Goal: Task Accomplishment & Management: Use online tool/utility

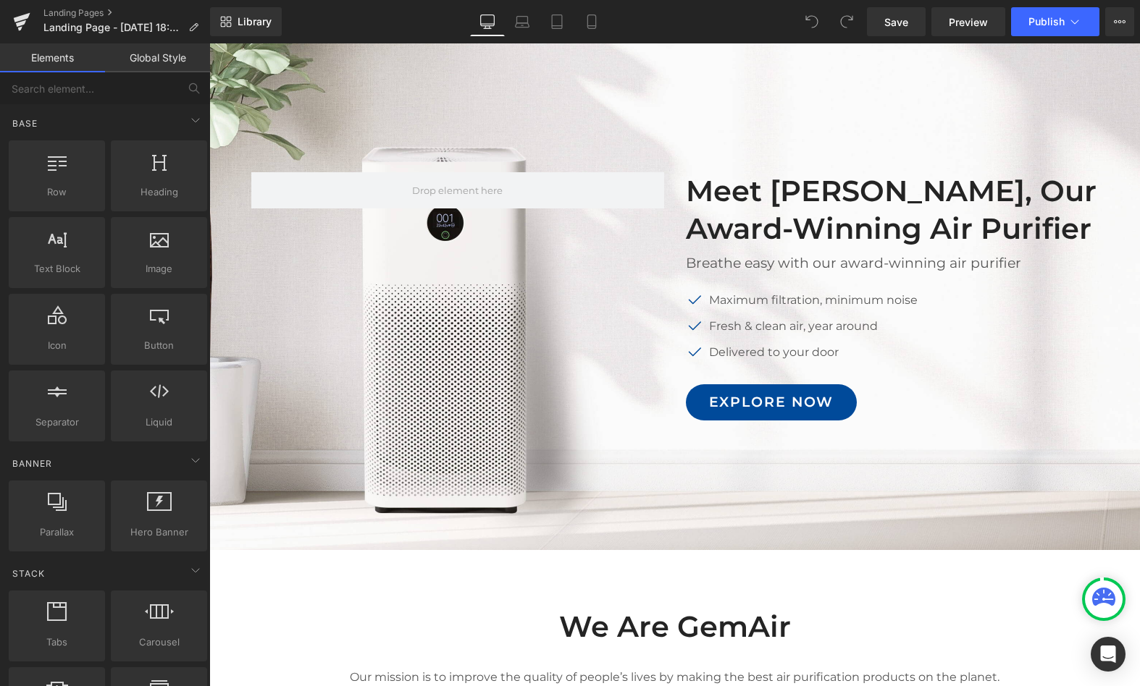
click at [582, 329] on div "Meet [PERSON_NAME], Our Award-Winning Air Purifier Heading Breathe easy with ou…" at bounding box center [674, 289] width 869 height 277
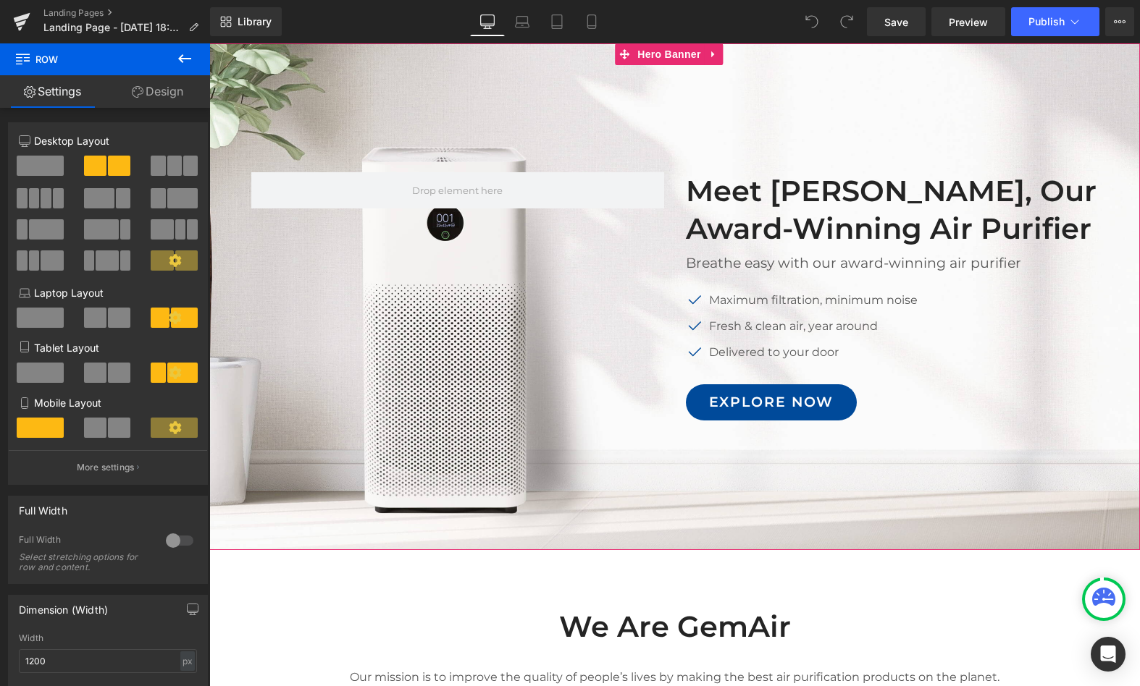
click at [440, 93] on div at bounding box center [674, 296] width 930 height 507
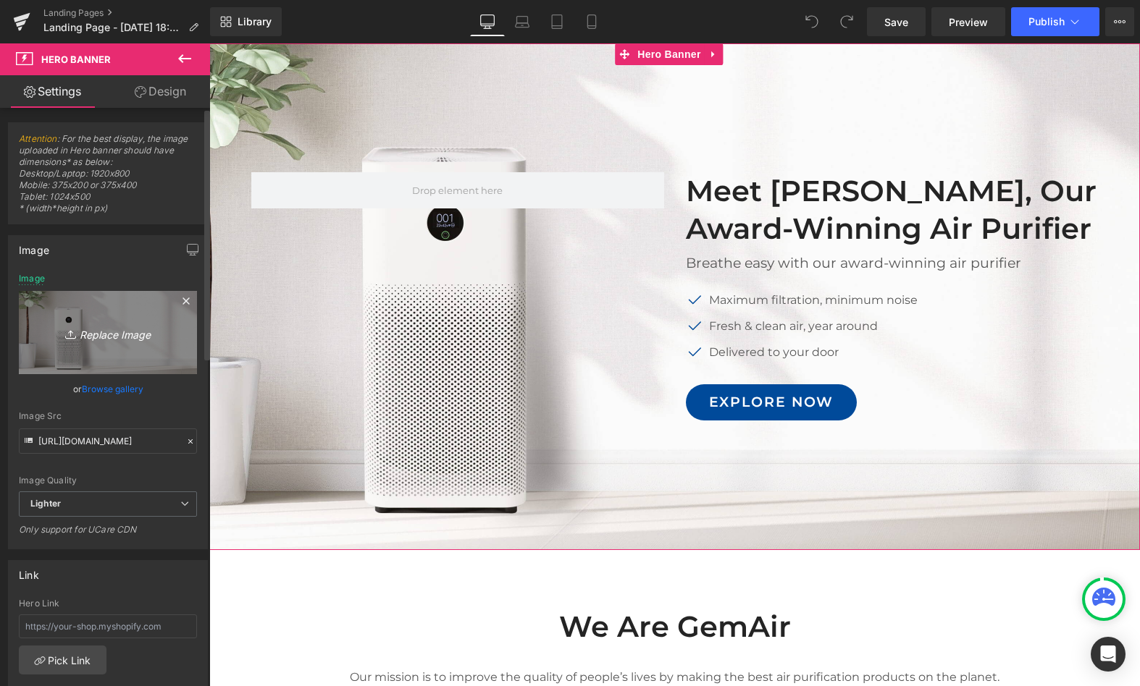
click at [140, 324] on icon "Replace Image" at bounding box center [108, 333] width 116 height 18
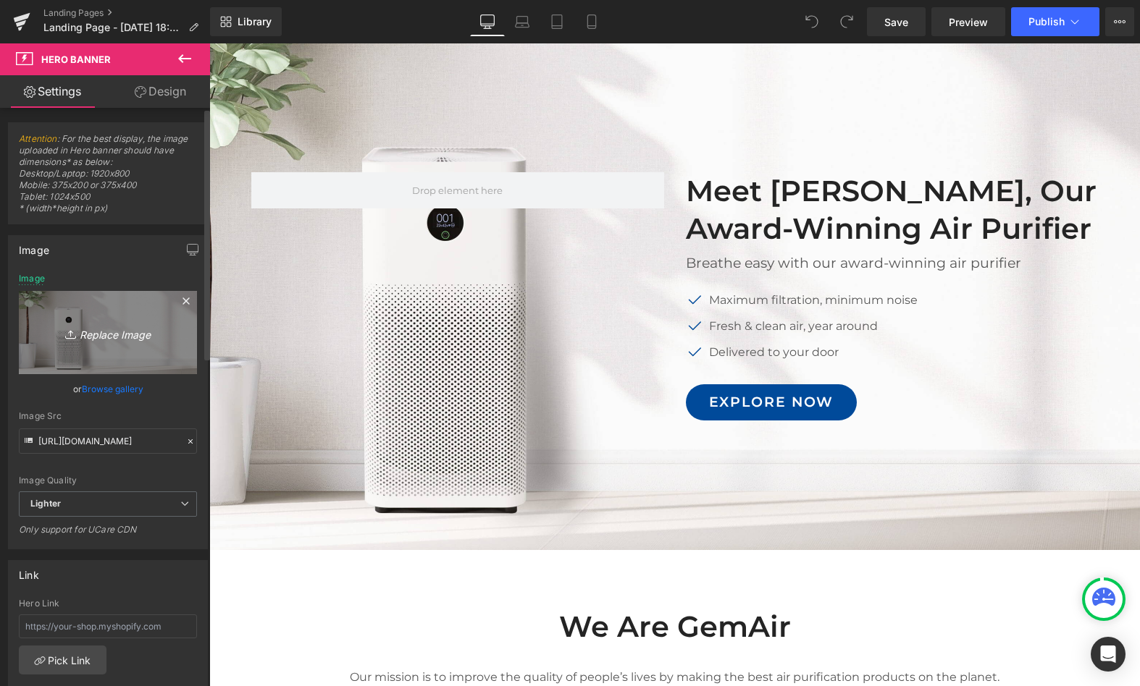
type input "C:\fakepath\1-).jpg"
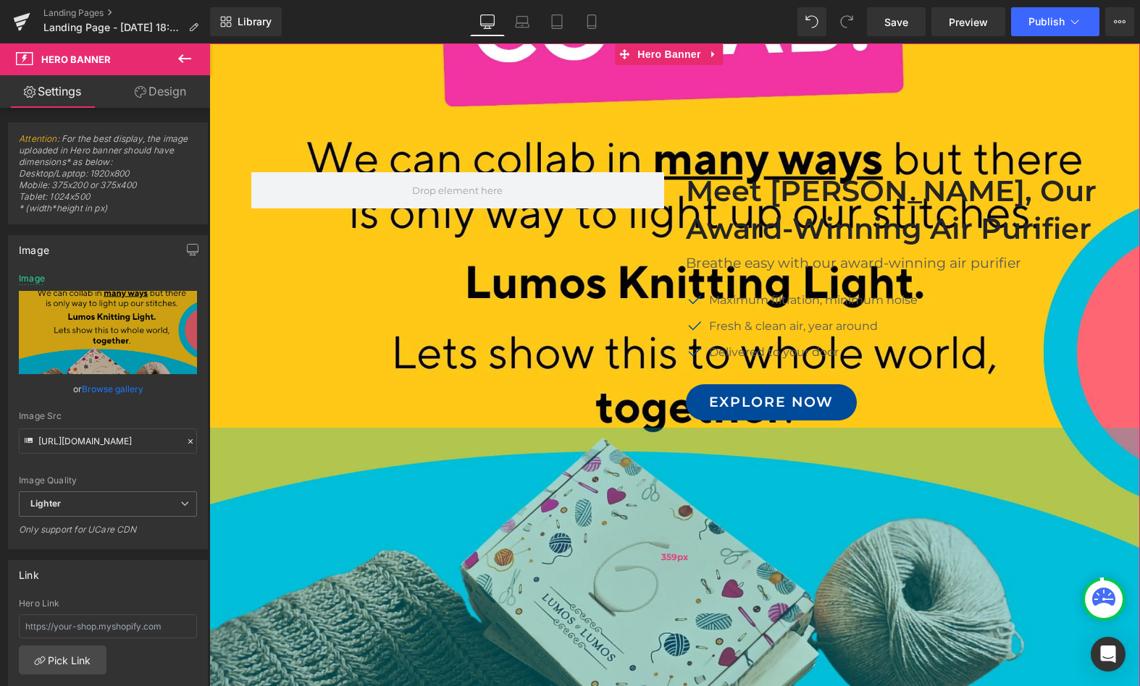
drag, startPoint x: 618, startPoint y: 438, endPoint x: 683, endPoint y: 448, distance: 66.7
click at [620, 581] on div "359px" at bounding box center [674, 558] width 930 height 260
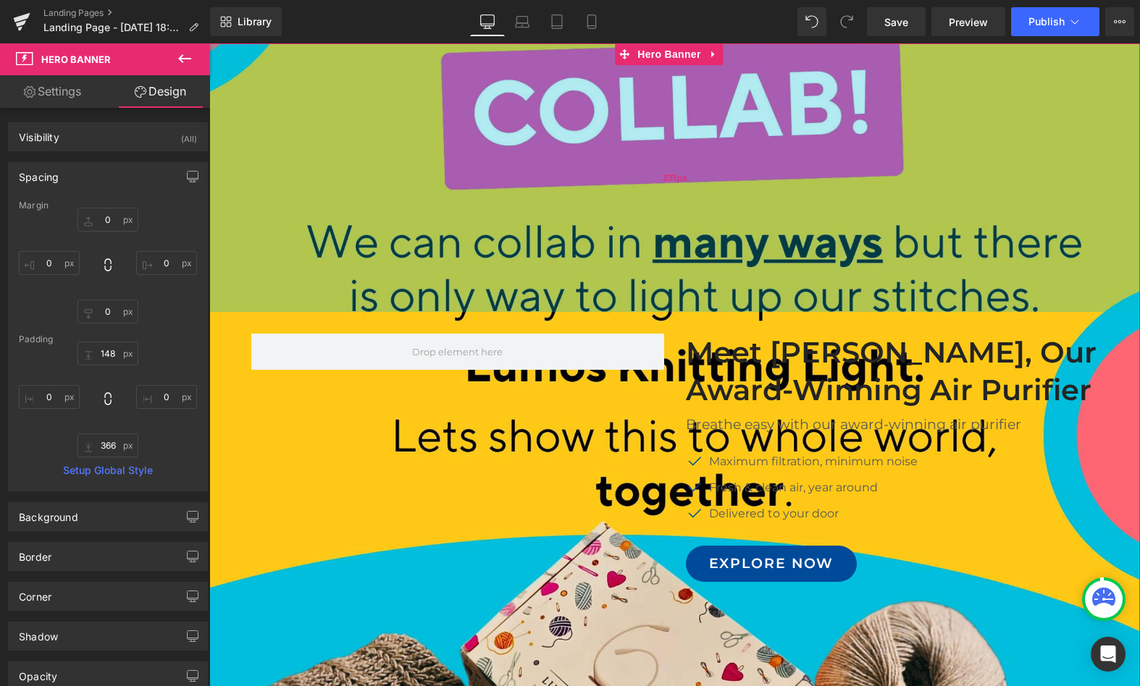
drag, startPoint x: 748, startPoint y: 127, endPoint x: 778, endPoint y: 209, distance: 88.0
click at [746, 271] on div "371px" at bounding box center [674, 177] width 930 height 269
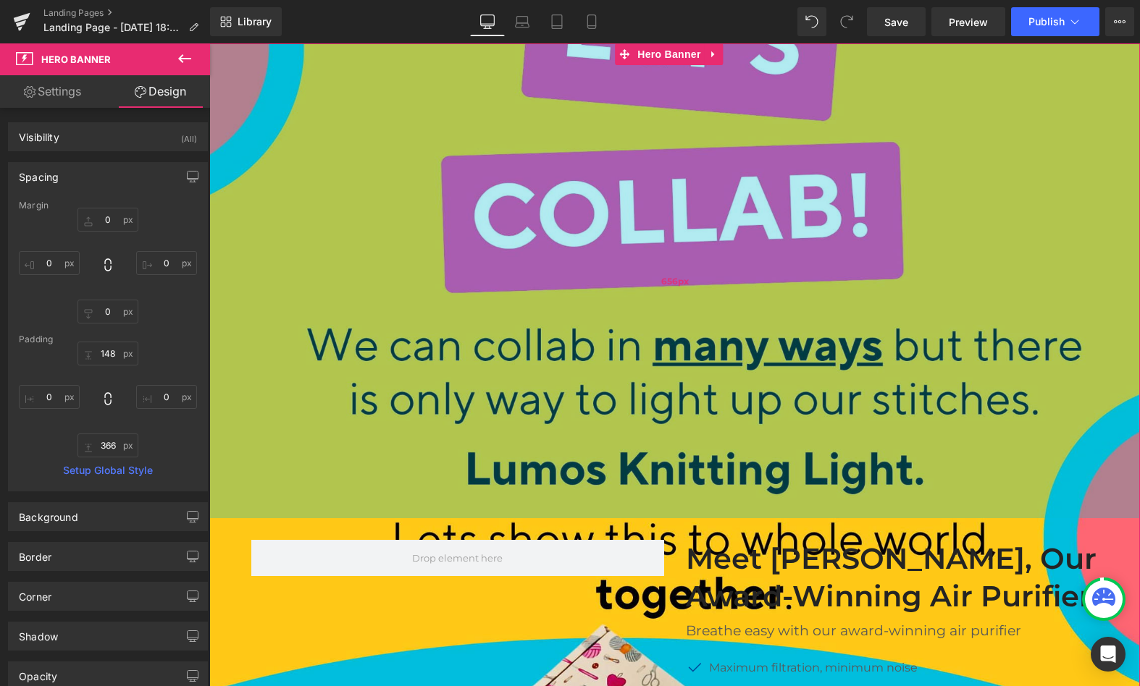
drag, startPoint x: 817, startPoint y: 221, endPoint x: 818, endPoint y: 346, distance: 125.2
click at [817, 350] on div "656px" at bounding box center [674, 280] width 930 height 475
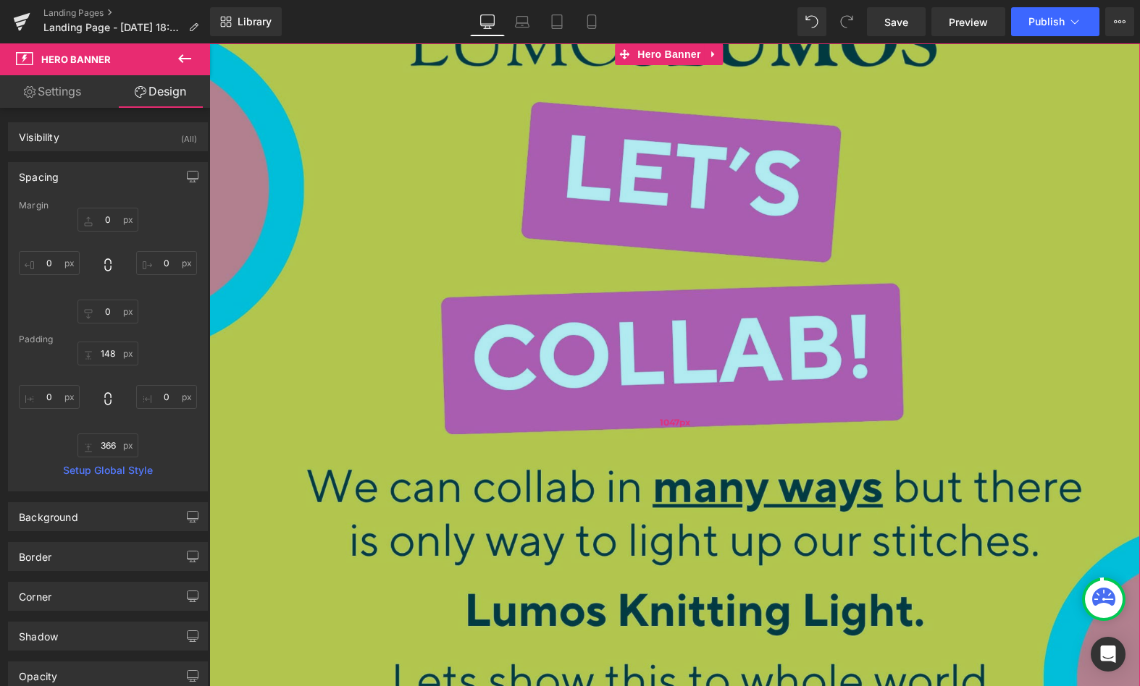
drag, startPoint x: 869, startPoint y: 184, endPoint x: 874, endPoint y: 269, distance: 85.6
click at [862, 376] on div "1047px" at bounding box center [674, 422] width 930 height 758
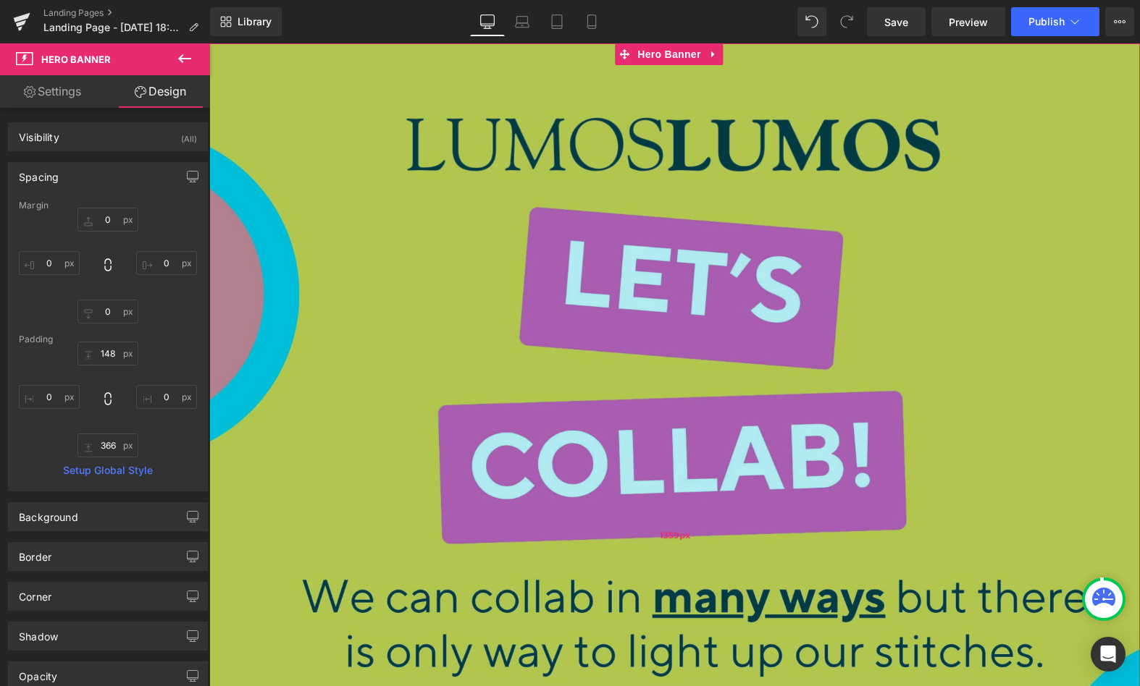
drag, startPoint x: 875, startPoint y: 141, endPoint x: 855, endPoint y: 366, distance: 226.0
click at [855, 366] on div "1359px" at bounding box center [674, 535] width 930 height 984
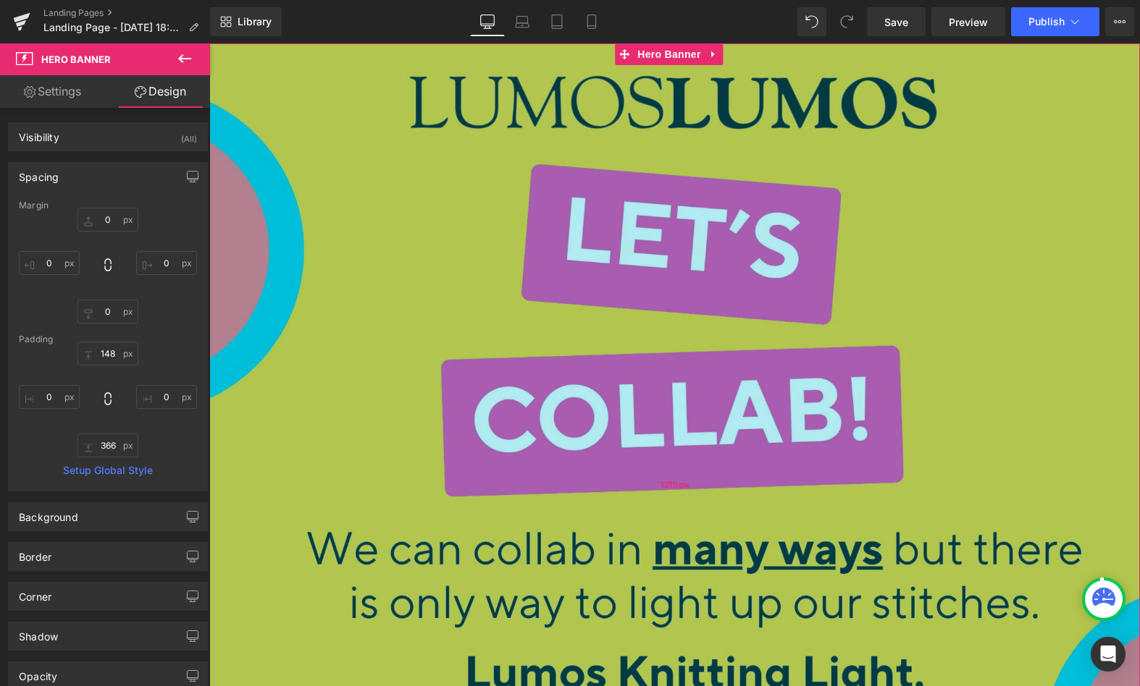
drag, startPoint x: 878, startPoint y: 203, endPoint x: 890, endPoint y: 102, distance: 101.3
click at [888, 99] on div "1219px" at bounding box center [674, 484] width 930 height 883
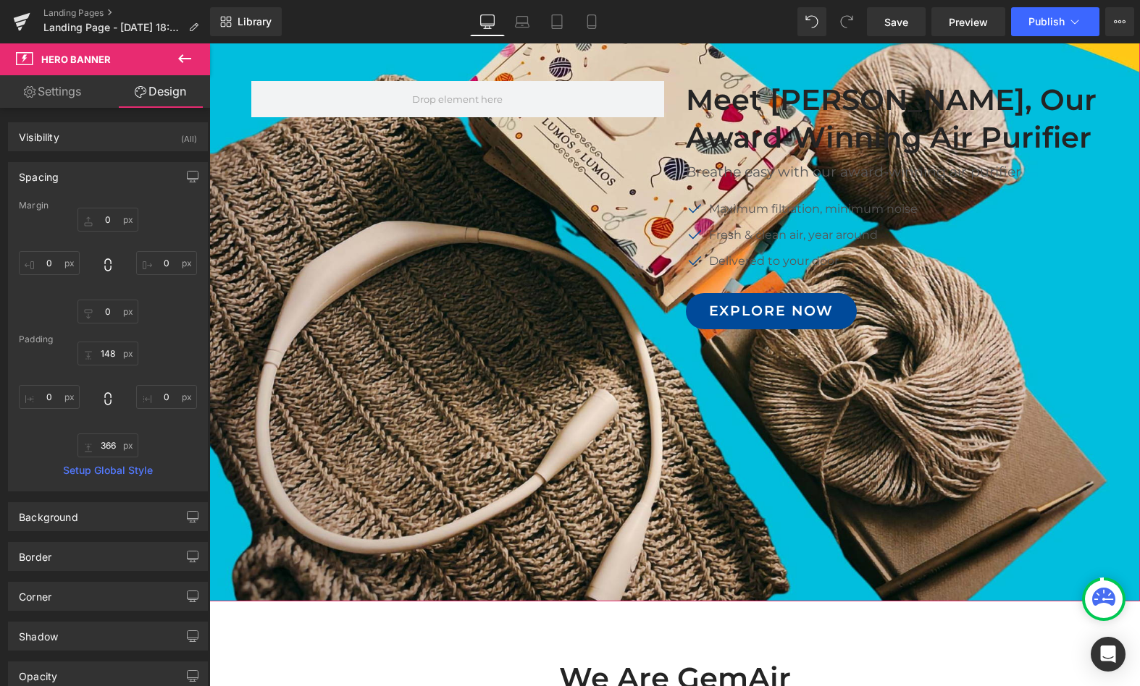
scroll to position [814, 0]
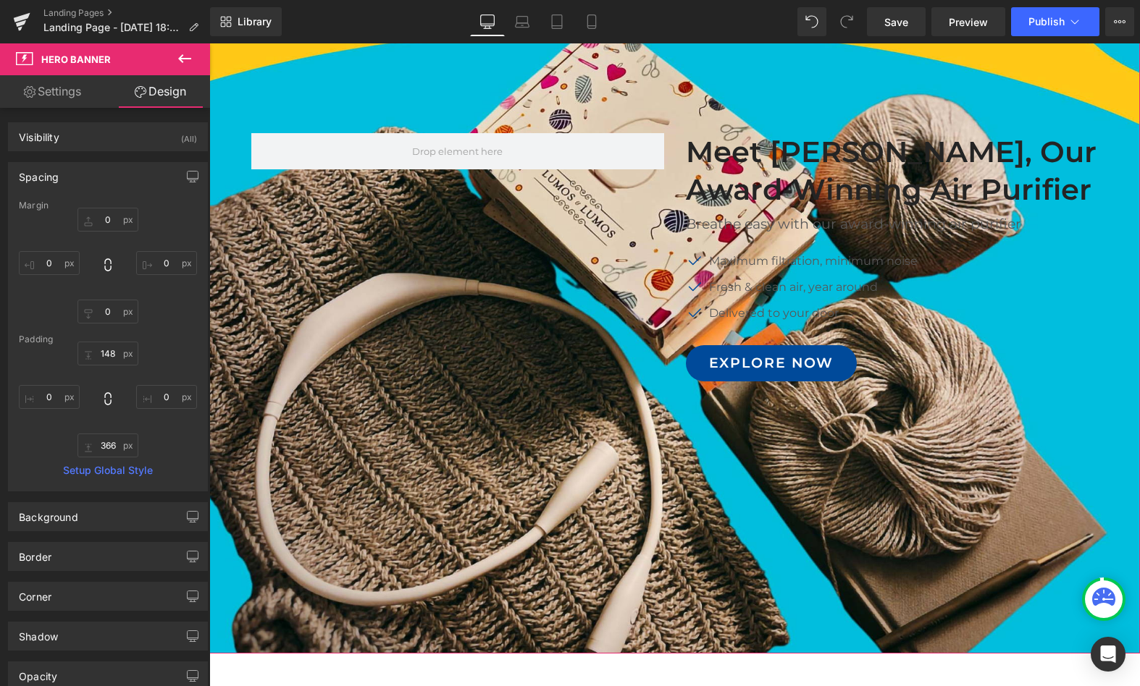
click at [601, 185] on div "Meet [PERSON_NAME], Our Award-Winning Air Purifier Heading Breathe easy with ou…" at bounding box center [674, 249] width 869 height 277
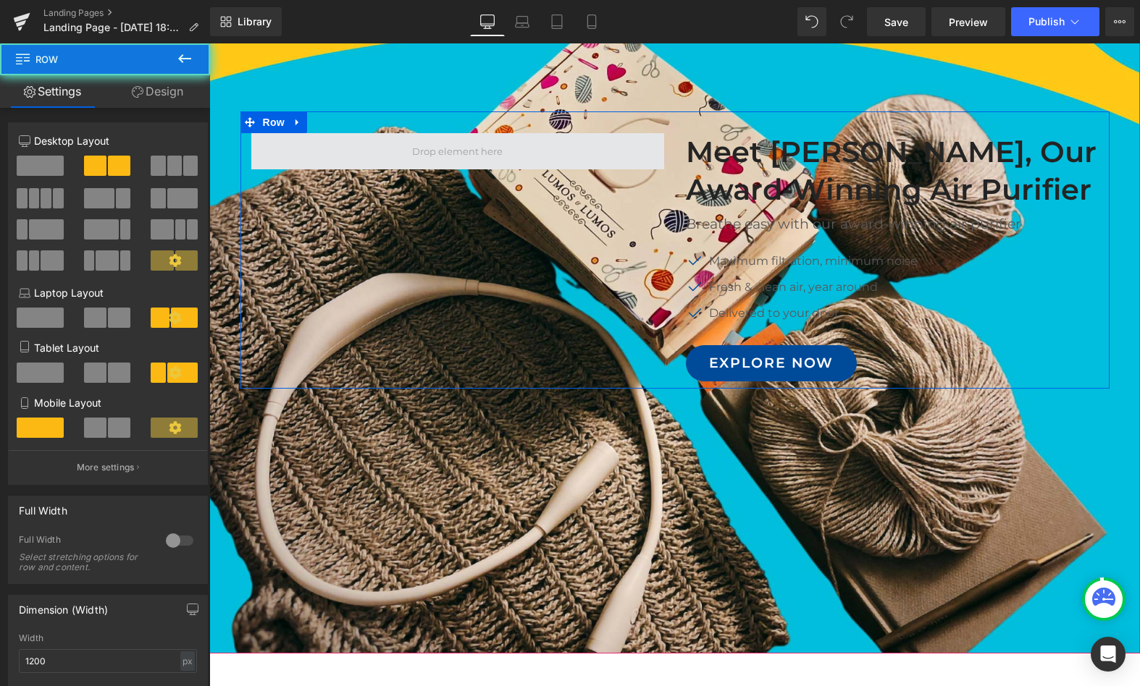
click at [591, 153] on span at bounding box center [457, 151] width 413 height 36
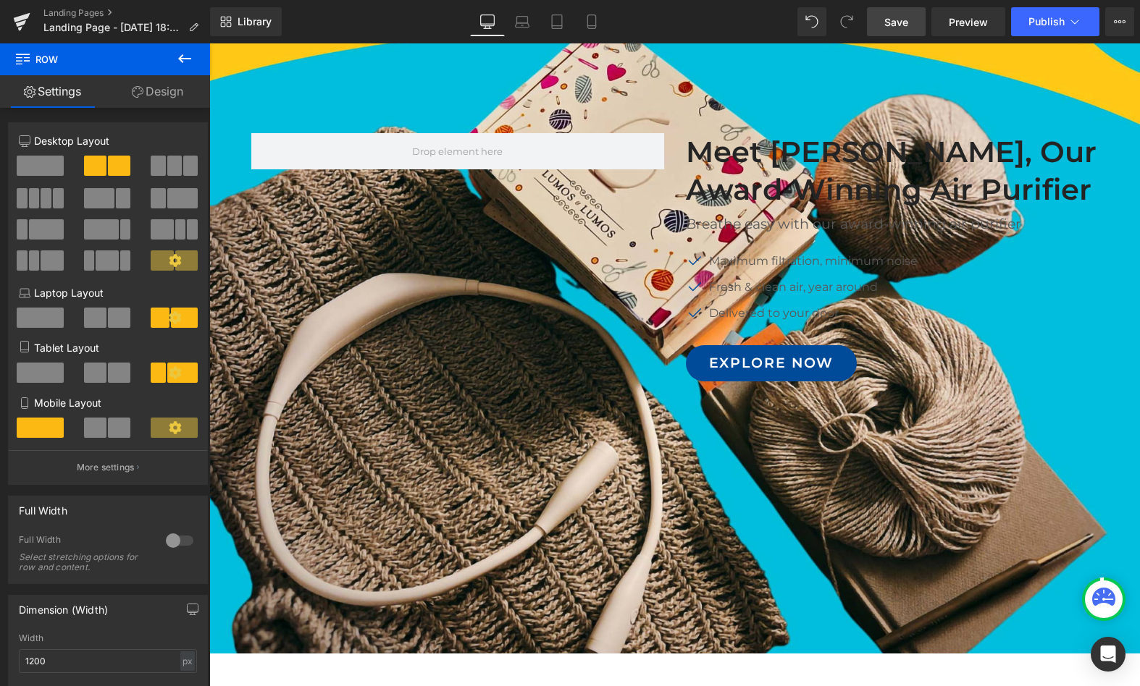
drag, startPoint x: 902, startPoint y: 19, endPoint x: 896, endPoint y: 35, distance: 16.9
click at [902, 19] on span "Save" at bounding box center [896, 21] width 24 height 15
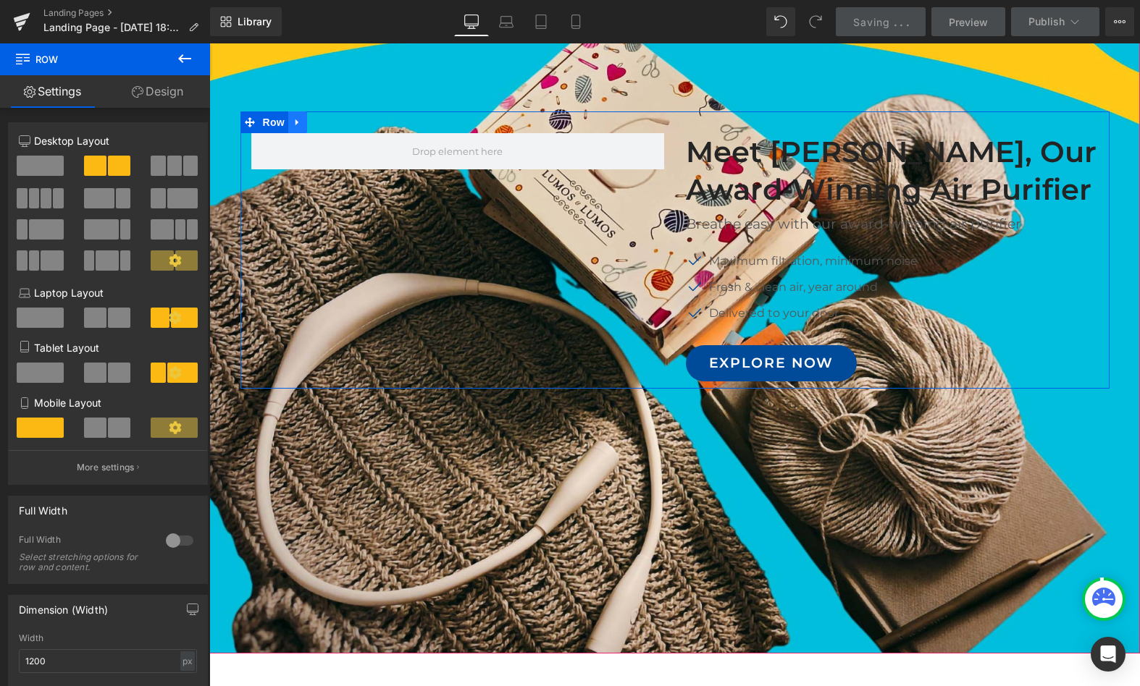
click at [293, 117] on icon at bounding box center [297, 122] width 10 height 11
click at [332, 125] on icon at bounding box center [335, 122] width 10 height 10
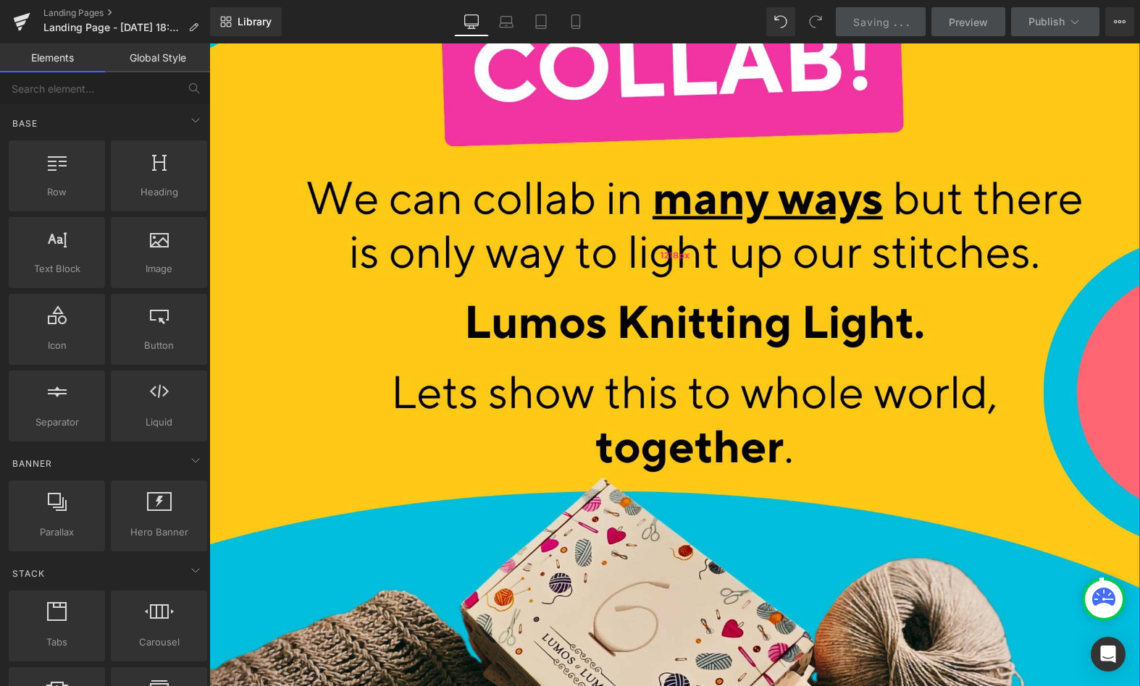
scroll to position [0, 0]
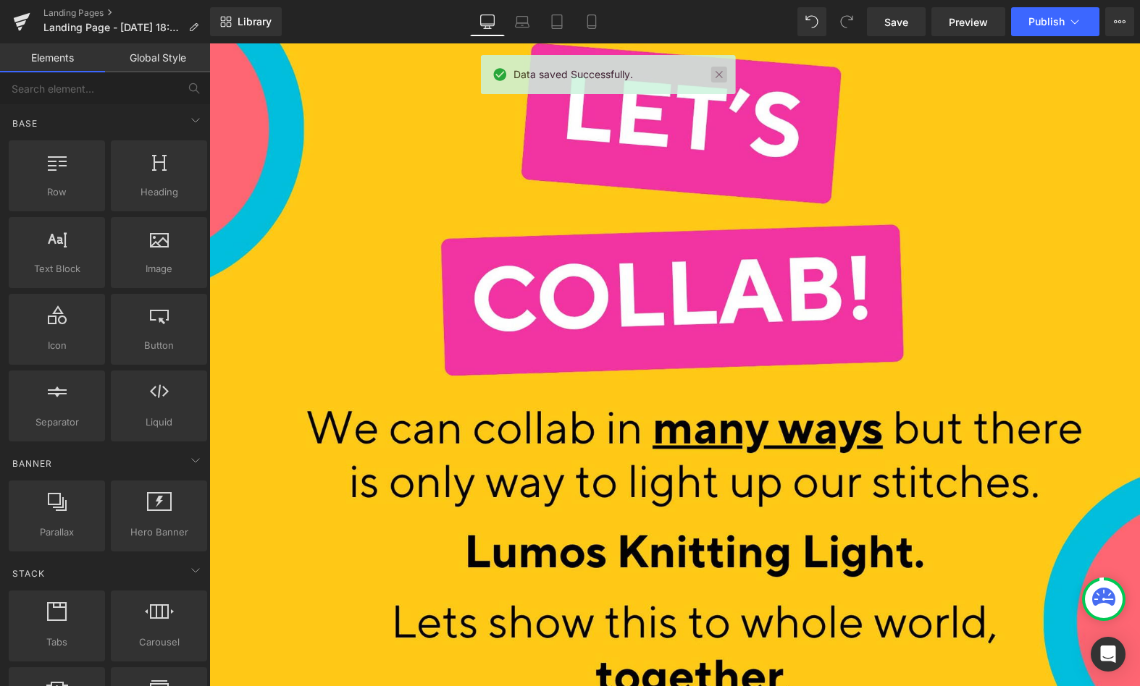
click at [717, 76] on link at bounding box center [719, 75] width 16 height 16
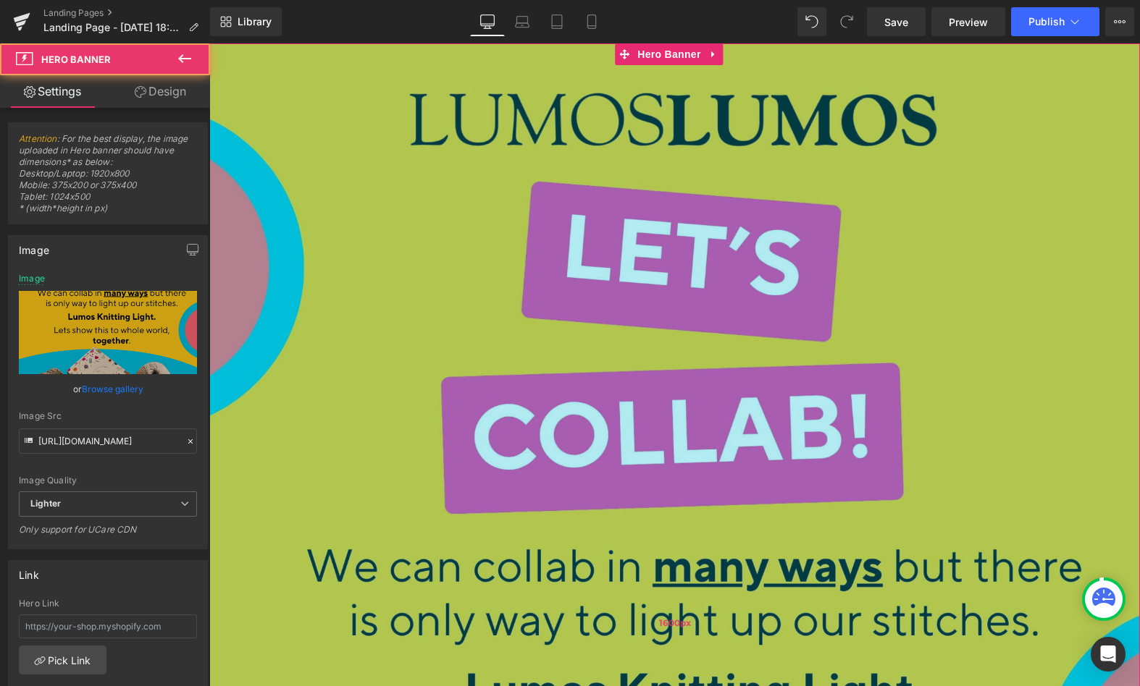
drag, startPoint x: 875, startPoint y: 164, endPoint x: 862, endPoint y: 224, distance: 61.5
click at [887, 437] on div "1600px" at bounding box center [674, 622] width 930 height 1158
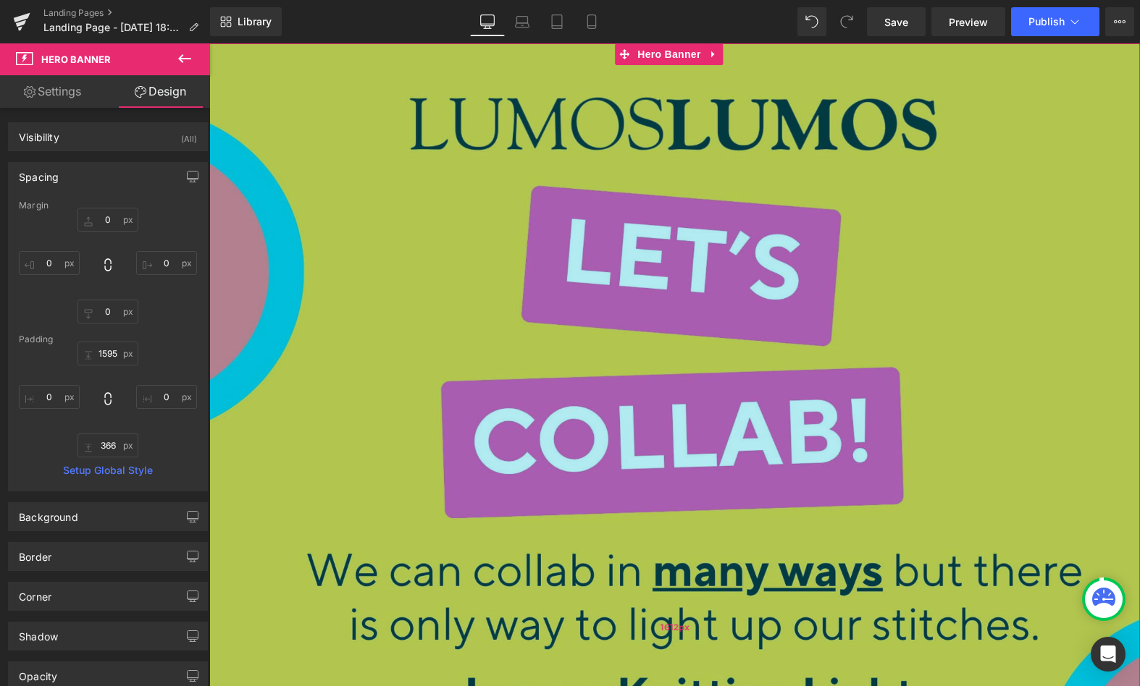
drag, startPoint x: 820, startPoint y: 204, endPoint x: 828, endPoint y: 207, distance: 8.5
click at [821, 205] on div "1612px" at bounding box center [674, 626] width 930 height 1167
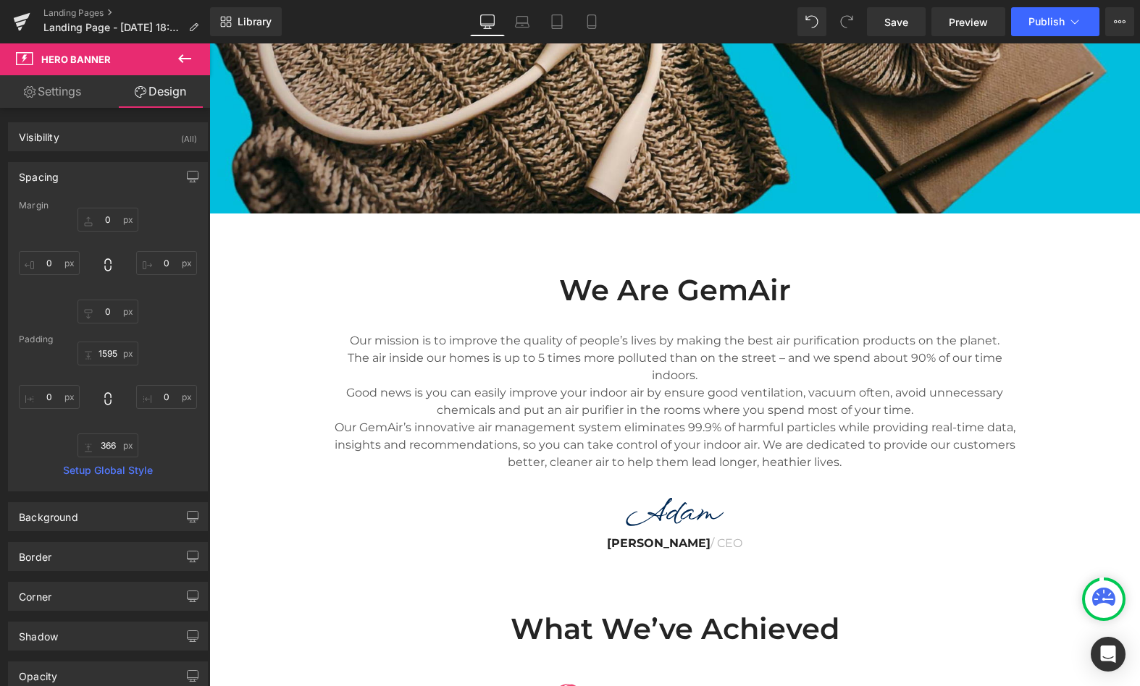
scroll to position [1298, 0]
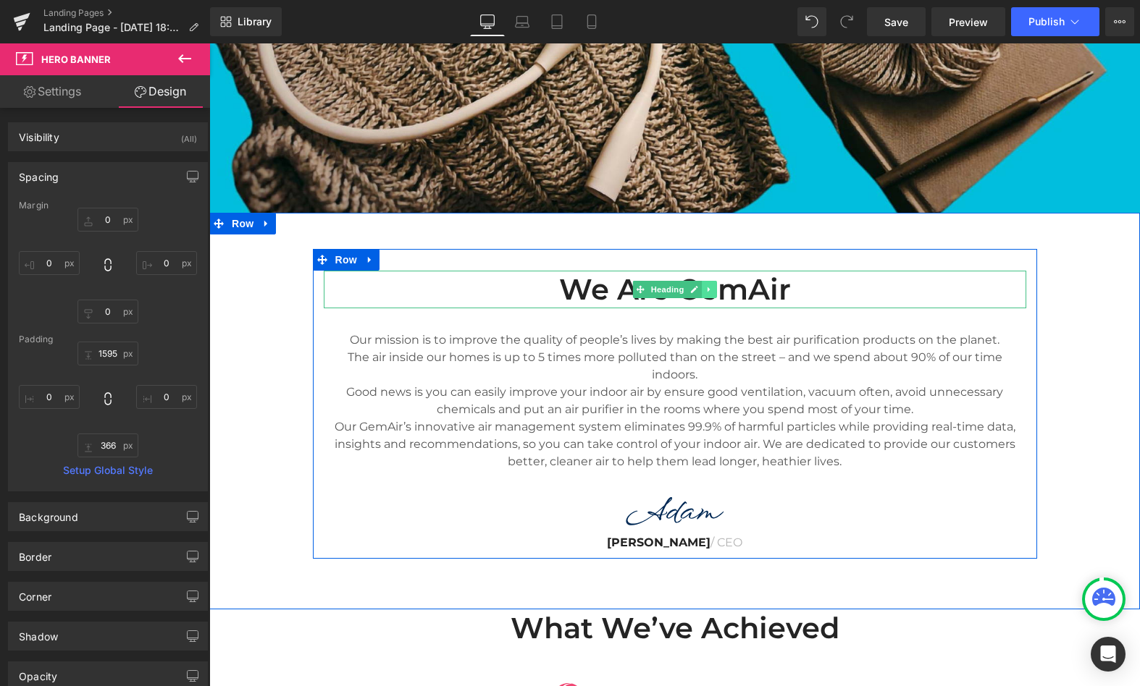
click at [702, 295] on link at bounding box center [709, 289] width 15 height 17
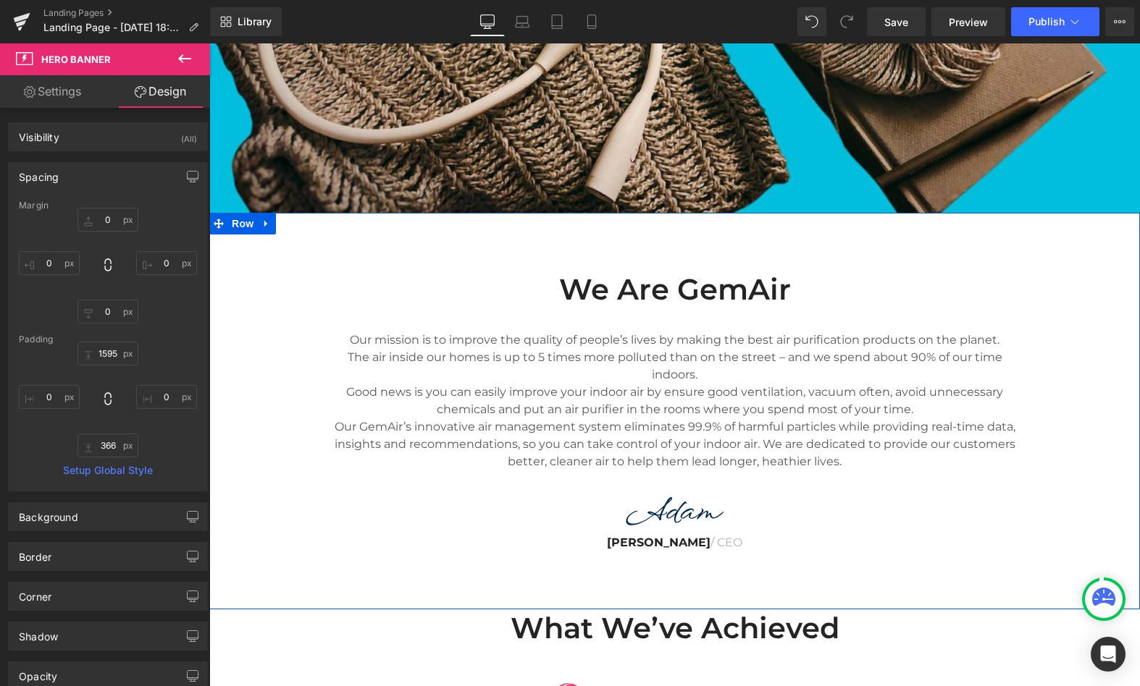
click at [1054, 300] on div "We Are GemAir Heading Our mission is to improve the quality of people’s lives b…" at bounding box center [674, 404] width 930 height 310
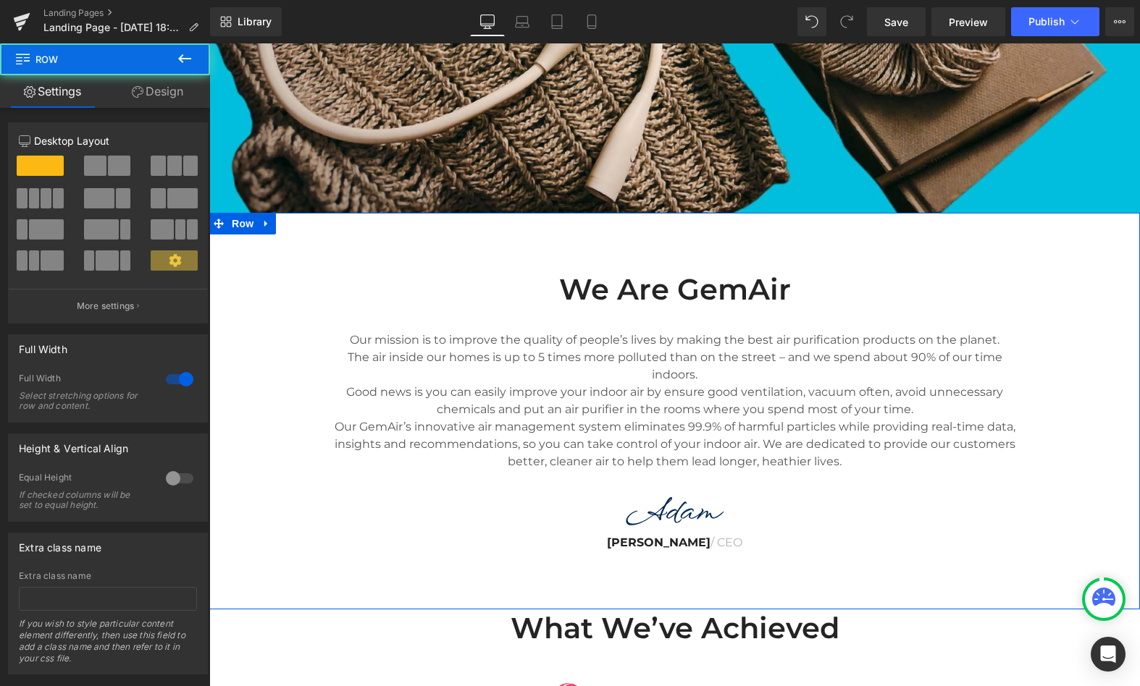
click at [244, 292] on div "We Are GemAir Heading Our mission is to improve the quality of people’s lives b…" at bounding box center [674, 404] width 930 height 310
click at [1047, 266] on div "We Are GemAir Heading Our mission is to improve the quality of people’s lives b…" at bounding box center [674, 404] width 930 height 310
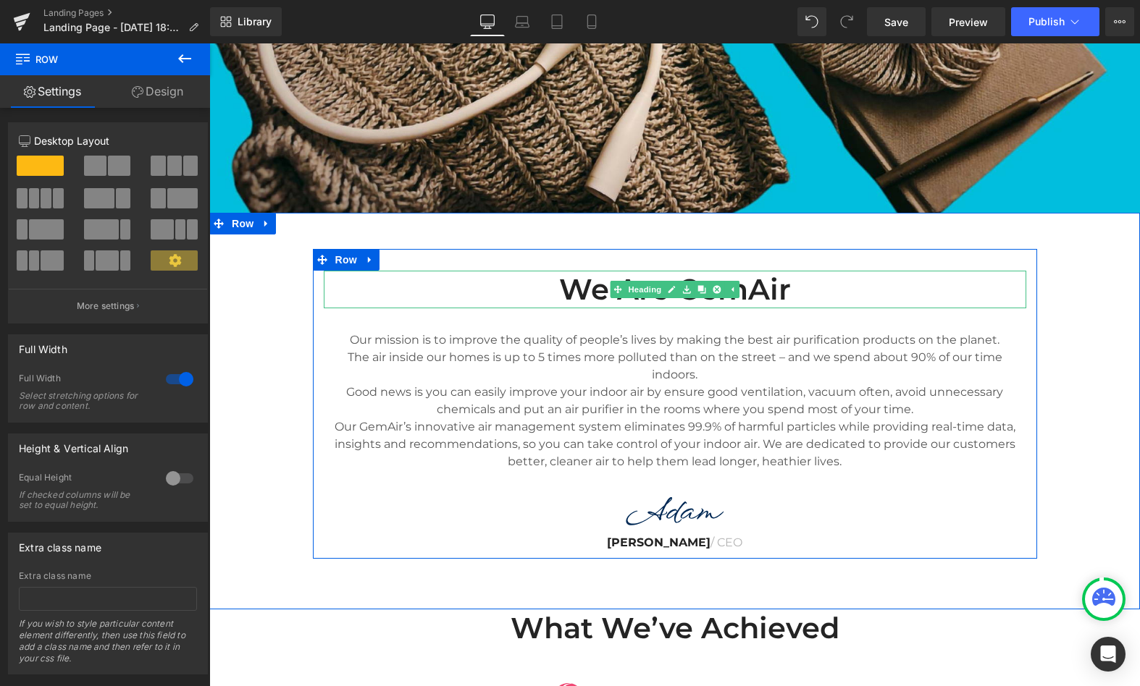
click at [578, 290] on h2 "We Are GemAir" at bounding box center [675, 290] width 702 height 38
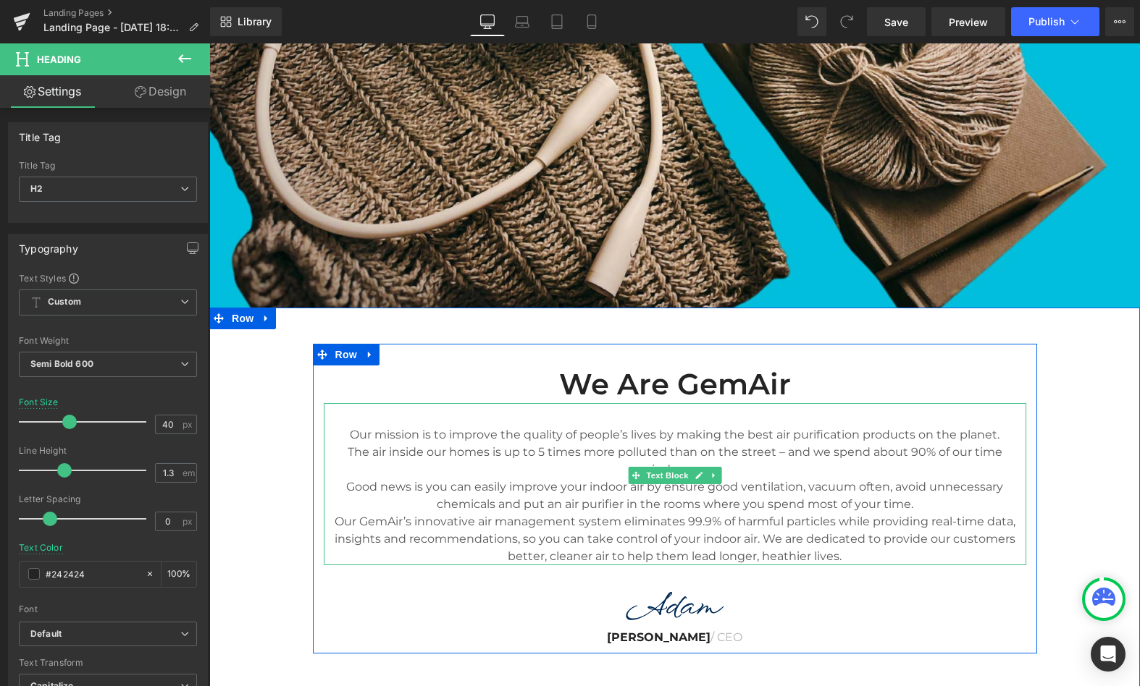
scroll to position [1202, 0]
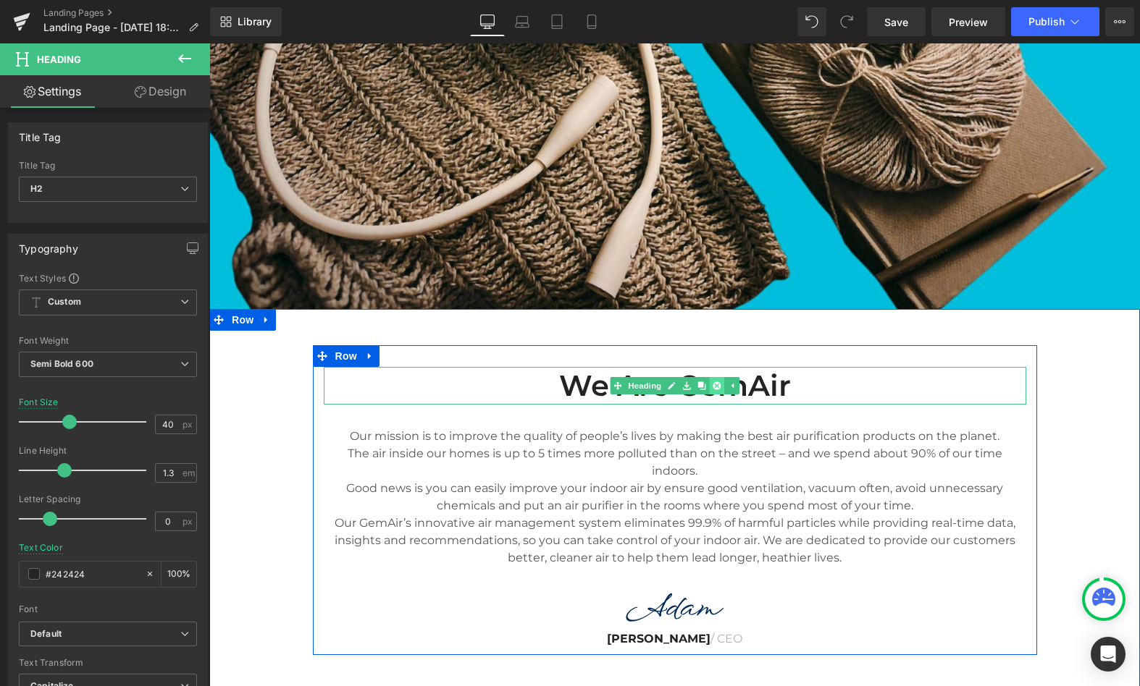
click at [713, 380] on link at bounding box center [716, 385] width 15 height 17
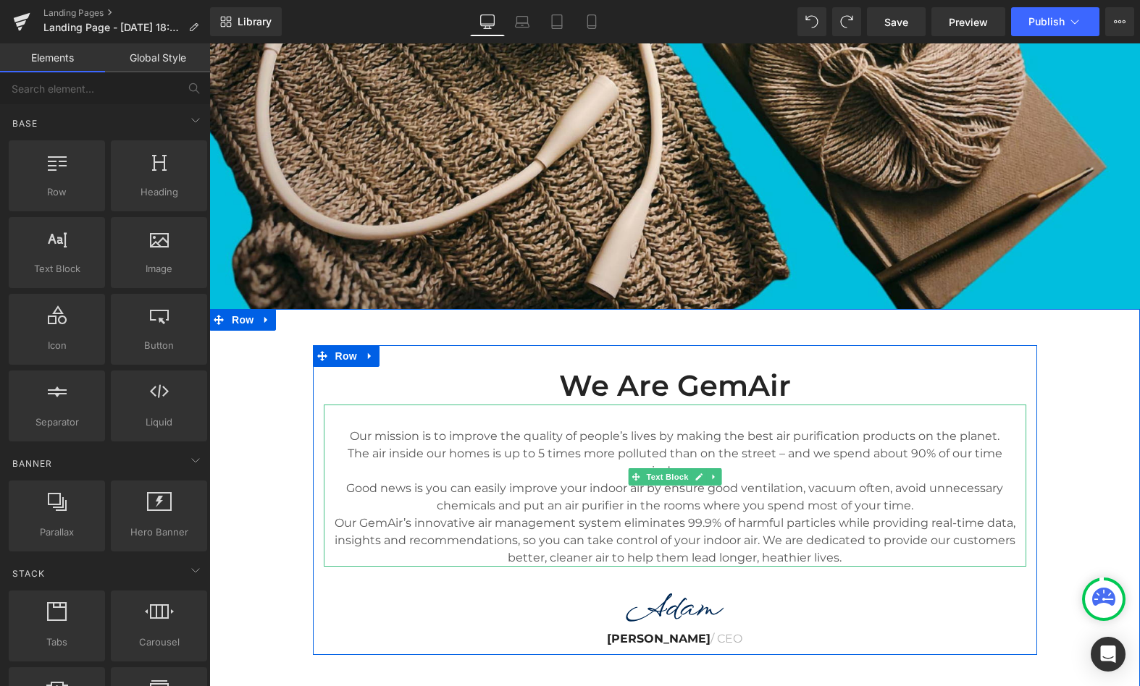
click at [859, 402] on div "We Are GemAir Heading" at bounding box center [675, 386] width 702 height 38
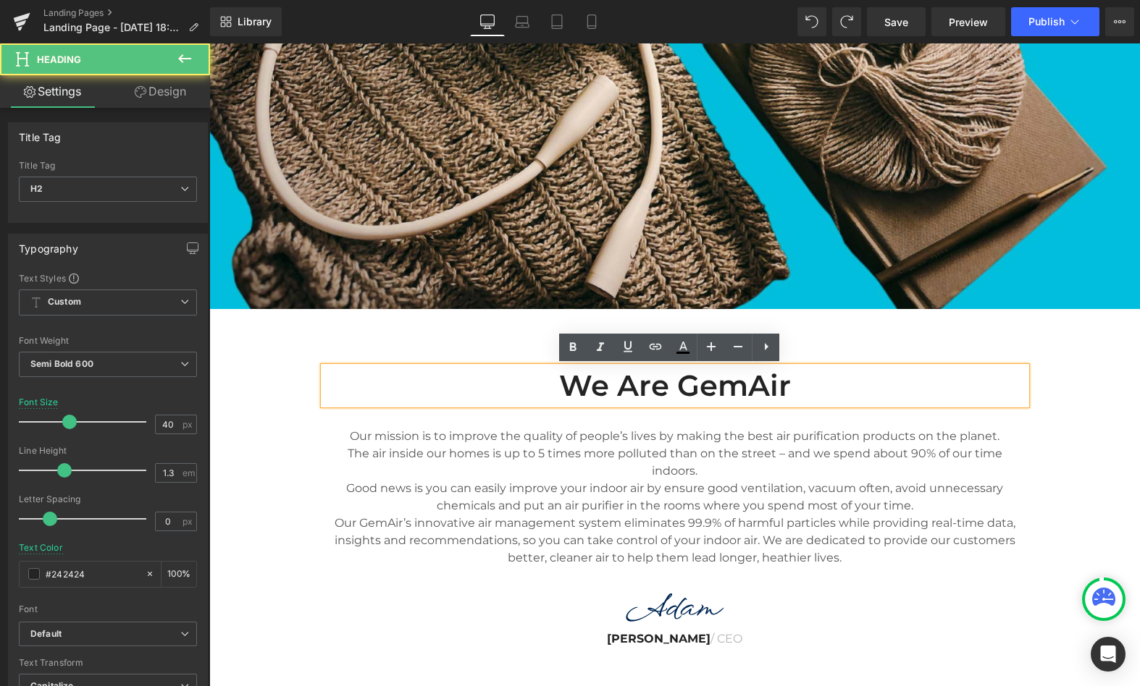
click at [812, 392] on h2 "We Are GemAir" at bounding box center [675, 386] width 702 height 38
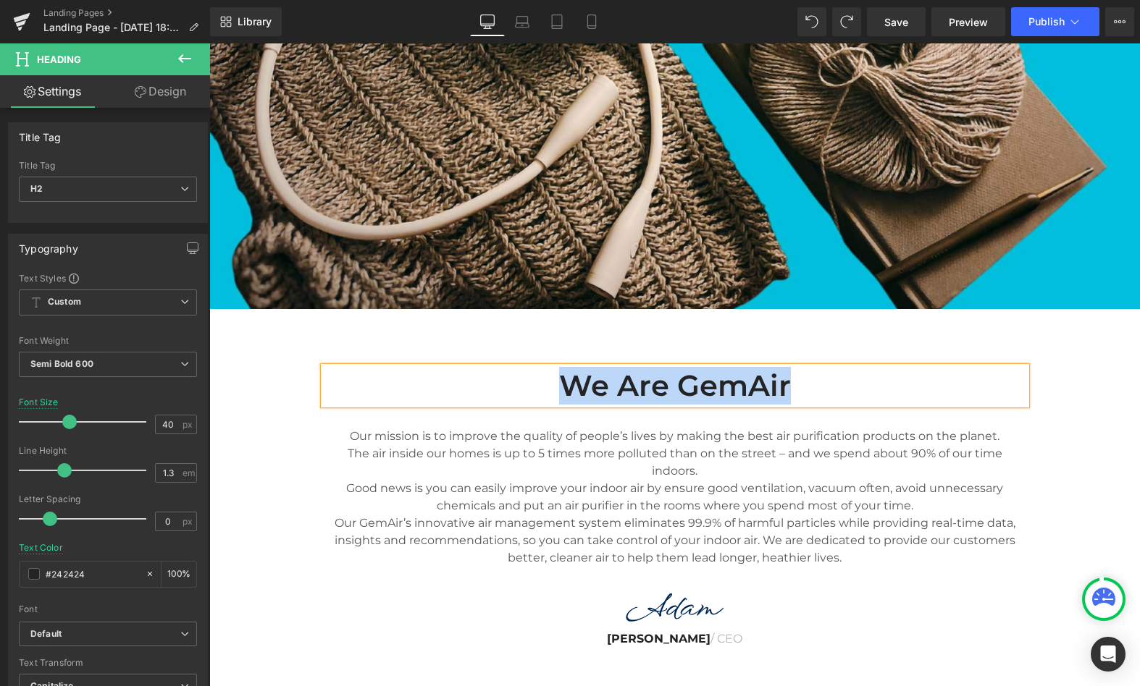
paste div
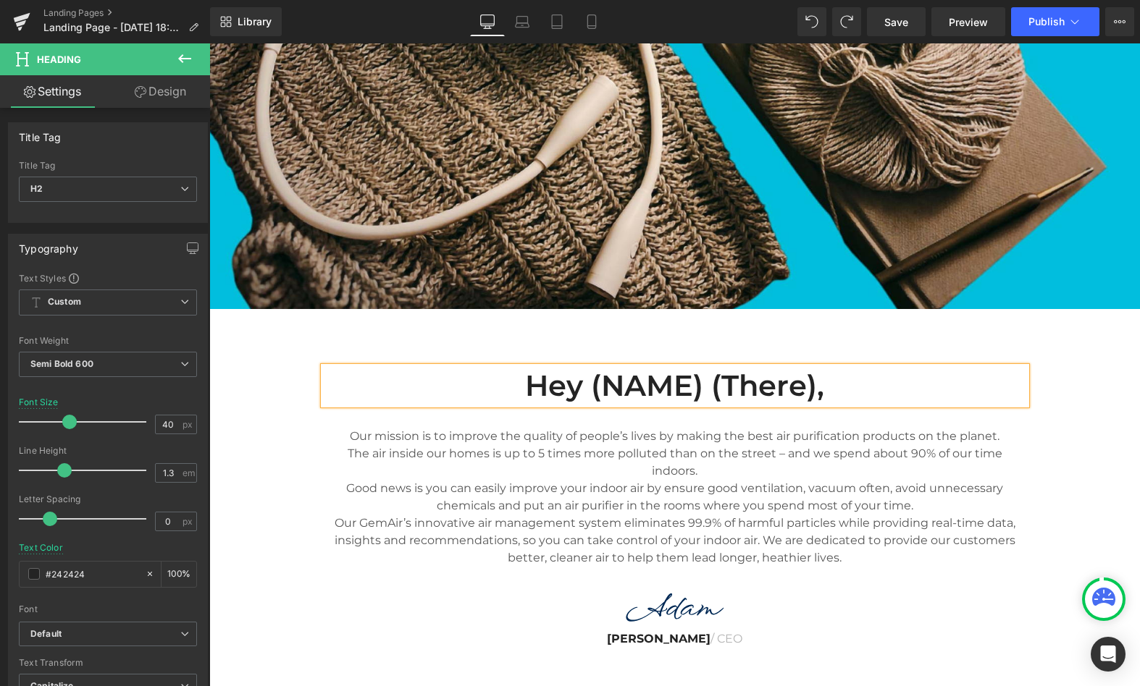
click at [1049, 390] on div "Hey (NAME) (there), Heading Our mission is to improve the quality of people’s l…" at bounding box center [674, 500] width 930 height 310
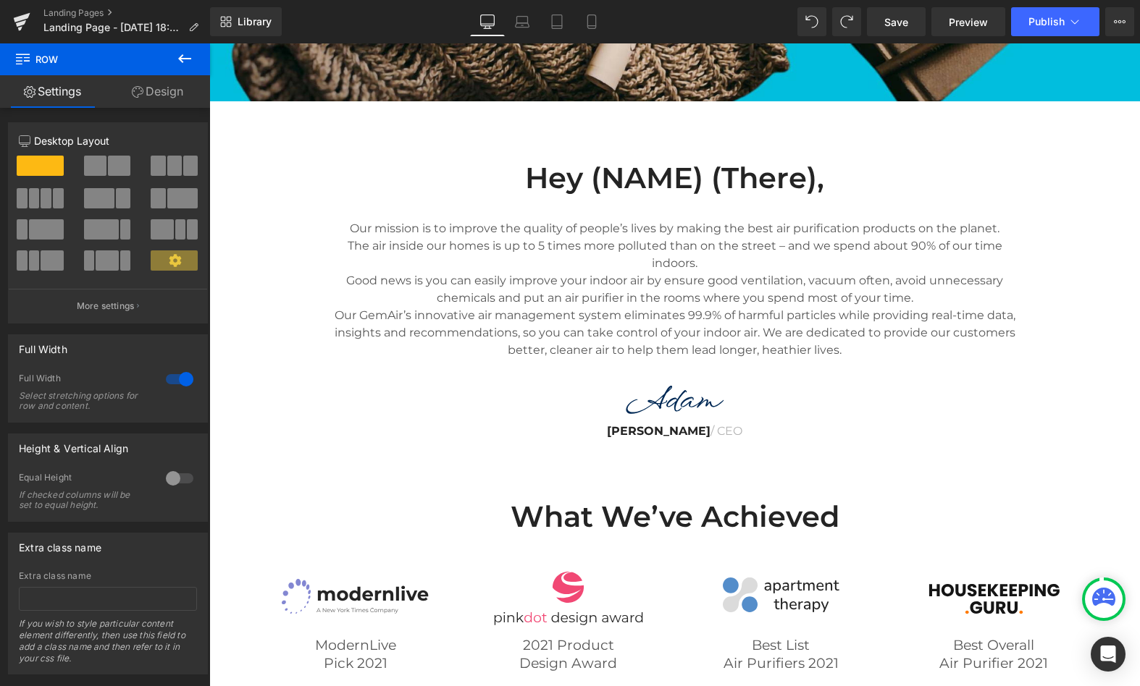
scroll to position [1405, 0]
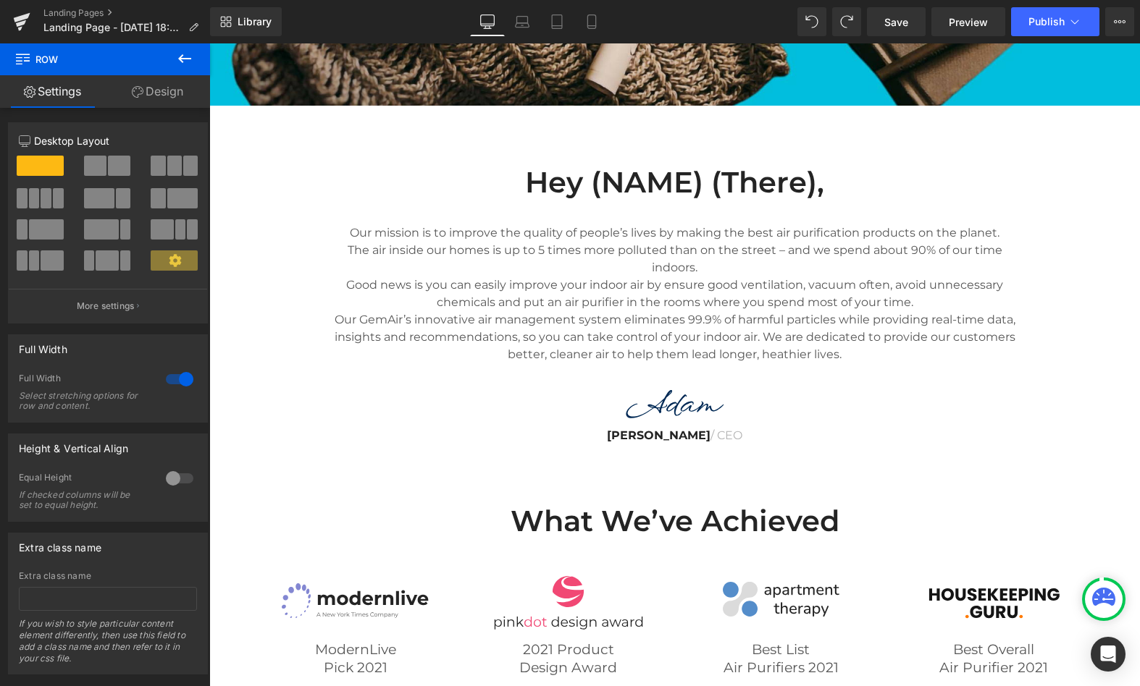
click at [619, 278] on p "Good news is you can easily improve your indoor air by ensure good ventilation,…" at bounding box center [675, 294] width 702 height 35
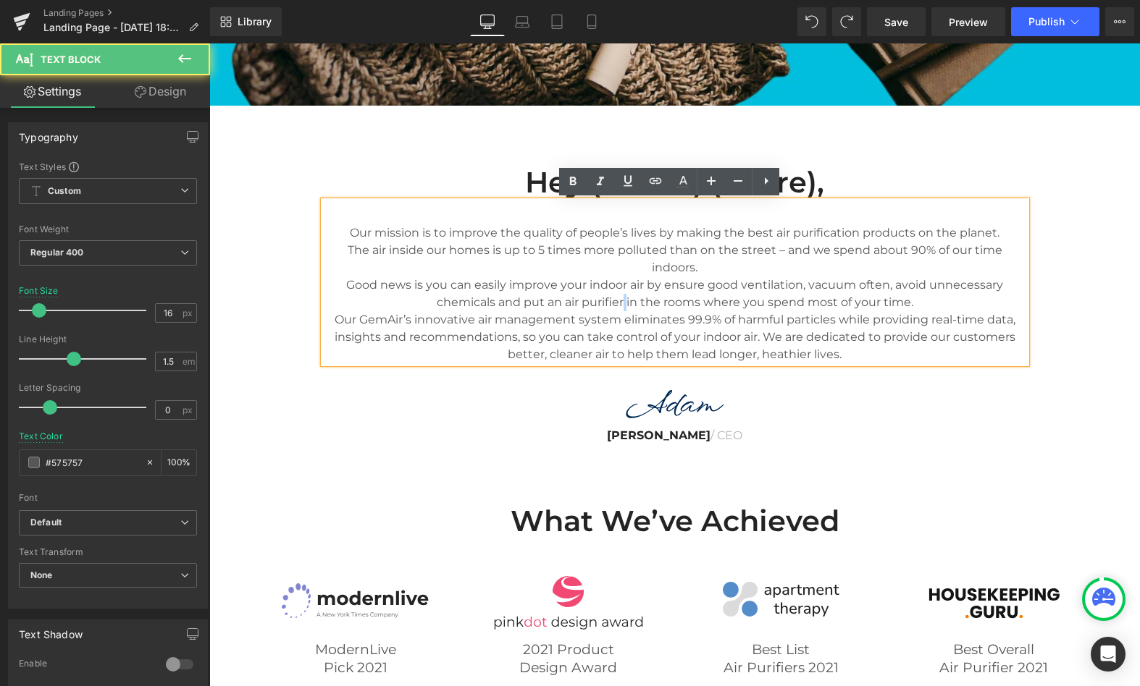
click at [619, 278] on p "Good news is you can easily improve your indoor air by ensure good ventilation,…" at bounding box center [675, 294] width 702 height 35
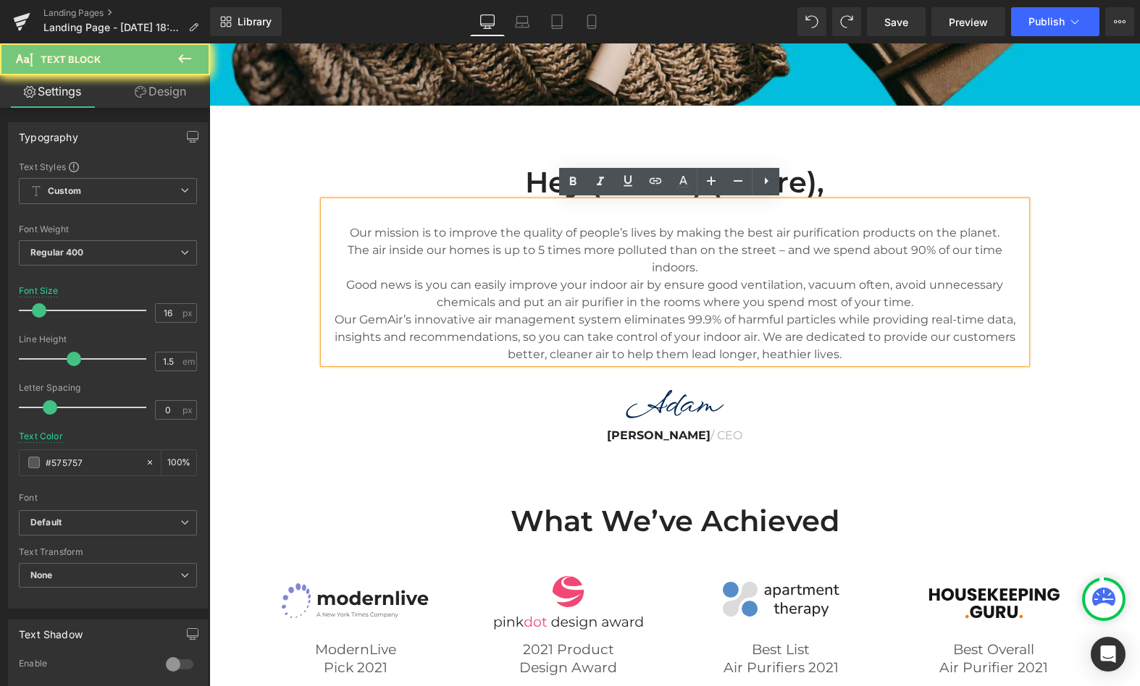
click at [800, 249] on p "The air inside our homes is up to 5 times more polluted than on the street – an…" at bounding box center [675, 259] width 702 height 35
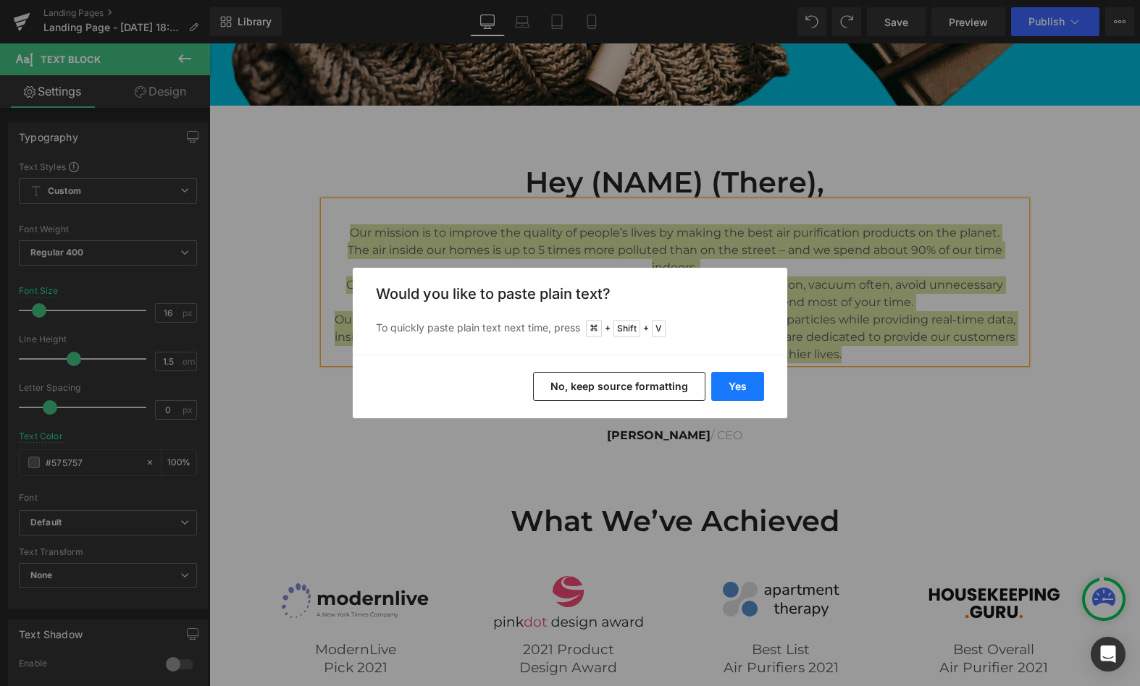
click at [742, 390] on button "Yes" at bounding box center [737, 386] width 53 height 29
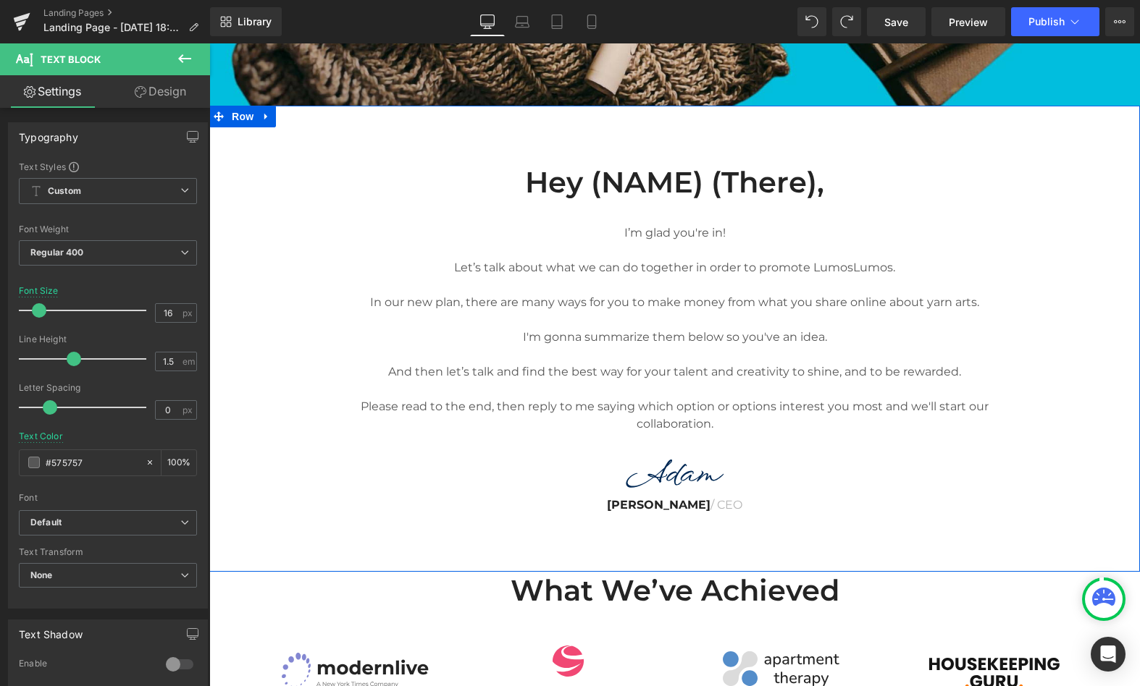
click at [1050, 240] on div "Hey (NAME) (there), Heading I’m glad you're in! Let’s talk about what we can do…" at bounding box center [674, 331] width 930 height 379
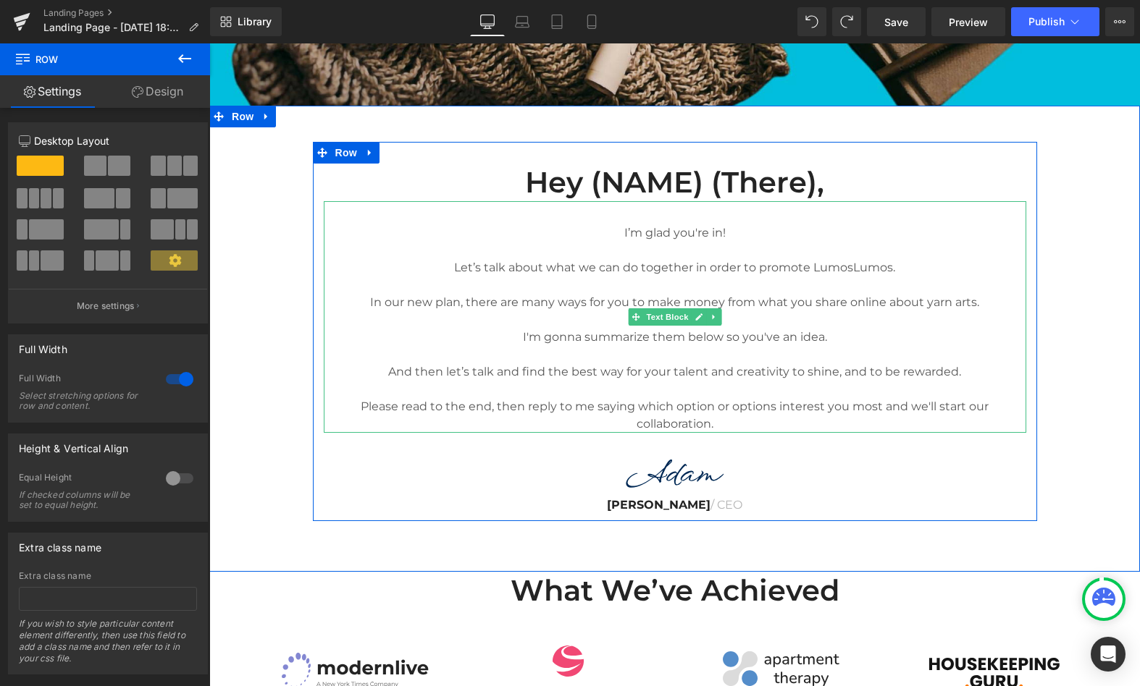
click at [875, 351] on p at bounding box center [675, 354] width 702 height 17
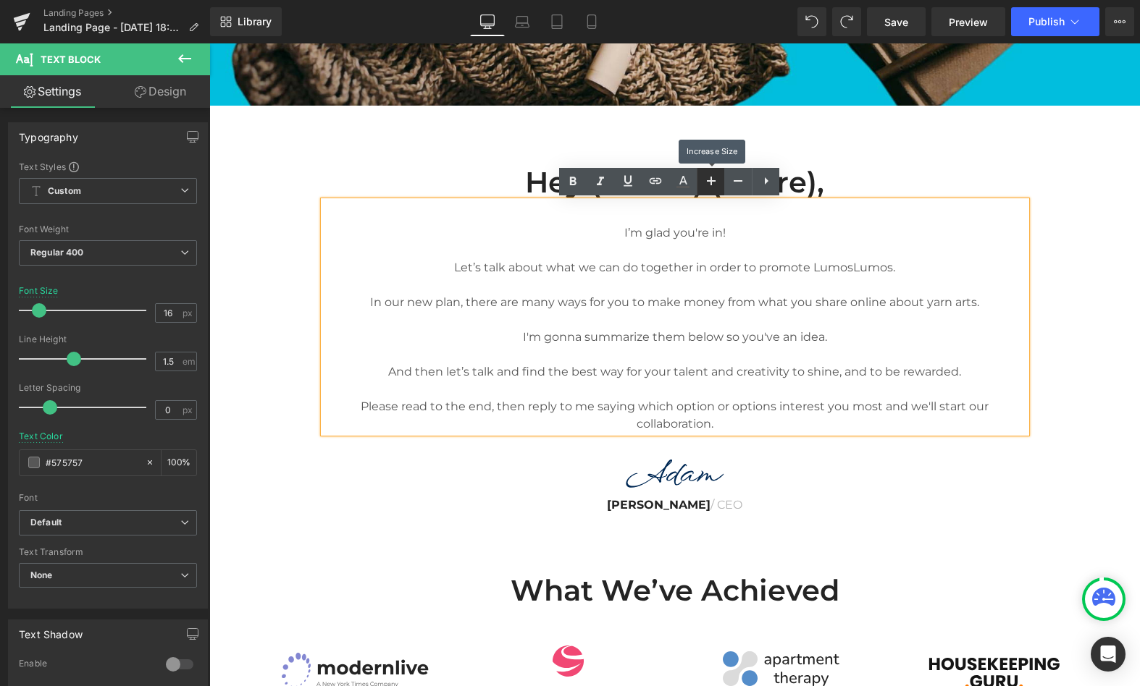
click at [712, 177] on icon at bounding box center [710, 180] width 17 height 17
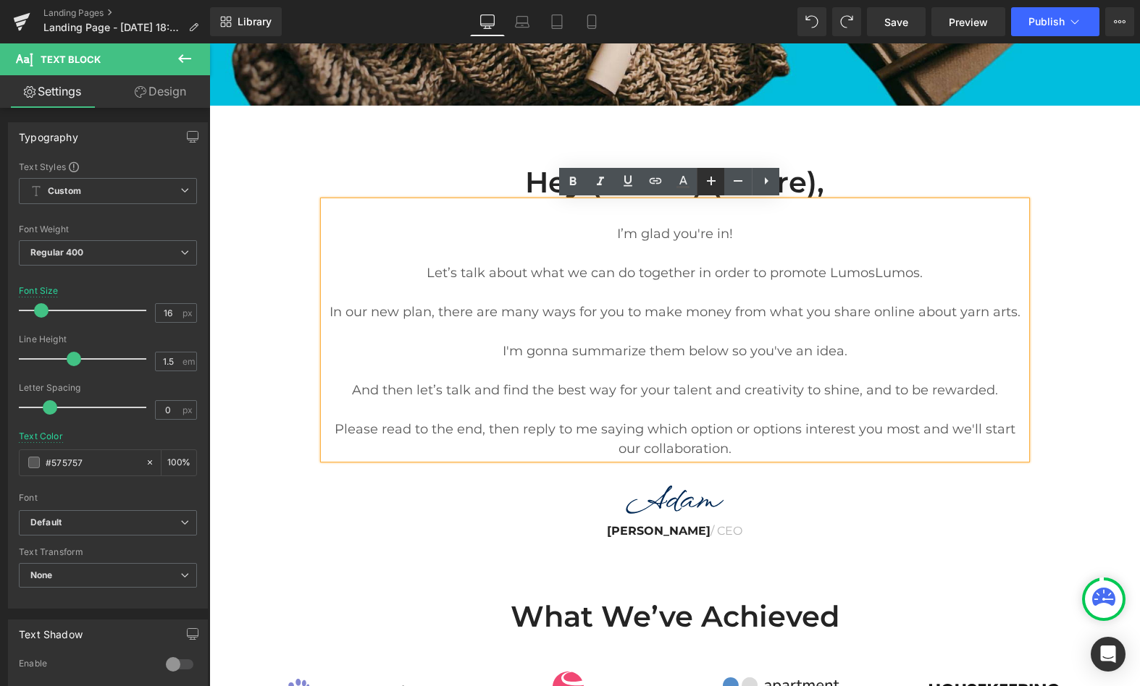
click at [711, 177] on icon at bounding box center [710, 180] width 17 height 17
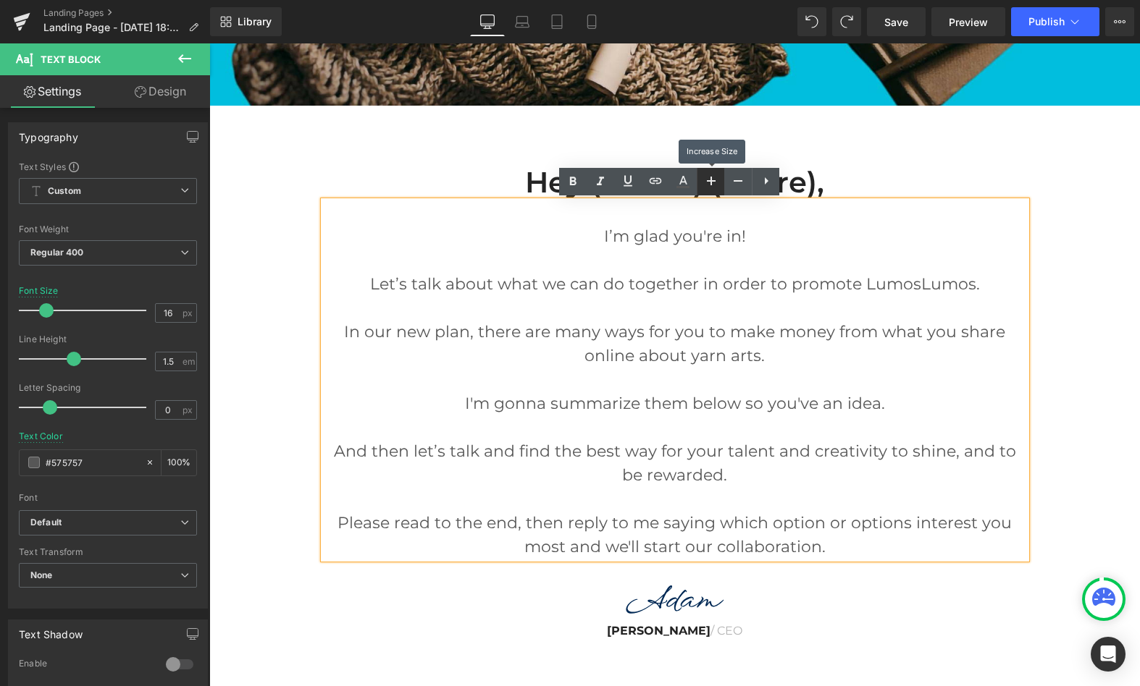
click at [711, 177] on icon at bounding box center [710, 180] width 17 height 17
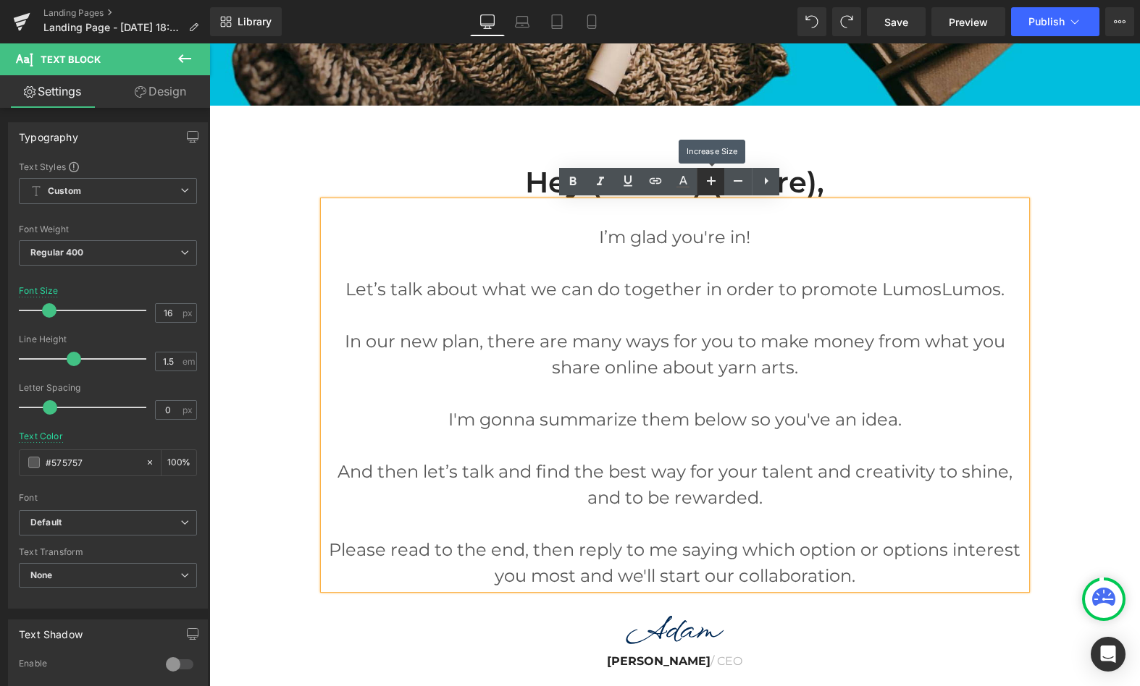
click at [711, 177] on icon at bounding box center [710, 180] width 17 height 17
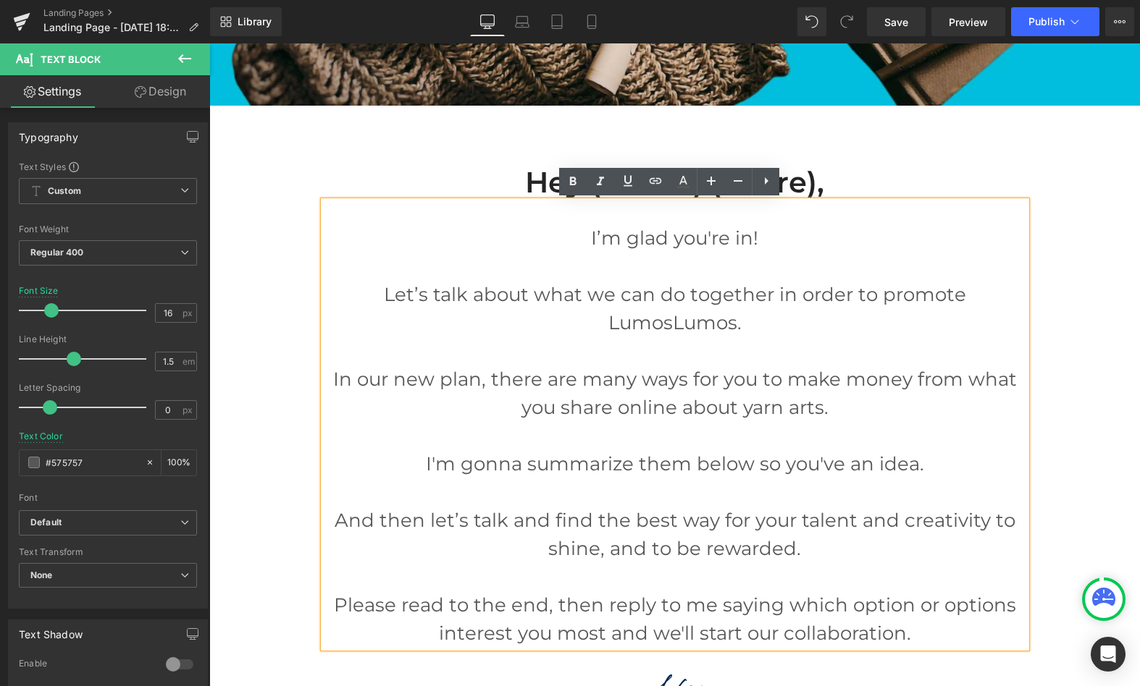
click at [736, 306] on p "Let’s talk about what we can do together in order to promote LumosLumos." at bounding box center [675, 309] width 702 height 56
drag, startPoint x: 835, startPoint y: 321, endPoint x: 872, endPoint y: 299, distance: 43.5
click at [872, 299] on p "Let’s talk about what we can do together in order to promote LumosLumos." at bounding box center [675, 309] width 702 height 56
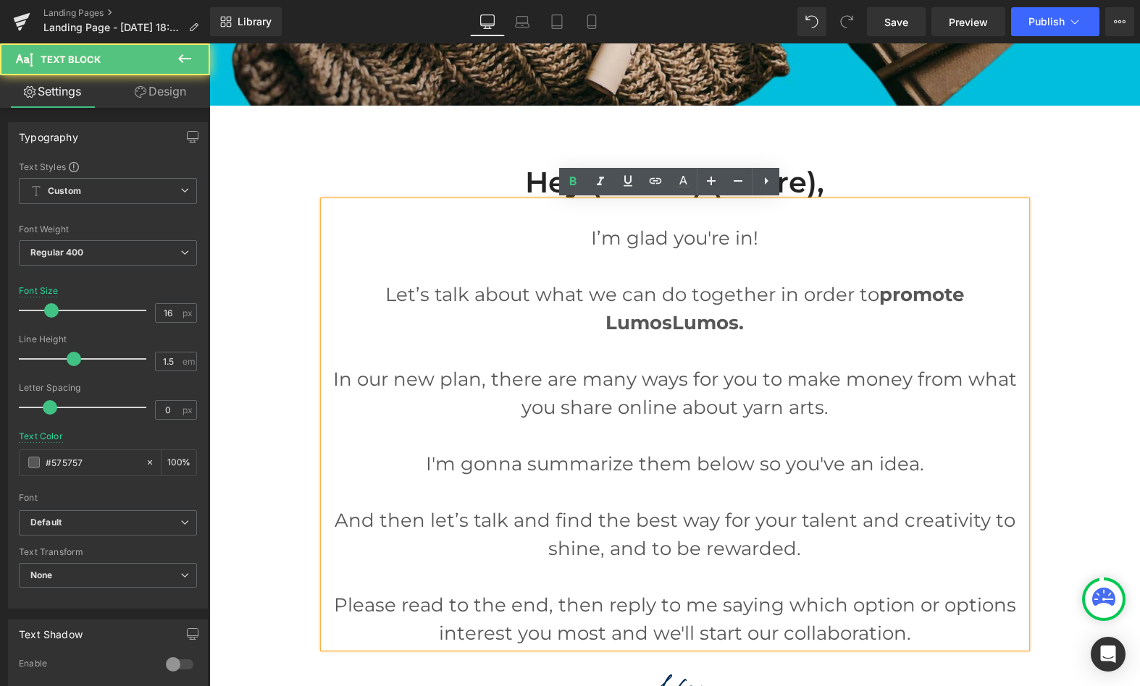
click at [848, 340] on p at bounding box center [675, 351] width 702 height 28
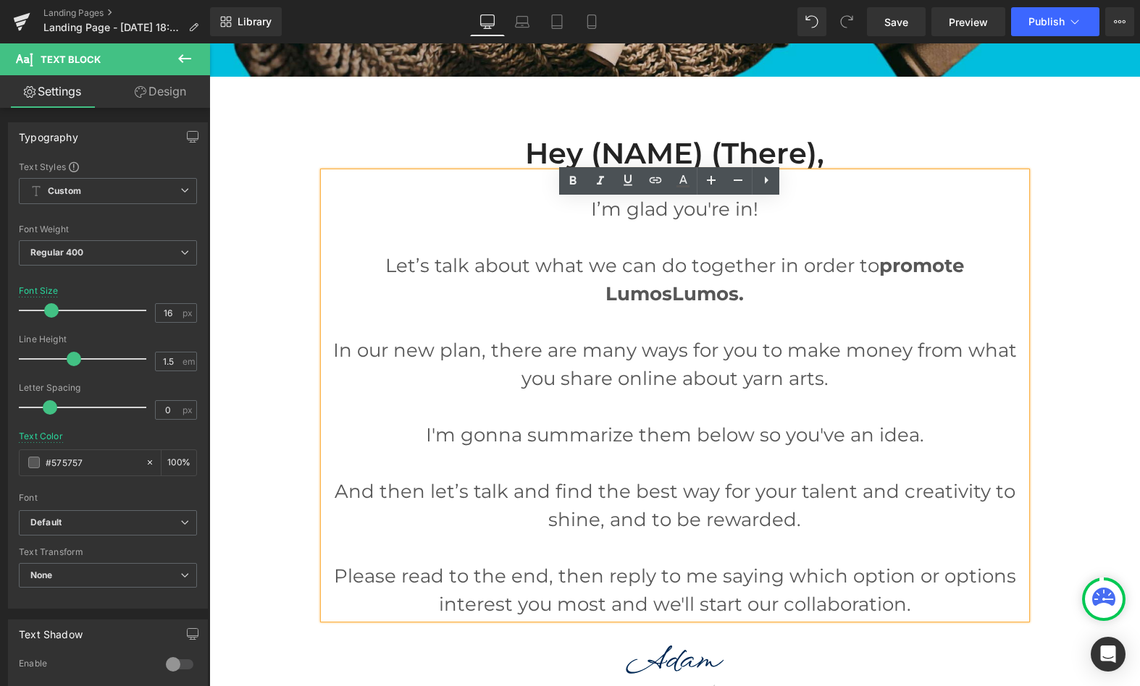
scroll to position [1436, 0]
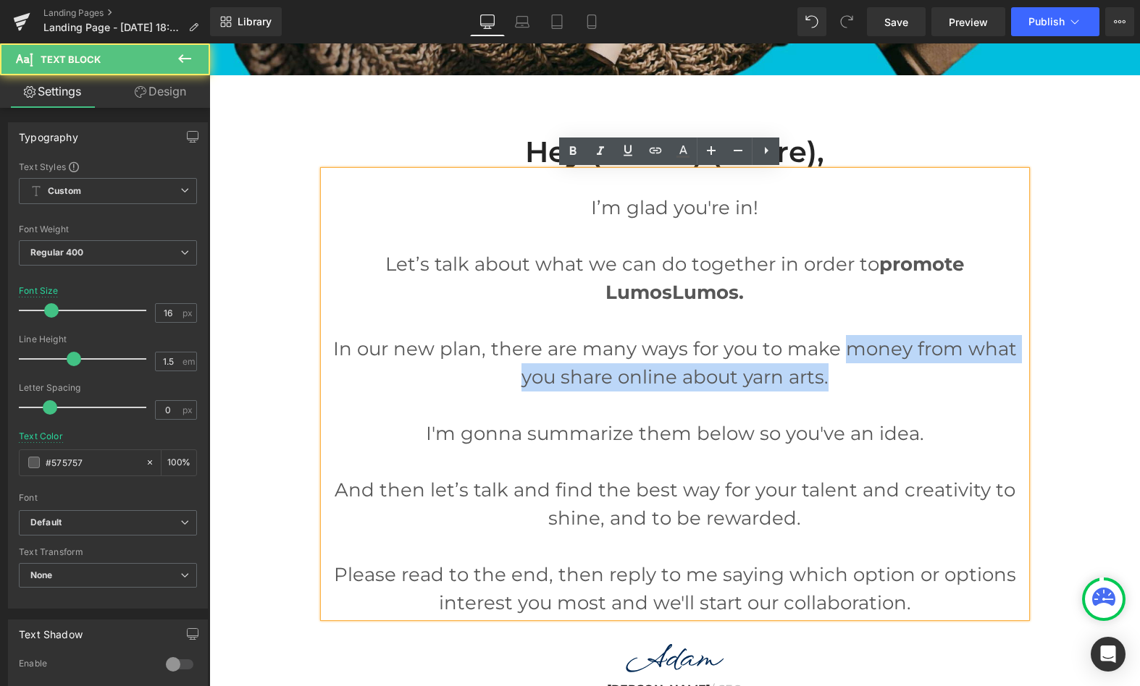
drag, startPoint x: 829, startPoint y: 381, endPoint x: 839, endPoint y: 345, distance: 37.6
click at [839, 344] on p "In our new plan, there are many ways for you to make money from what you share …" at bounding box center [675, 363] width 702 height 56
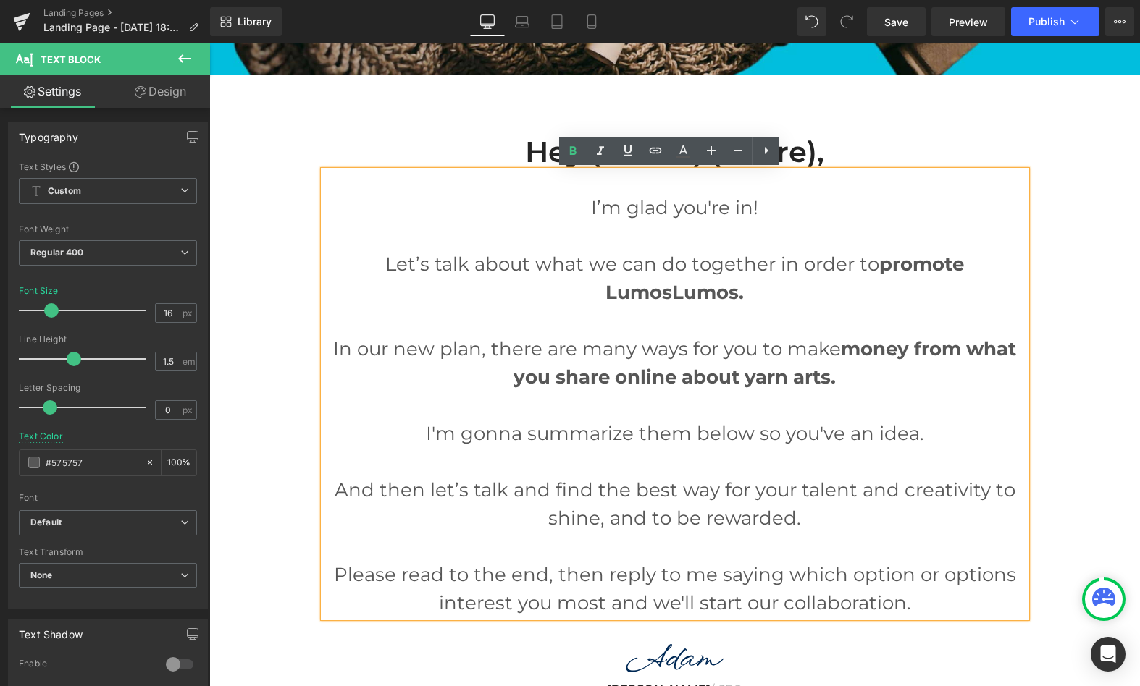
click at [808, 427] on p "I'm gonna summarize them below so you've an idea." at bounding box center [675, 434] width 702 height 28
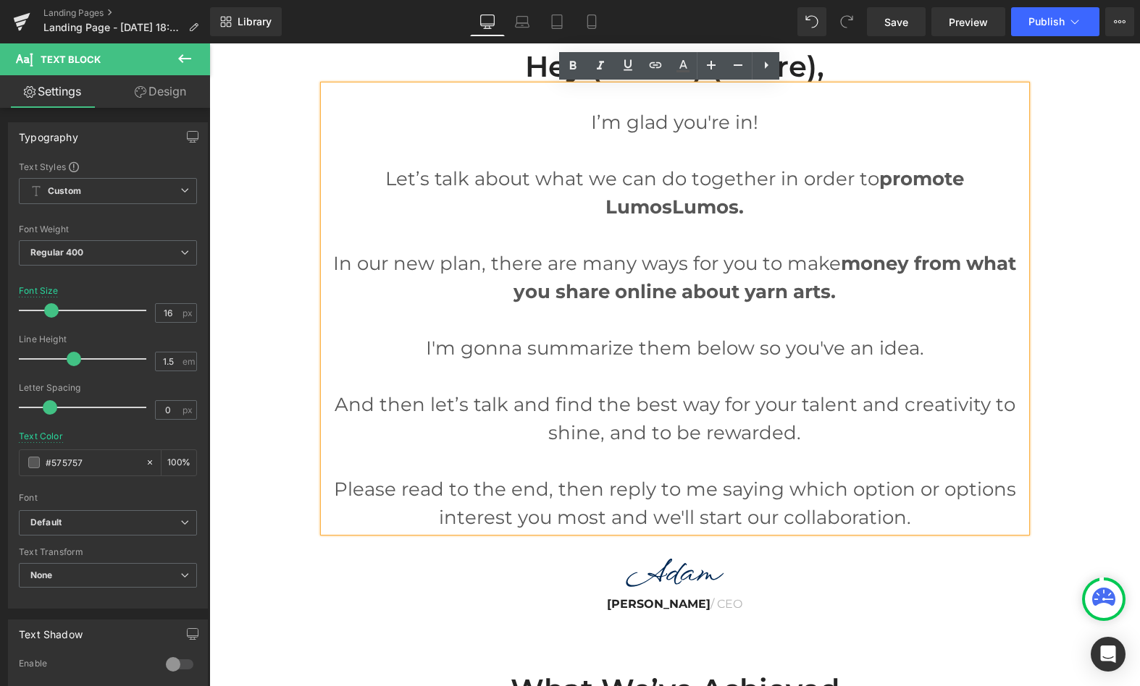
scroll to position [1585, 0]
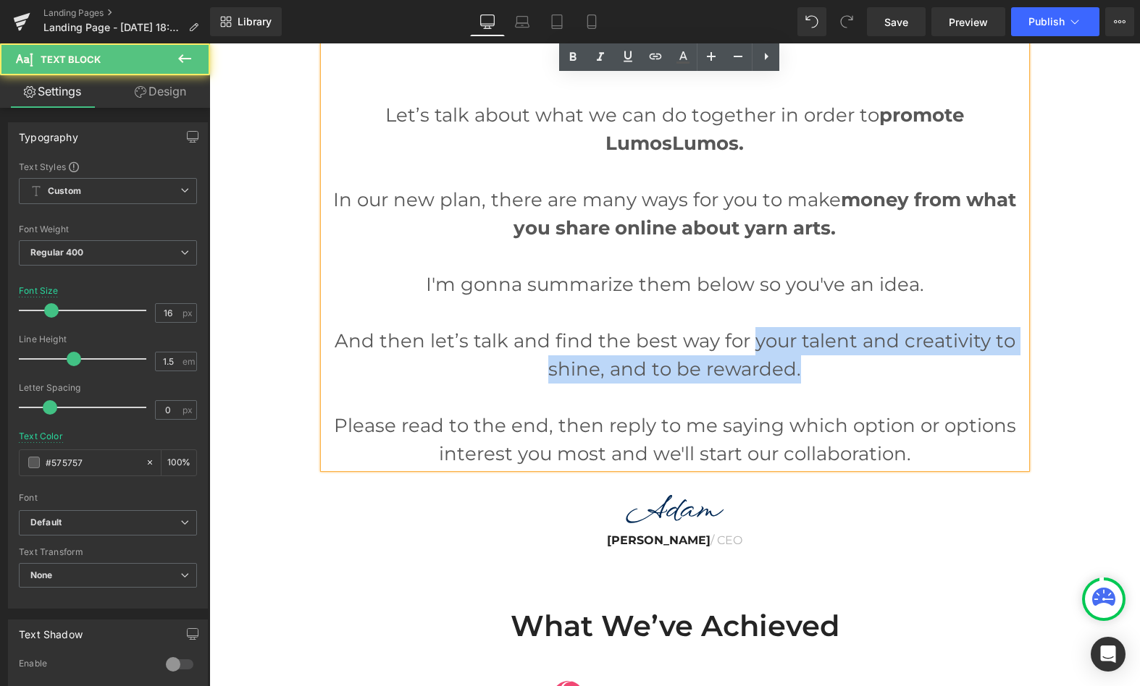
drag, startPoint x: 751, startPoint y: 339, endPoint x: 794, endPoint y: 371, distance: 54.3
click at [794, 371] on p "And then let’s talk and find the best way for your talent and creativity to shi…" at bounding box center [675, 355] width 702 height 56
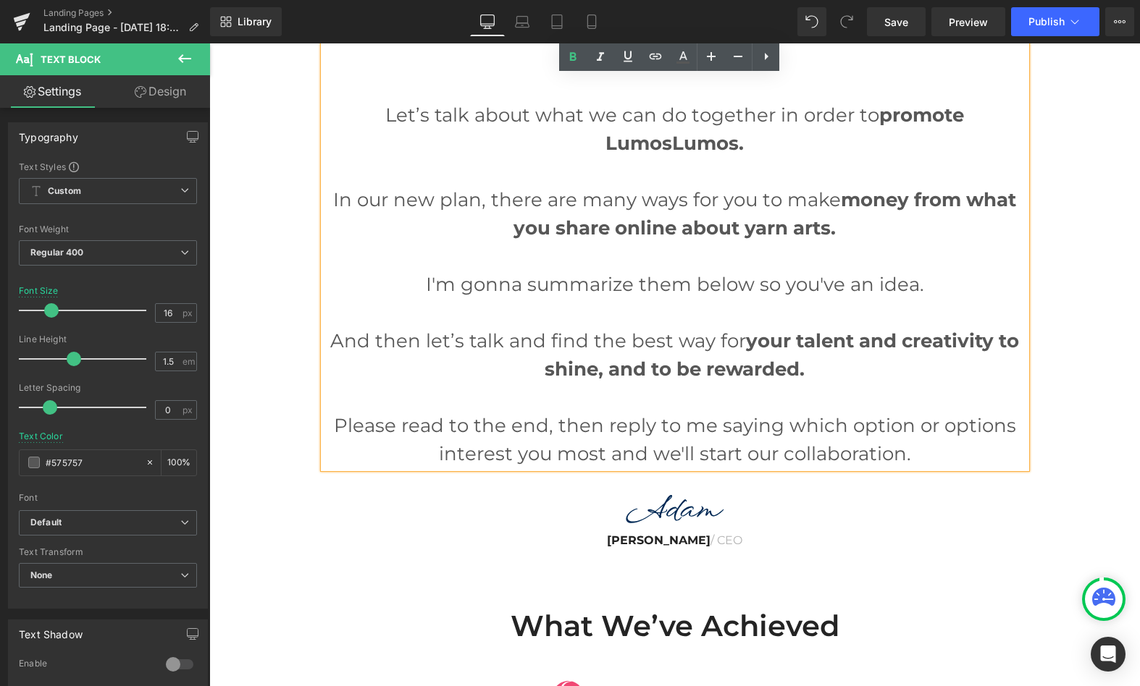
click at [797, 382] on p "And then let’s talk and find the best way for your talent and creativity to shi…" at bounding box center [675, 355] width 702 height 56
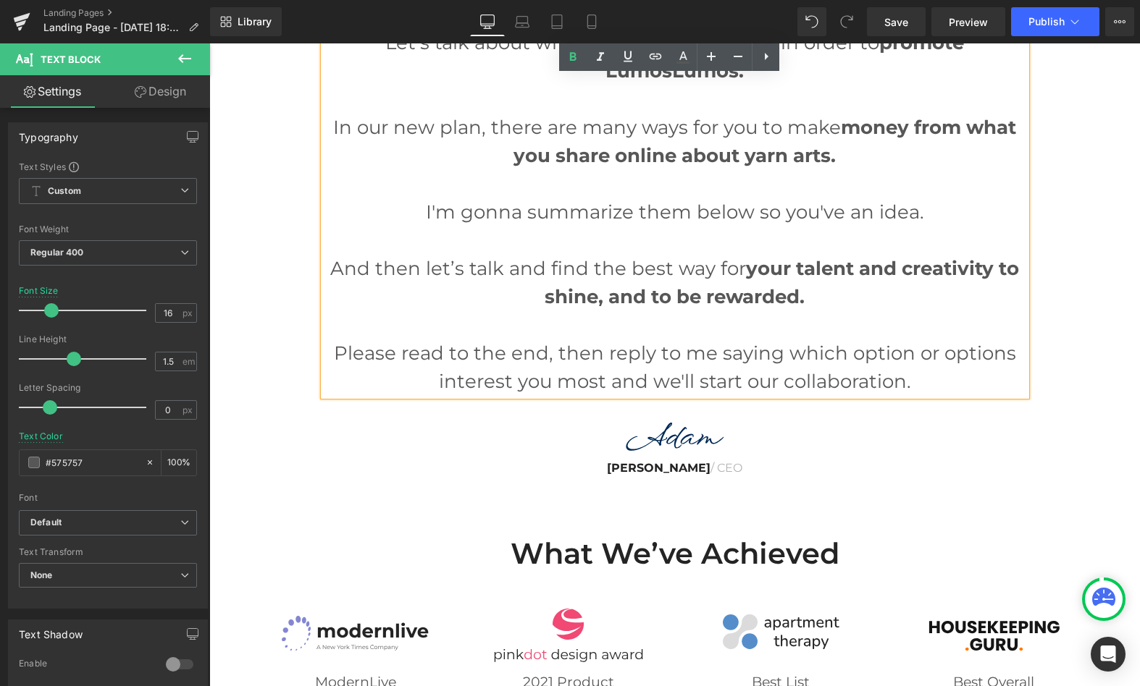
scroll to position [1661, 0]
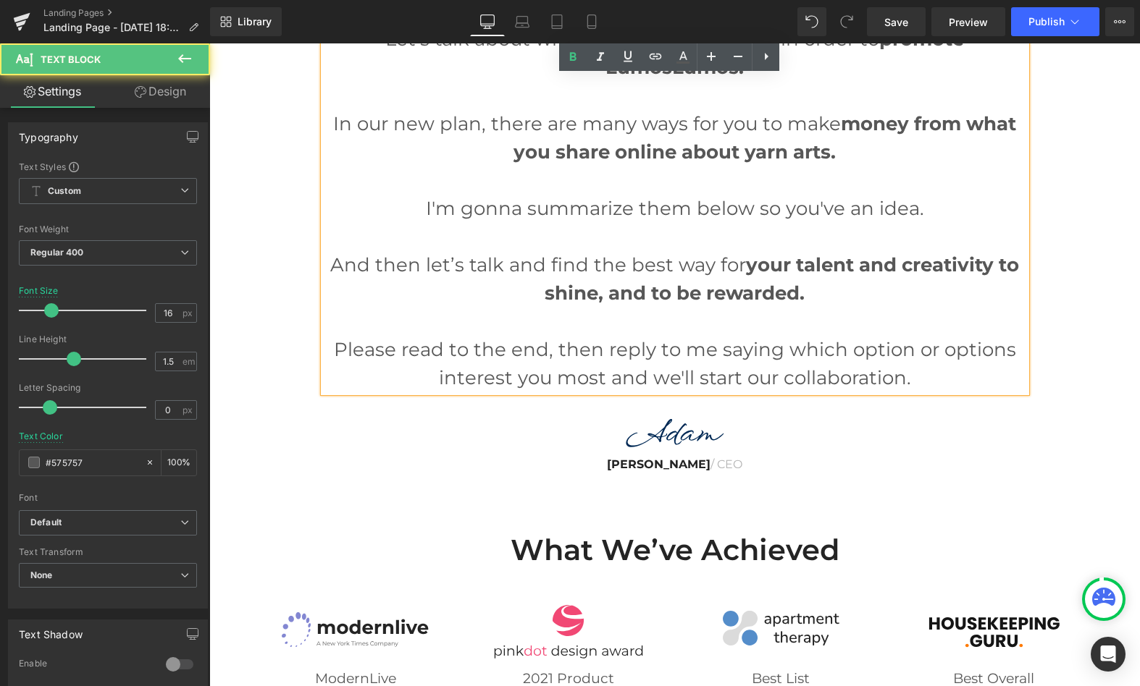
click at [577, 355] on p "Please read to the end, then reply to me saying which option or options interes…" at bounding box center [675, 364] width 702 height 56
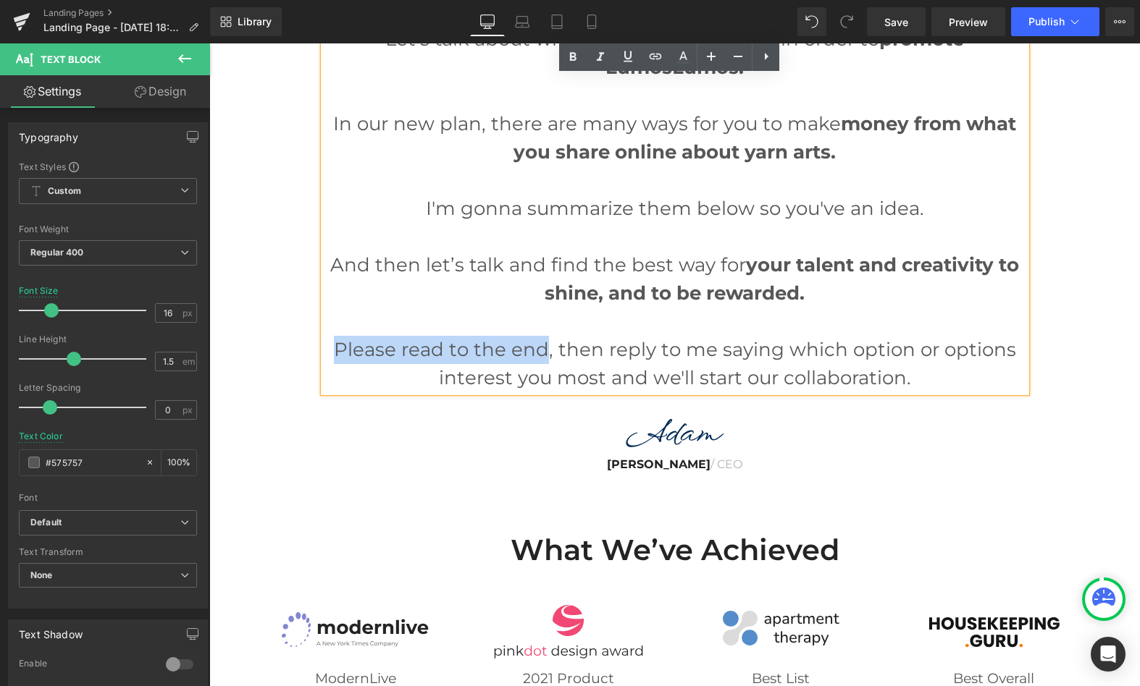
drag, startPoint x: 539, startPoint y: 348, endPoint x: 338, endPoint y: 348, distance: 200.5
click at [338, 348] on p "Please read to the end, then reply to me saying which option or options interes…" at bounding box center [675, 364] width 702 height 56
click at [646, 341] on p "Please read to the end , then reply to me saying which option or options intere…" at bounding box center [675, 364] width 702 height 56
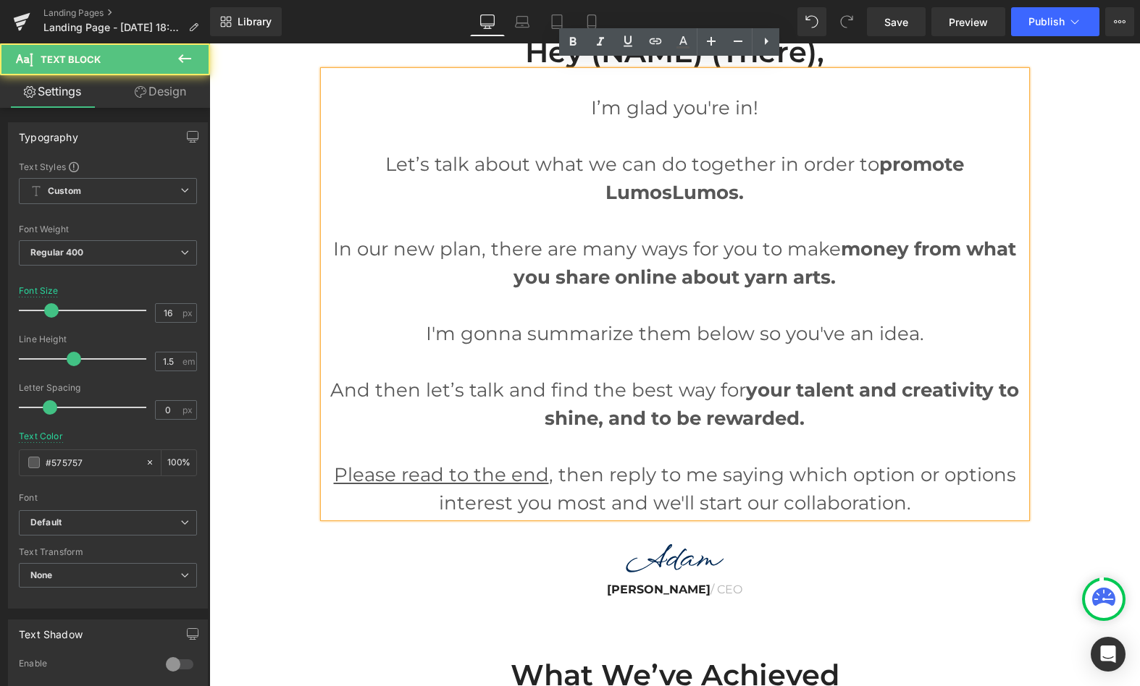
scroll to position [1532, 0]
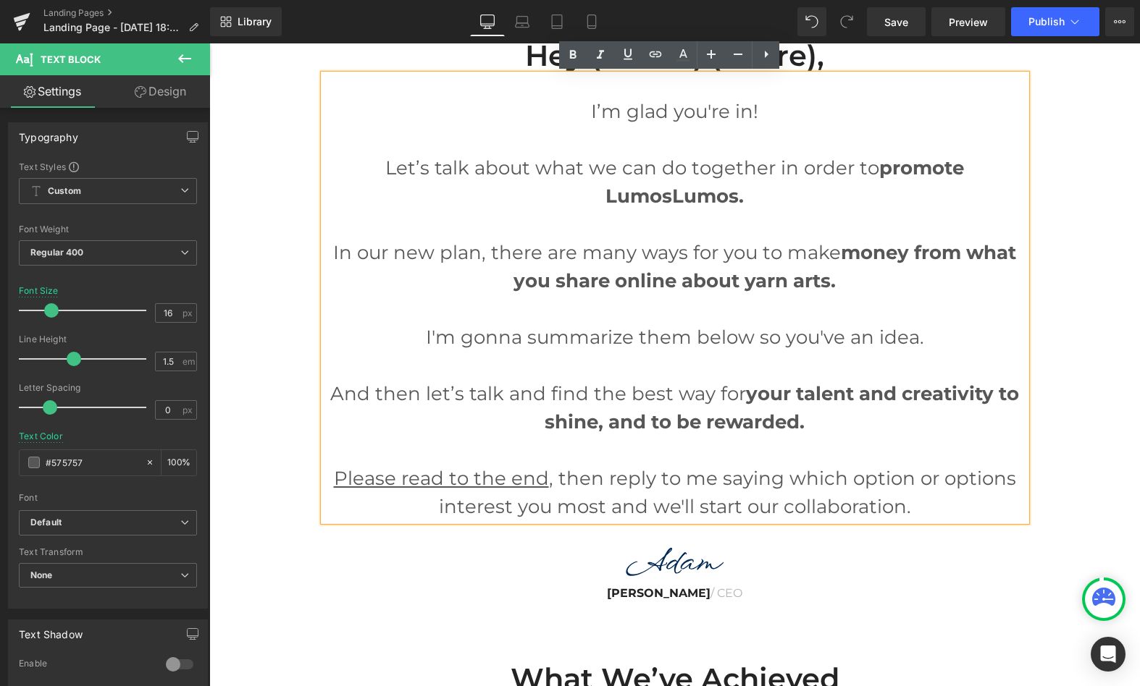
click at [1043, 289] on div "Hey (NAME) (there), Heading I’m glad you're in! Let’s talk about what we can do…" at bounding box center [674, 312] width 930 height 594
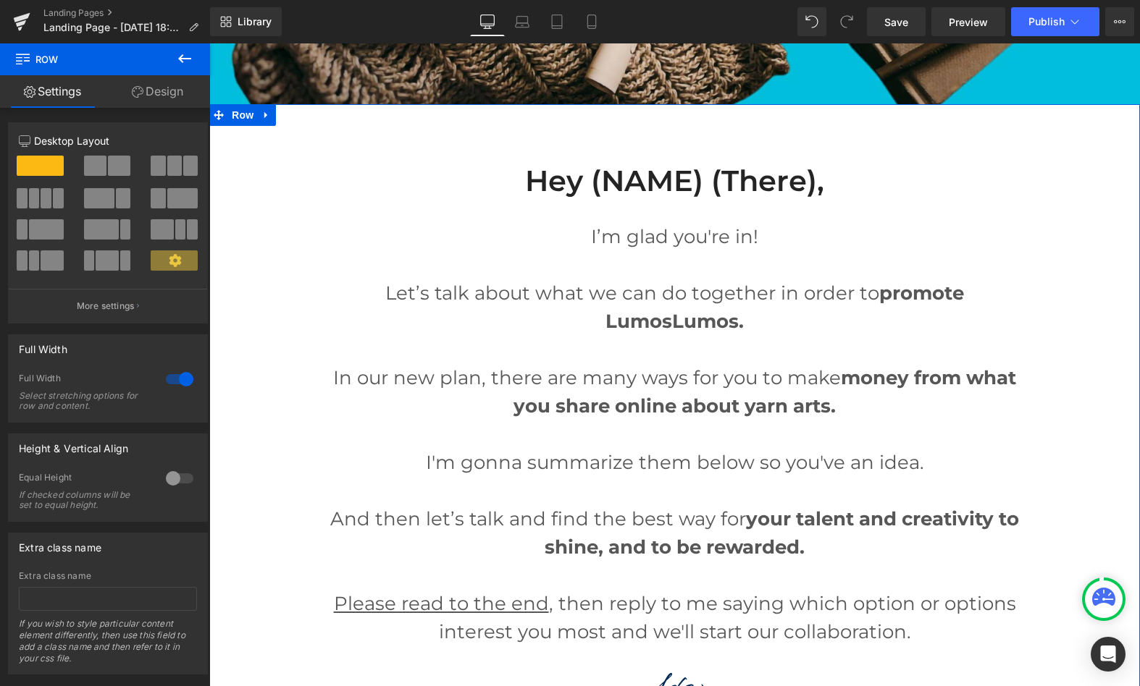
scroll to position [1413, 0]
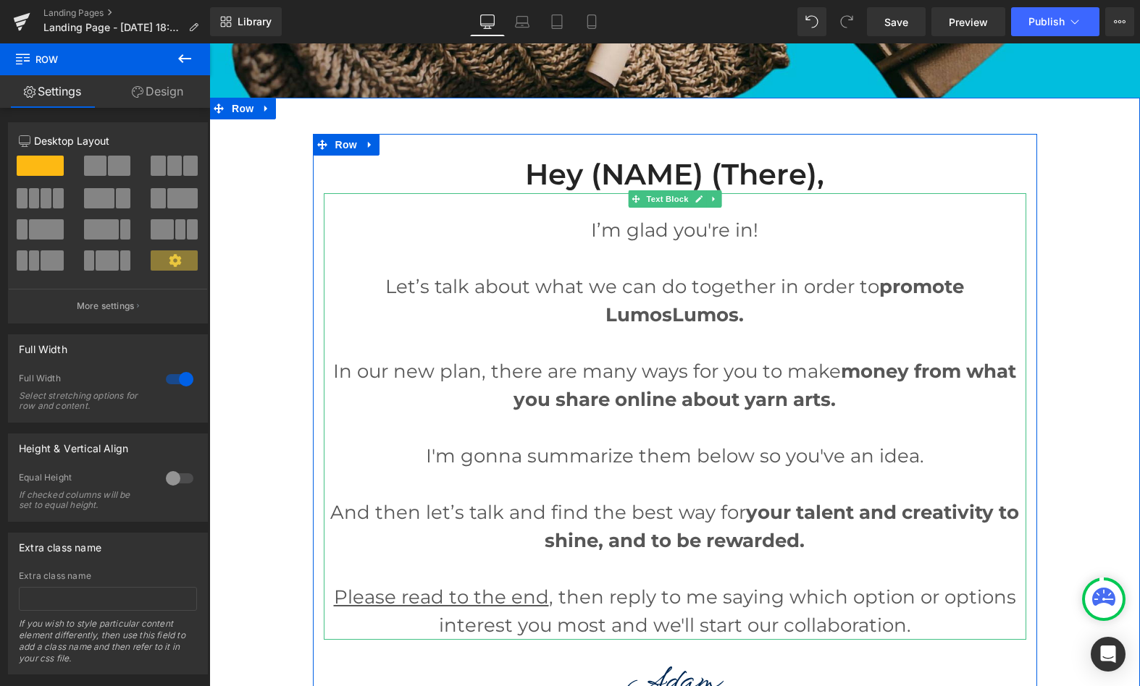
click at [725, 376] on p "In our new plan, there are many ways for you to make money from what you share …" at bounding box center [675, 386] width 702 height 56
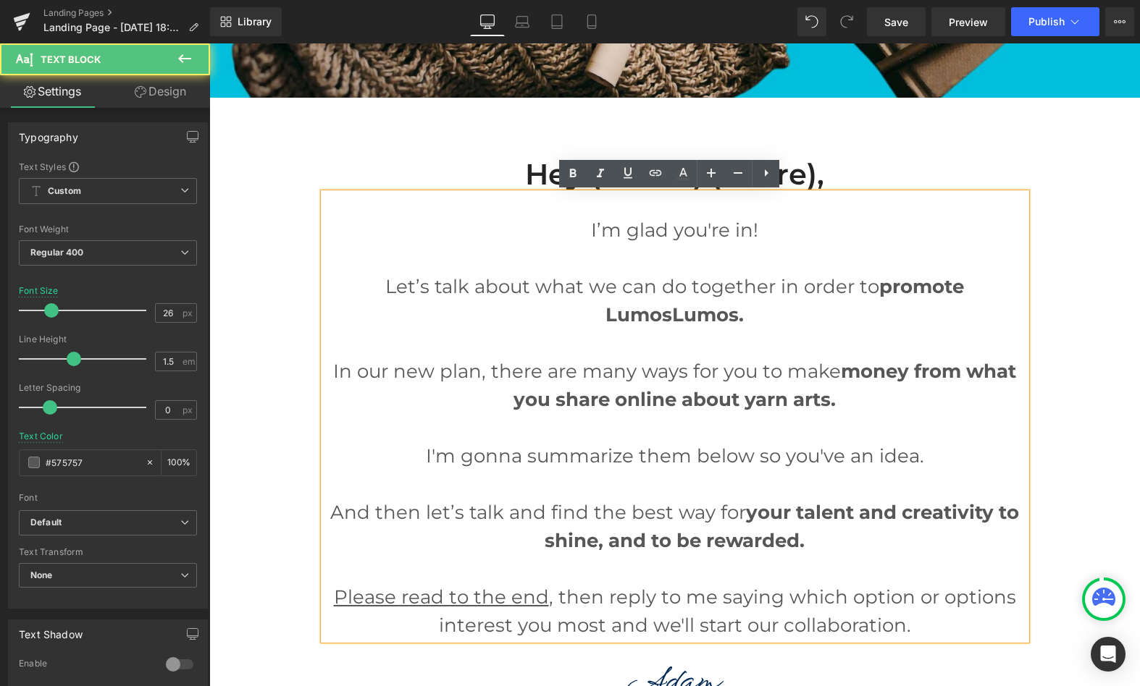
click at [685, 303] on p "Let’s talk about what we can do together in order to promote LumosLumos." at bounding box center [675, 301] width 702 height 56
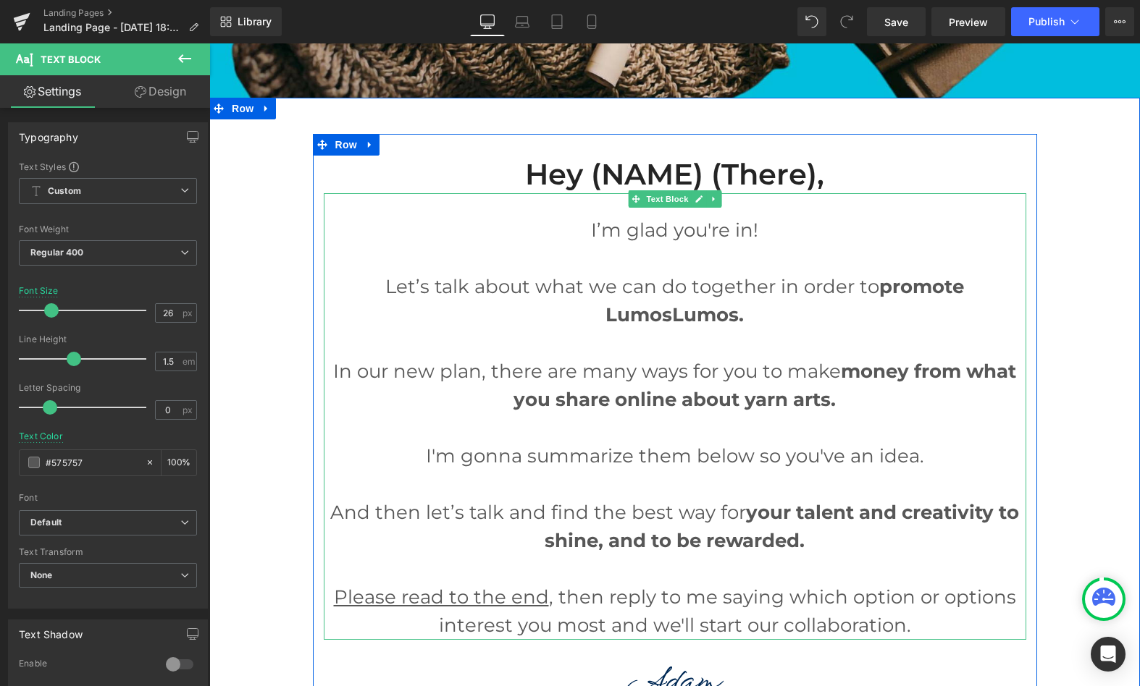
click at [698, 260] on p at bounding box center [675, 259] width 702 height 28
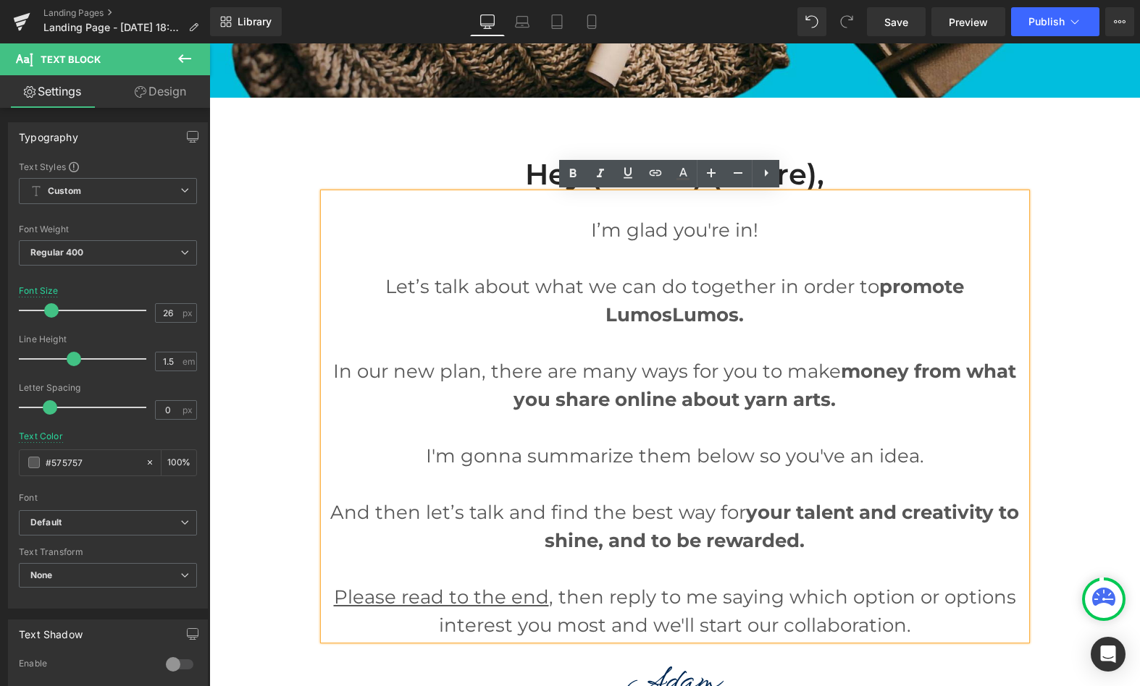
click at [696, 261] on p at bounding box center [675, 259] width 702 height 28
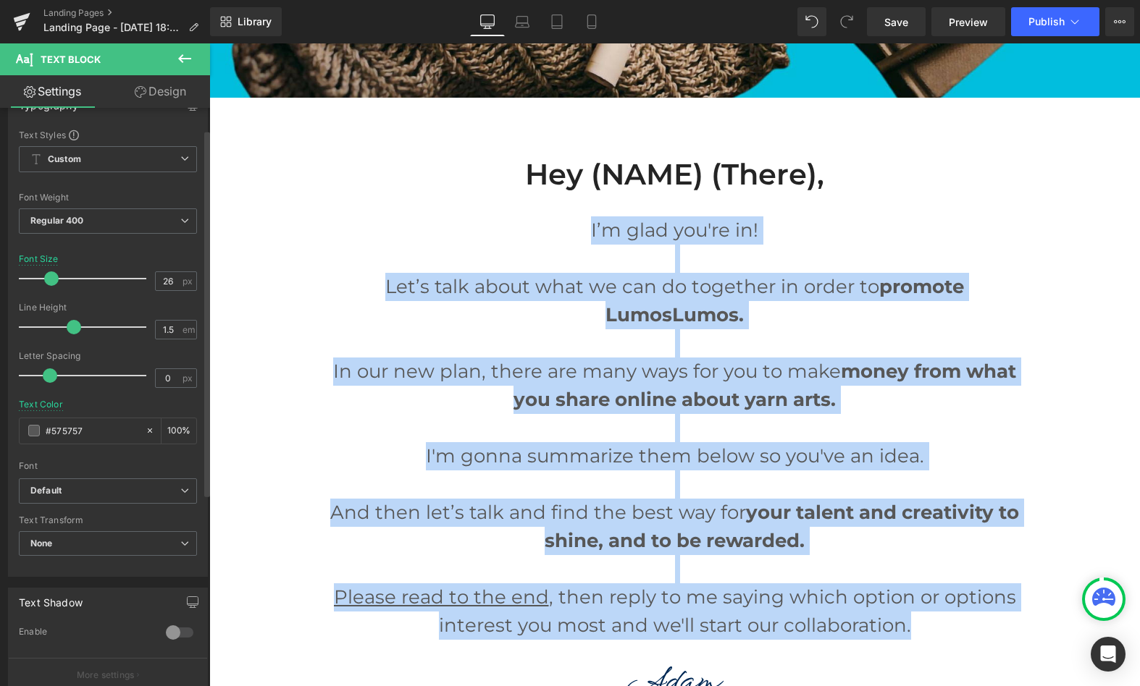
scroll to position [34, 0]
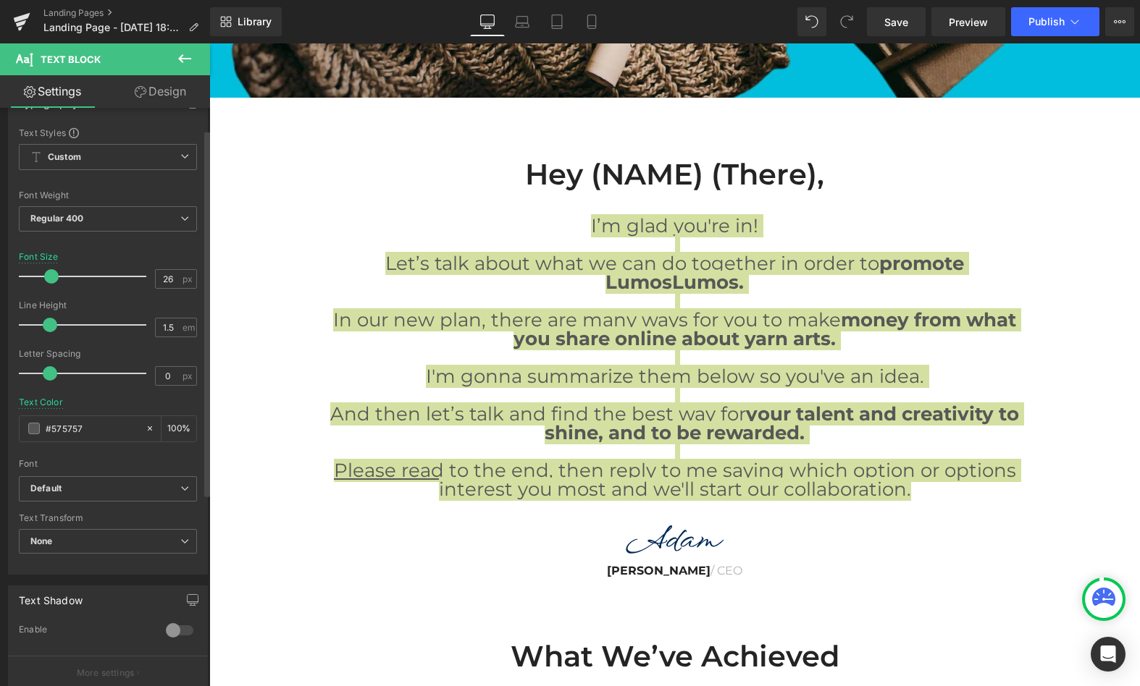
drag, startPoint x: 68, startPoint y: 324, endPoint x: 44, endPoint y: 323, distance: 23.9
click at [43, 323] on span at bounding box center [50, 325] width 14 height 14
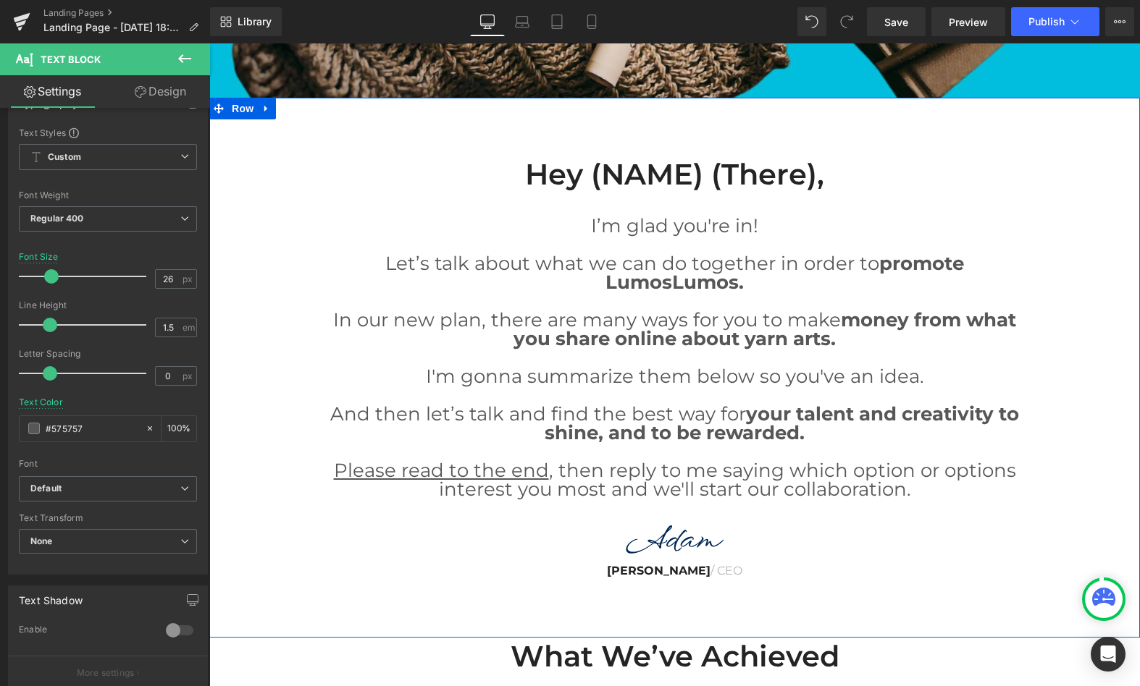
click at [299, 280] on div "Hey (NAME) (there), Heading I’m glad you're in! Let’s talk about what we can do…" at bounding box center [674, 360] width 930 height 453
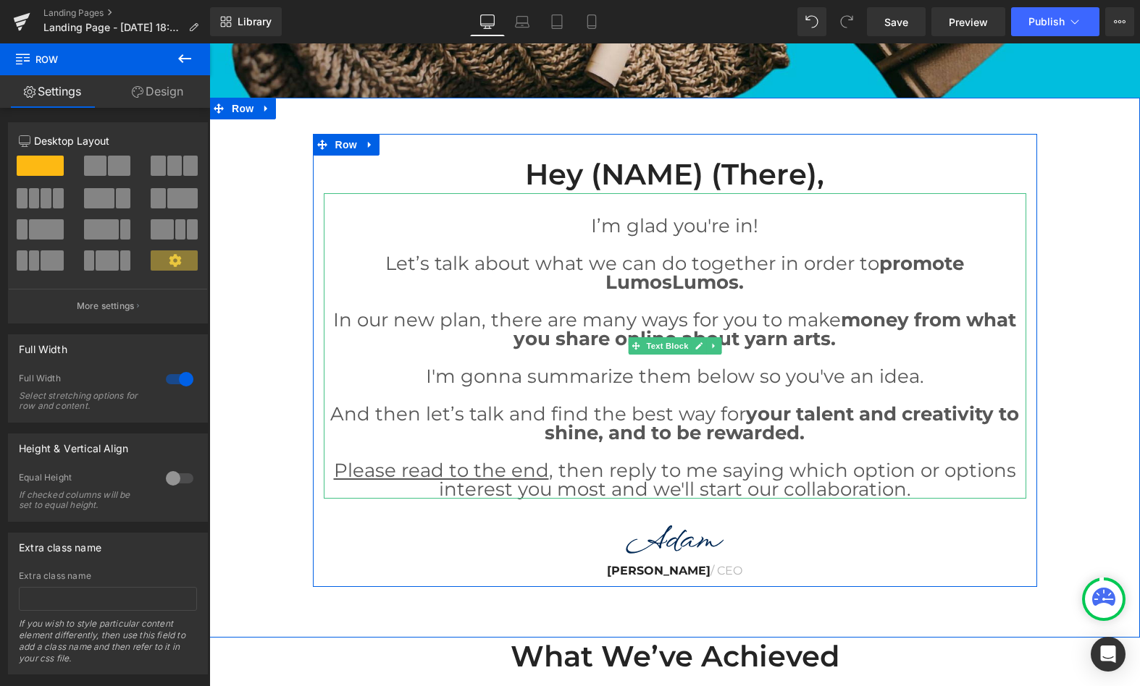
click at [636, 304] on p at bounding box center [675, 301] width 702 height 19
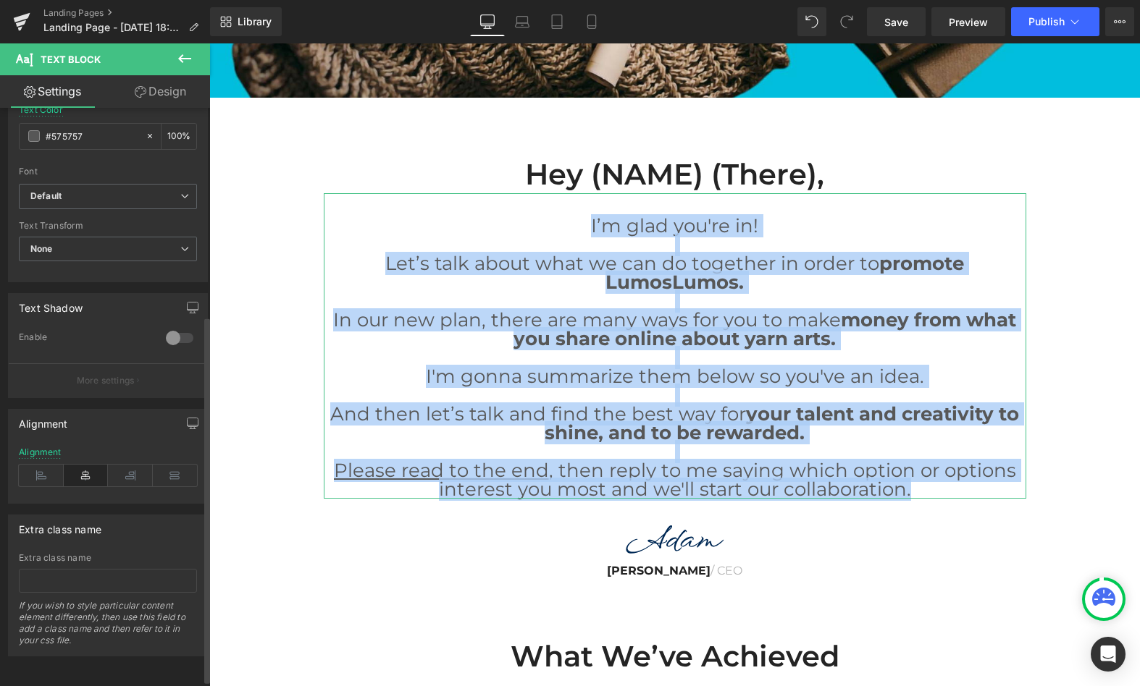
scroll to position [337, 0]
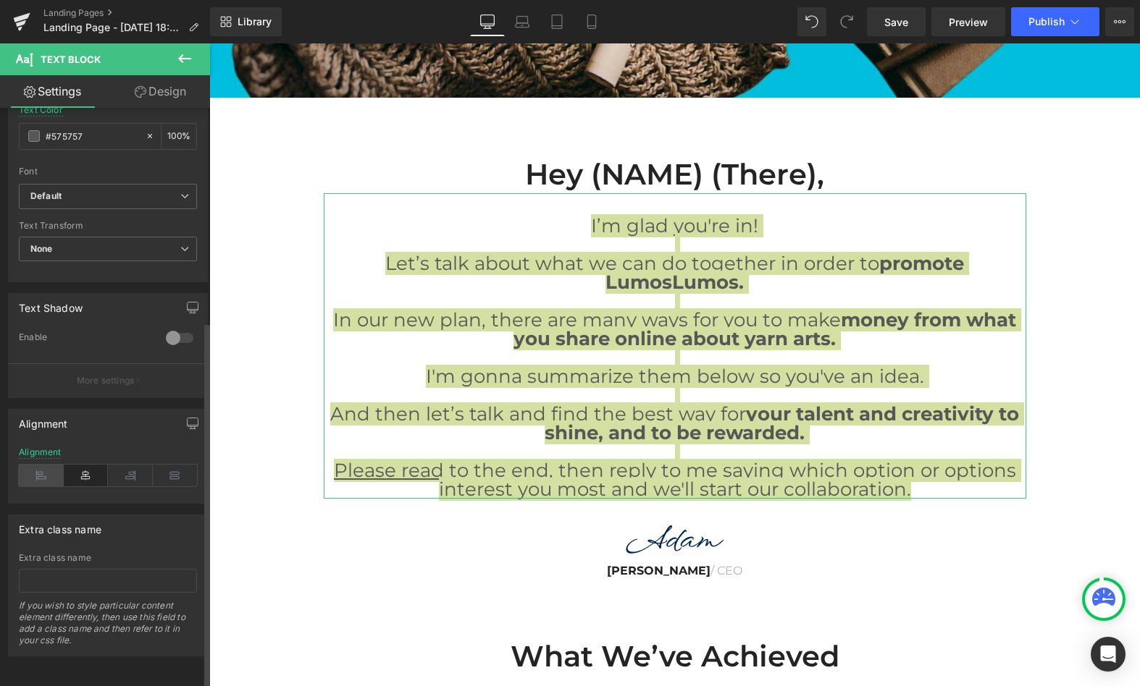
click at [36, 466] on icon at bounding box center [41, 476] width 45 height 22
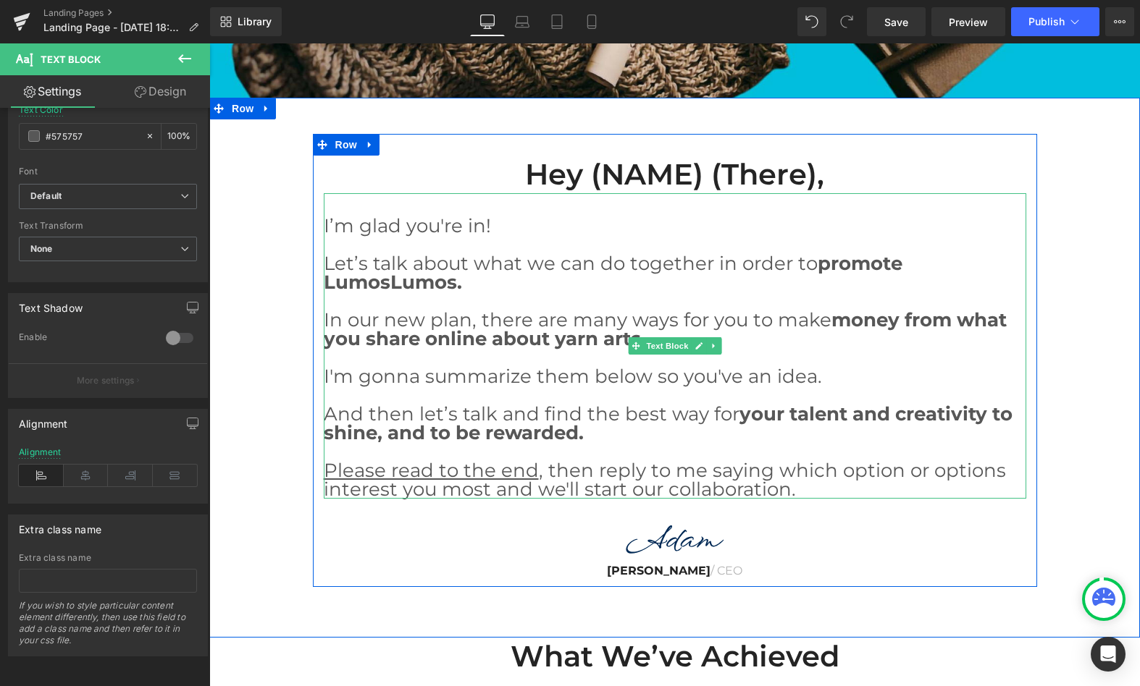
click at [691, 237] on p at bounding box center [675, 244] width 702 height 19
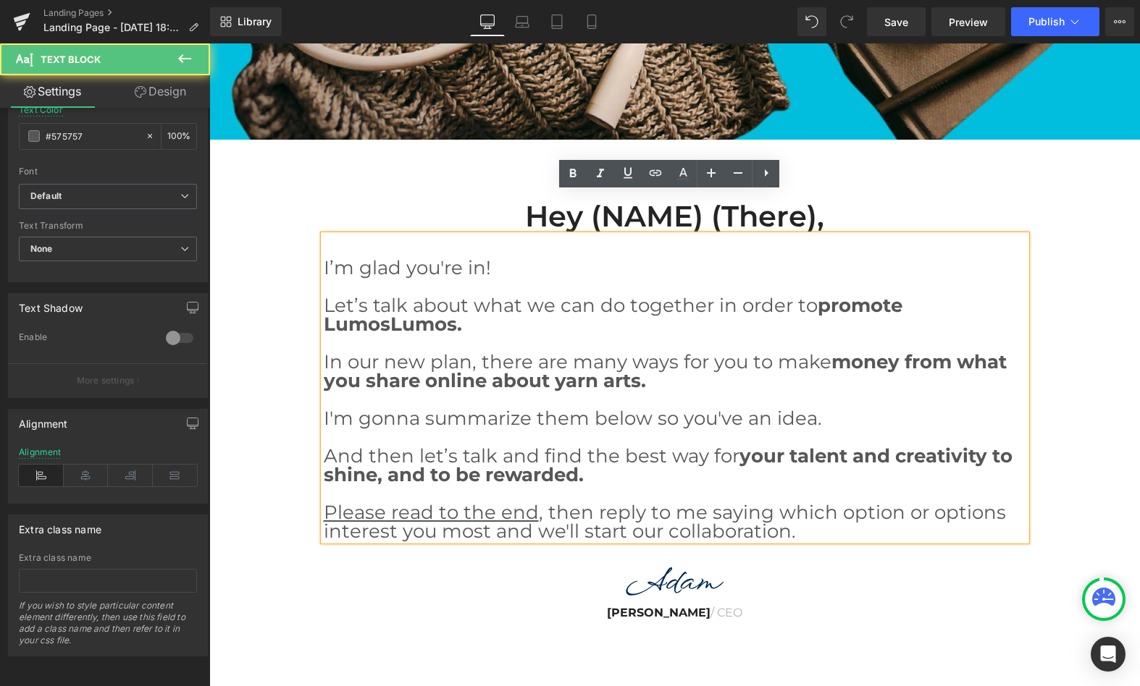
scroll to position [1368, 0]
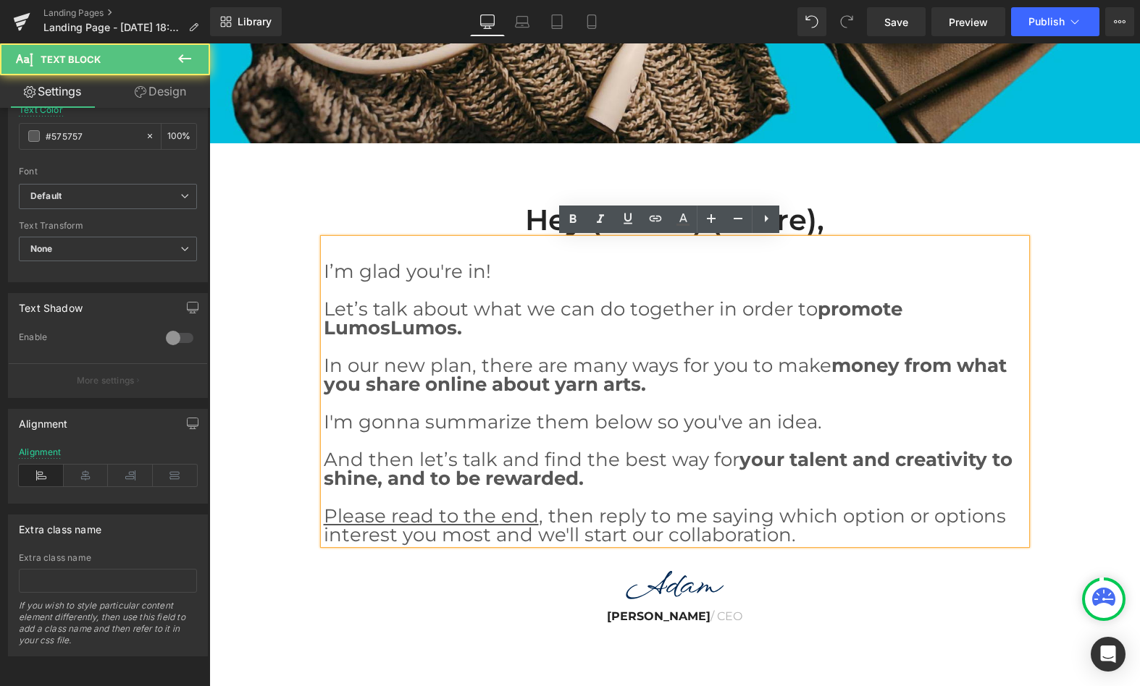
click at [518, 274] on p "I’m glad you're in!" at bounding box center [675, 271] width 702 height 19
click at [361, 241] on div "I’m glad you're in! Let’s talk about what we can do together in order to promot…" at bounding box center [675, 392] width 702 height 306
click at [1041, 172] on div "Hey (NAME) (there), Heading I’m glad you're in! Let’s talk about what we can do…" at bounding box center [674, 413] width 930 height 540
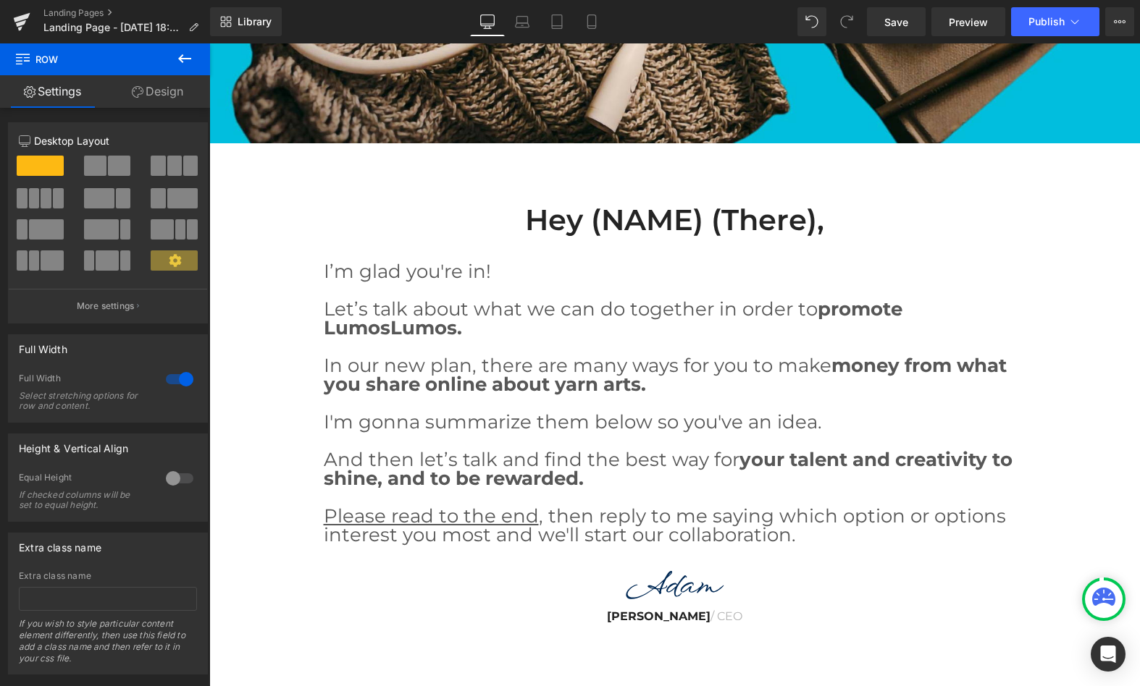
click at [509, 336] on p "Let’s talk about what we can do together in order to promote LumosLumos." at bounding box center [675, 319] width 702 height 38
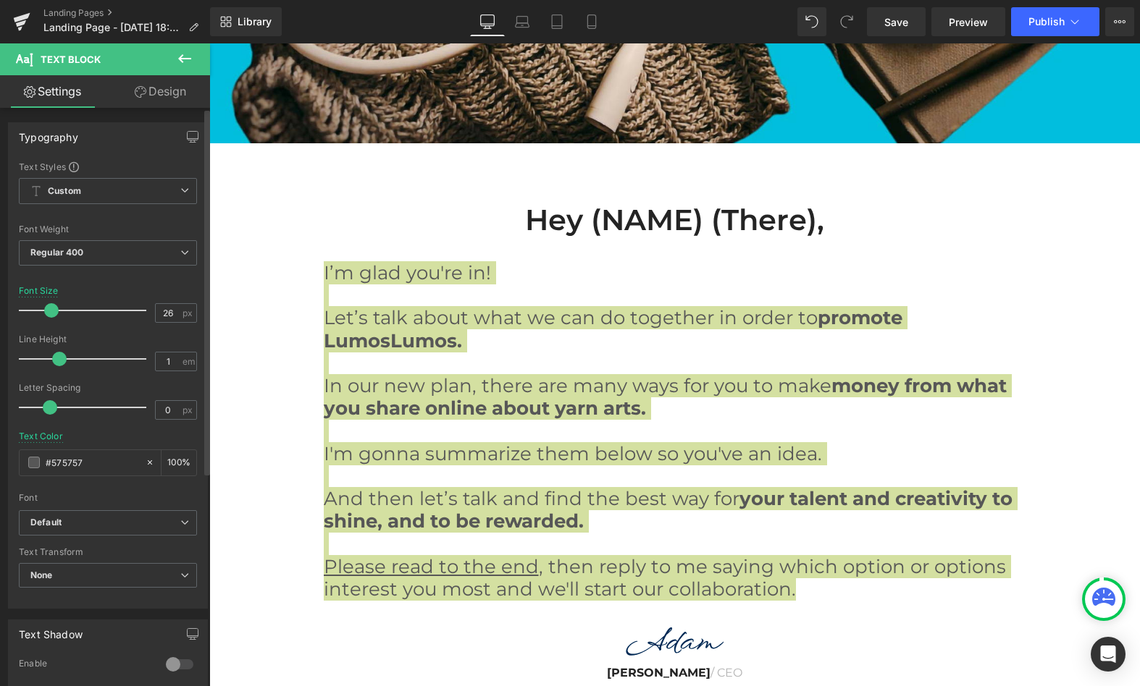
drag, startPoint x: 50, startPoint y: 362, endPoint x: 59, endPoint y: 362, distance: 8.7
click at [59, 362] on span at bounding box center [59, 359] width 14 height 14
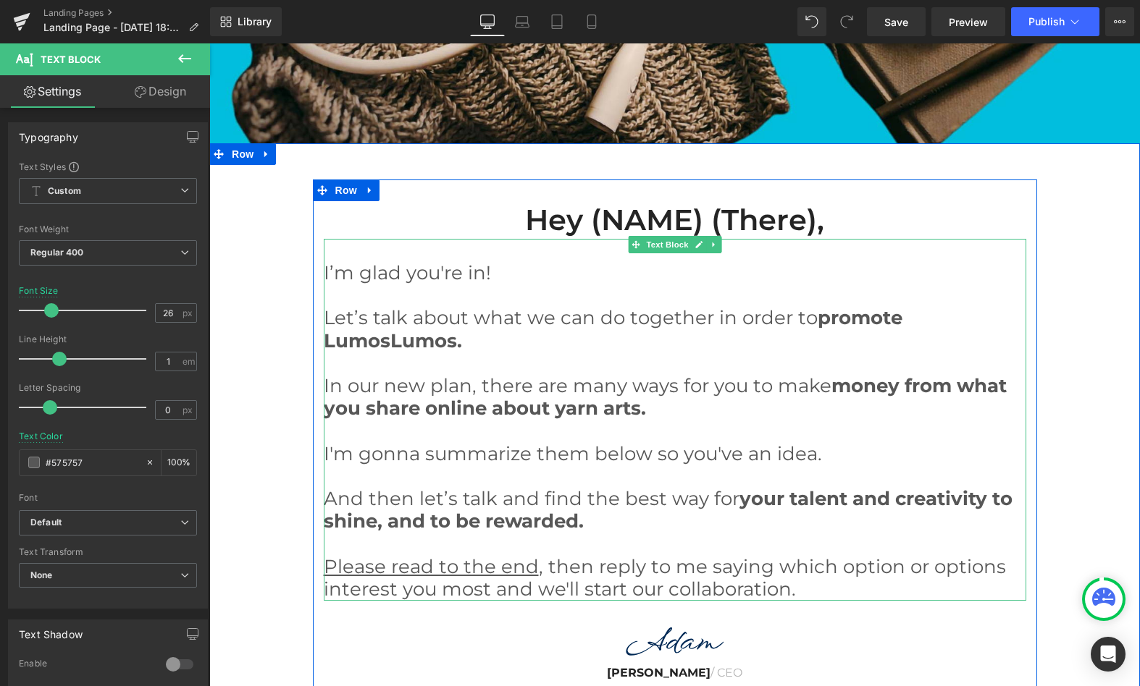
click at [973, 316] on p "Let’s talk about what we can do together in order to promote LumosLumos." at bounding box center [675, 329] width 702 height 45
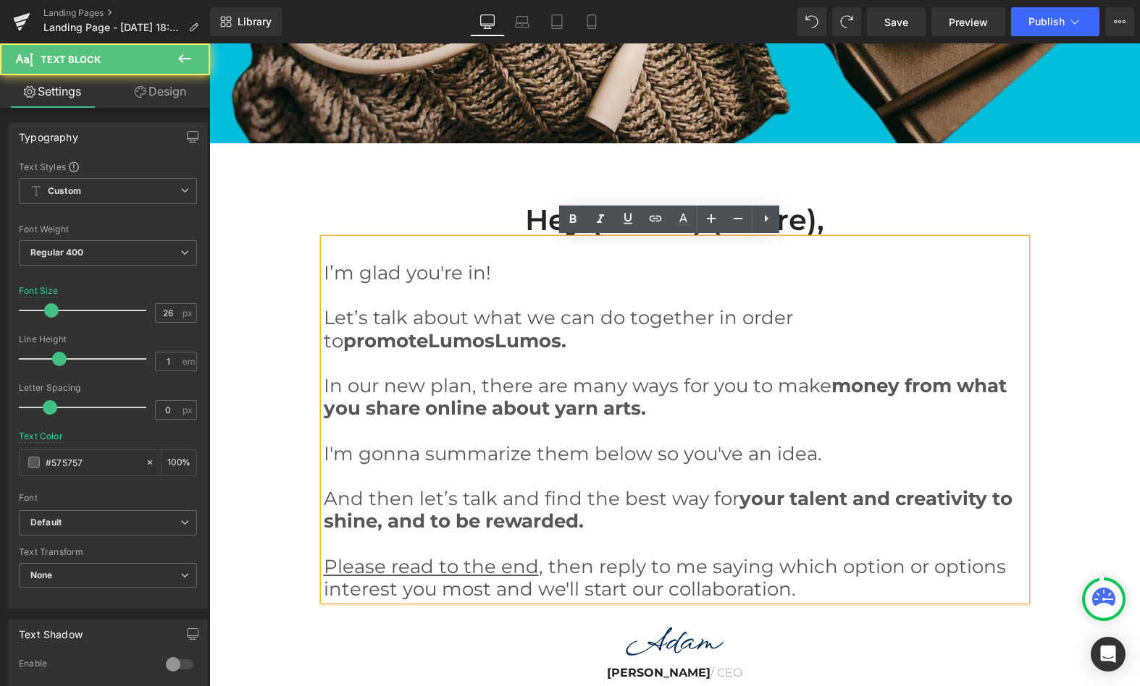
click at [925, 331] on p "Let’s talk about what we can do together in order to promote LumosLumos." at bounding box center [675, 329] width 702 height 45
click at [1060, 285] on div "Hey (NAME) (there), Heading I’m glad you're in! Let’s talk about what we can do…" at bounding box center [674, 435] width 930 height 510
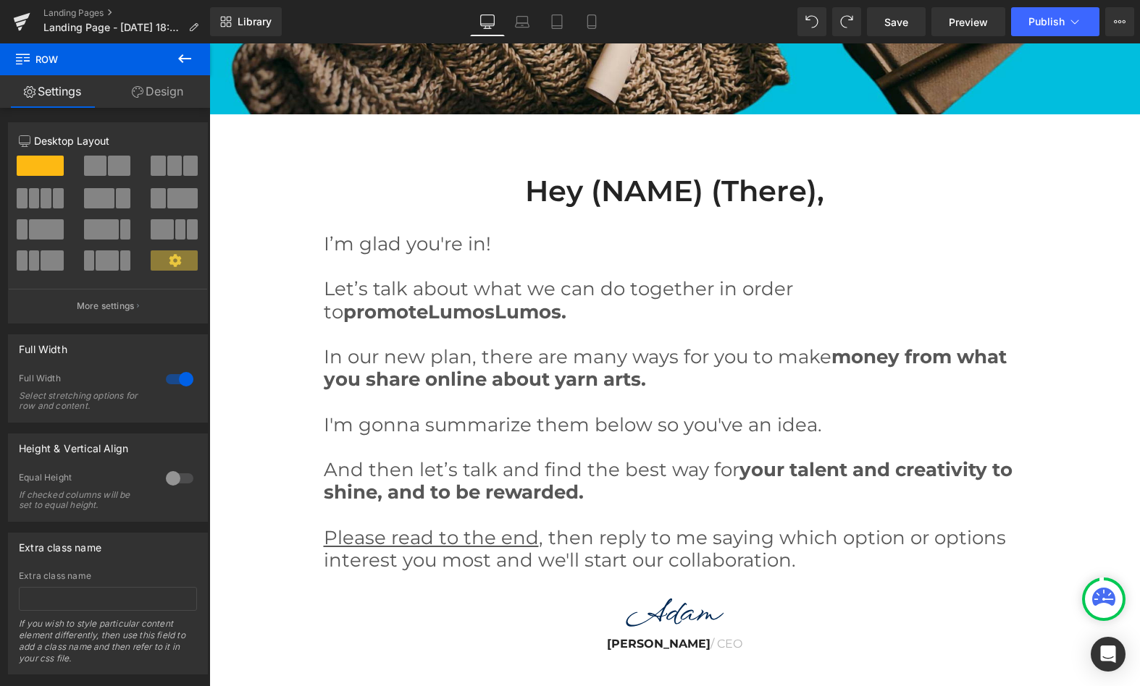
scroll to position [1404, 0]
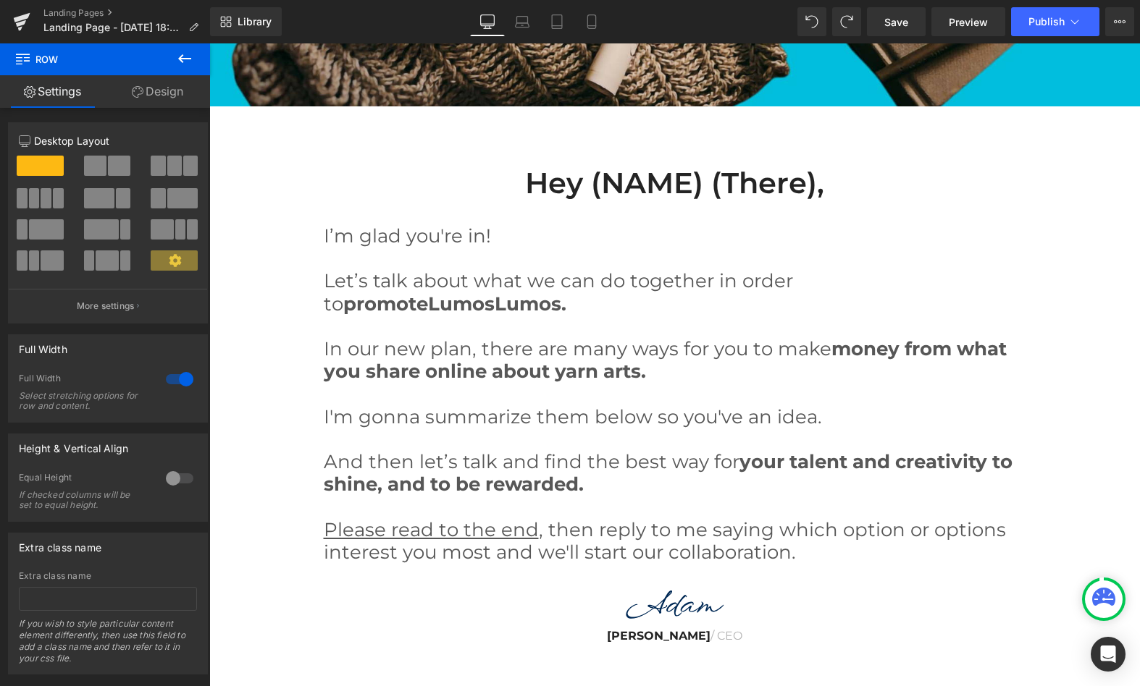
click at [856, 285] on p "Let’s talk about what we can do together in order to promote LumosLumos." at bounding box center [675, 292] width 702 height 45
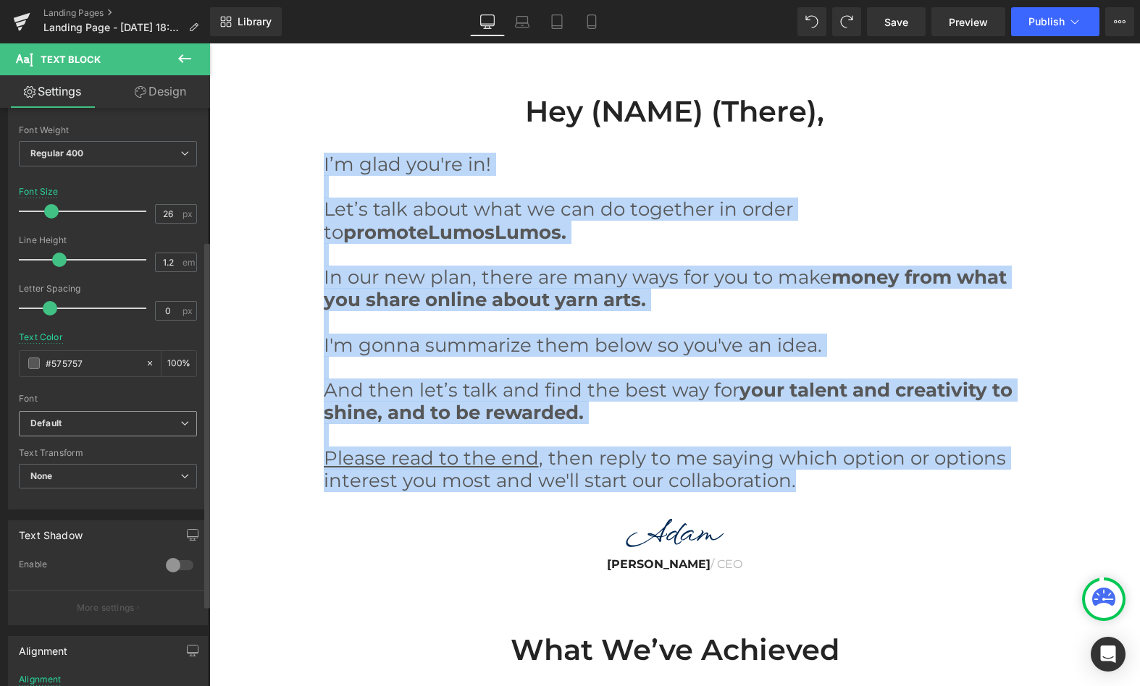
scroll to position [0, 0]
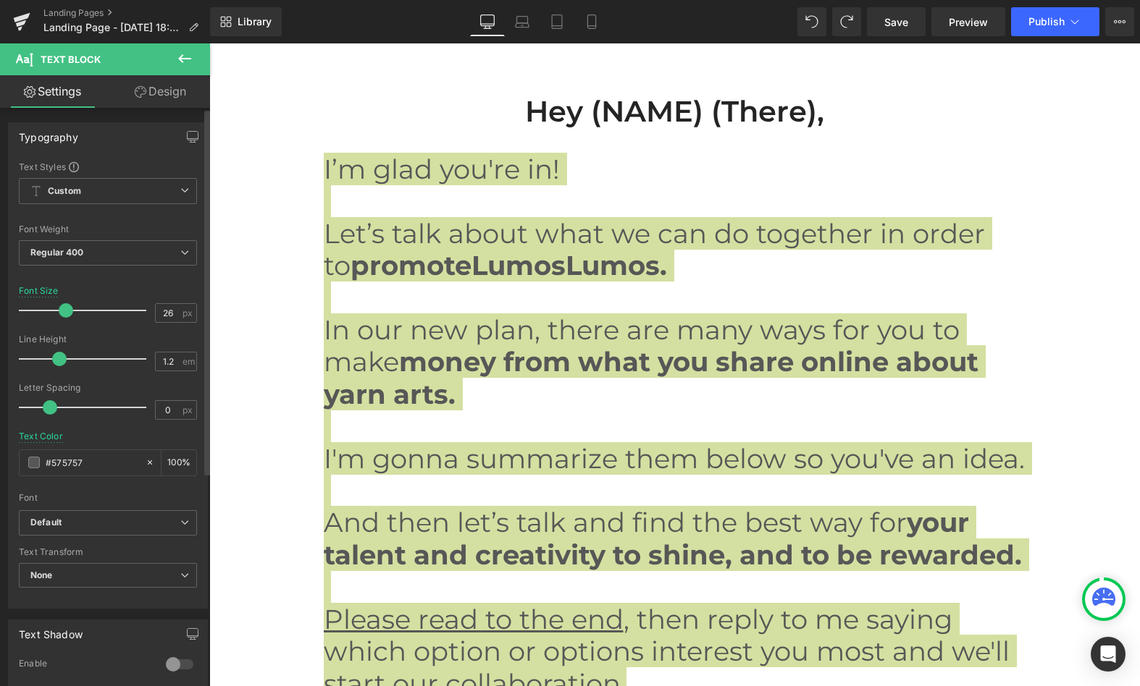
drag, startPoint x: 53, startPoint y: 309, endPoint x: 66, endPoint y: 310, distance: 13.1
click at [66, 310] on span at bounding box center [66, 310] width 14 height 14
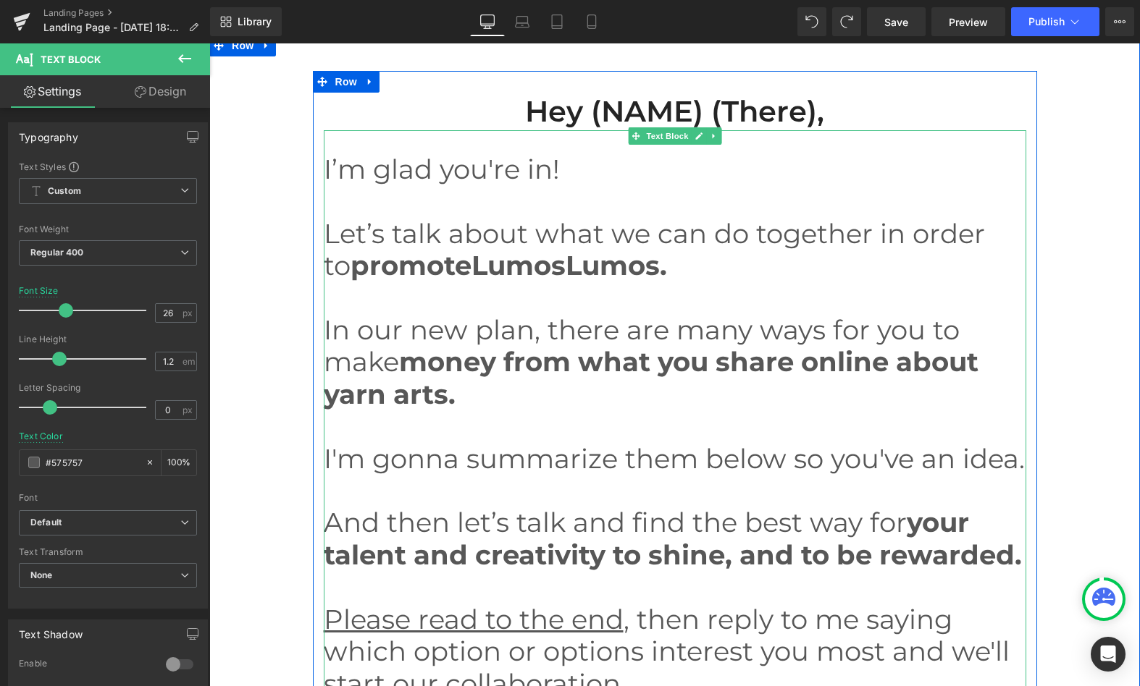
click at [888, 256] on p "Let’s talk about what we can do together in order to promote LumosLumos." at bounding box center [675, 250] width 702 height 64
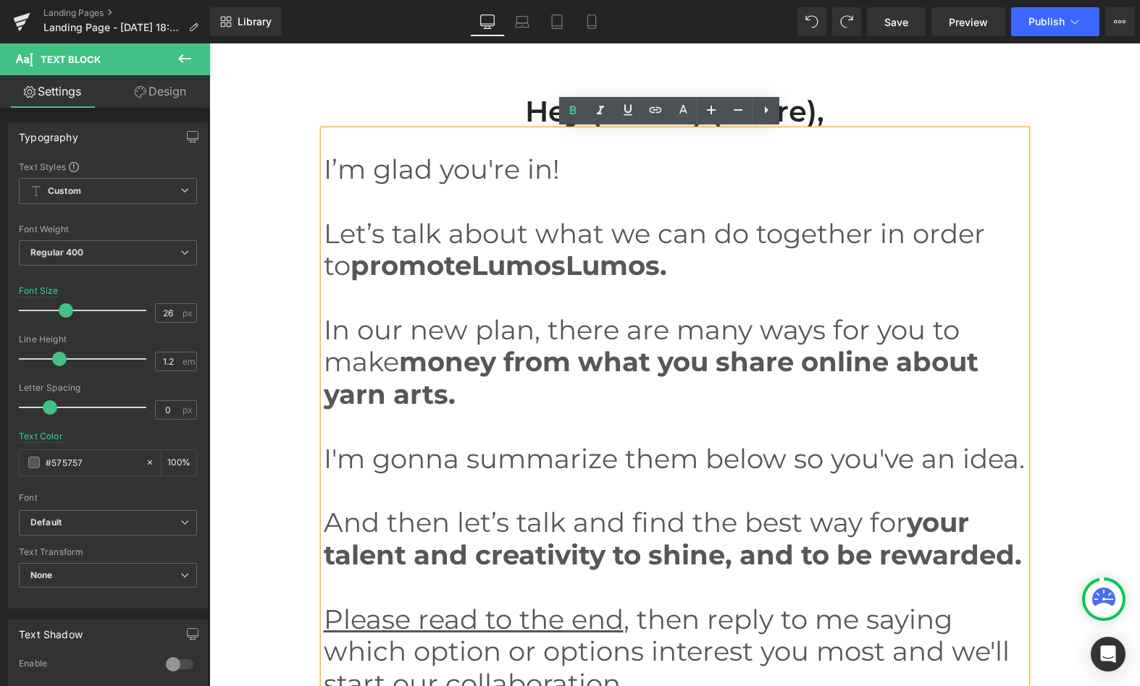
click at [909, 237] on p "Let’s talk about what we can do together in order to promote LumosLumos." at bounding box center [675, 250] width 702 height 64
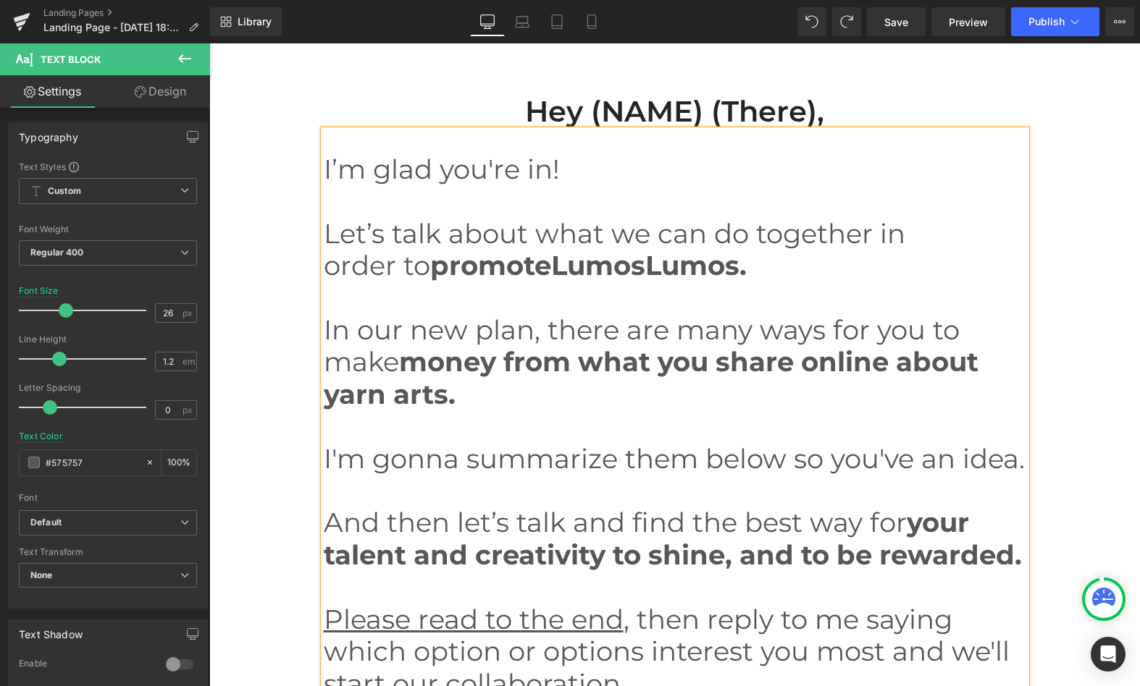
click at [1067, 225] on div "Hey (NAME) (there), Heading I’m glad you're in! Let’s talk about what we can do…" at bounding box center [674, 429] width 930 height 717
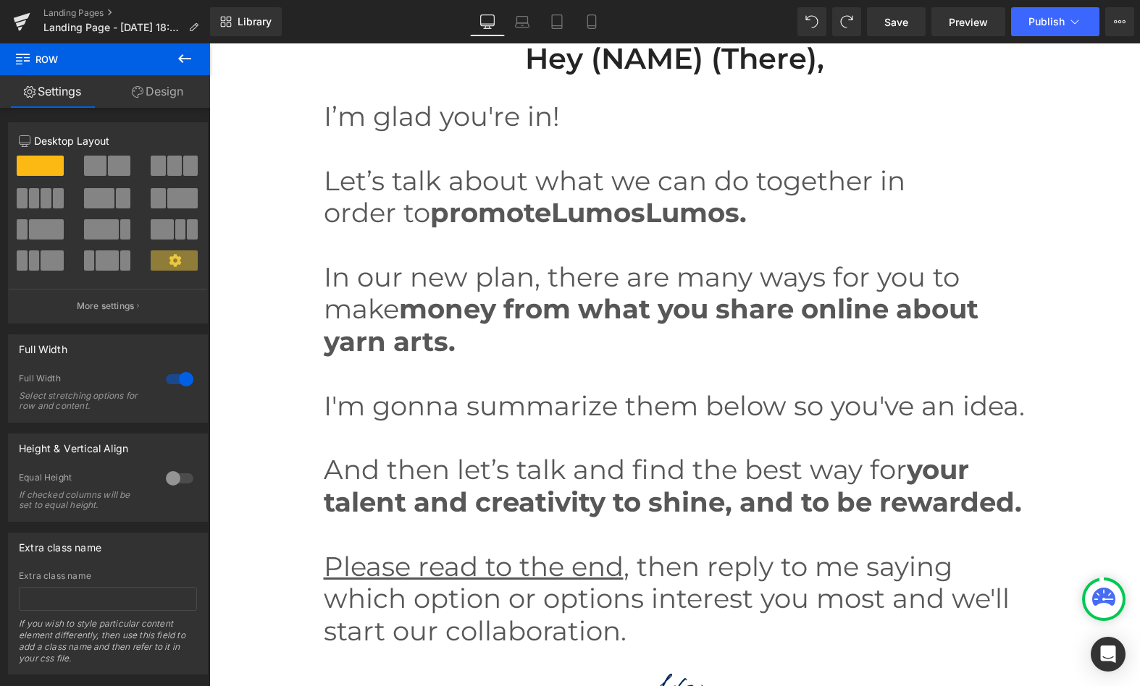
scroll to position [1504, 0]
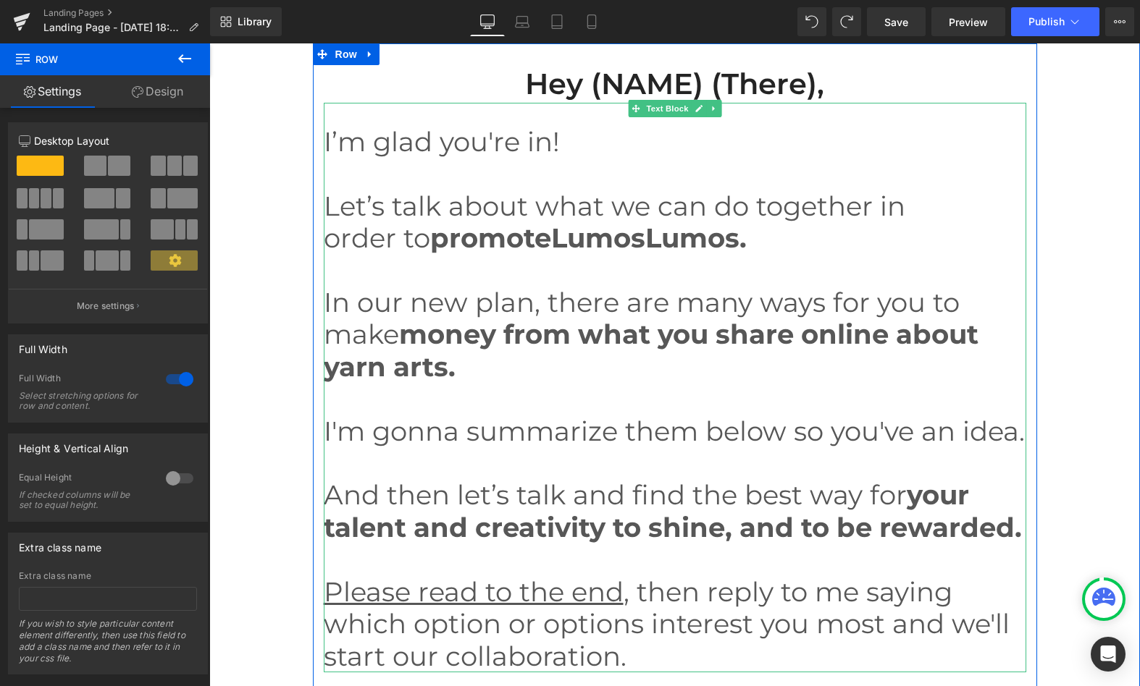
click at [908, 332] on strong "money from what you share online about yarn arts." at bounding box center [651, 350] width 654 height 64
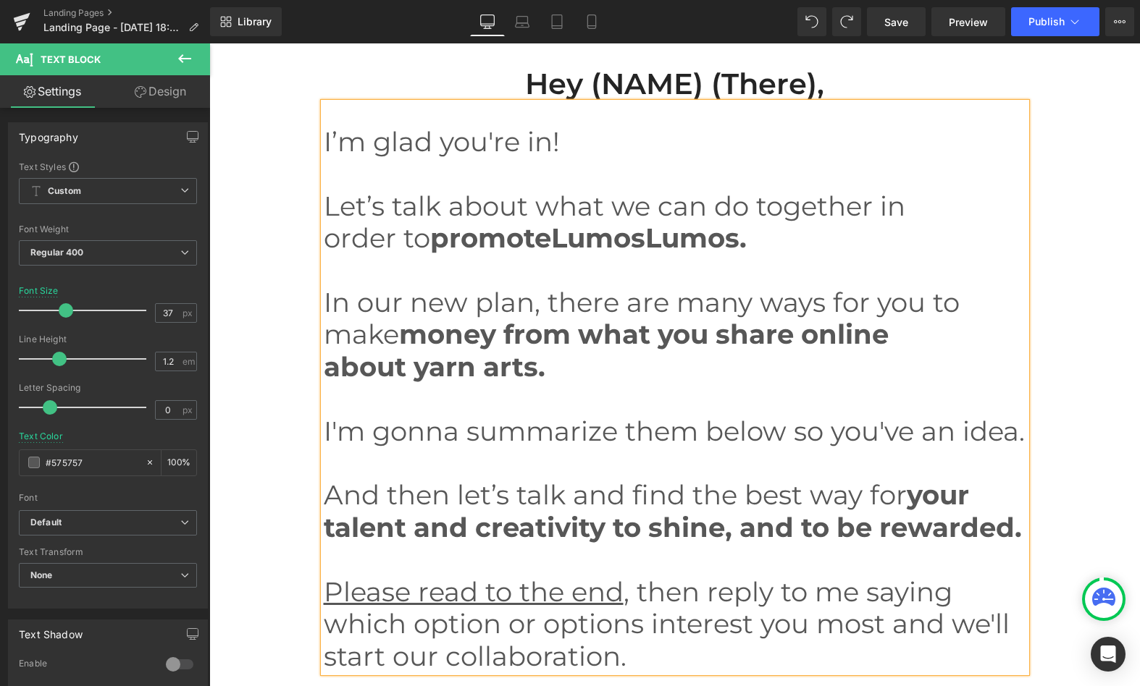
click at [1087, 265] on div "Hey (NAME) (there), Heading I’m glad you're in! Let’s talk about what we can do…" at bounding box center [674, 401] width 930 height 717
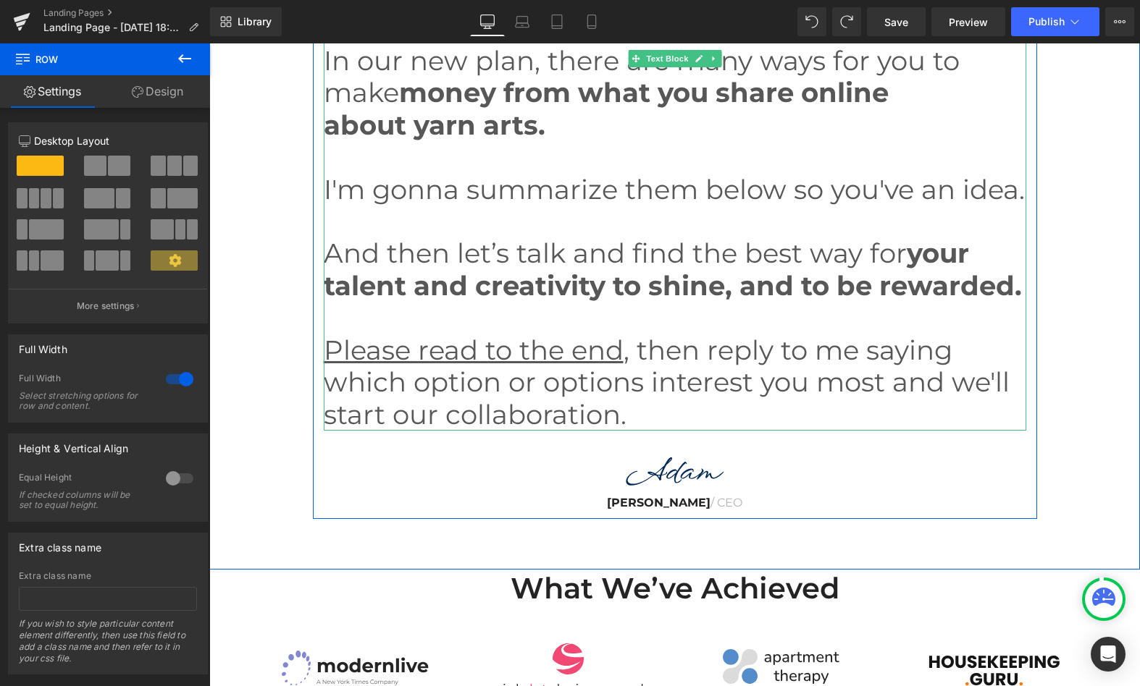
scroll to position [1746, 0]
drag, startPoint x: 910, startPoint y: 288, endPoint x: 910, endPoint y: 320, distance: 31.9
click at [910, 288] on strong "your talent and creativity to shine, and to be rewarded." at bounding box center [673, 268] width 698 height 64
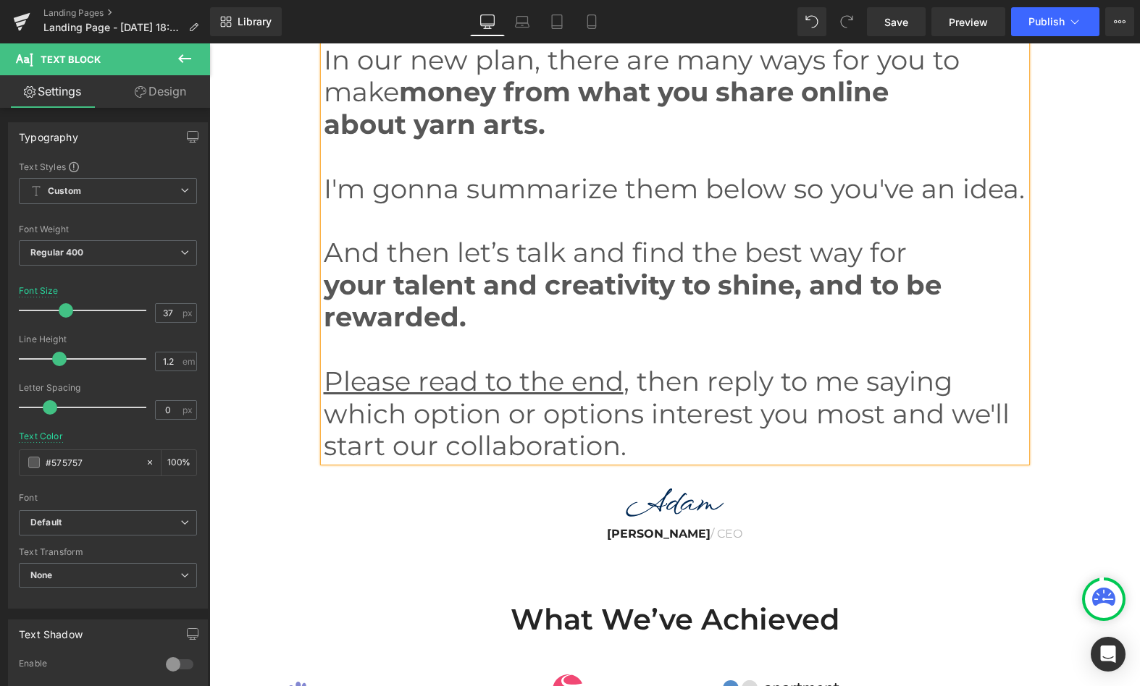
scroll to position [1832, 0]
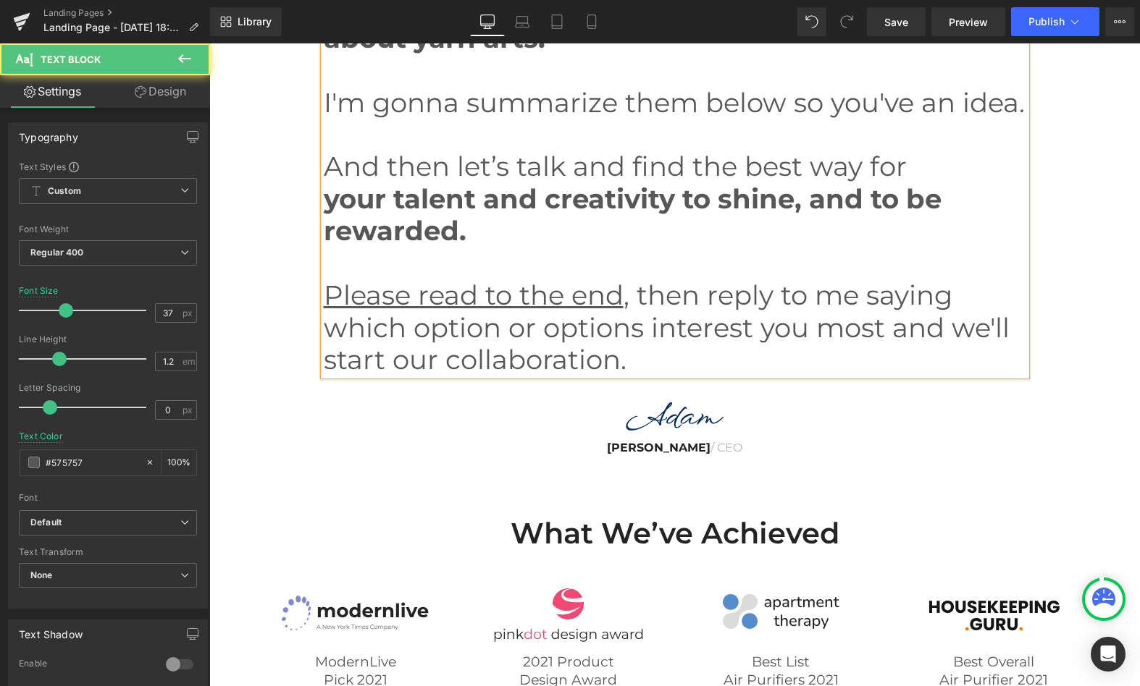
drag, startPoint x: 943, startPoint y: 359, endPoint x: 949, endPoint y: 389, distance: 31.1
click at [943, 360] on p "Please read to the end , then reply to me saying which option or options intere…" at bounding box center [675, 327] width 702 height 96
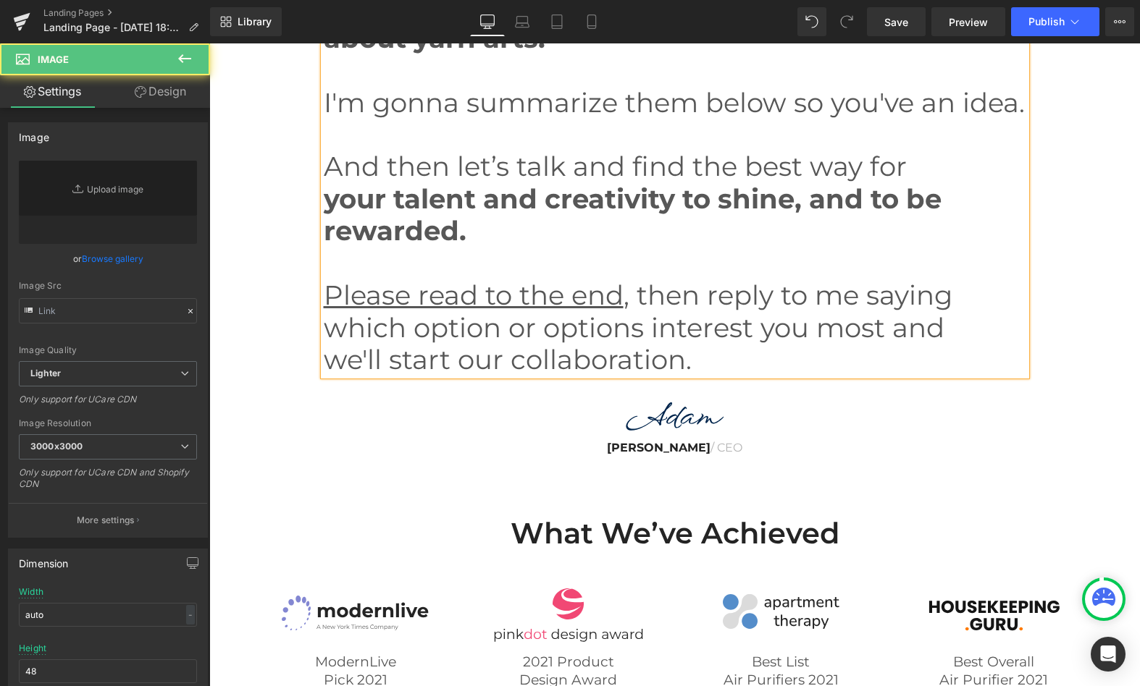
click at [902, 434] on img at bounding box center [675, 416] width 702 height 35
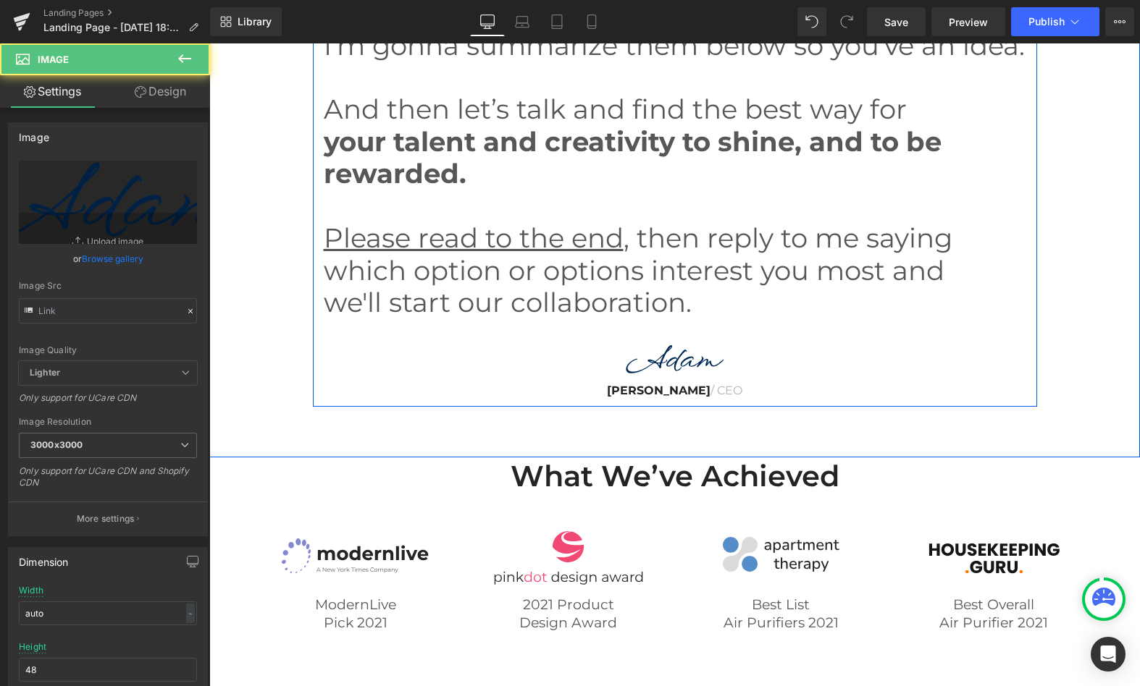
scroll to position [1927, 0]
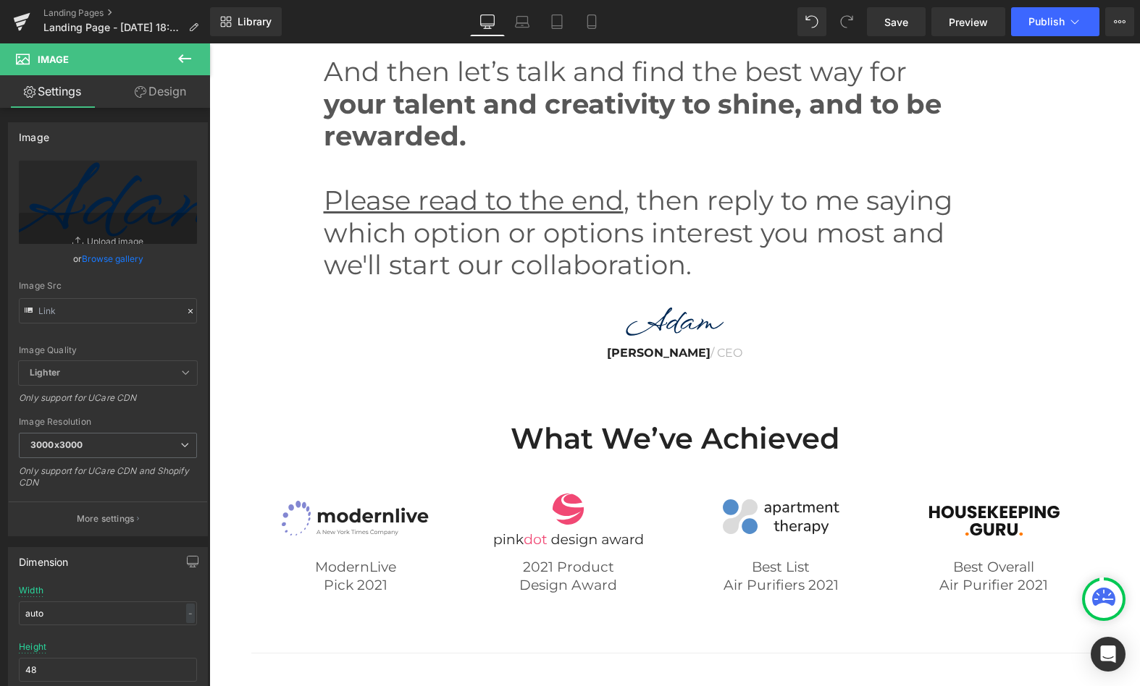
click at [862, 281] on p "we'll start our collaboration." at bounding box center [675, 265] width 702 height 32
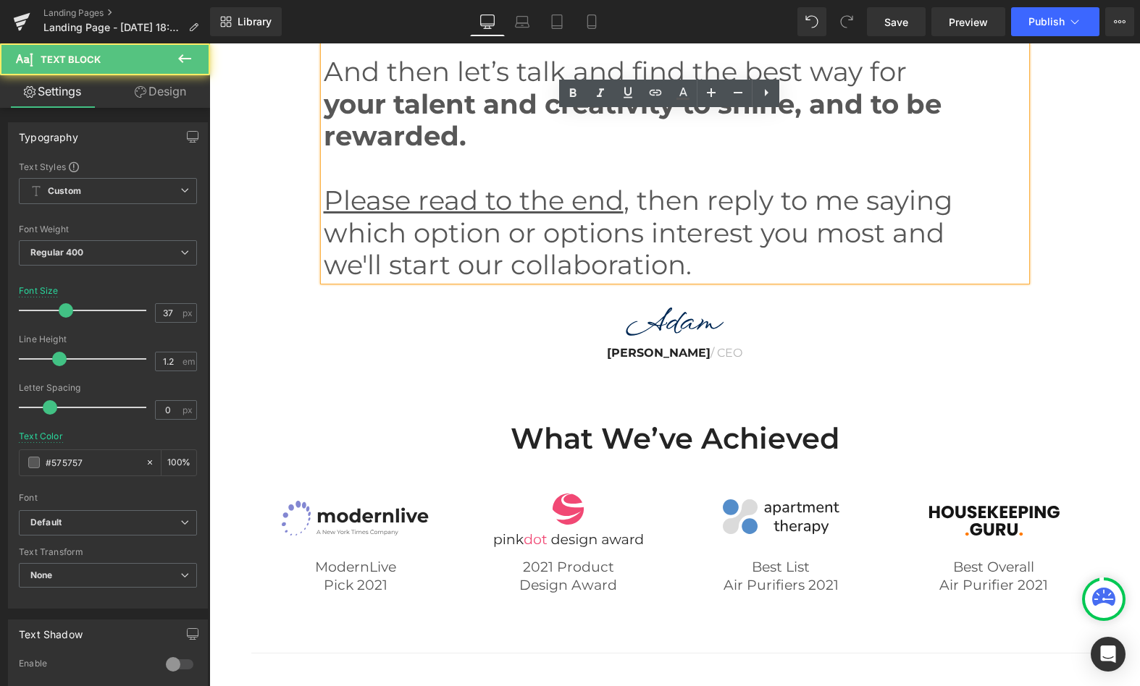
scroll to position [2004, 0]
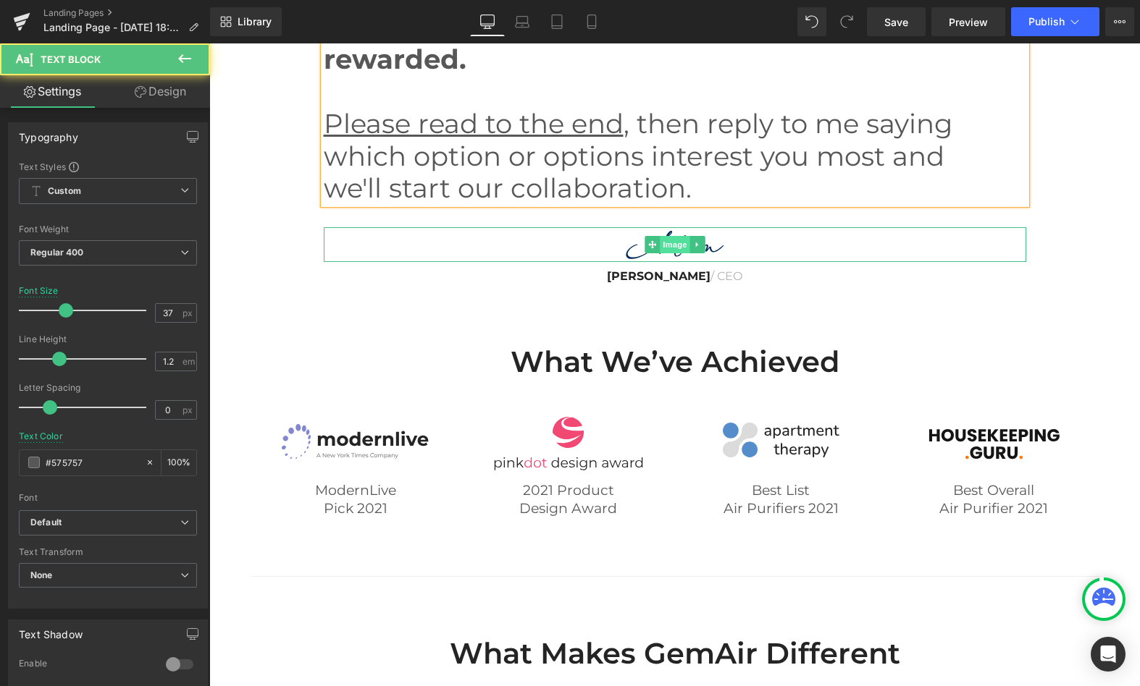
click at [675, 262] on div "Image" at bounding box center [675, 244] width 702 height 35
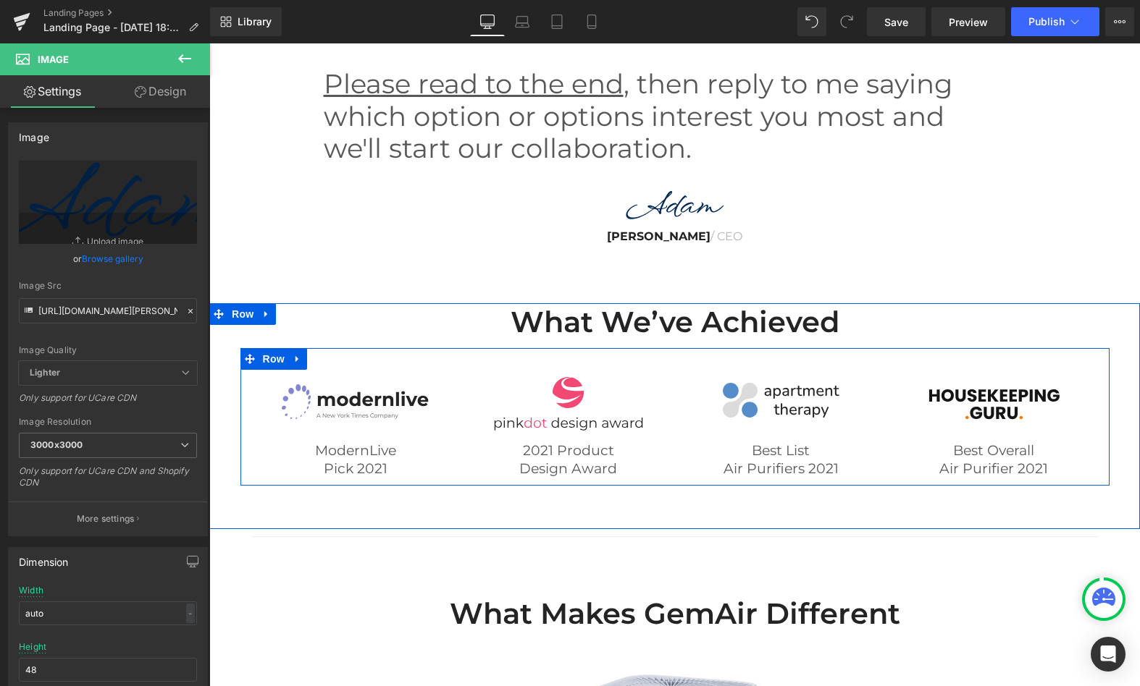
scroll to position [2051, 0]
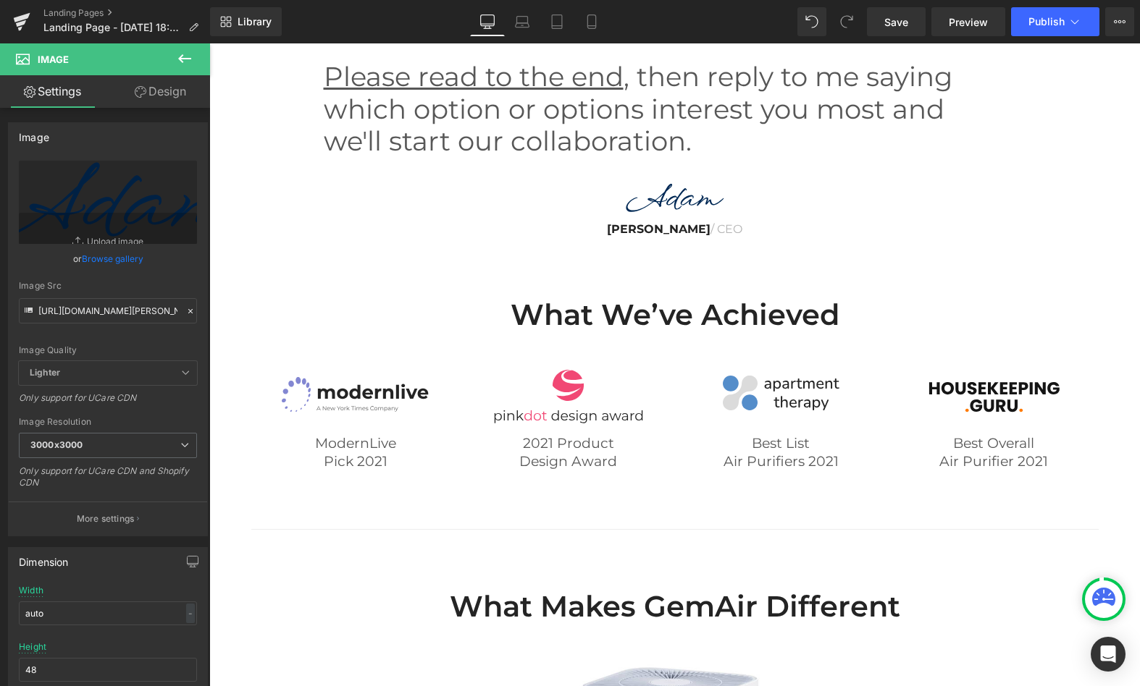
click at [661, 238] on div "[PERSON_NAME] / CEO Text Block" at bounding box center [675, 226] width 702 height 23
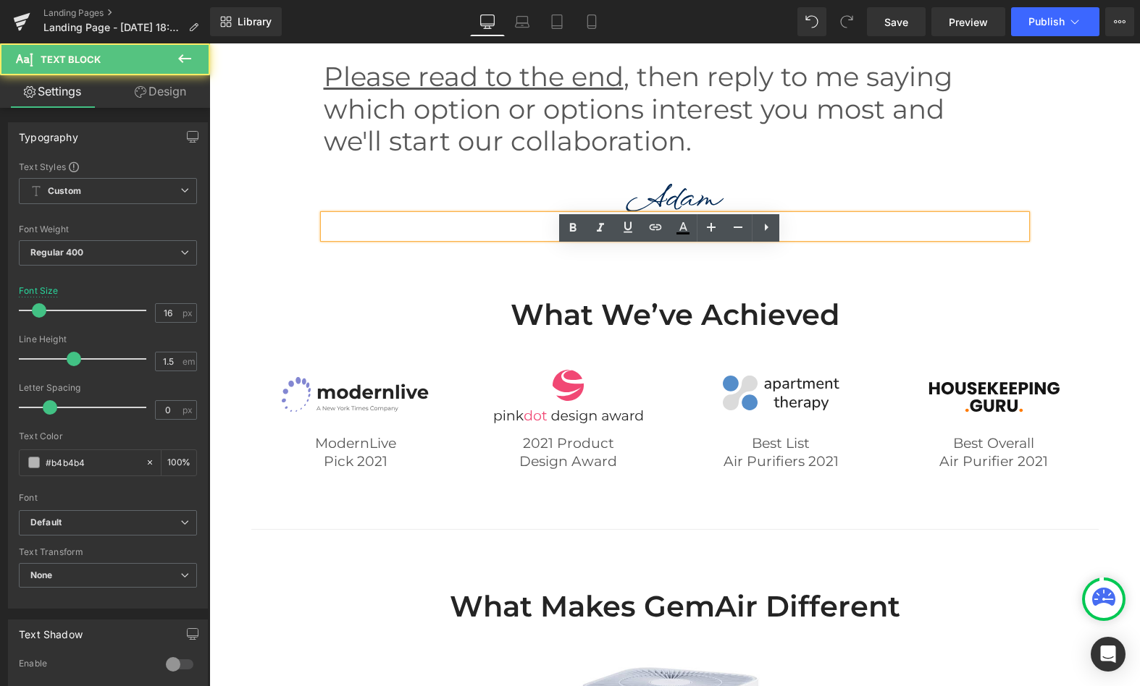
drag, startPoint x: 1032, startPoint y: 218, endPoint x: 882, endPoint y: 213, distance: 150.7
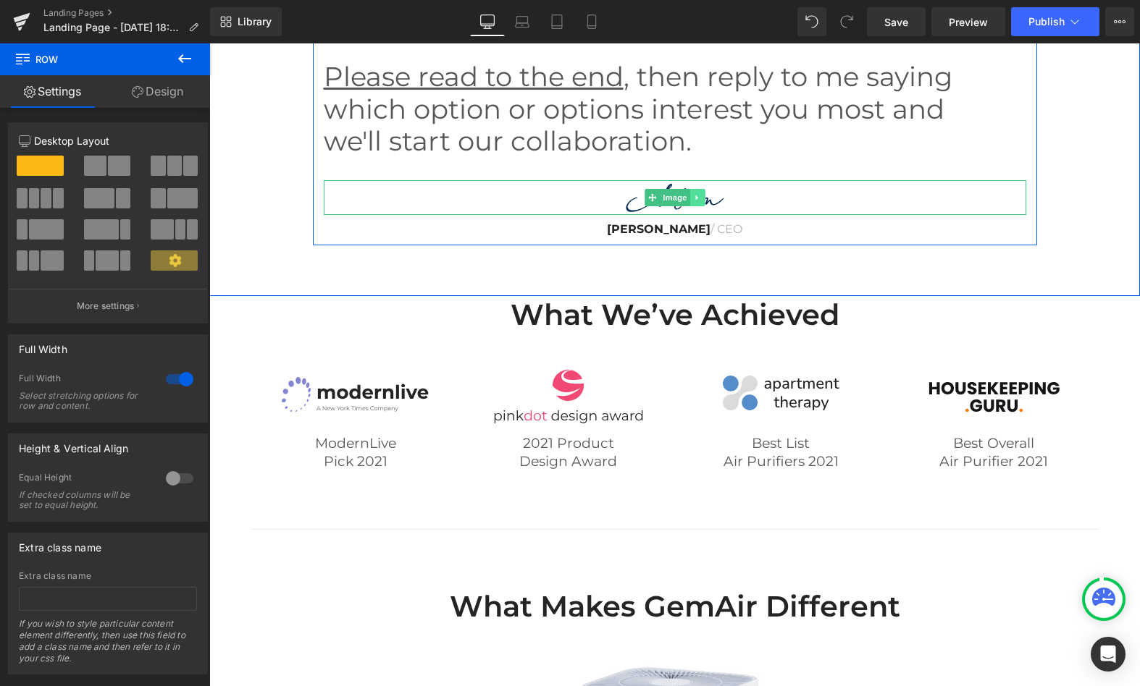
click at [694, 202] on icon at bounding box center [697, 197] width 8 height 9
click at [700, 202] on icon at bounding box center [704, 198] width 8 height 8
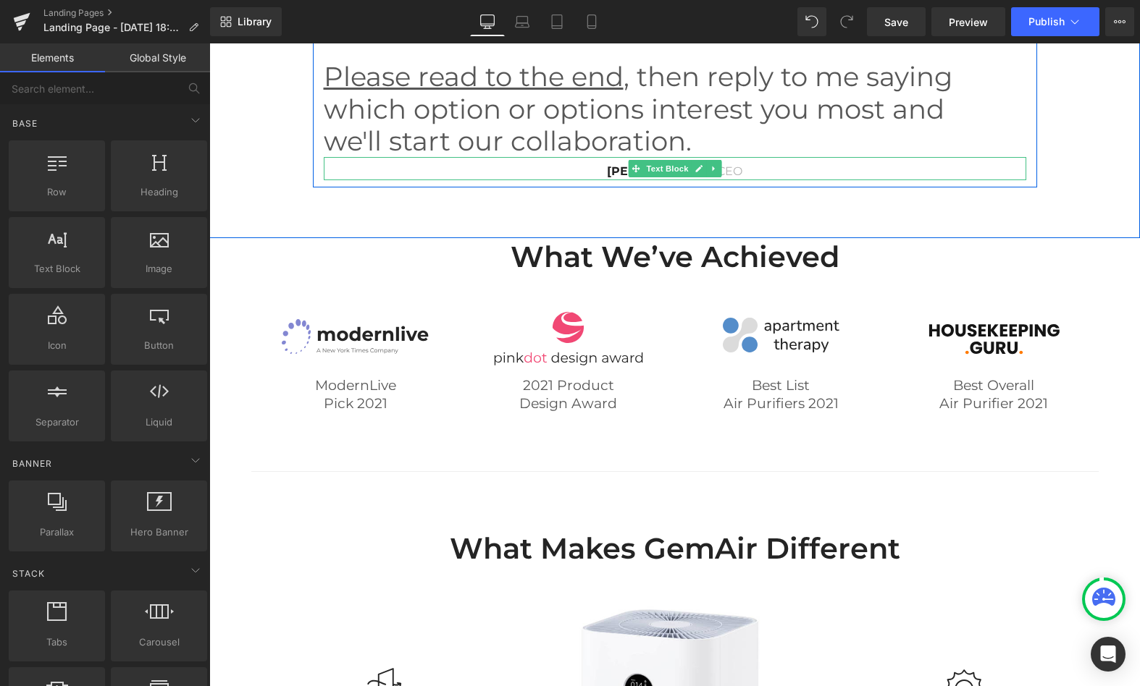
click at [709, 173] on icon at bounding box center [713, 168] width 8 height 9
click at [717, 173] on icon at bounding box center [721, 169] width 8 height 8
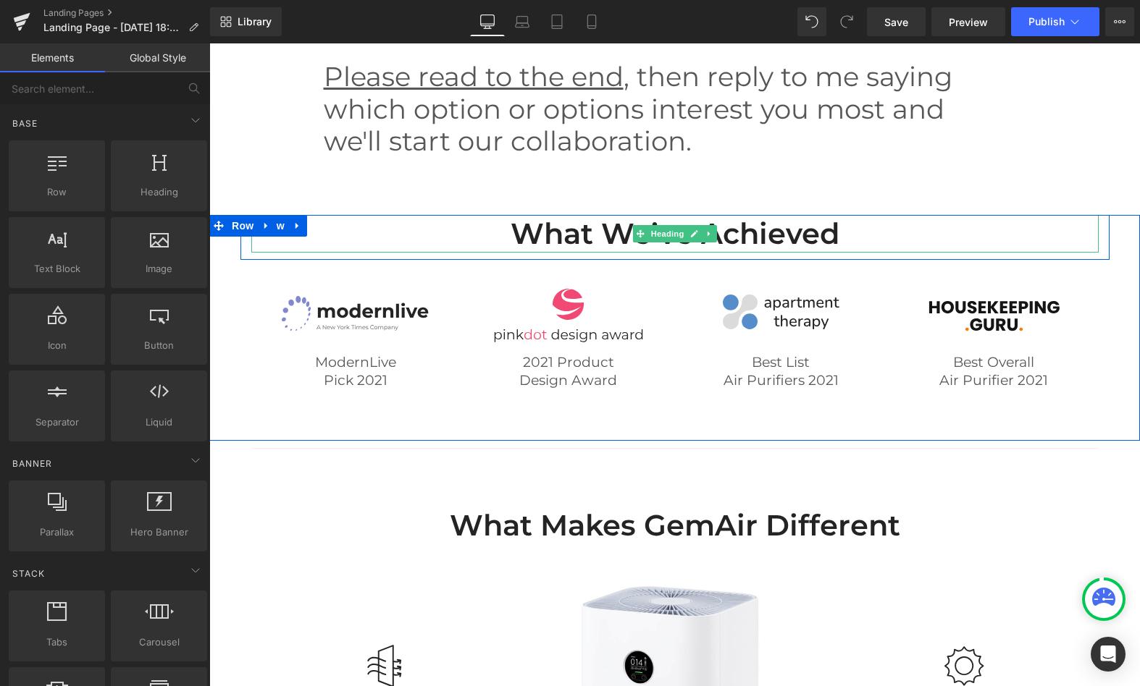
click at [712, 253] on h2 "What We’ve Achieved" at bounding box center [674, 234] width 847 height 38
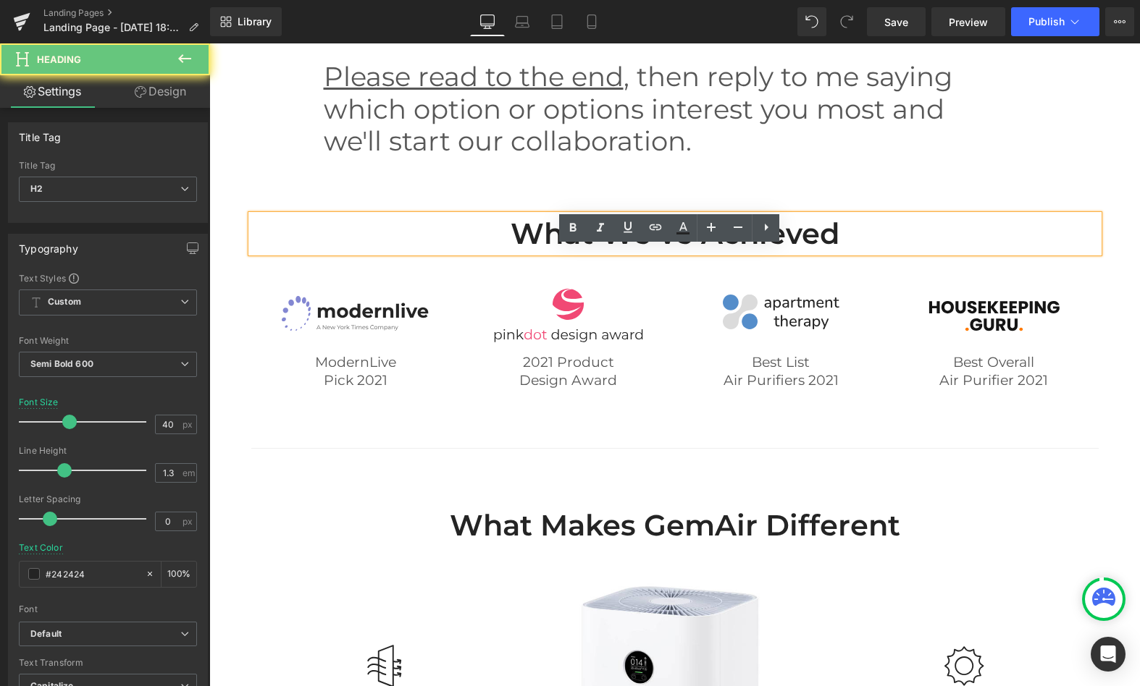
click at [812, 253] on h2 "What We’ve Achieved" at bounding box center [674, 234] width 847 height 38
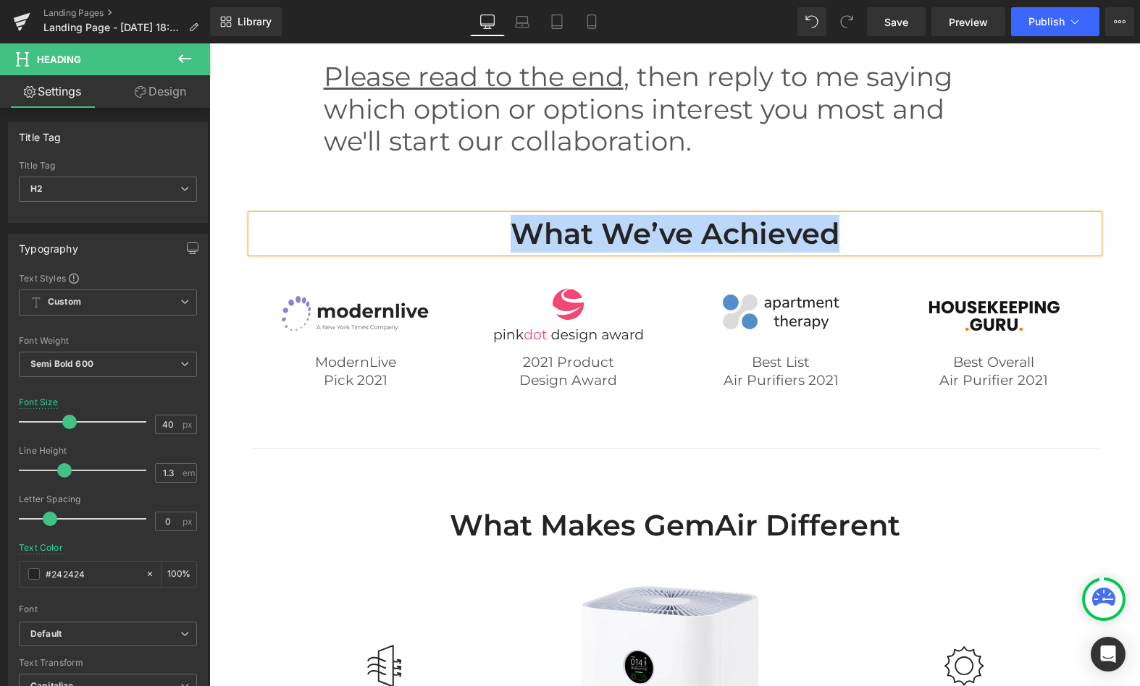
paste div
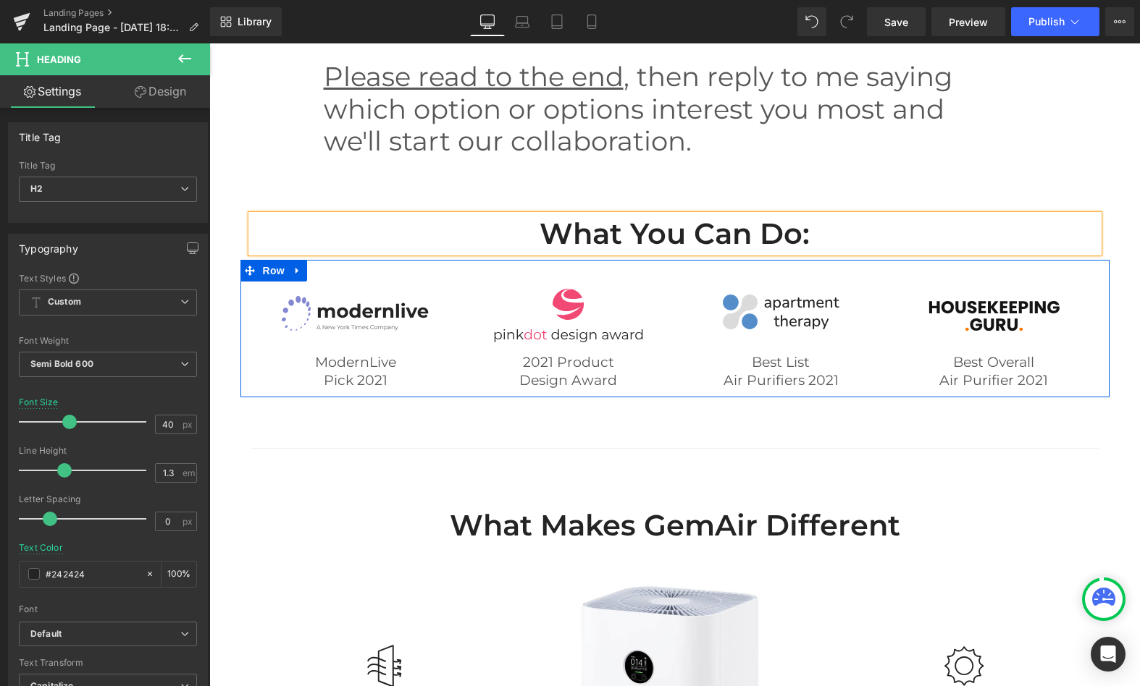
click at [928, 317] on div "Image ModernLive Pick 2021 Text Block Row Image 2021 Product Design Award Text …" at bounding box center [674, 328] width 869 height 137
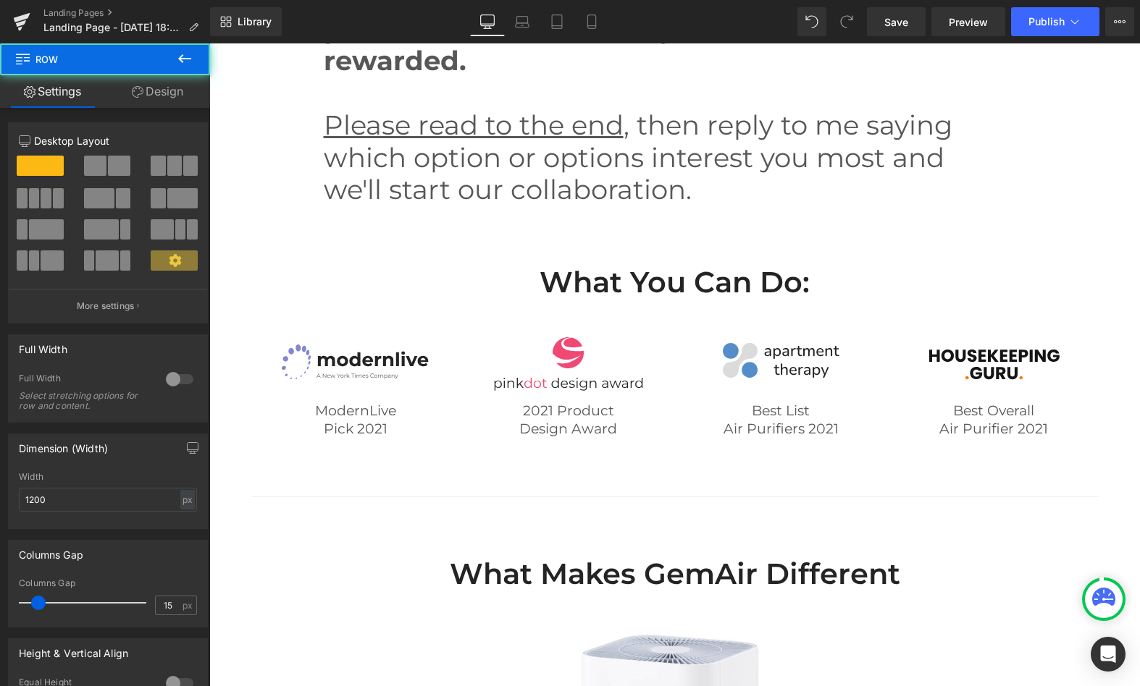
scroll to position [2000, 0]
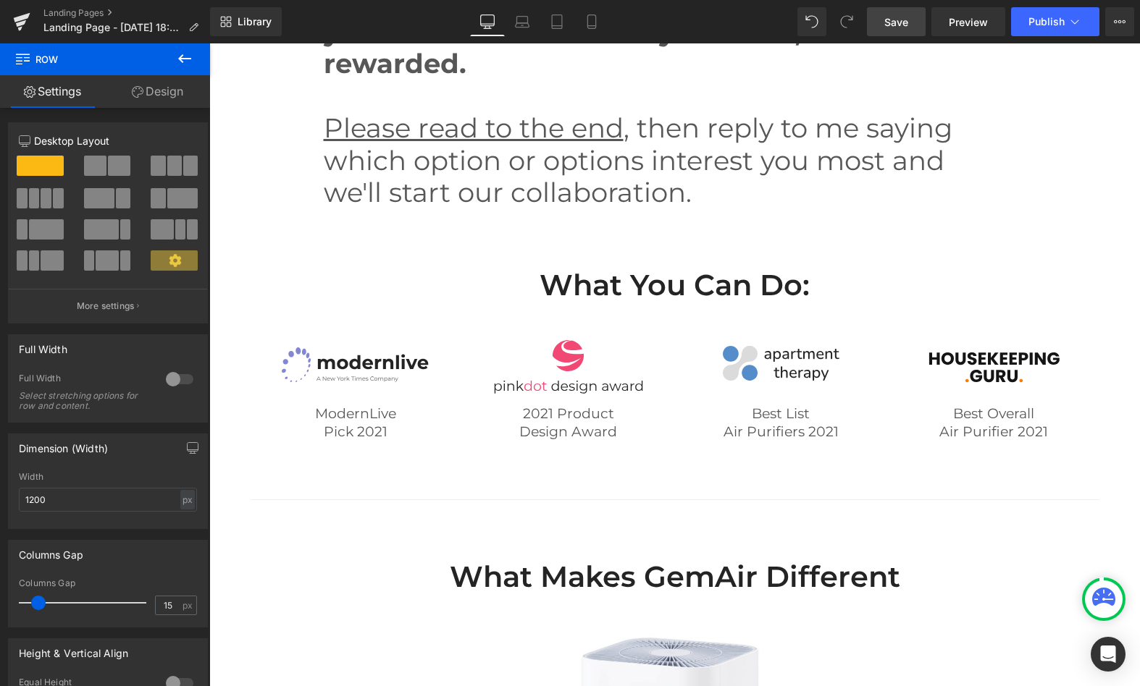
click at [900, 23] on span "Save" at bounding box center [896, 21] width 24 height 15
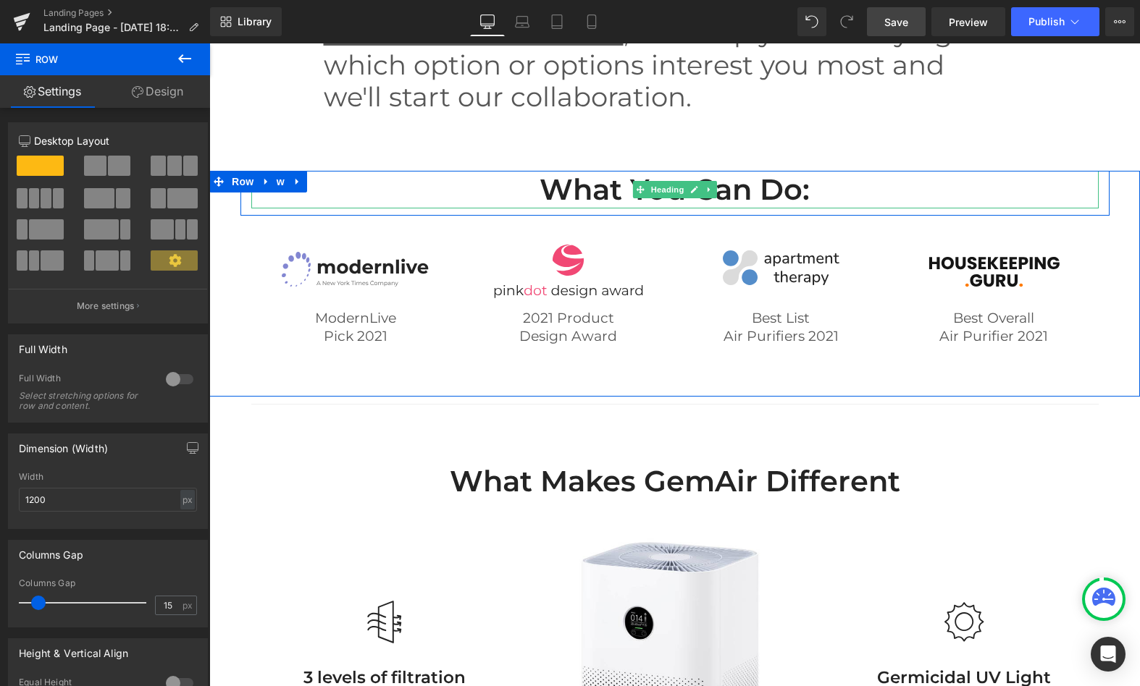
scroll to position [2070, 0]
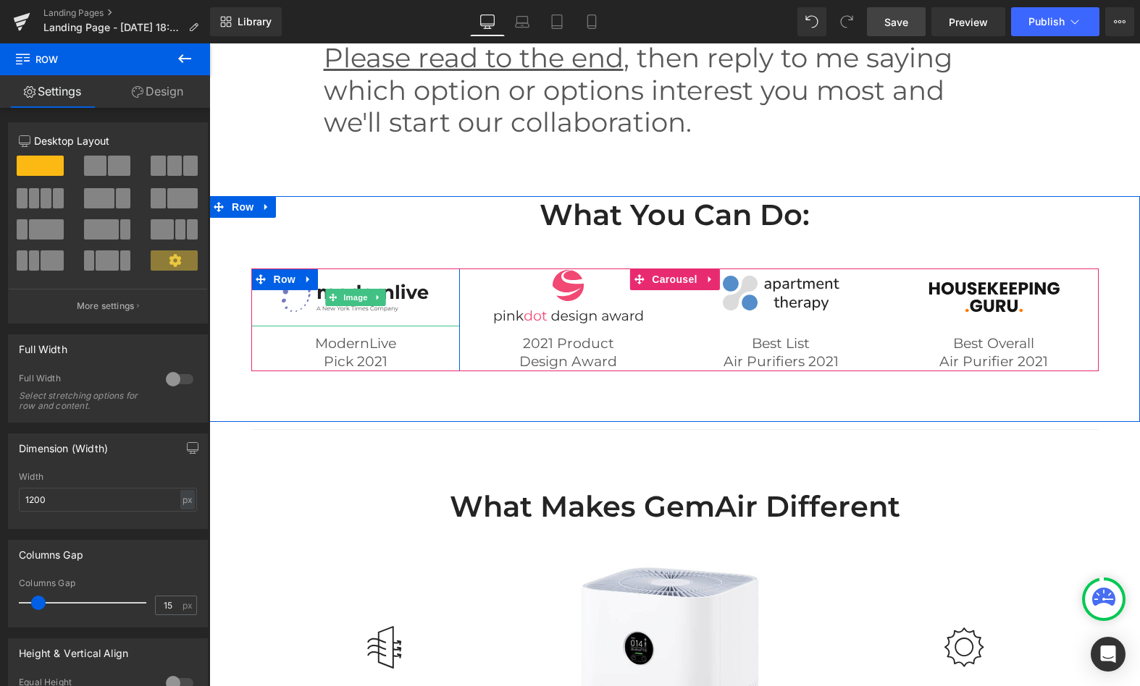
click at [408, 324] on img at bounding box center [355, 298] width 152 height 58
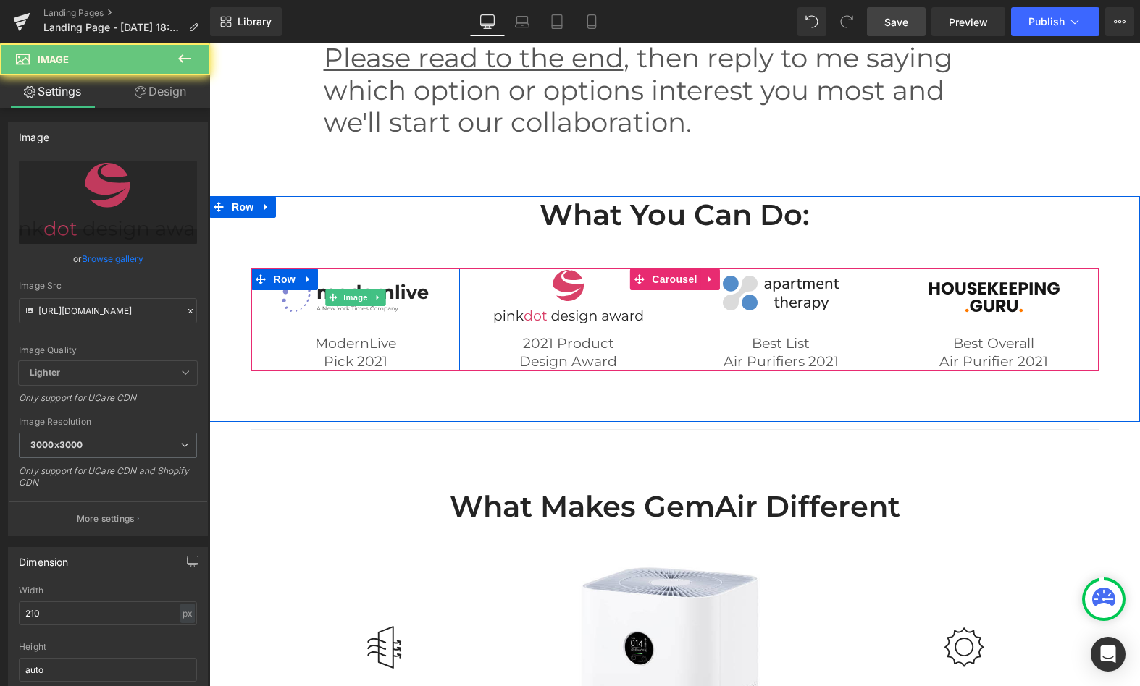
click at [494, 327] on img at bounding box center [568, 298] width 152 height 58
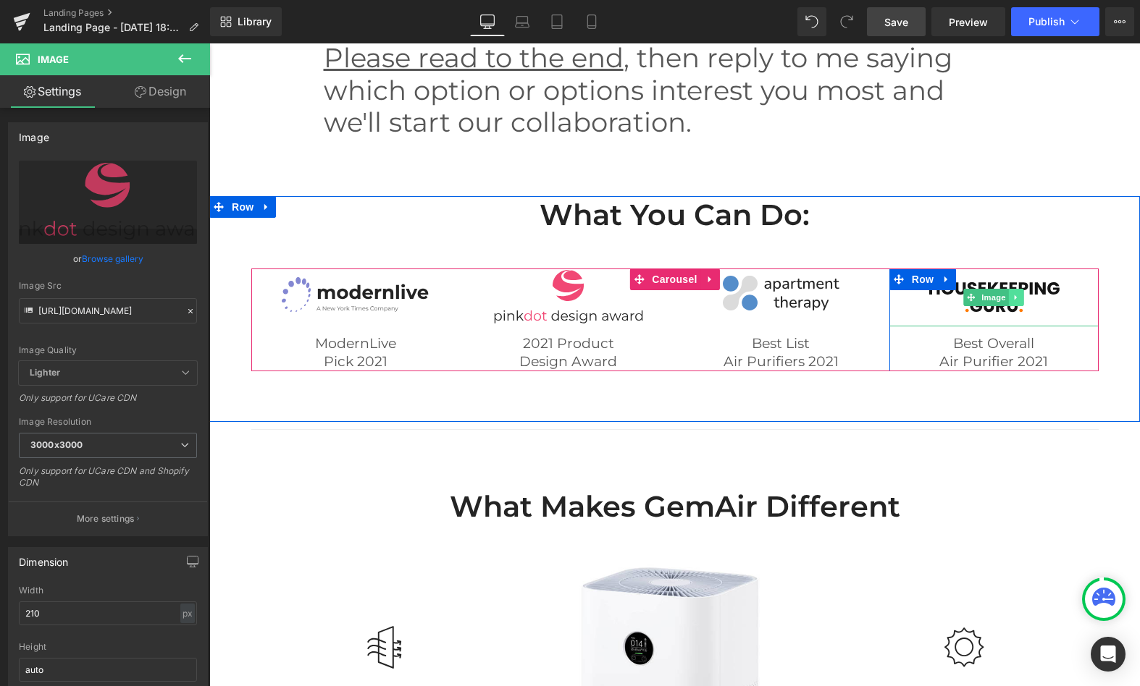
click at [1015, 306] on link at bounding box center [1015, 297] width 15 height 17
click at [1019, 302] on icon at bounding box center [1023, 297] width 8 height 9
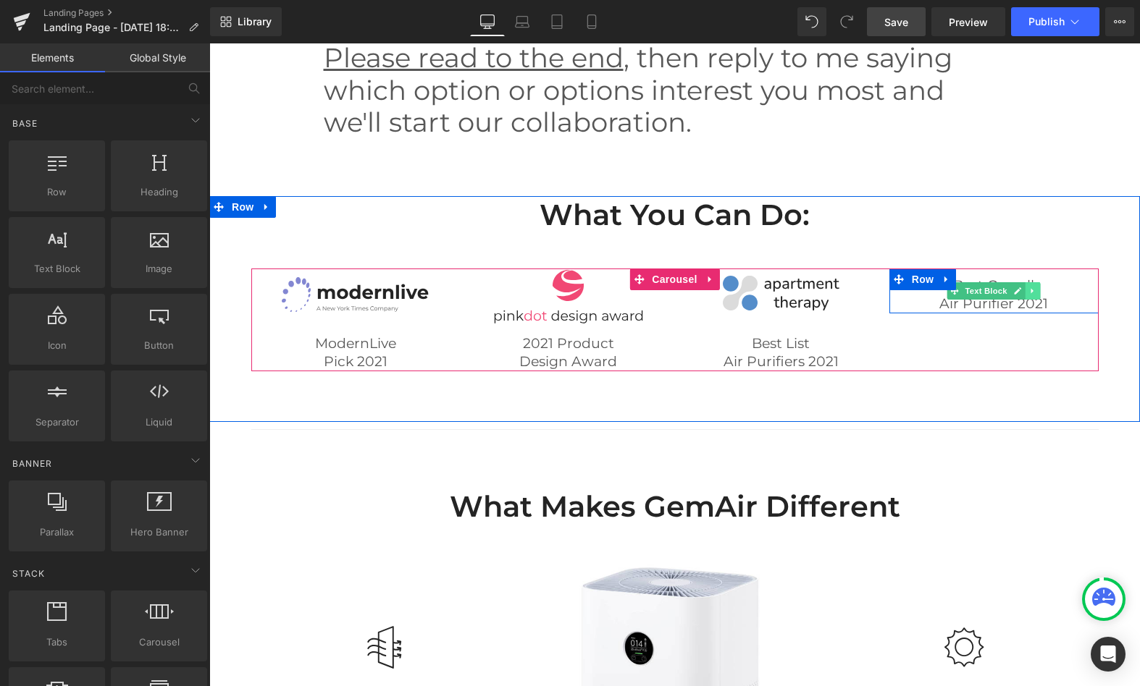
click at [1030, 294] on icon at bounding box center [1031, 291] width 2 height 5
click at [1036, 295] on icon at bounding box center [1040, 291] width 8 height 8
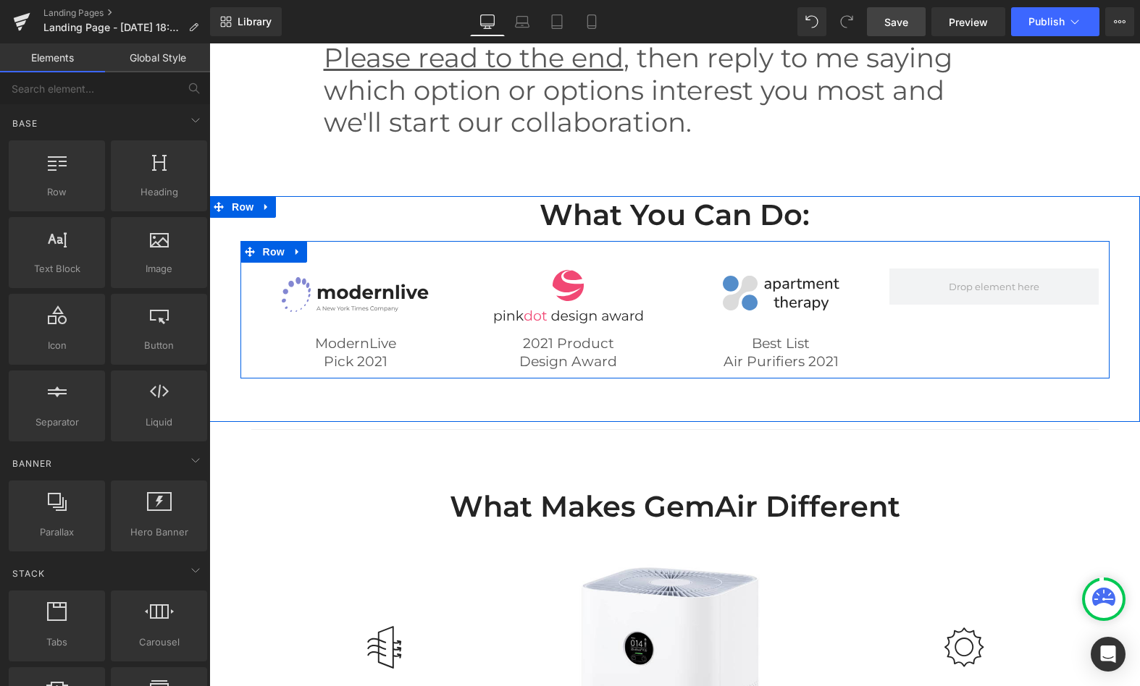
click at [295, 256] on icon at bounding box center [296, 252] width 3 height 7
click at [333, 257] on icon at bounding box center [335, 252] width 10 height 10
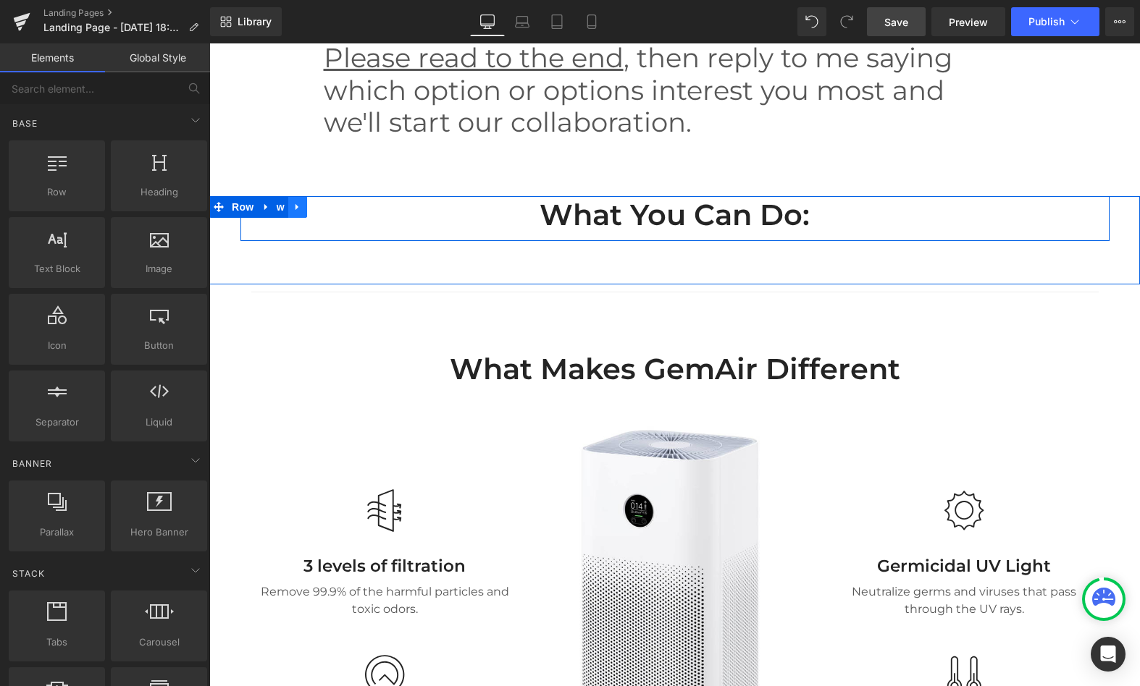
click at [295, 211] on icon at bounding box center [296, 207] width 3 height 7
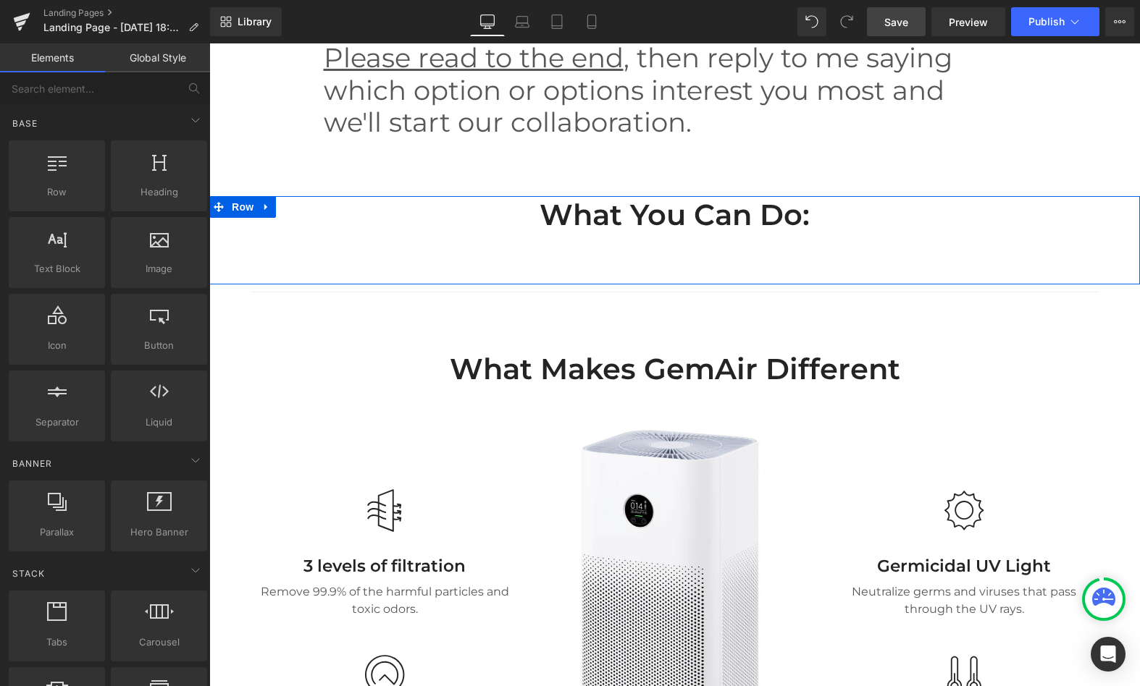
click at [261, 213] on icon at bounding box center [266, 207] width 10 height 11
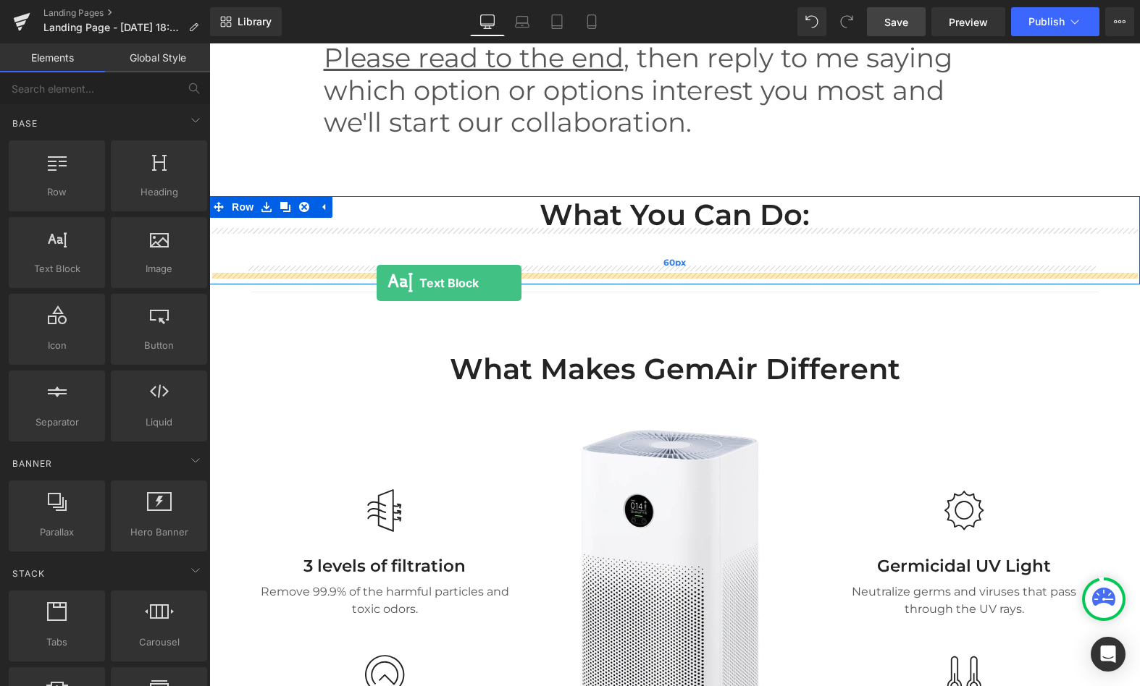
drag, startPoint x: 345, startPoint y: 297, endPoint x: 376, endPoint y: 283, distance: 34.0
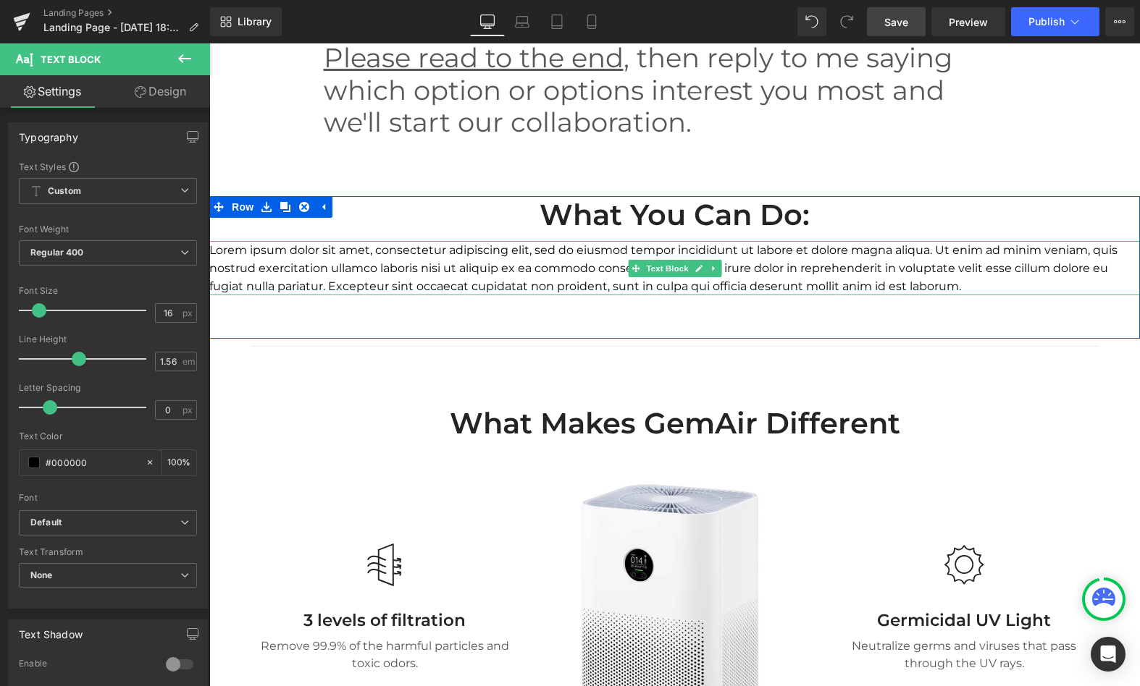
click at [476, 295] on p "Lorem ipsum dolor sit amet, consectetur adipiscing elit, sed do eiusmod tempor …" at bounding box center [674, 268] width 930 height 54
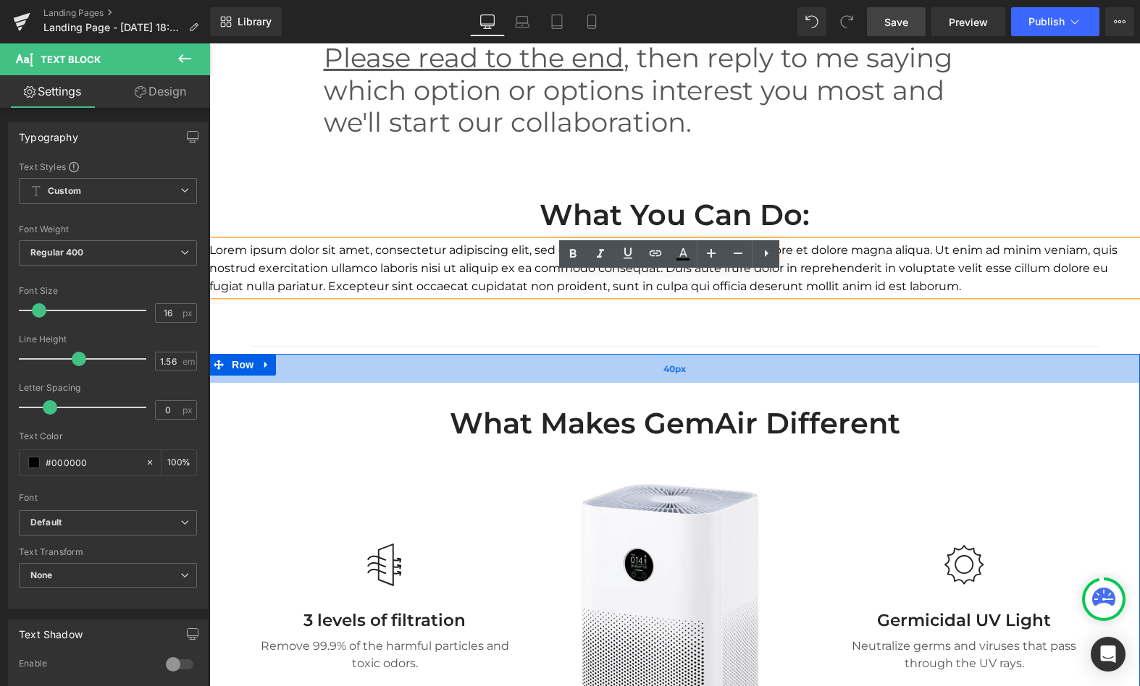
click at [660, 383] on div "40px" at bounding box center [674, 368] width 930 height 29
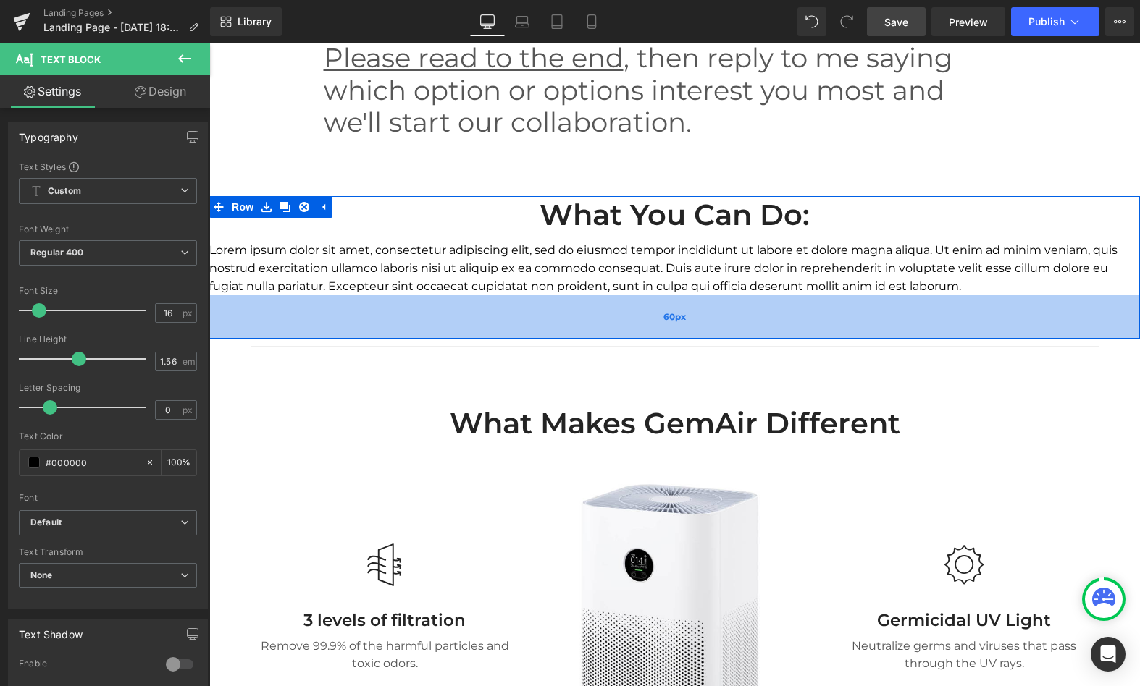
click at [640, 339] on div "60px" at bounding box center [674, 316] width 930 height 43
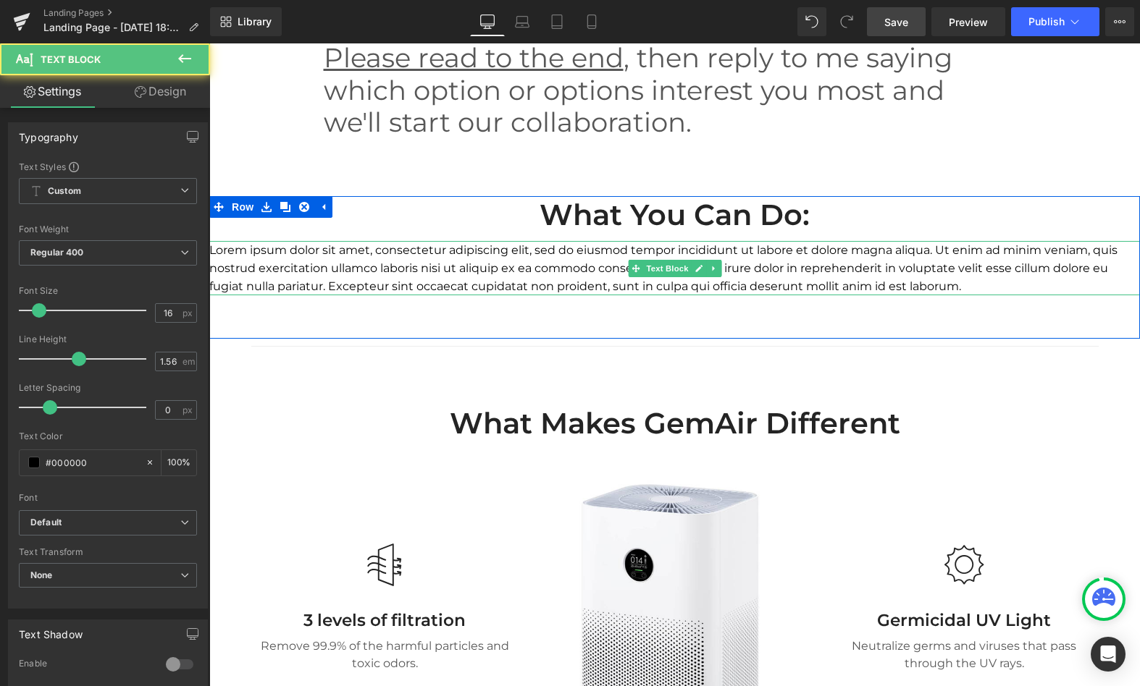
click at [255, 282] on p "Lorem ipsum dolor sit amet, consectetur adipiscing elit, sed do eiusmod tempor …" at bounding box center [674, 268] width 930 height 54
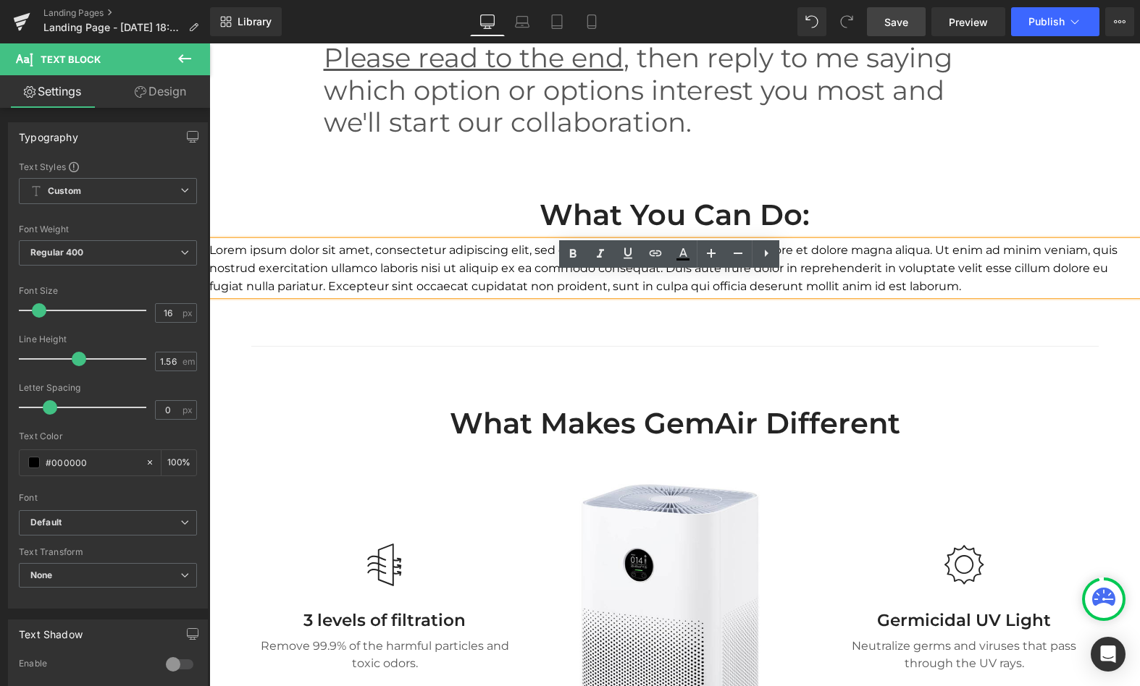
click at [464, 234] on h2 "What you can do:" at bounding box center [674, 215] width 847 height 38
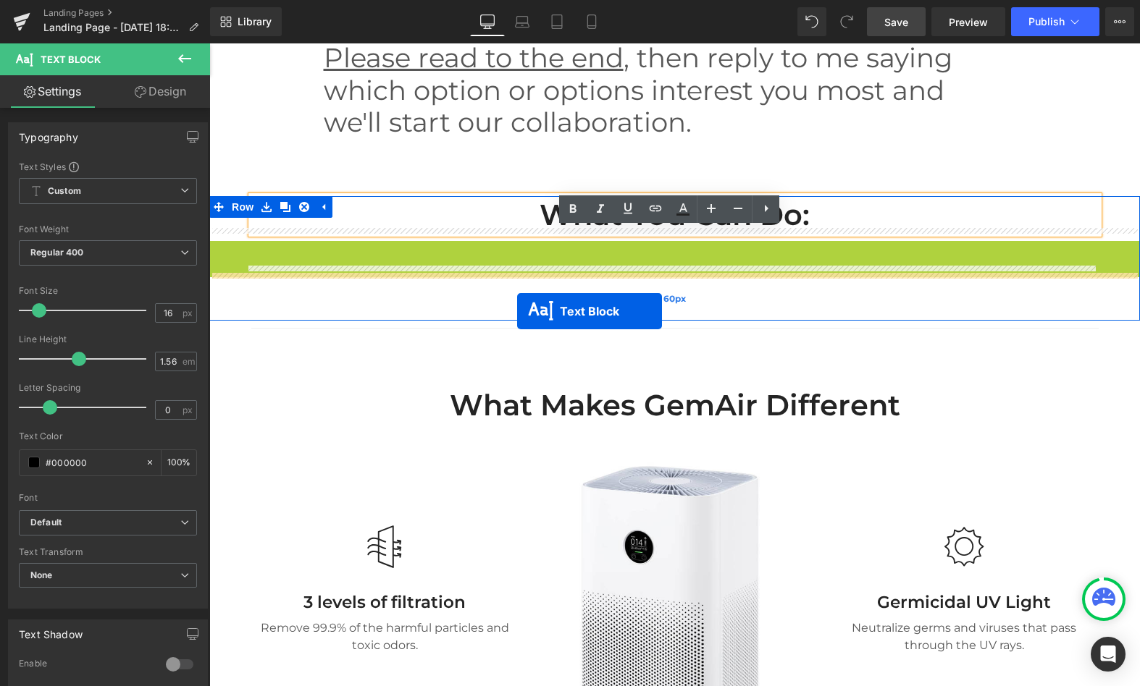
drag, startPoint x: 631, startPoint y: 299, endPoint x: 505, endPoint y: 311, distance: 125.8
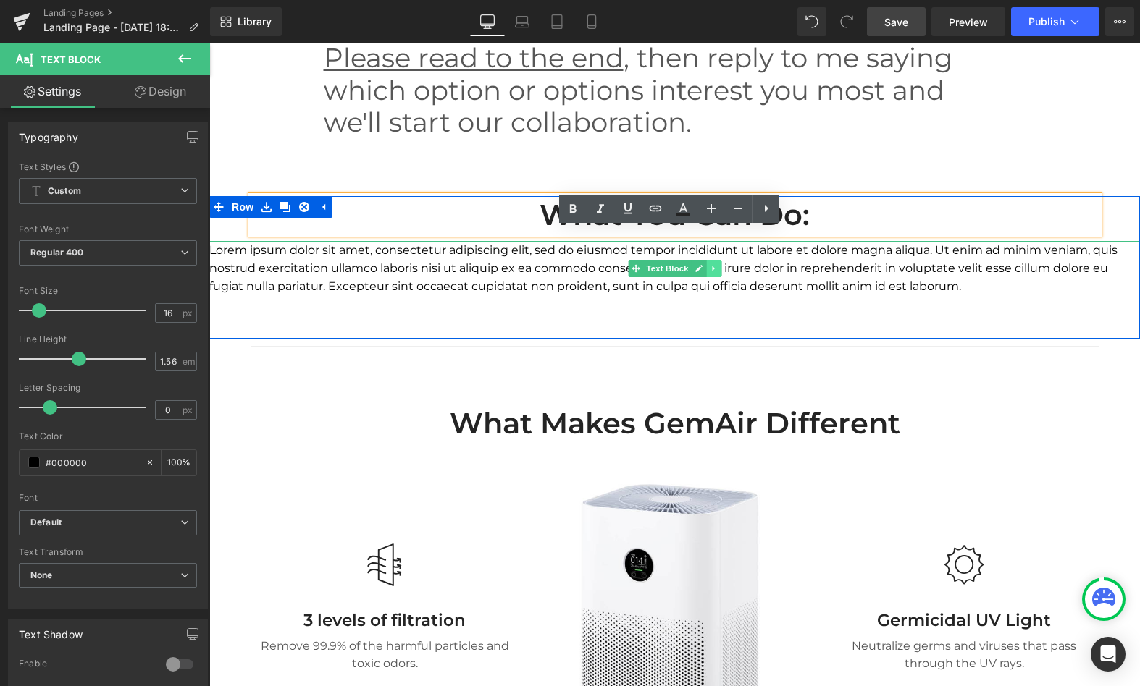
click at [712, 271] on icon at bounding box center [713, 268] width 2 height 5
click at [717, 272] on icon at bounding box center [721, 268] width 8 height 8
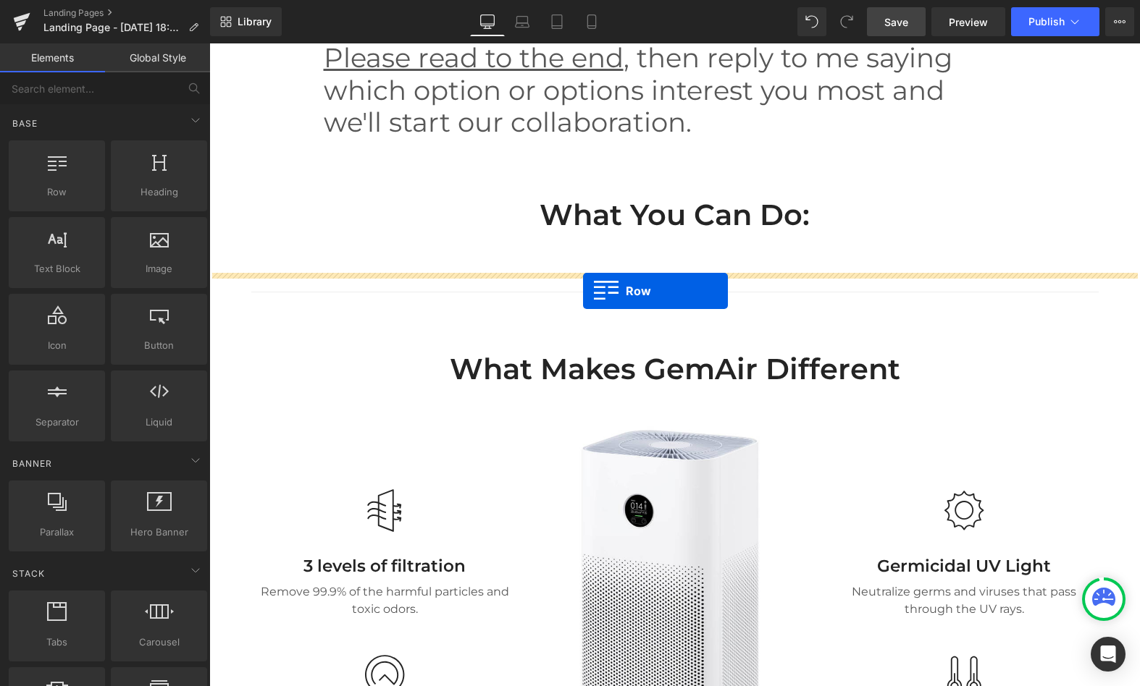
drag, startPoint x: 257, startPoint y: 220, endPoint x: 582, endPoint y: 291, distance: 332.7
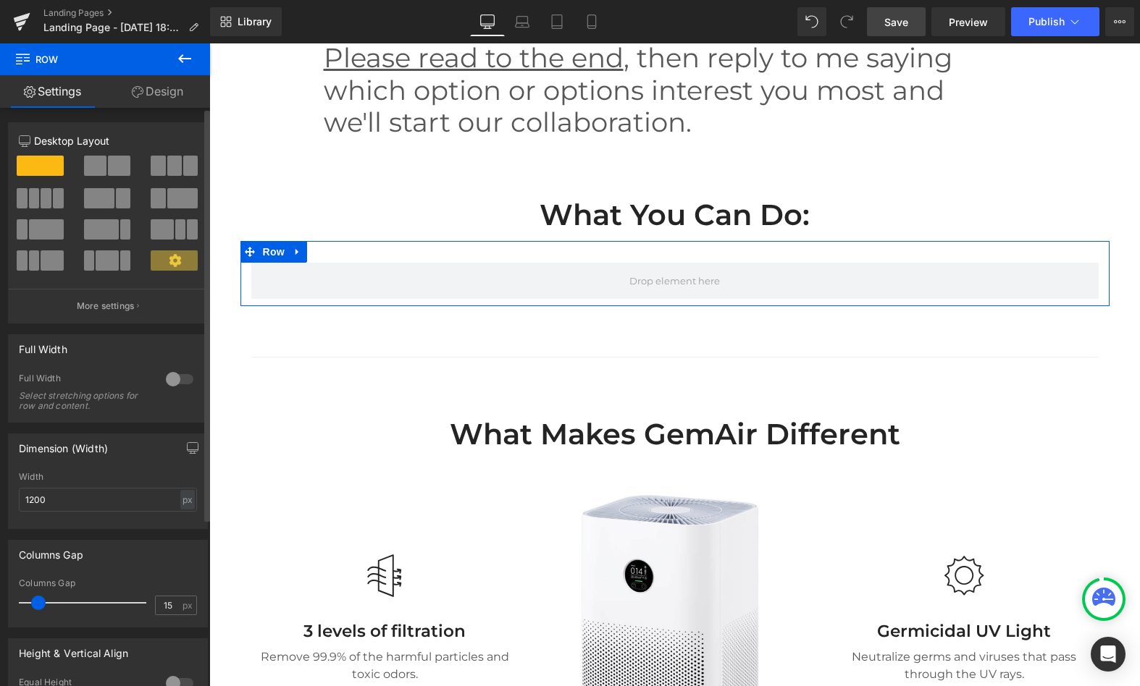
click at [96, 170] on span at bounding box center [95, 166] width 22 height 20
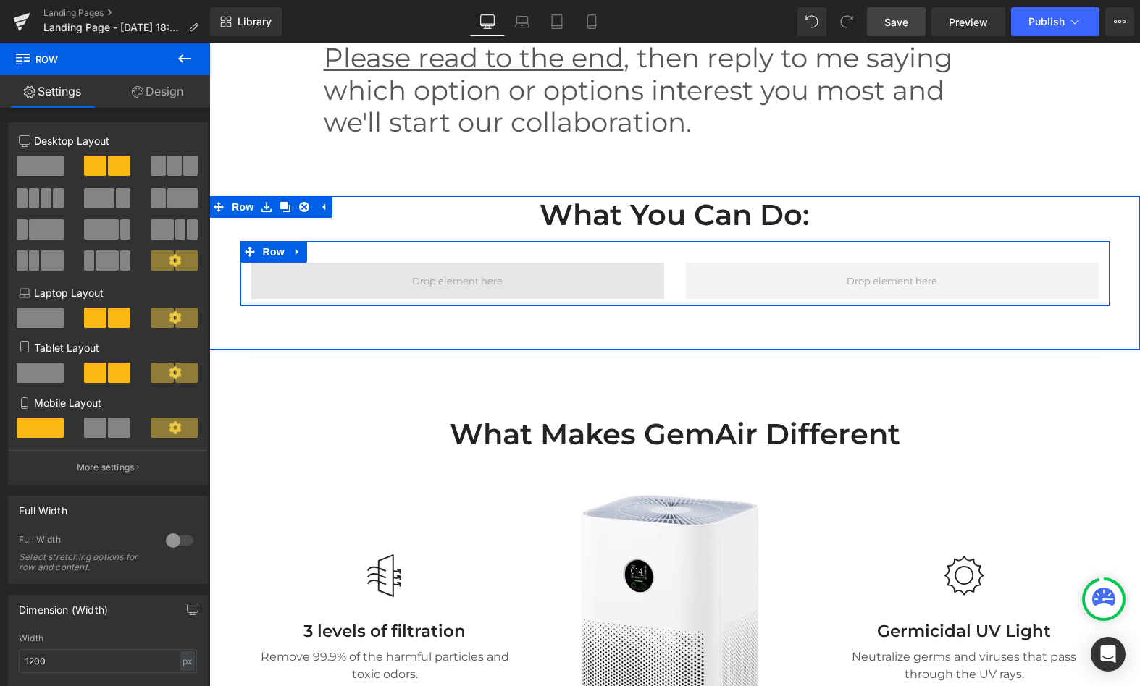
click at [507, 299] on span at bounding box center [457, 281] width 413 height 36
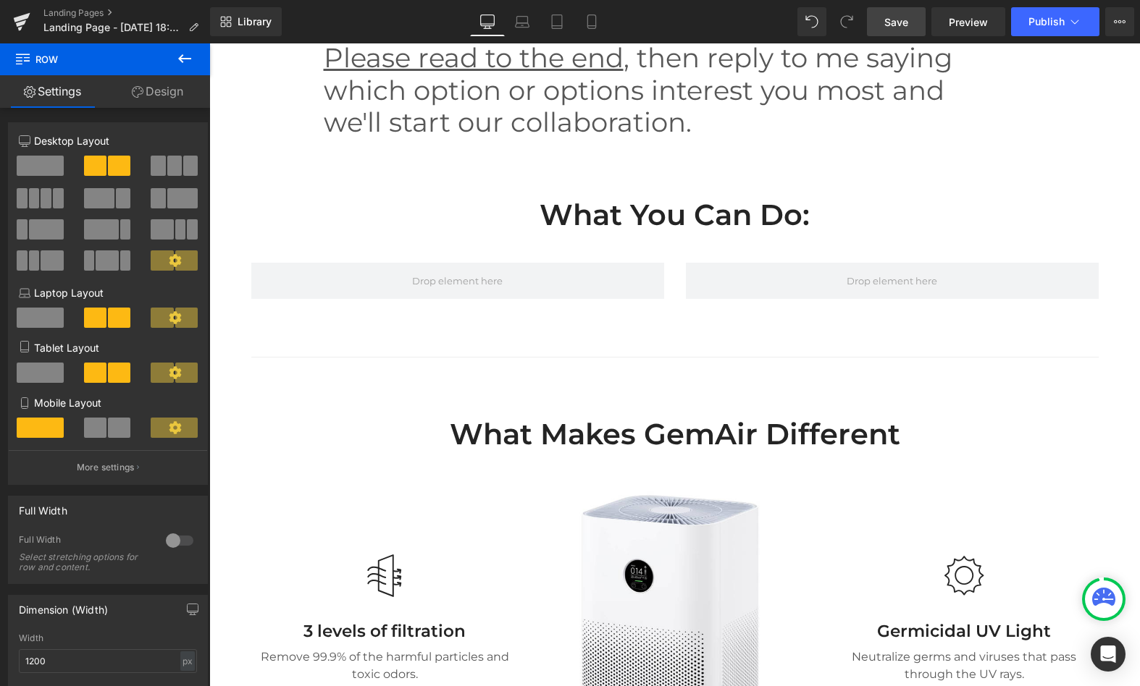
click at [174, 59] on button at bounding box center [184, 59] width 51 height 32
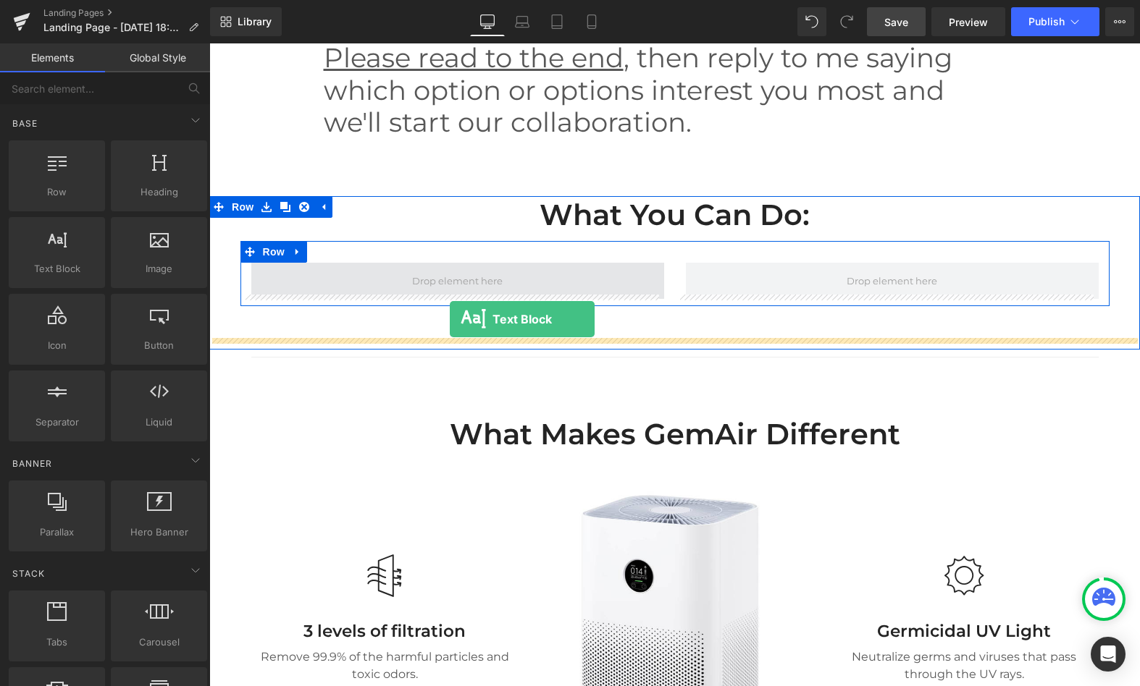
drag, startPoint x: 290, startPoint y: 292, endPoint x: 449, endPoint y: 321, distance: 161.2
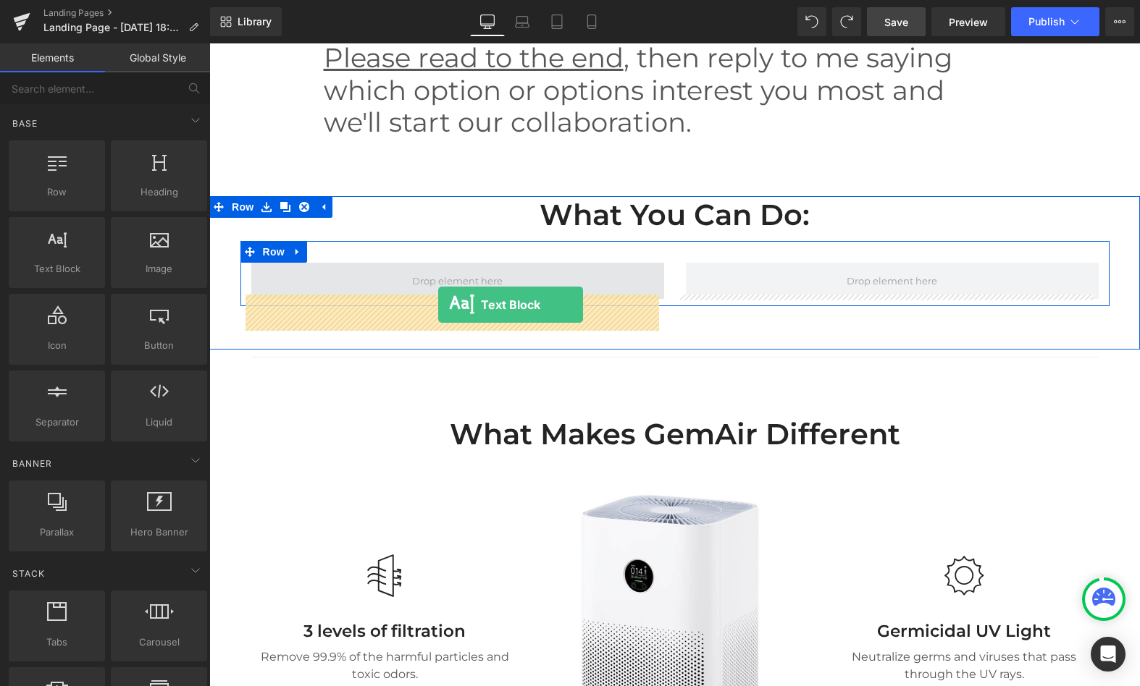
drag, startPoint x: 266, startPoint y: 292, endPoint x: 438, endPoint y: 305, distance: 172.0
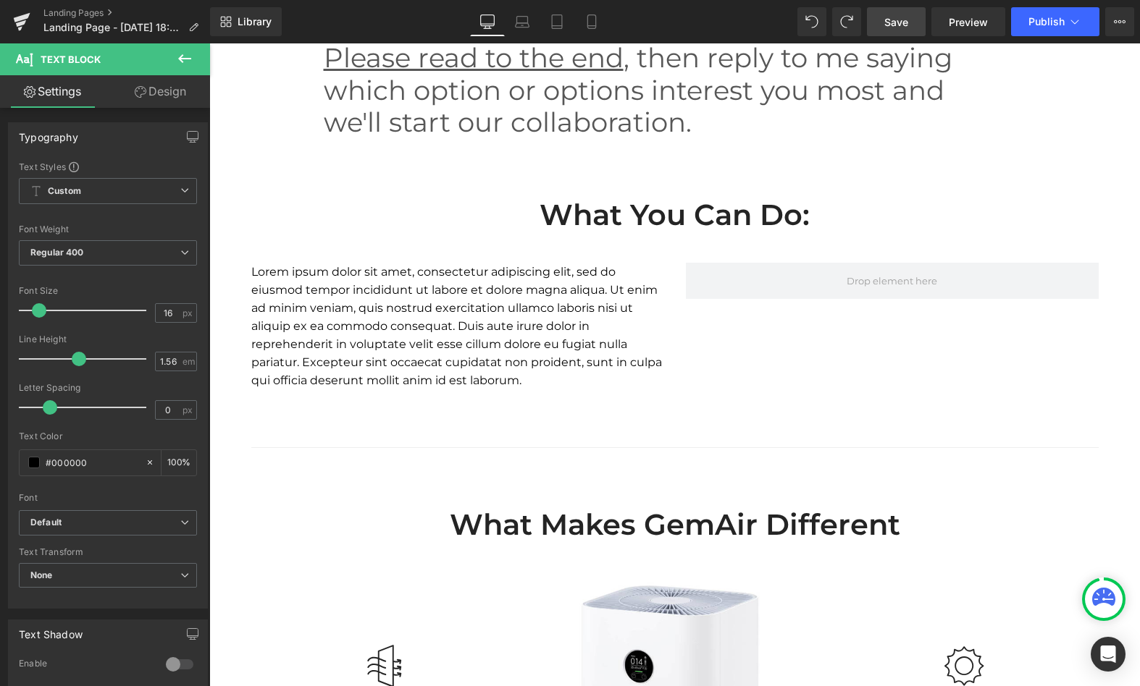
click at [932, 234] on h2 "What you can do:" at bounding box center [674, 215] width 847 height 38
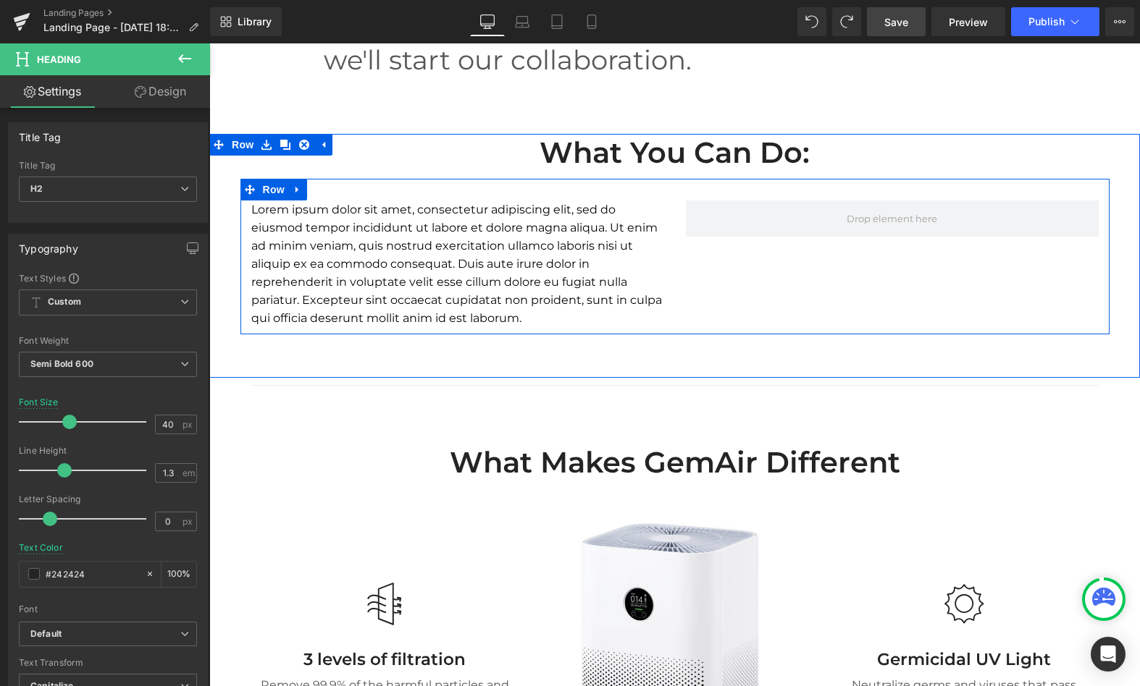
scroll to position [2069, 0]
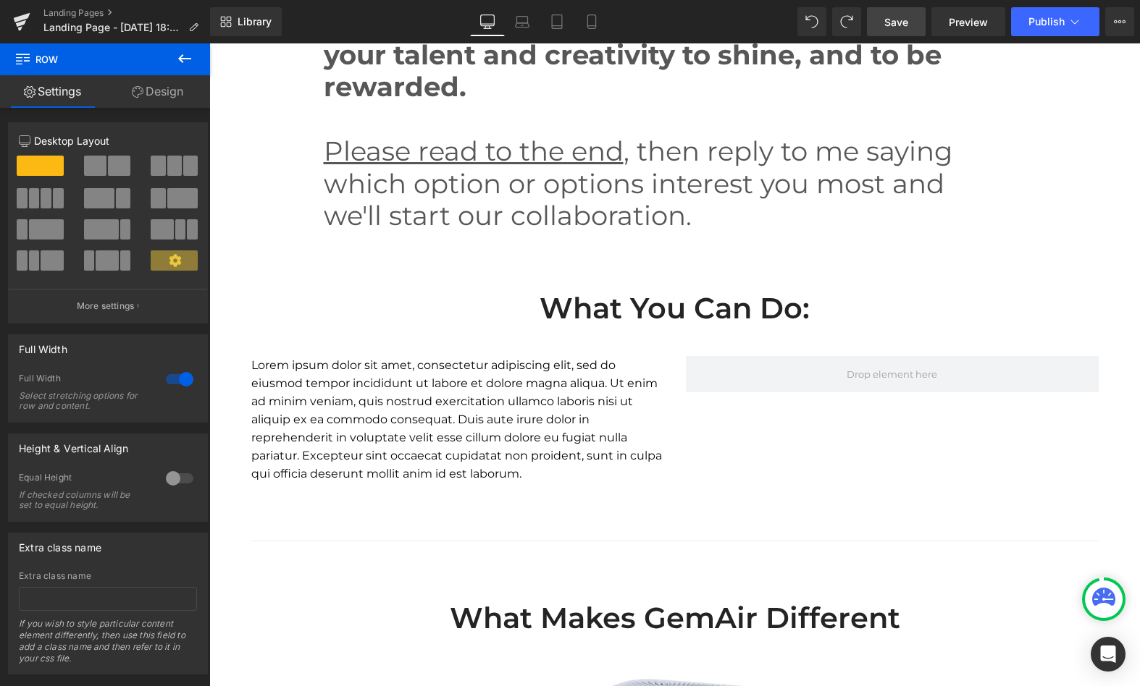
scroll to position [2080, 0]
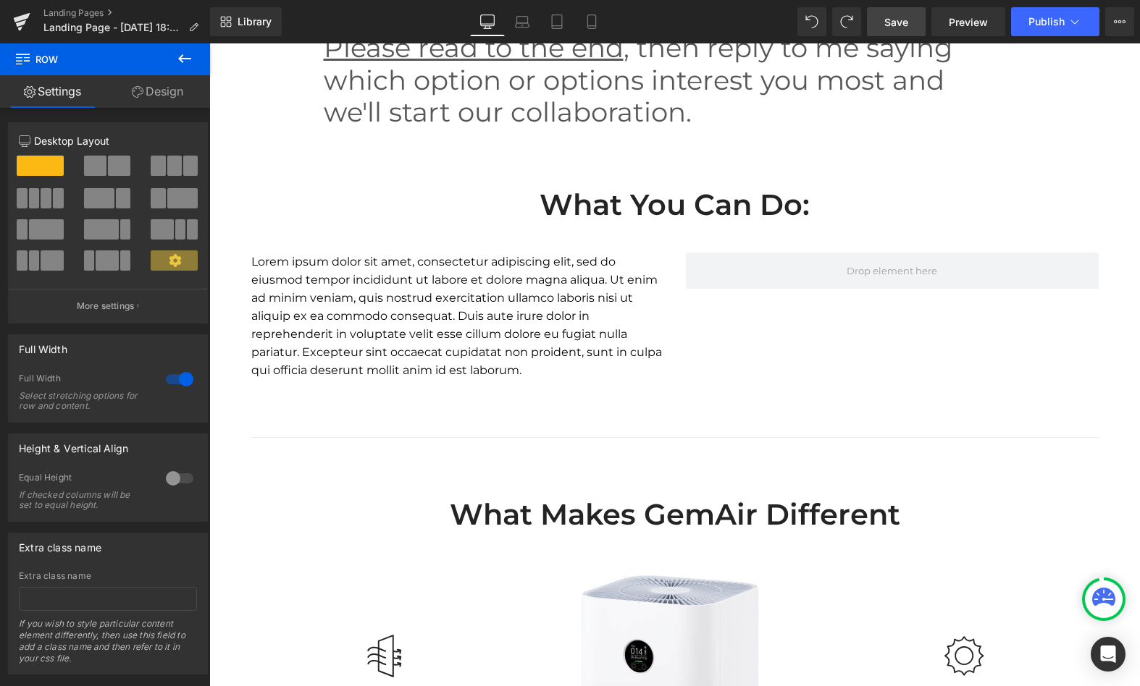
click at [669, 224] on div "What you can do: Heading" at bounding box center [674, 205] width 847 height 38
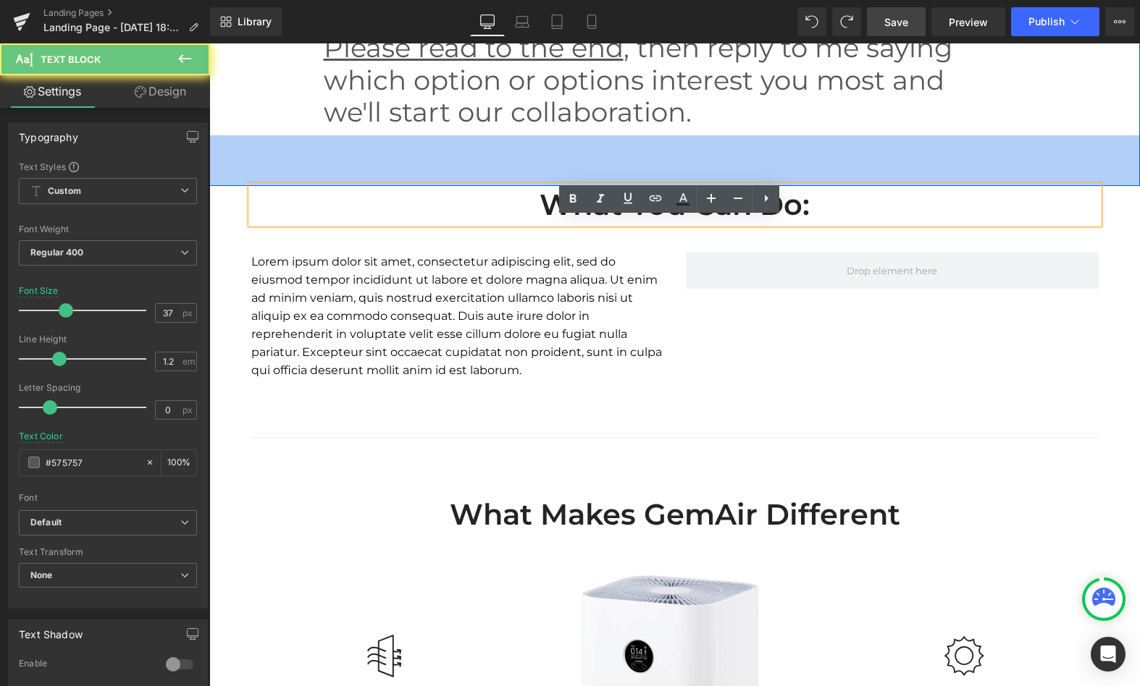
click at [859, 128] on p "we'll start our collaboration." at bounding box center [675, 112] width 702 height 32
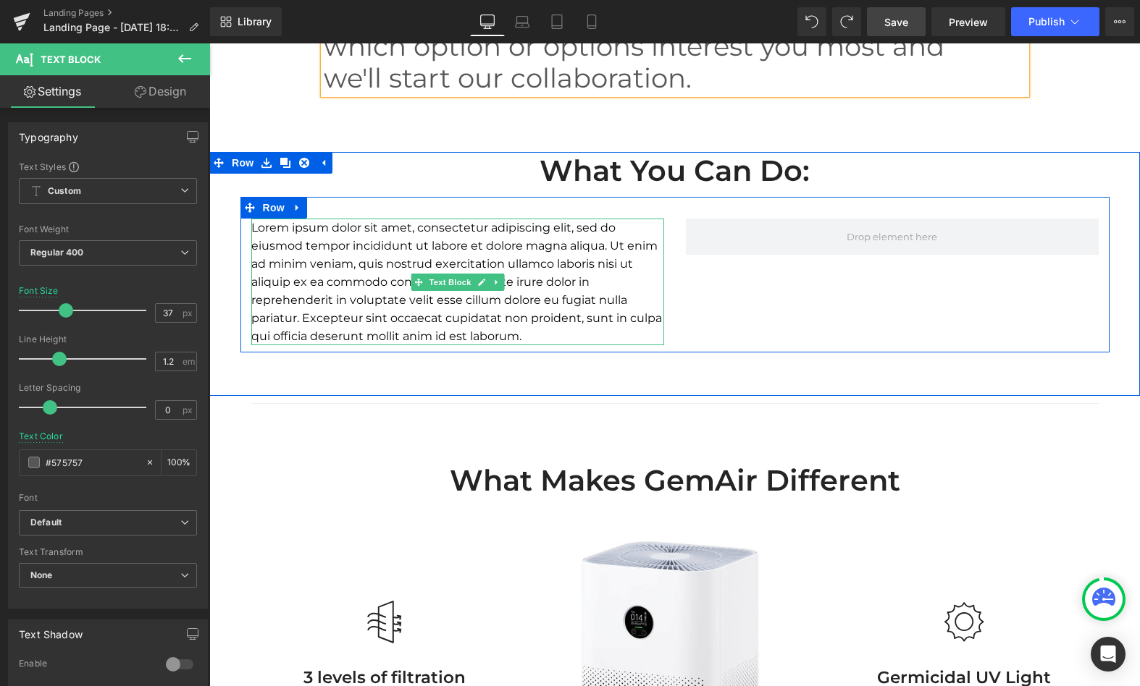
scroll to position [2120, 0]
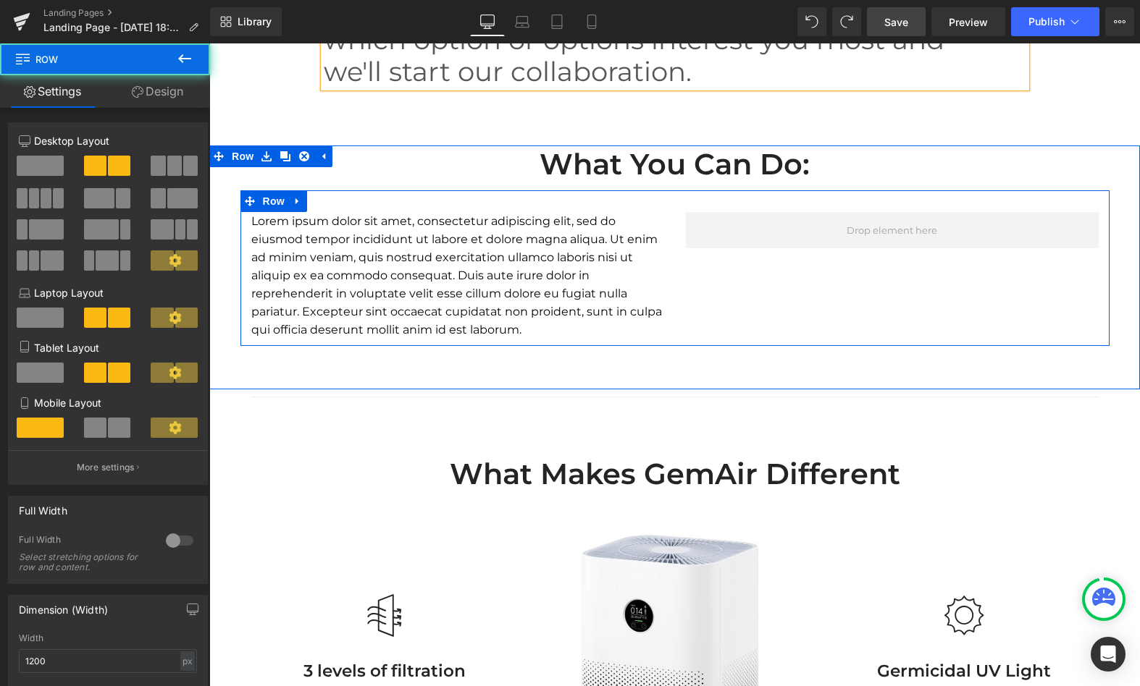
click at [757, 321] on div "Lorem ipsum dolor sit amet, consectetur adipiscing elit, sed do eiusmod tempor …" at bounding box center [674, 268] width 869 height 156
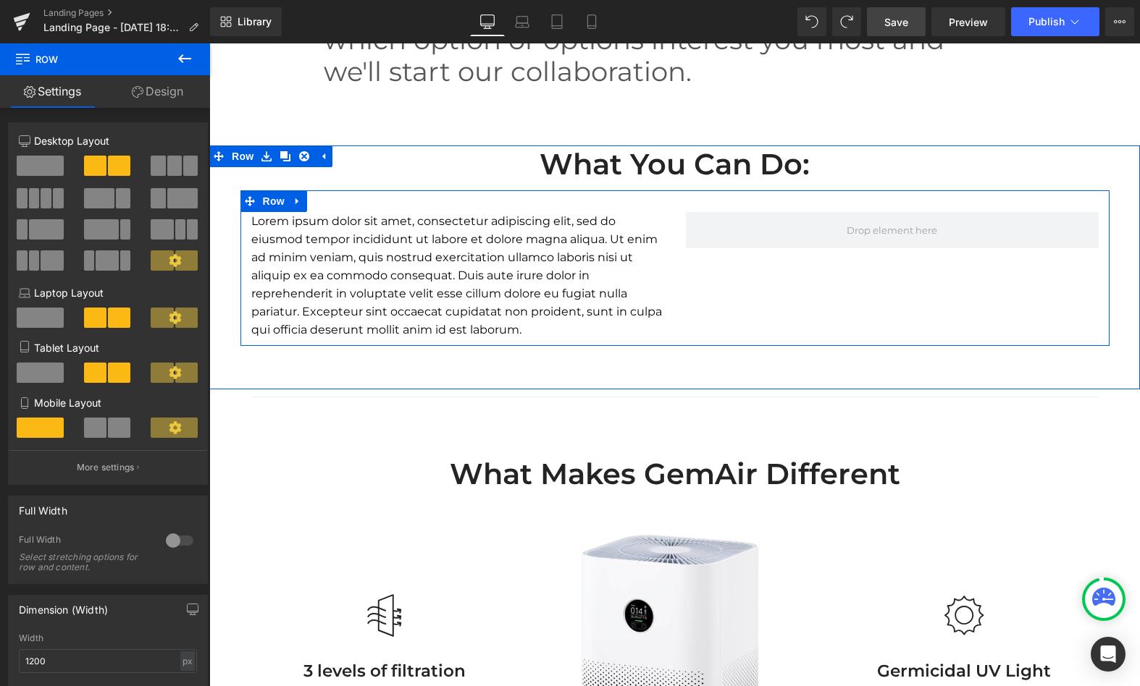
click at [814, 302] on div "Lorem ipsum dolor sit amet, consectetur adipiscing elit, sed do eiusmod tempor …" at bounding box center [674, 268] width 869 height 156
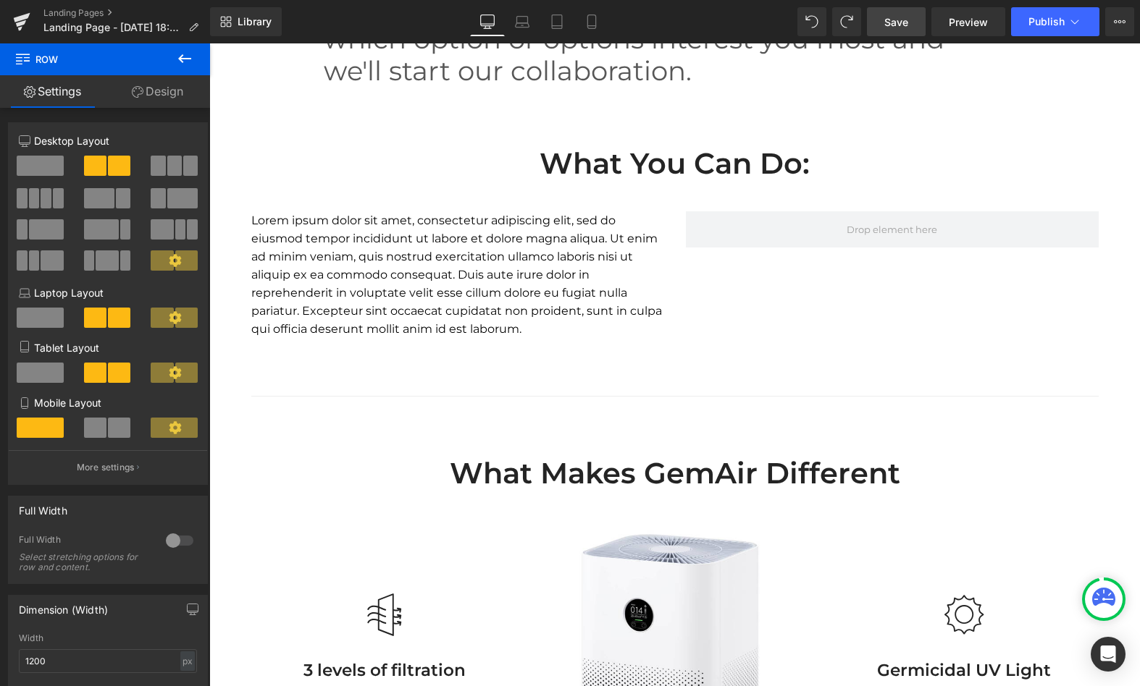
scroll to position [2139, 0]
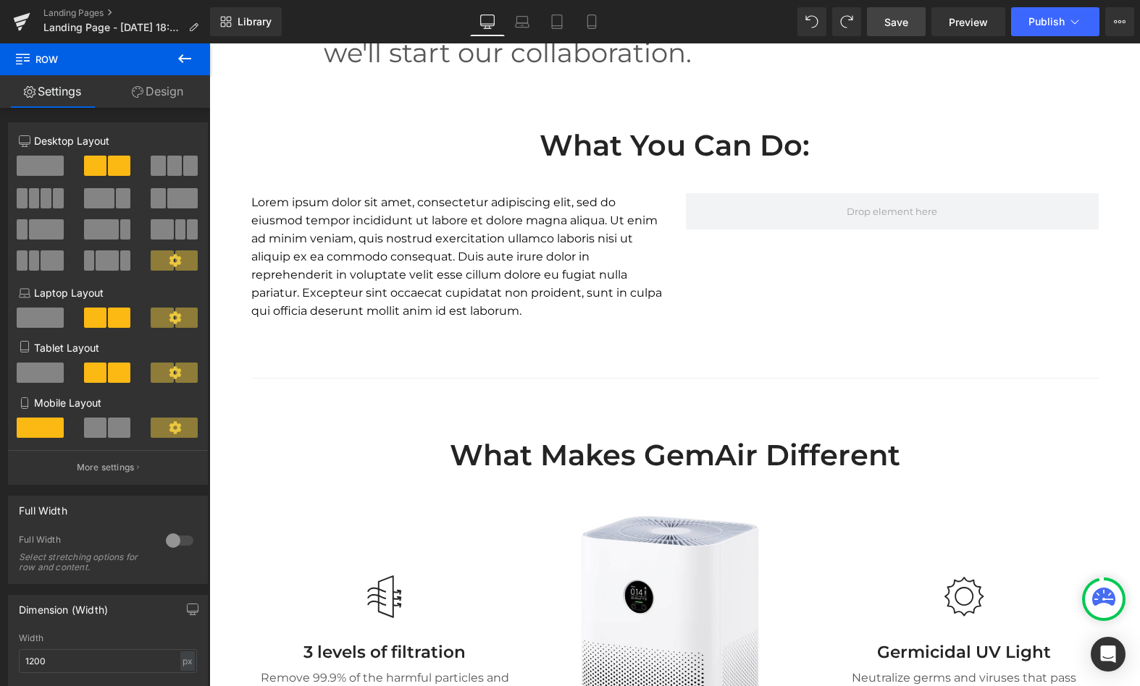
click at [209, 43] on span "70px" at bounding box center [209, 43] width 0 height 0
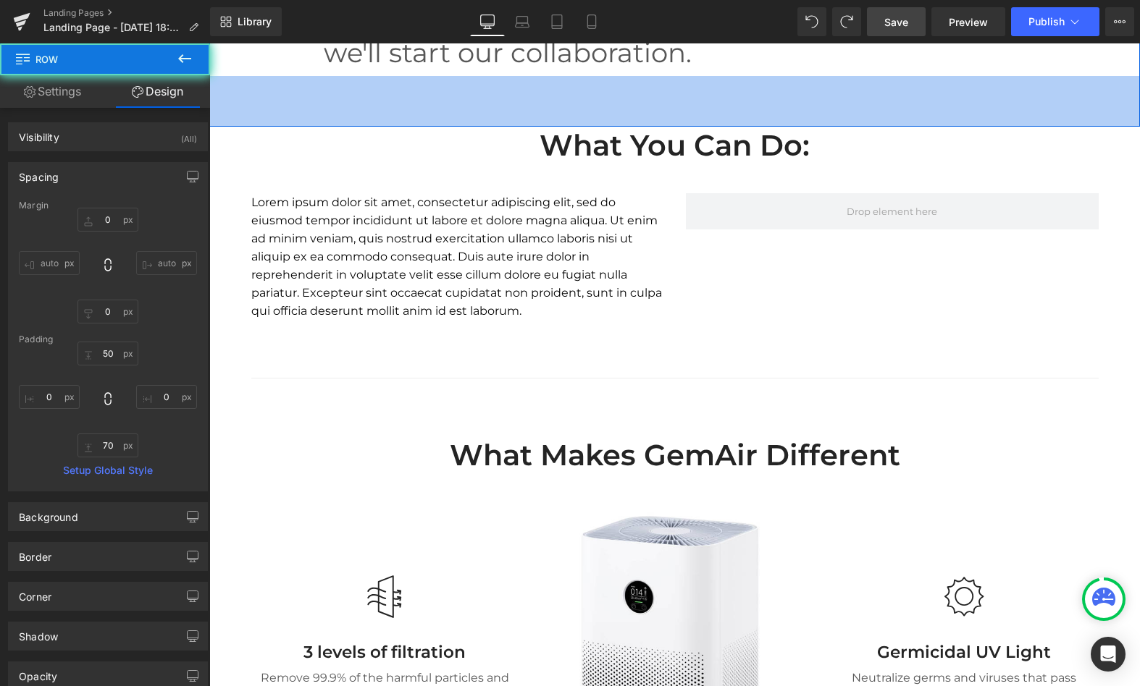
click at [555, 229] on div "Lorem ipsum dolor sit amet, consectetur adipiscing elit, sed do eiusmod tempor …" at bounding box center [457, 256] width 413 height 127
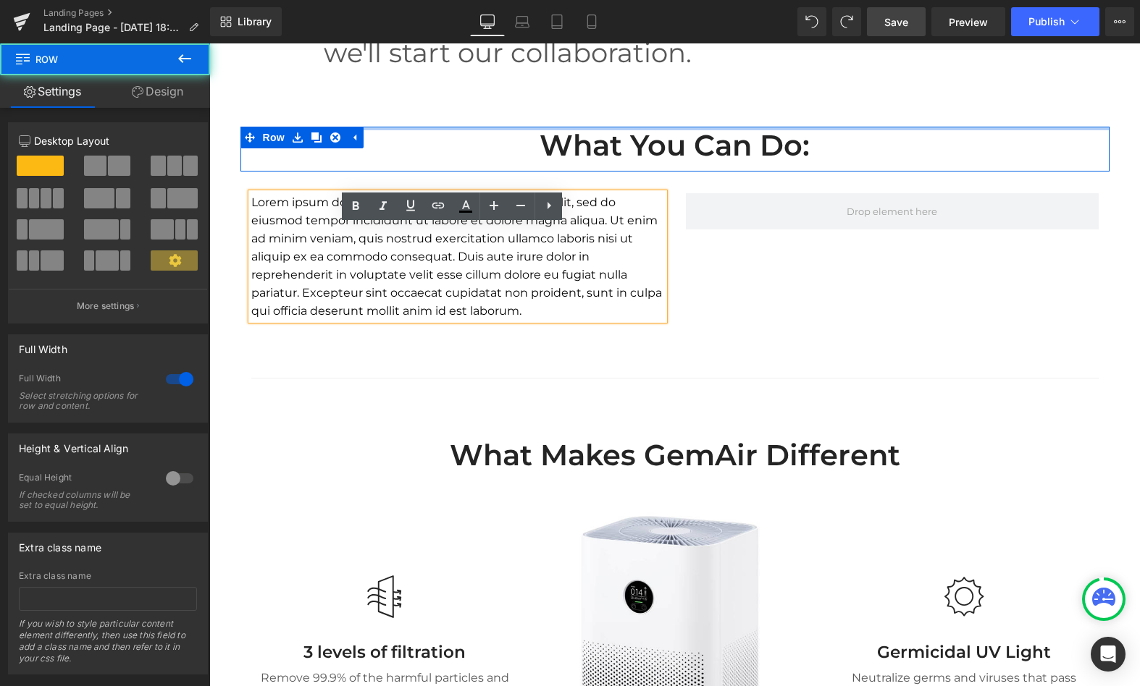
click at [209, 43] on div "70px" at bounding box center [209, 43] width 0 height 0
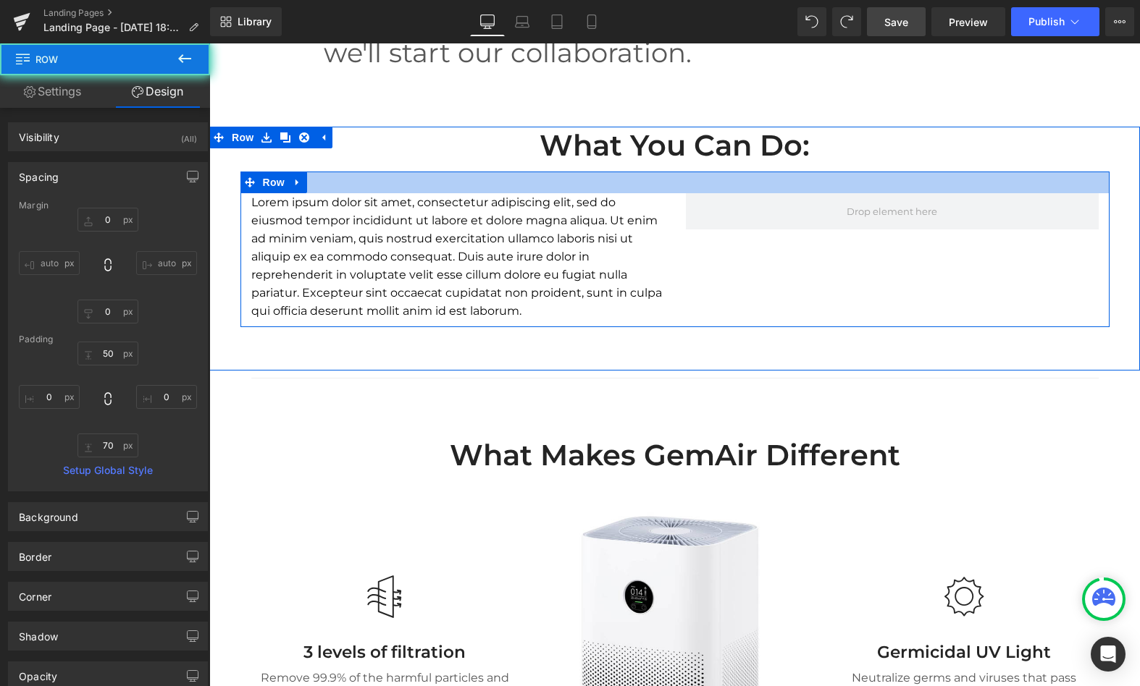
click at [387, 164] on h2 "What you can do:" at bounding box center [674, 146] width 847 height 38
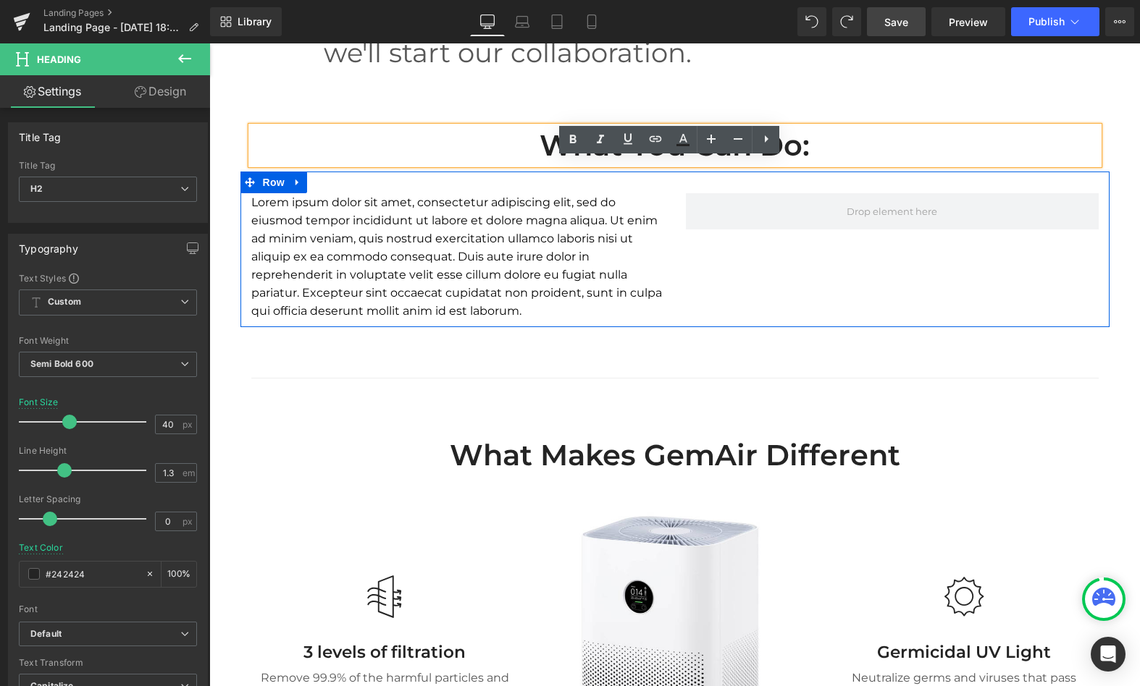
click at [294, 193] on link at bounding box center [297, 183] width 19 height 22
click at [332, 193] on link at bounding box center [335, 183] width 19 height 22
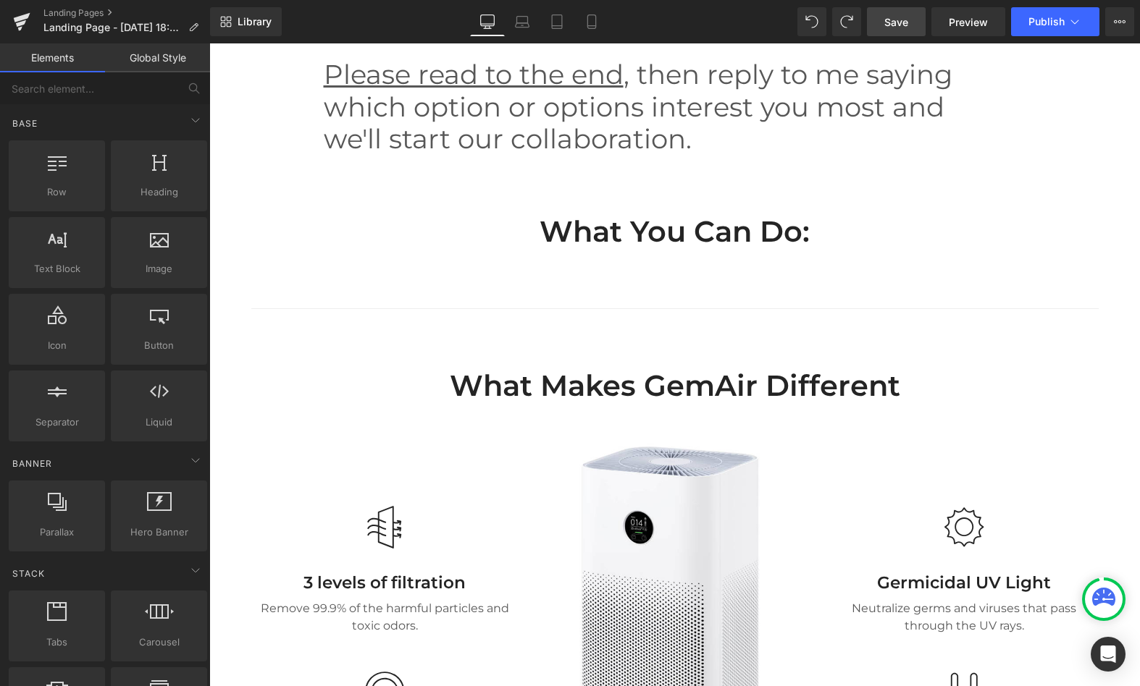
scroll to position [2059, 0]
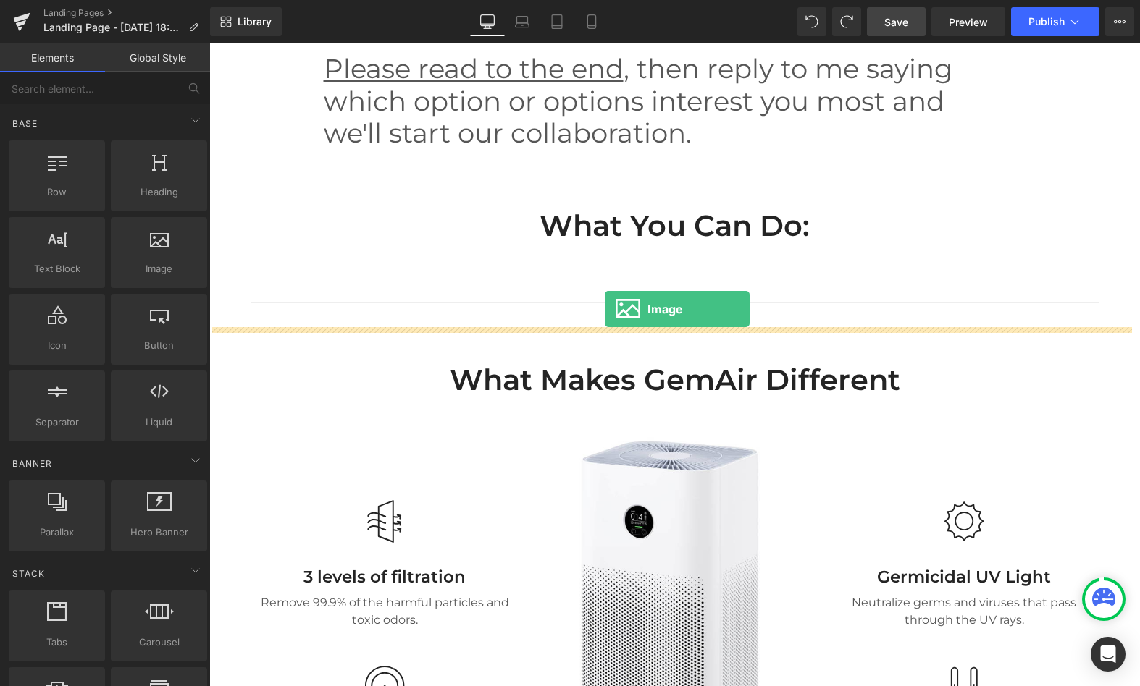
drag, startPoint x: 367, startPoint y: 304, endPoint x: 605, endPoint y: 309, distance: 238.2
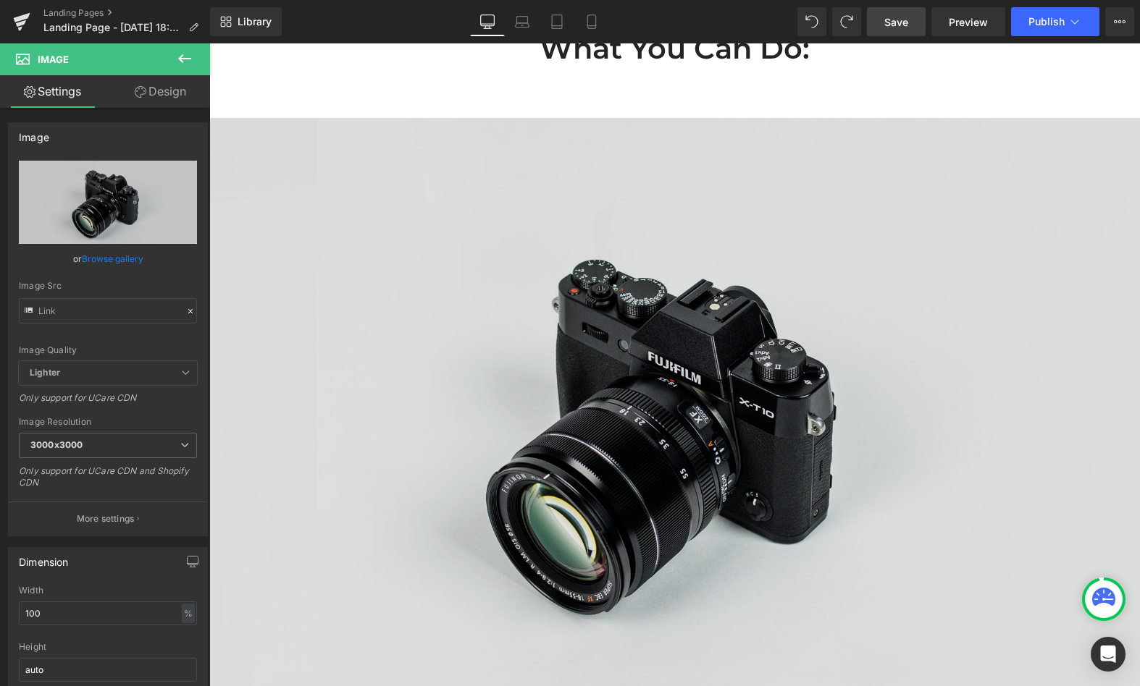
scroll to position [2238, 0]
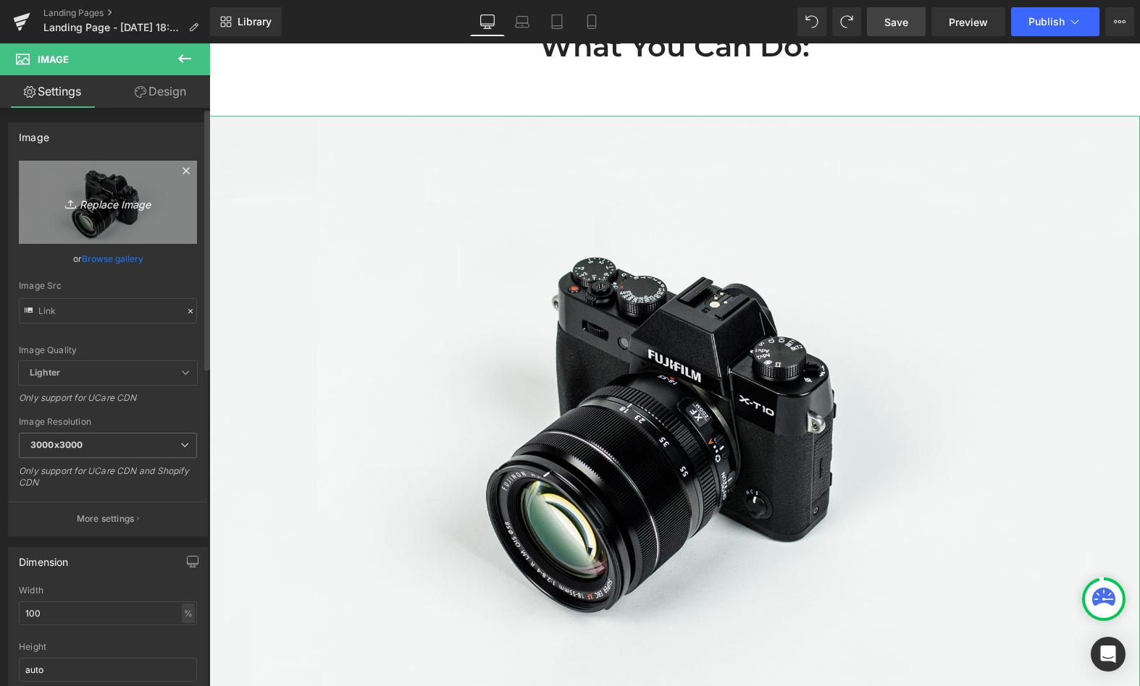
click at [135, 194] on icon "Replace Image" at bounding box center [108, 202] width 116 height 18
type input "C:\fakepath\2-).png"
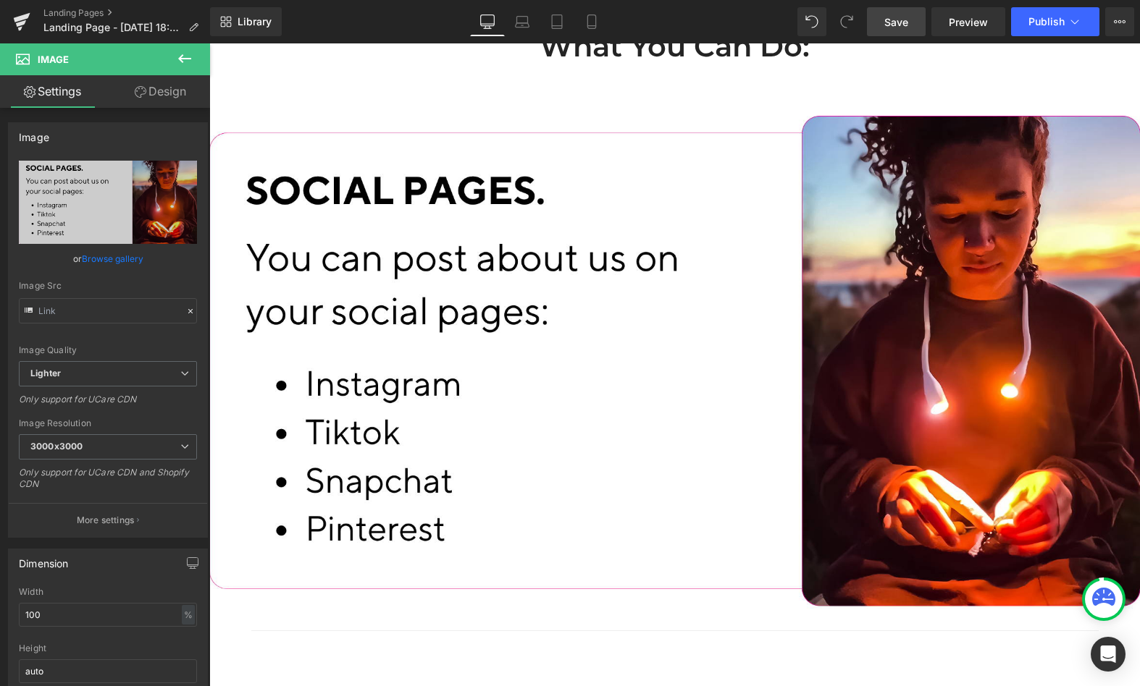
click at [904, 20] on span "Save" at bounding box center [896, 21] width 24 height 15
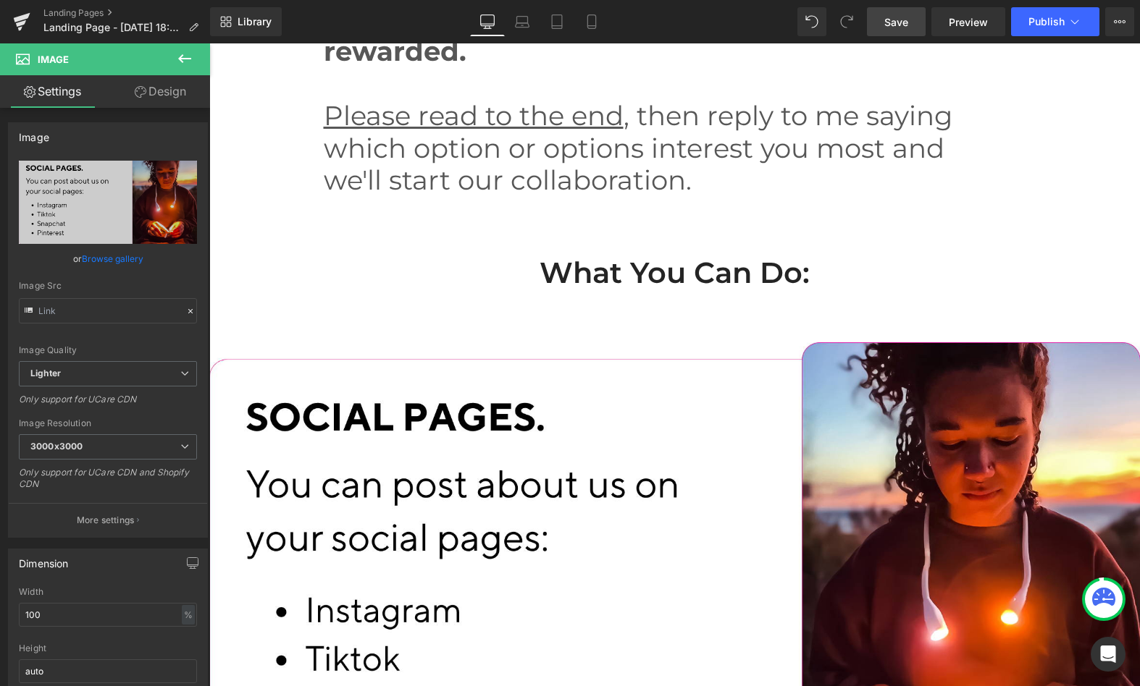
scroll to position [2009, 0]
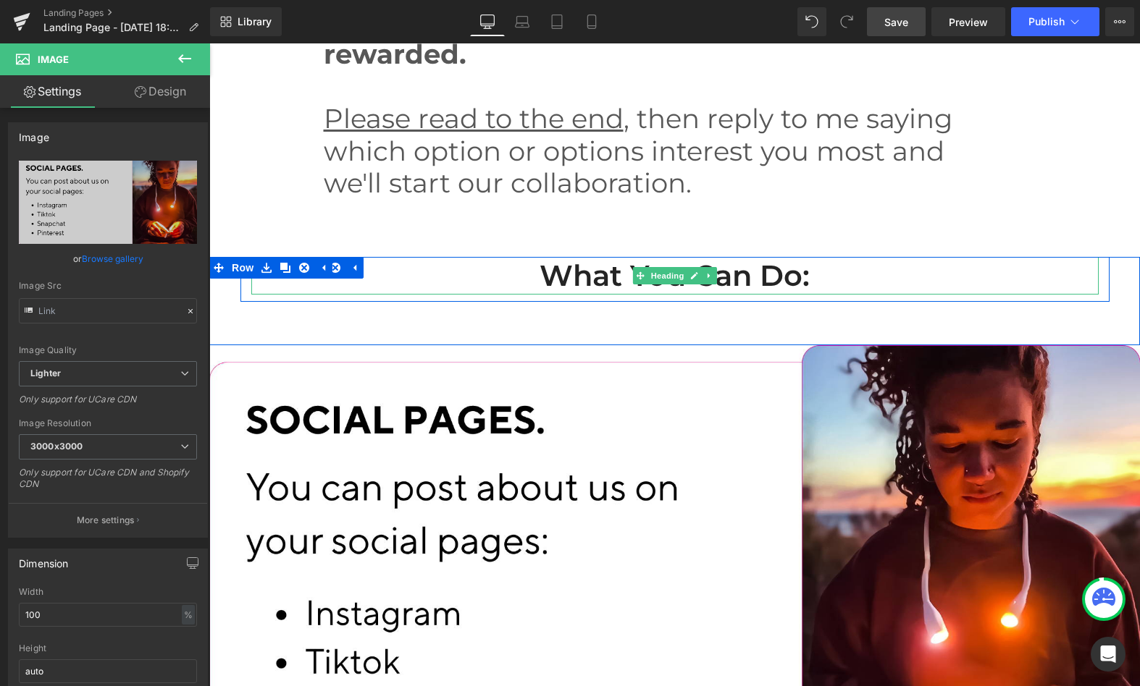
click at [705, 280] on icon at bounding box center [709, 275] width 8 height 9
click at [667, 280] on icon at bounding box center [670, 276] width 7 height 7
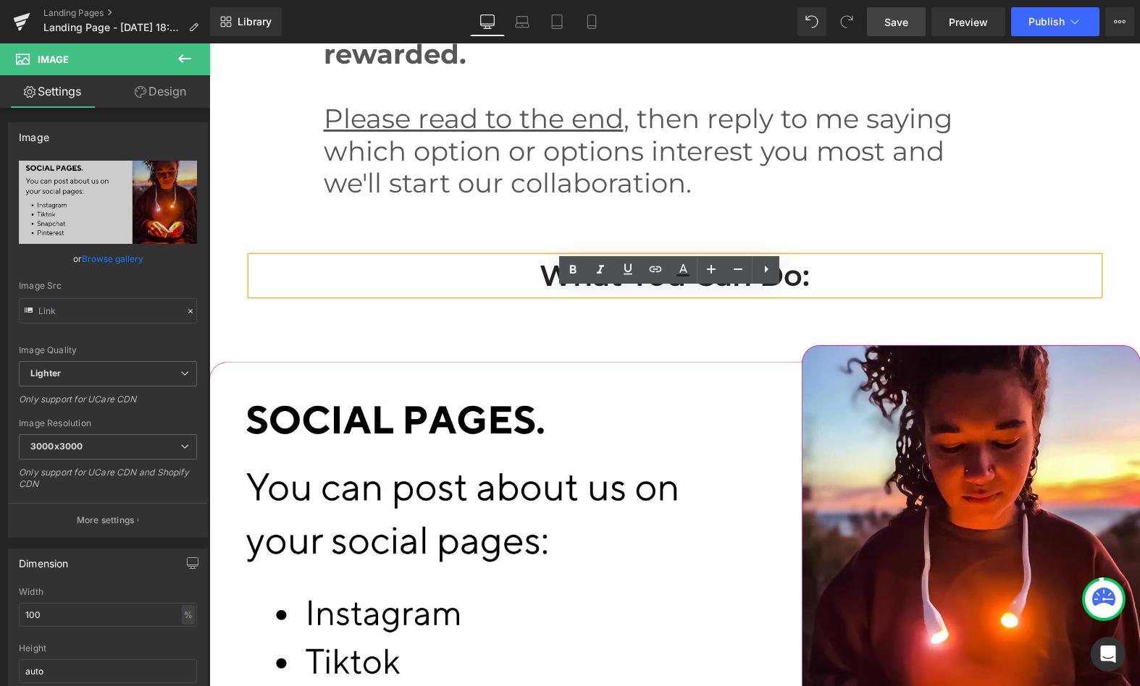
click at [664, 295] on h2 "What you can do:" at bounding box center [674, 276] width 847 height 38
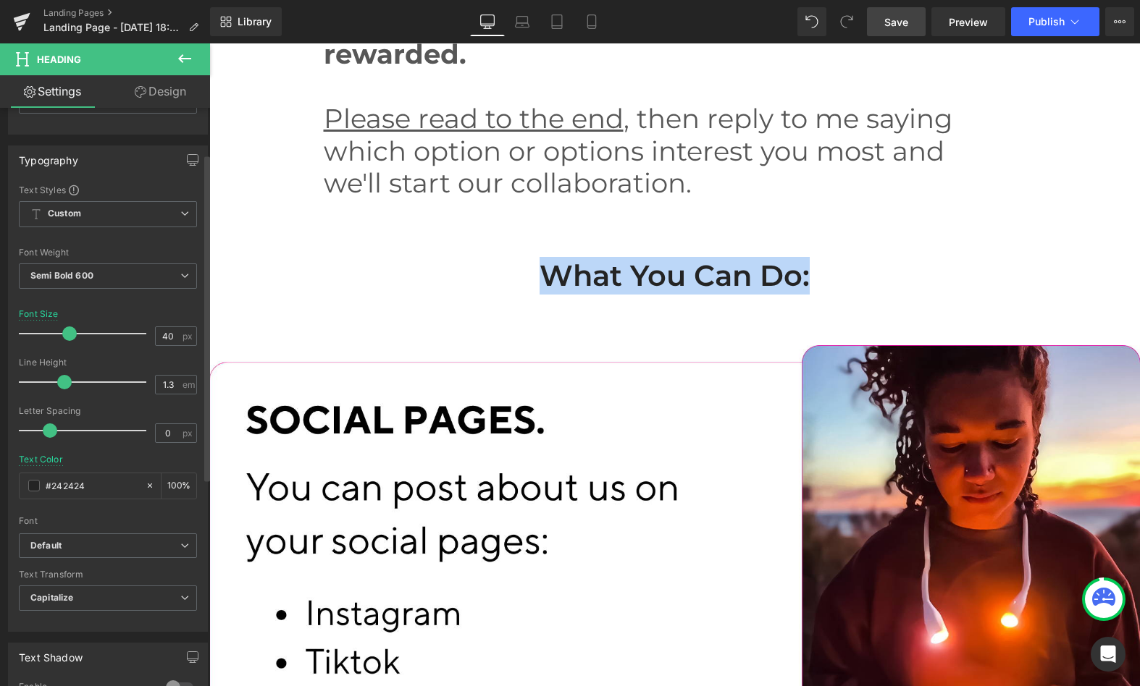
scroll to position [93, 0]
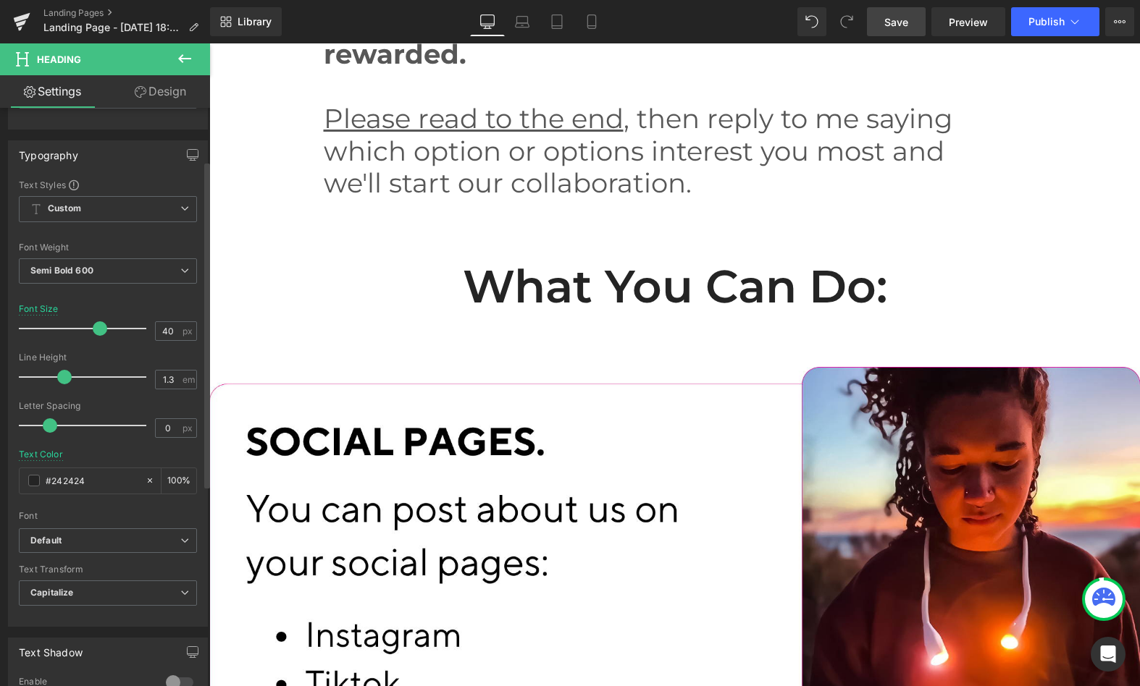
drag, startPoint x: 73, startPoint y: 327, endPoint x: 139, endPoint y: 327, distance: 65.9
click at [102, 327] on span at bounding box center [100, 328] width 14 height 14
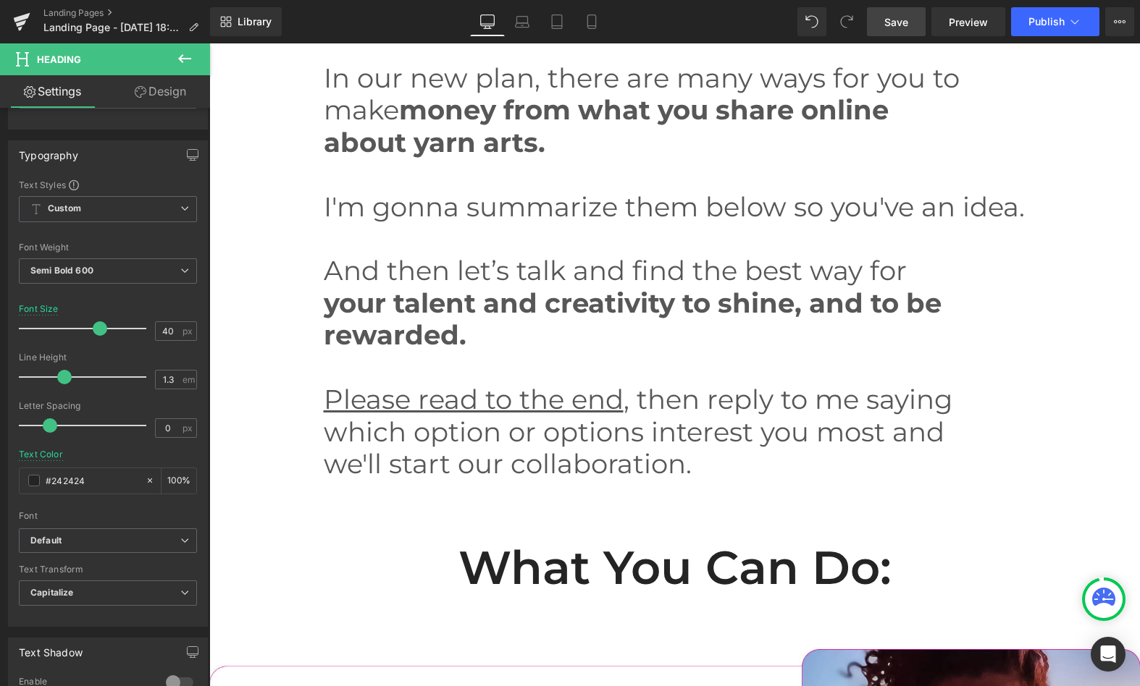
scroll to position [1420, 0]
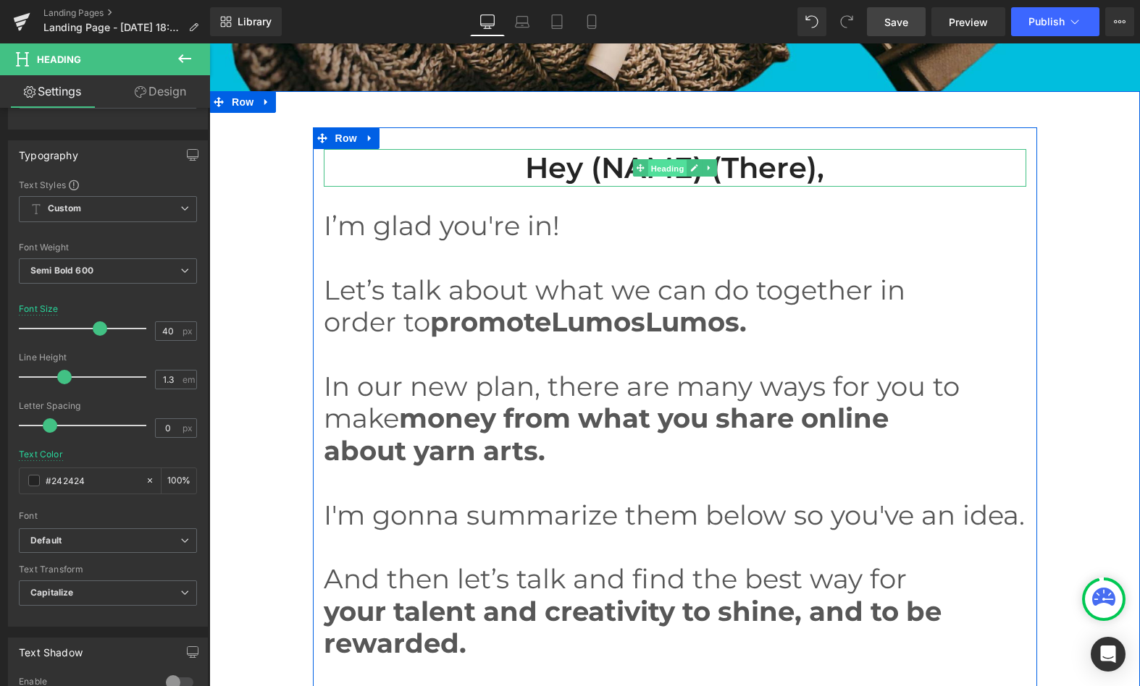
click at [649, 161] on span "Heading" at bounding box center [666, 168] width 39 height 17
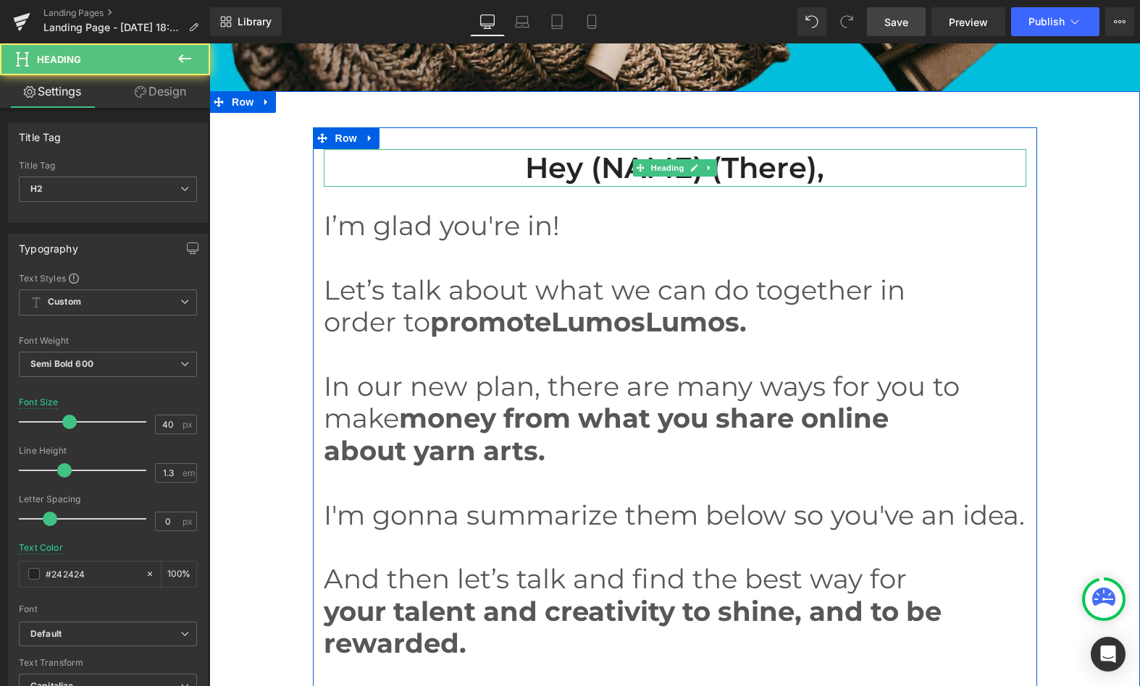
click at [587, 161] on h2 "Hey (NAME) (there)," at bounding box center [675, 168] width 702 height 38
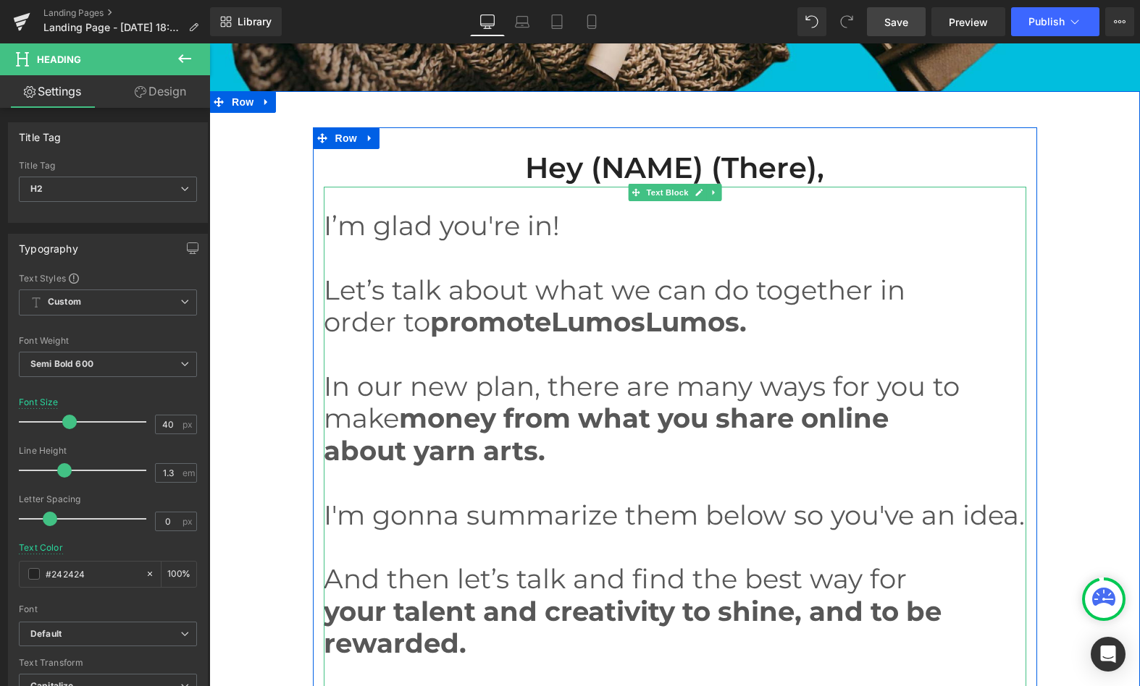
click at [410, 241] on p "I’m glad you're in!" at bounding box center [675, 226] width 702 height 32
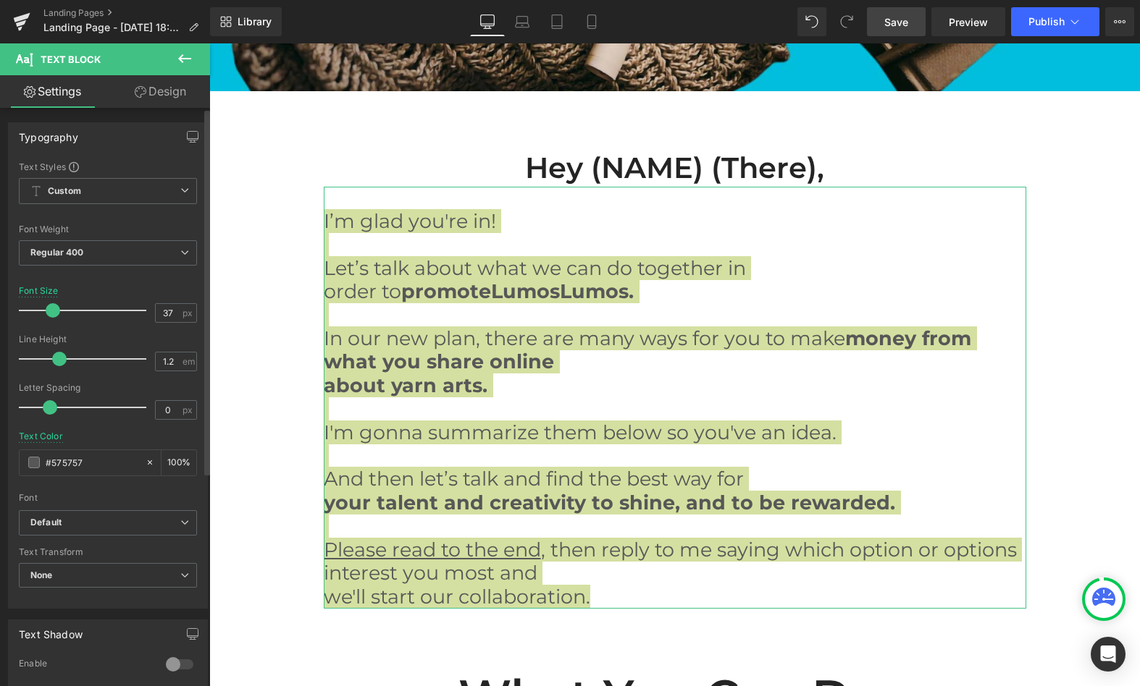
click at [51, 311] on span at bounding box center [53, 310] width 14 height 14
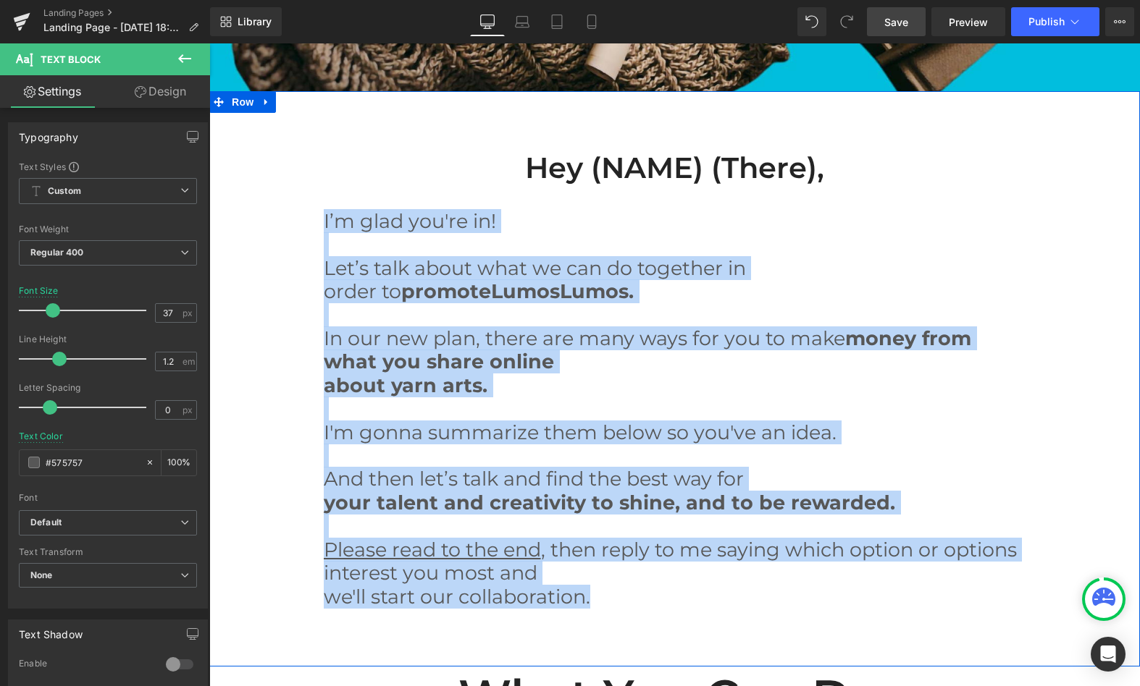
click at [1067, 167] on div "Hey (NAME) (there), Heading I’m glad you're in! Let’s talk about what we can do…" at bounding box center [674, 371] width 930 height 489
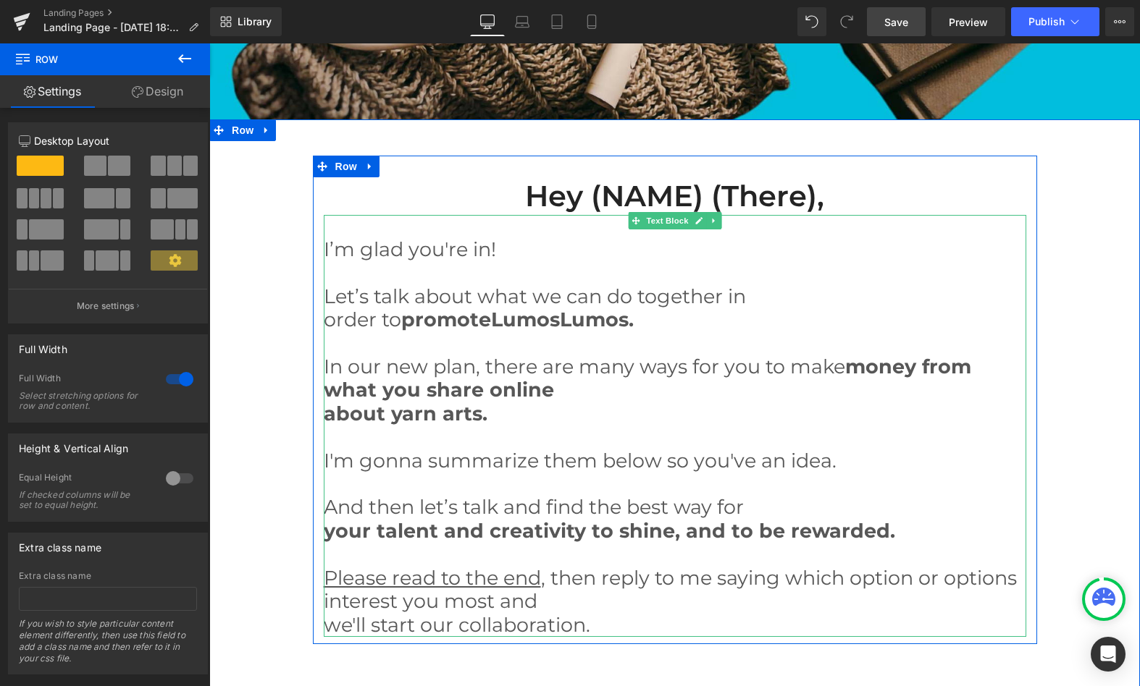
scroll to position [1390, 0]
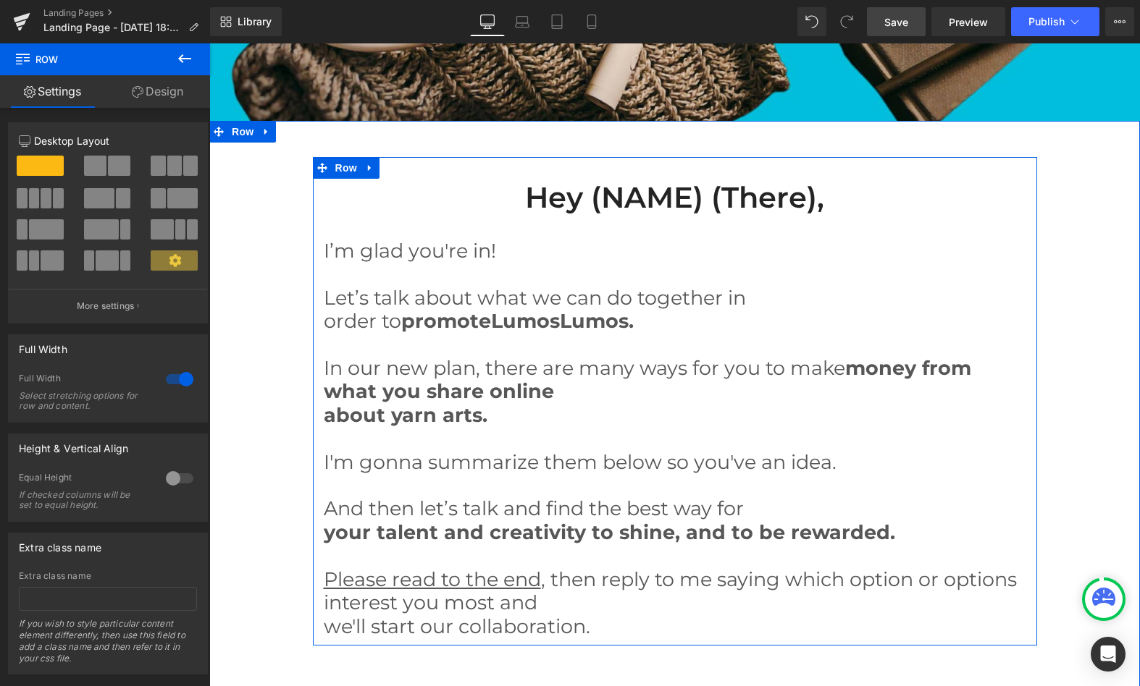
click at [761, 200] on h2 "Hey (NAME) (there)," at bounding box center [675, 198] width 702 height 38
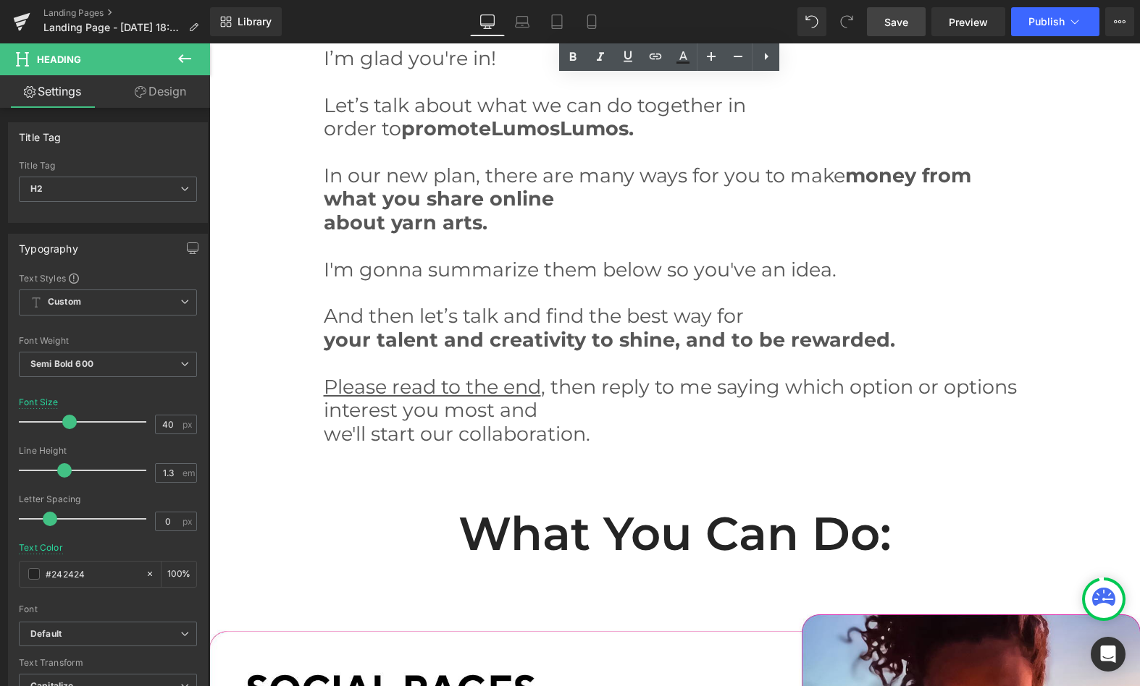
scroll to position [1780, 0]
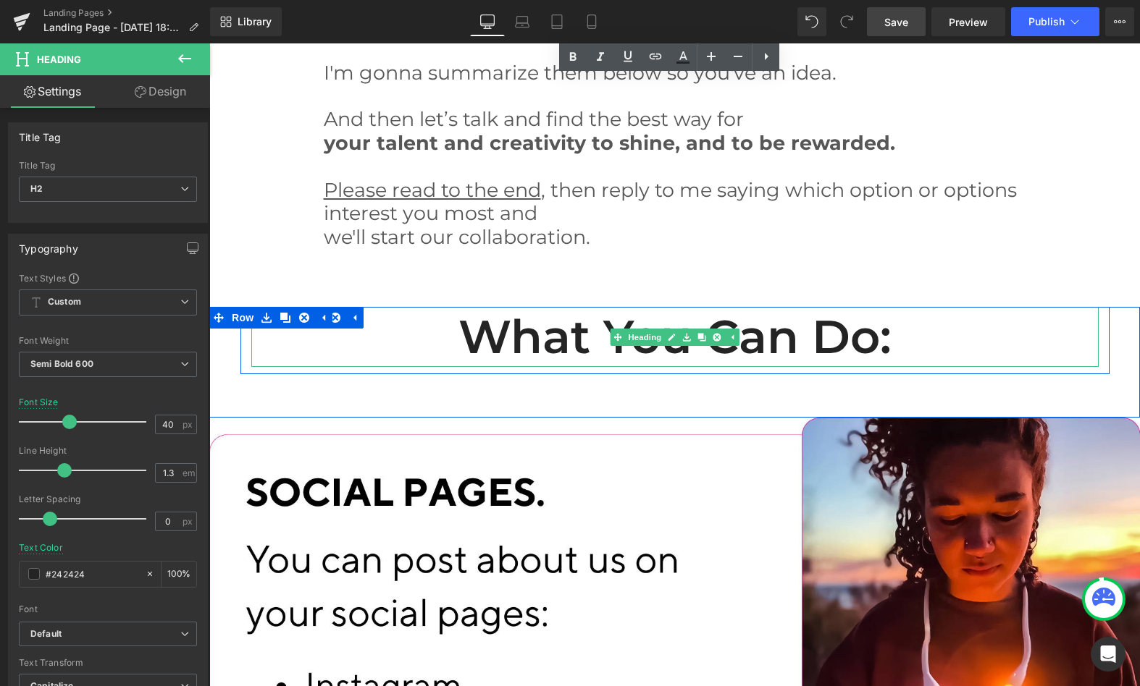
click at [597, 336] on h2 "What you can do:" at bounding box center [674, 337] width 847 height 60
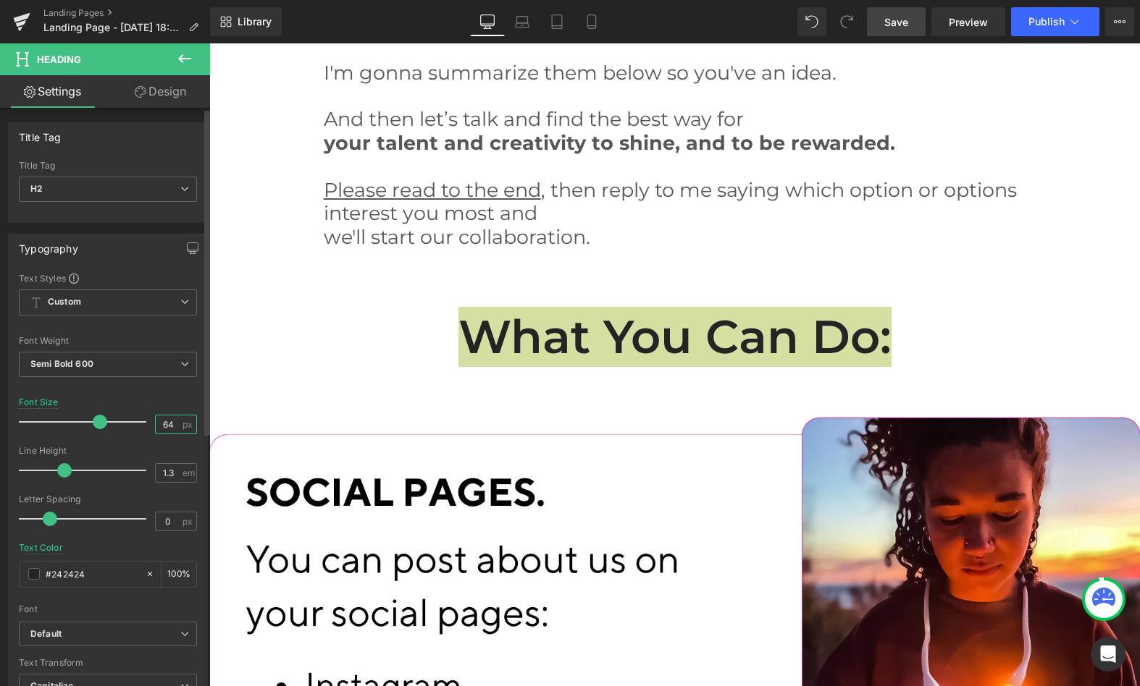
click at [164, 425] on input "64" at bounding box center [168, 425] width 25 height 18
type input "40"
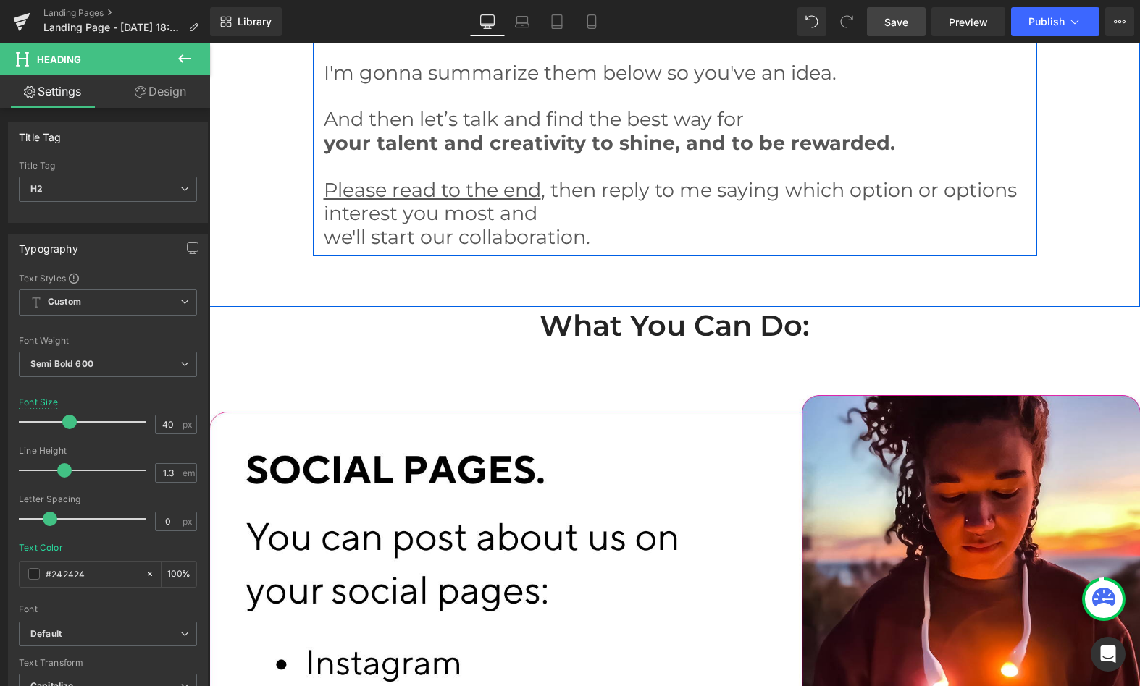
click at [925, 242] on p "we'll start our collaboration." at bounding box center [675, 237] width 702 height 23
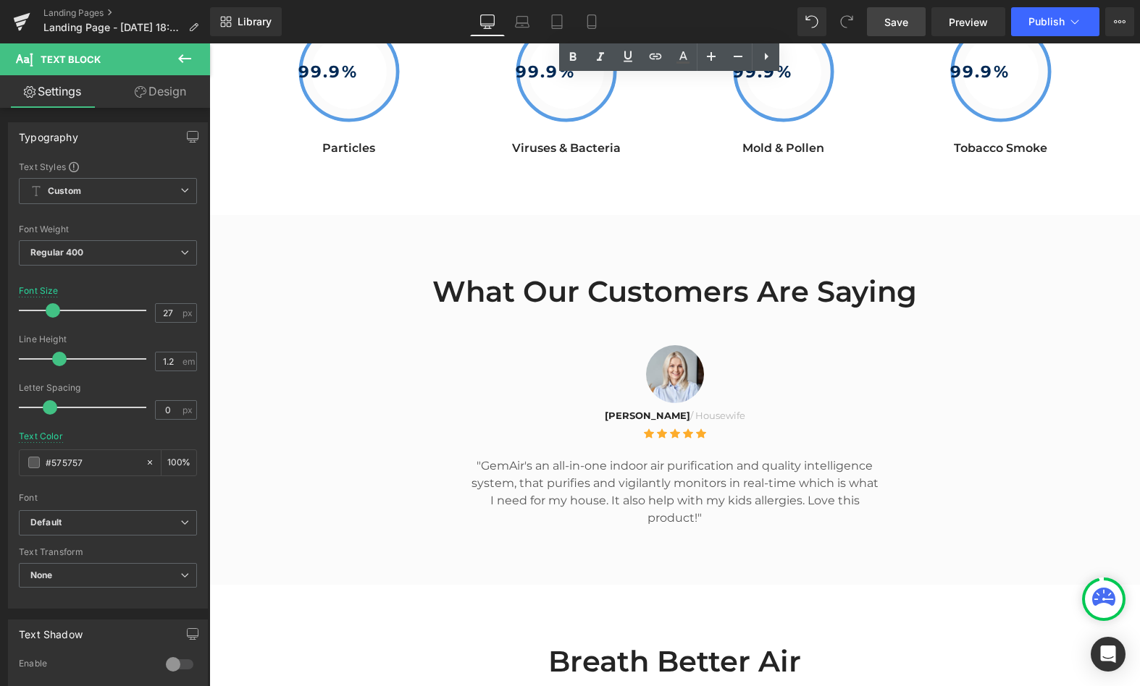
scroll to position [4290, 0]
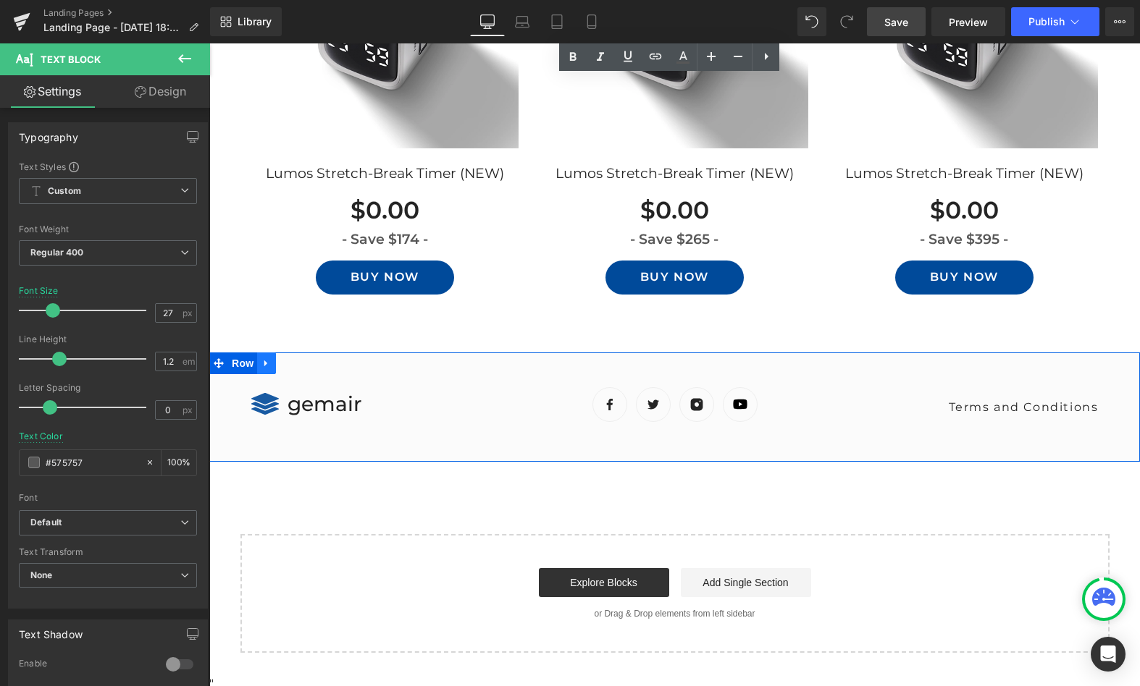
click at [265, 358] on icon at bounding box center [266, 363] width 10 height 11
click at [299, 358] on icon at bounding box center [304, 363] width 10 height 10
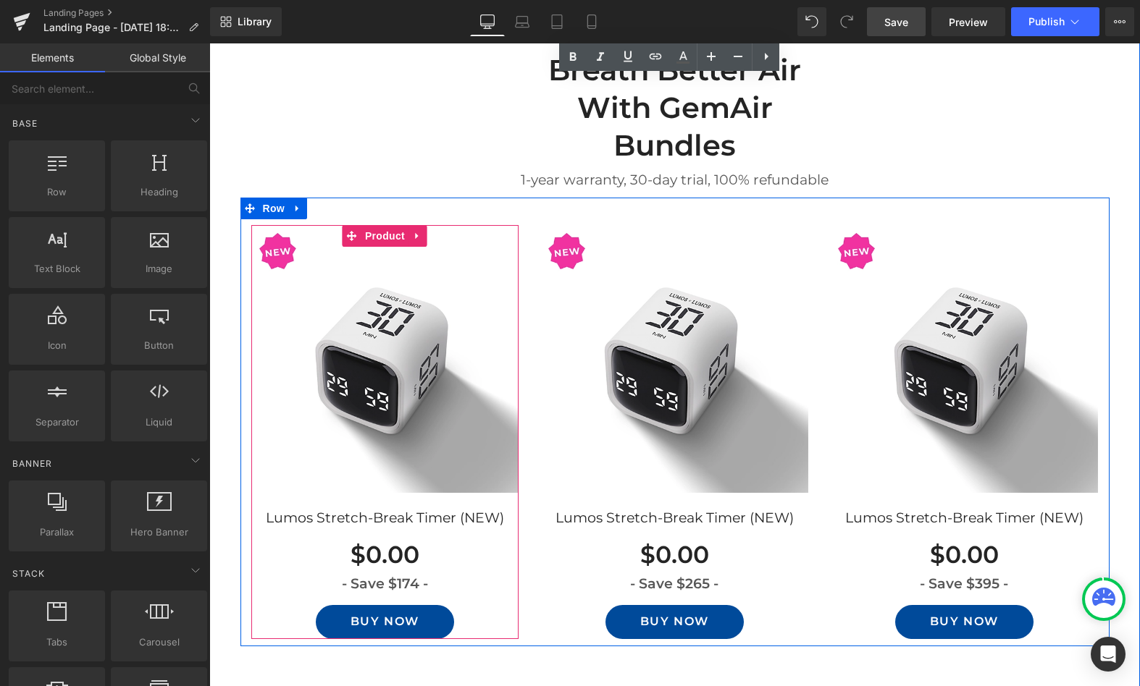
scroll to position [3934, 0]
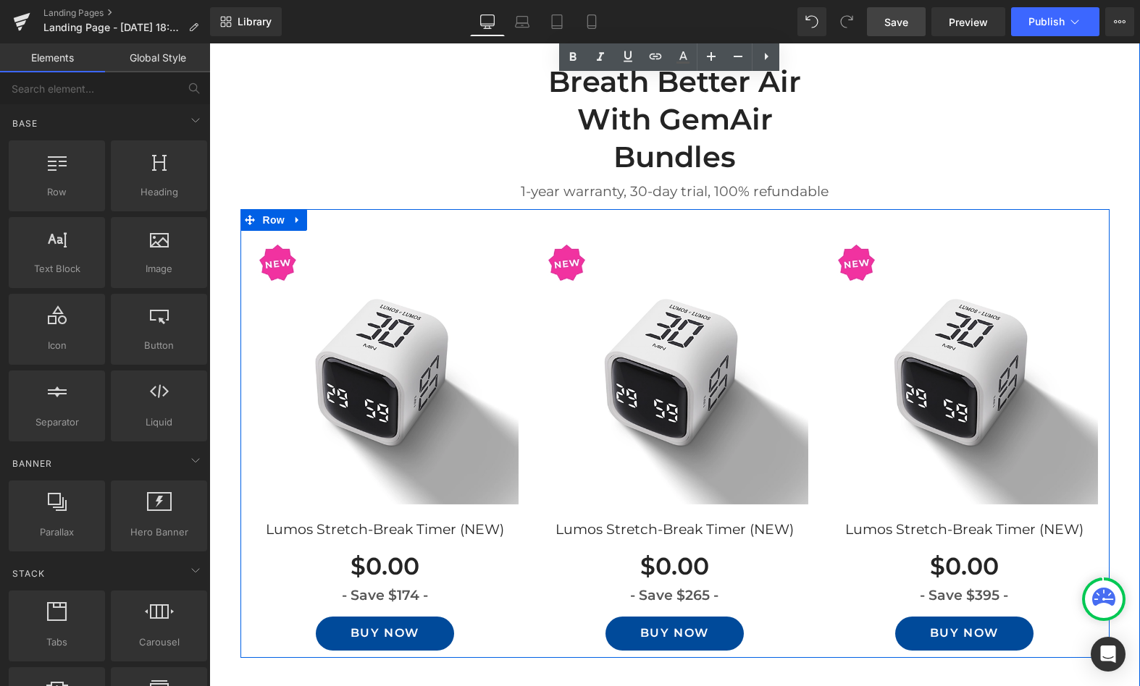
click at [292, 215] on icon at bounding box center [297, 220] width 10 height 11
click at [326, 215] on link at bounding box center [335, 220] width 19 height 22
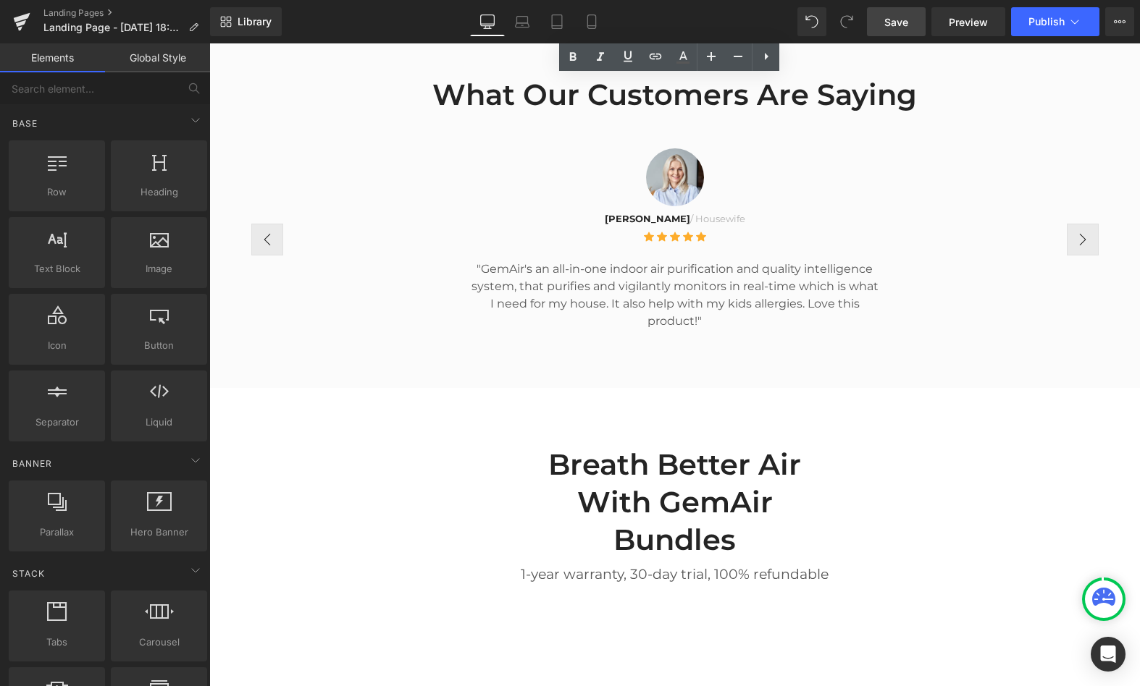
scroll to position [3530, 0]
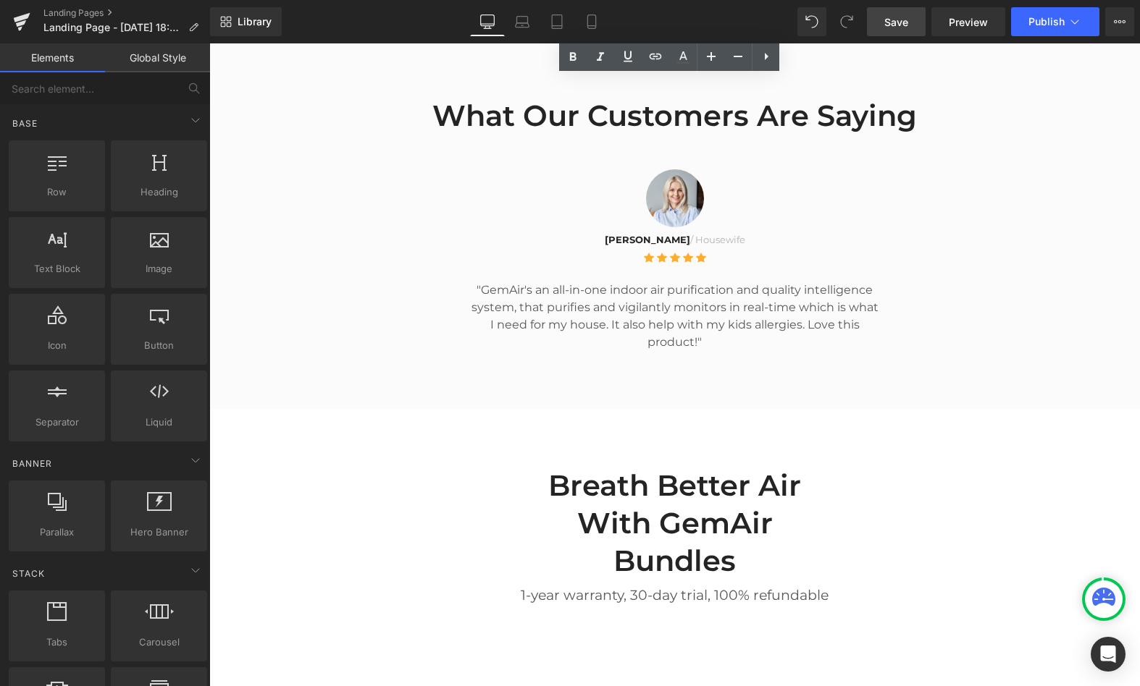
click at [209, 43] on div at bounding box center [209, 43] width 0 height 0
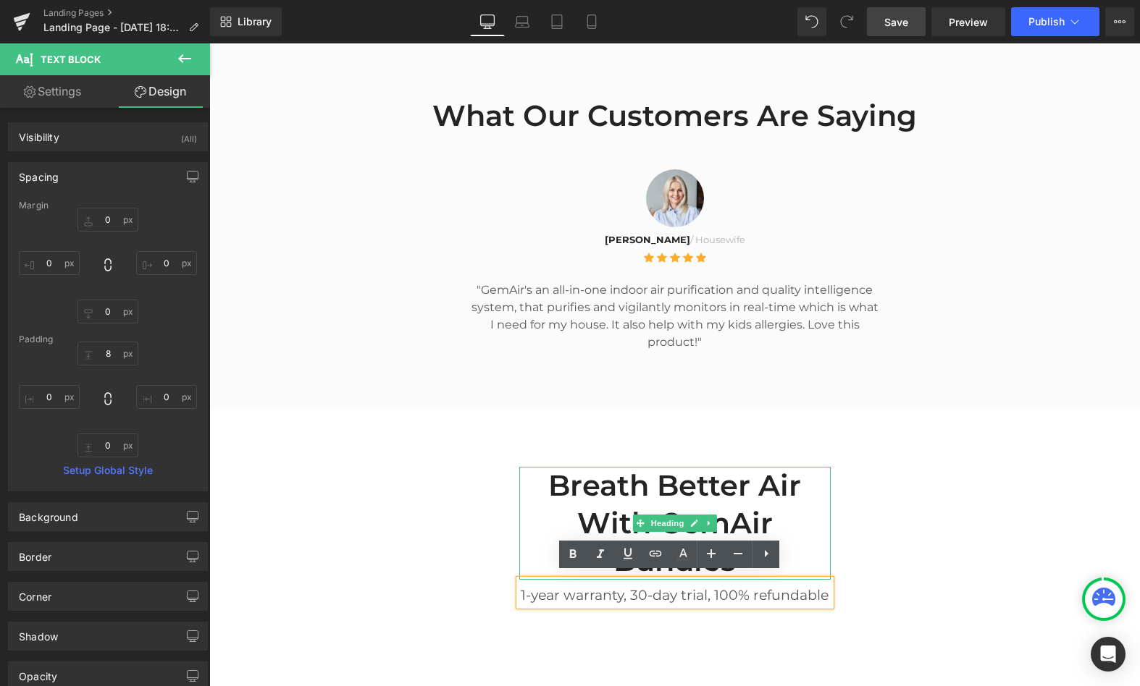
click at [557, 479] on h2 "Breath Better Air With GemAir Bundles" at bounding box center [674, 523] width 311 height 113
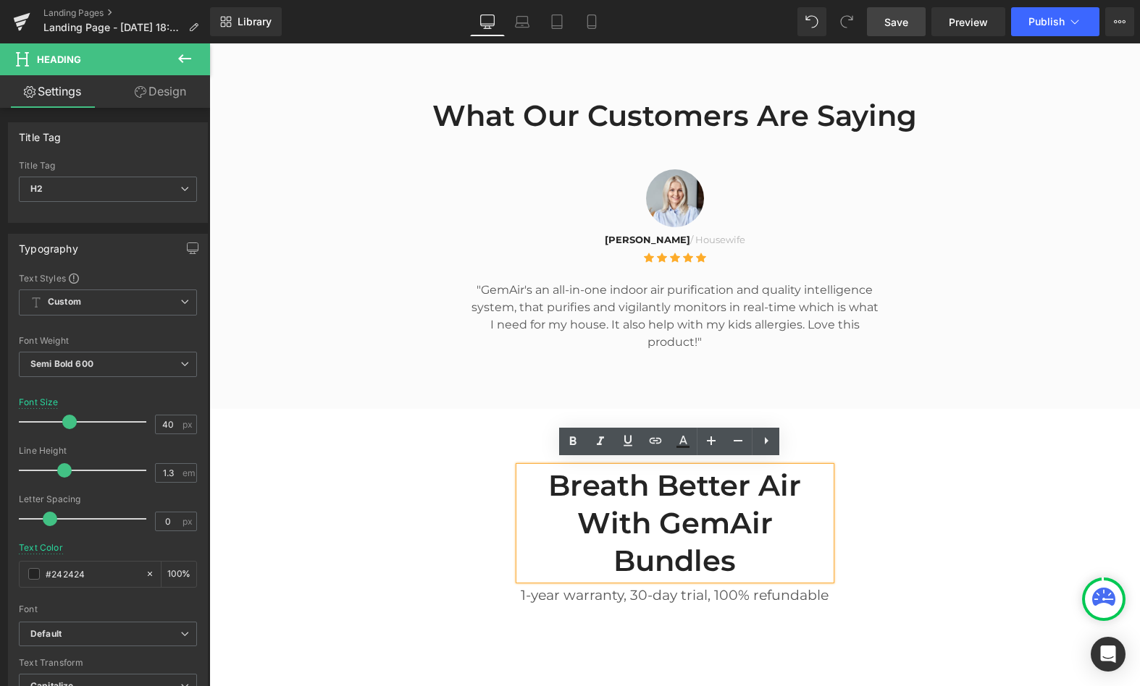
click at [649, 566] on h2 "Breath Better Air With GemAir Bundles" at bounding box center [674, 523] width 311 height 113
drag, startPoint x: 390, startPoint y: 484, endPoint x: 611, endPoint y: 487, distance: 220.8
click at [391, 484] on div "Breath Better Air With GemAir Bundles Heading 1-year warranty, 30-day trial, 10…" at bounding box center [674, 529] width 930 height 169
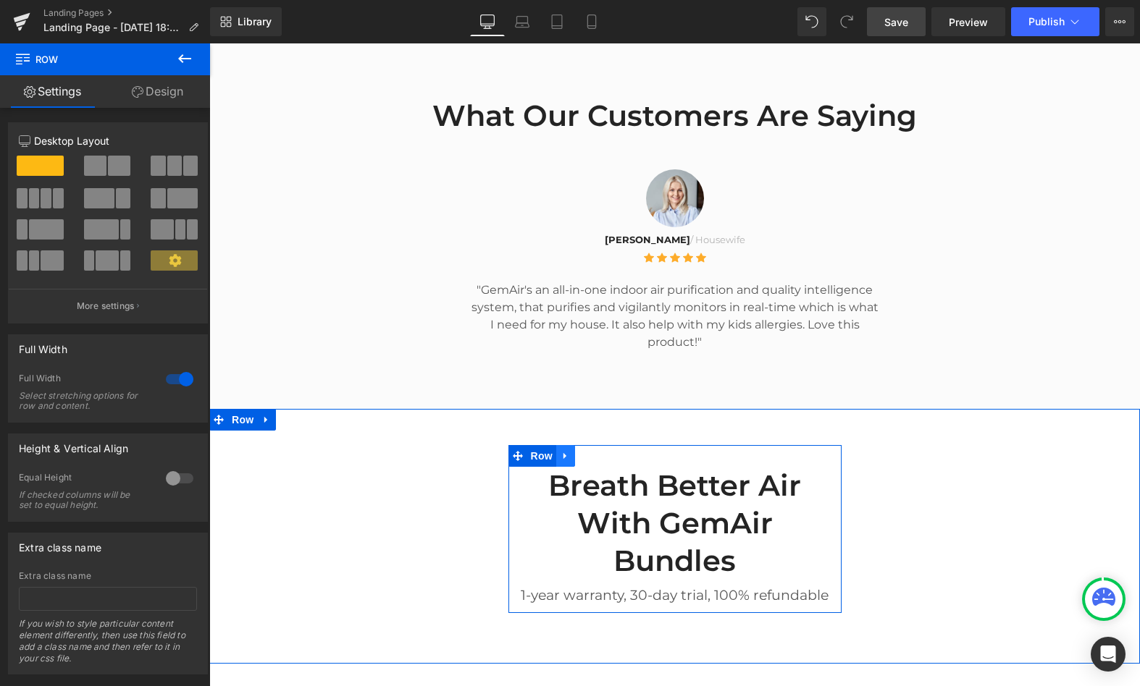
click at [565, 451] on icon at bounding box center [565, 455] width 10 height 11
click at [599, 451] on icon at bounding box center [603, 456] width 10 height 10
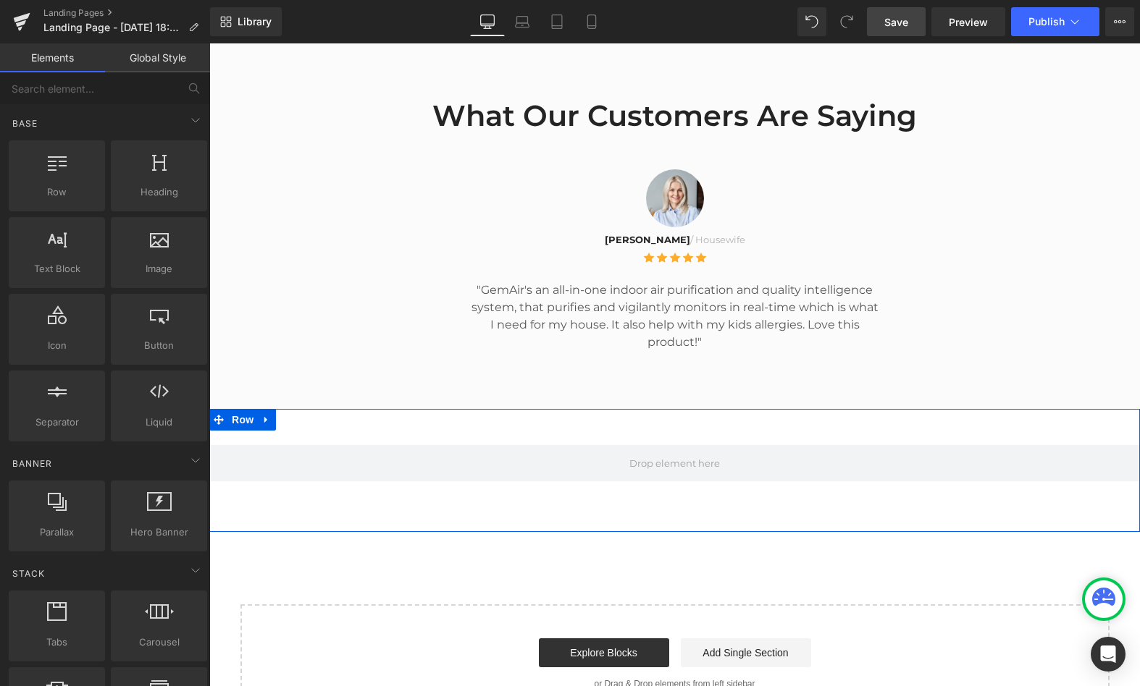
click at [264, 417] on icon at bounding box center [265, 420] width 3 height 7
click at [300, 414] on icon at bounding box center [304, 419] width 10 height 11
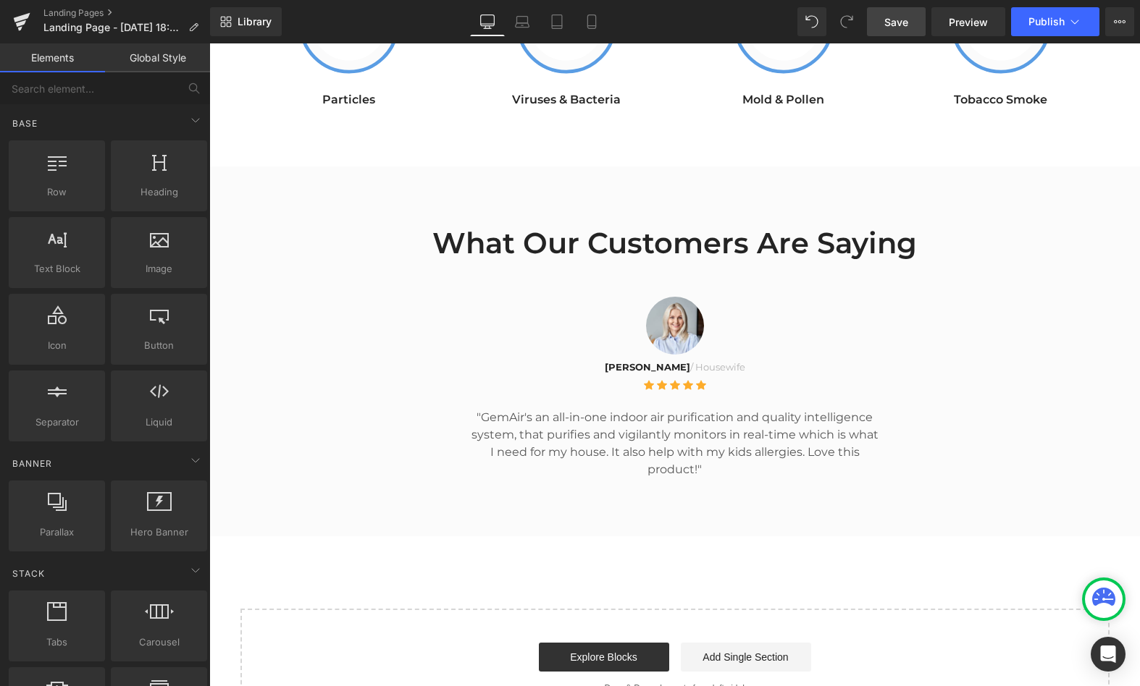
scroll to position [3400, 0]
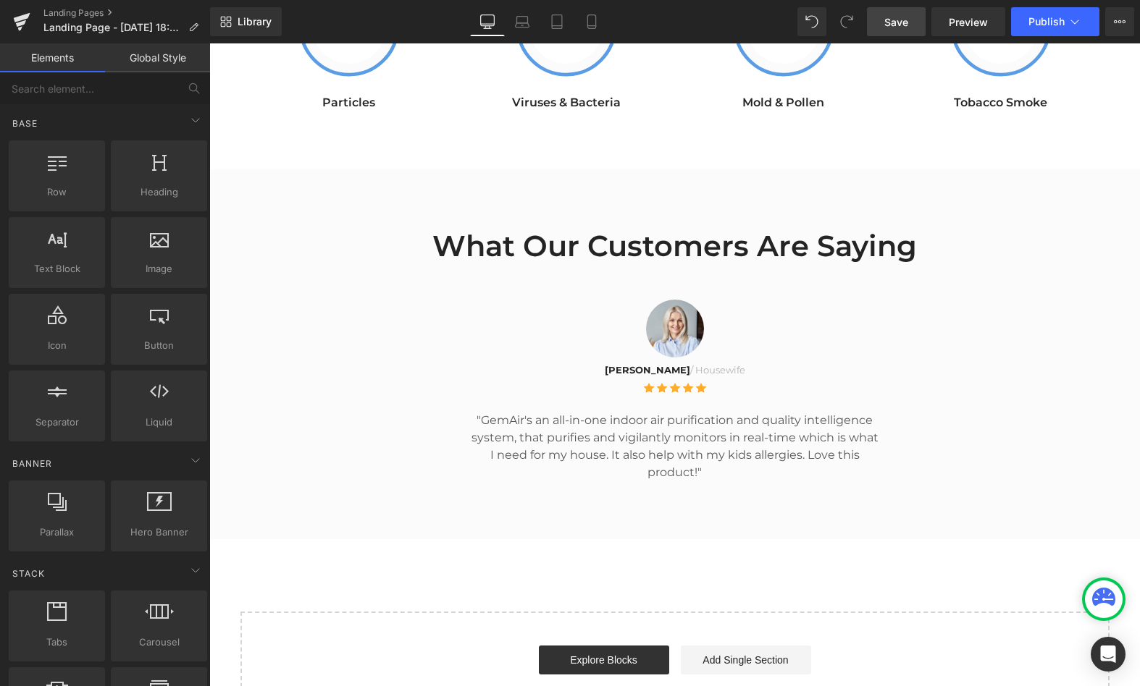
click at [594, 229] on h2 "What Our Customers Are Saying" at bounding box center [674, 246] width 847 height 38
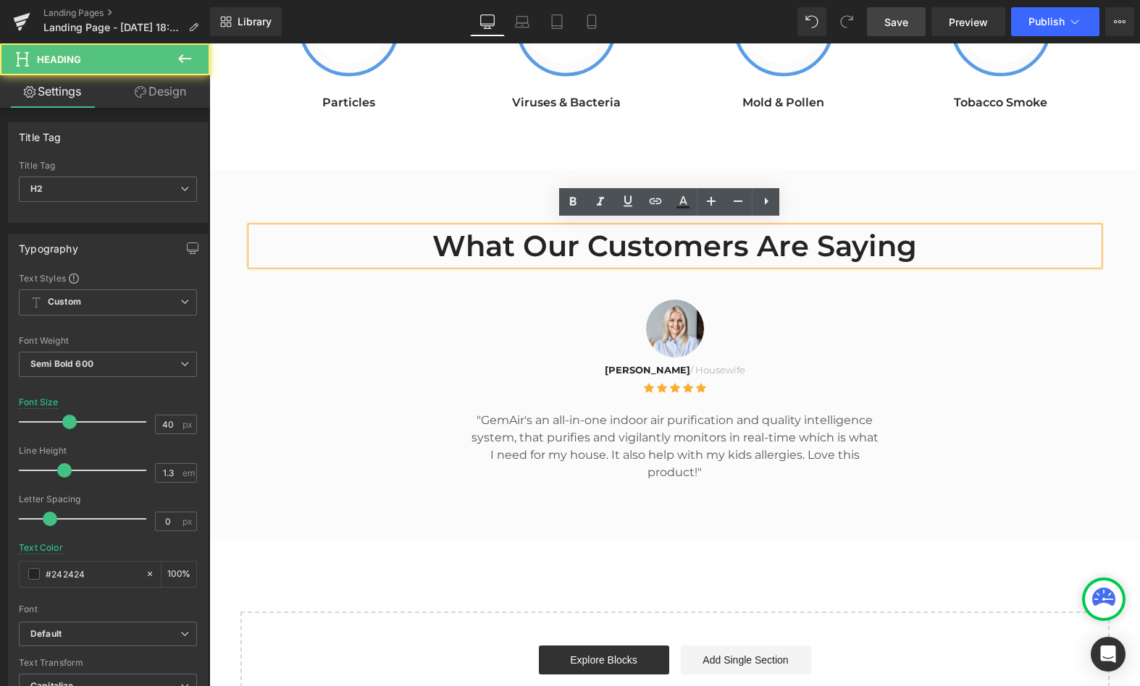
scroll to position [3371, 0]
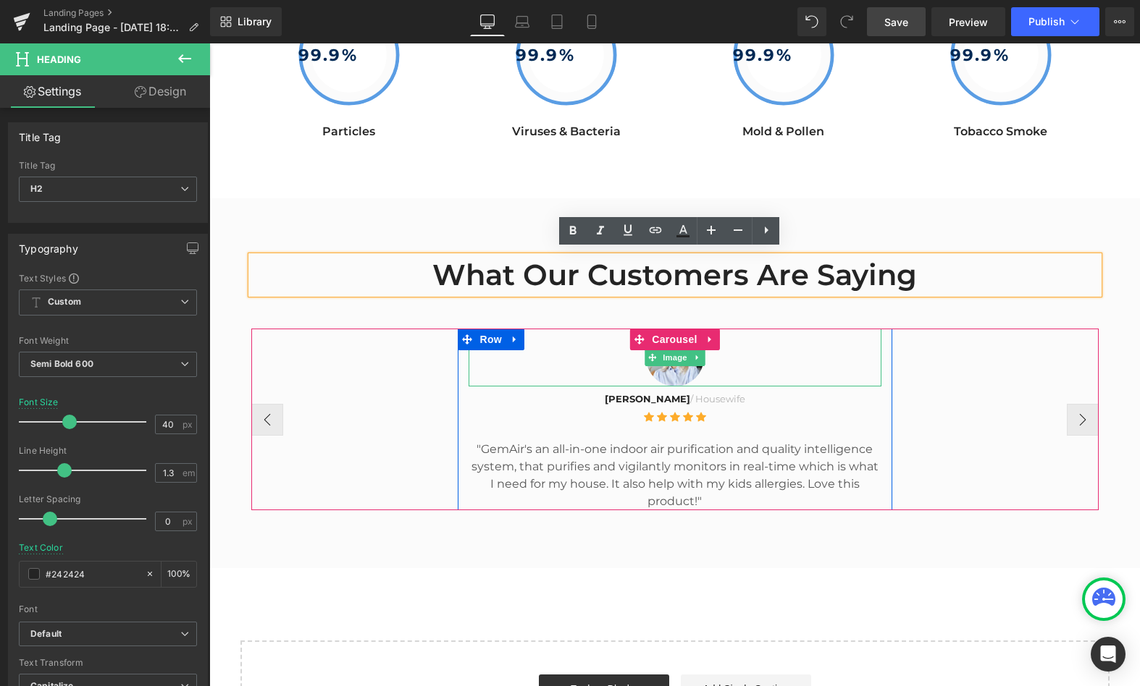
click at [859, 339] on div at bounding box center [674, 358] width 413 height 58
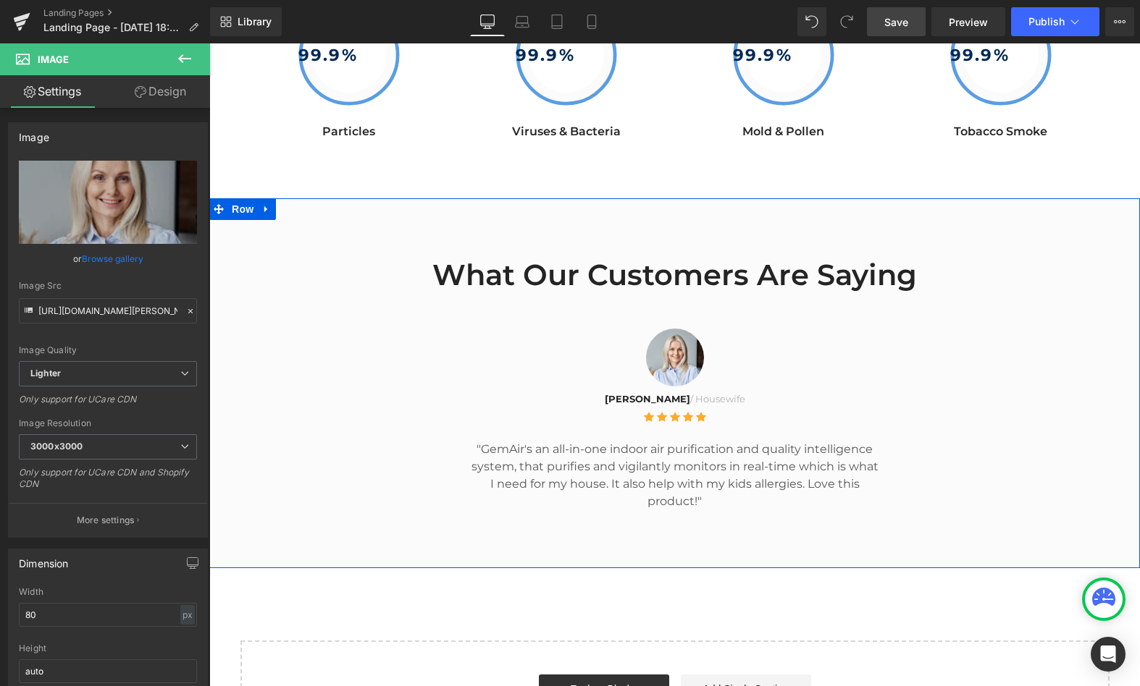
click at [363, 269] on h2 "What Our Customers Are Saying" at bounding box center [674, 275] width 847 height 38
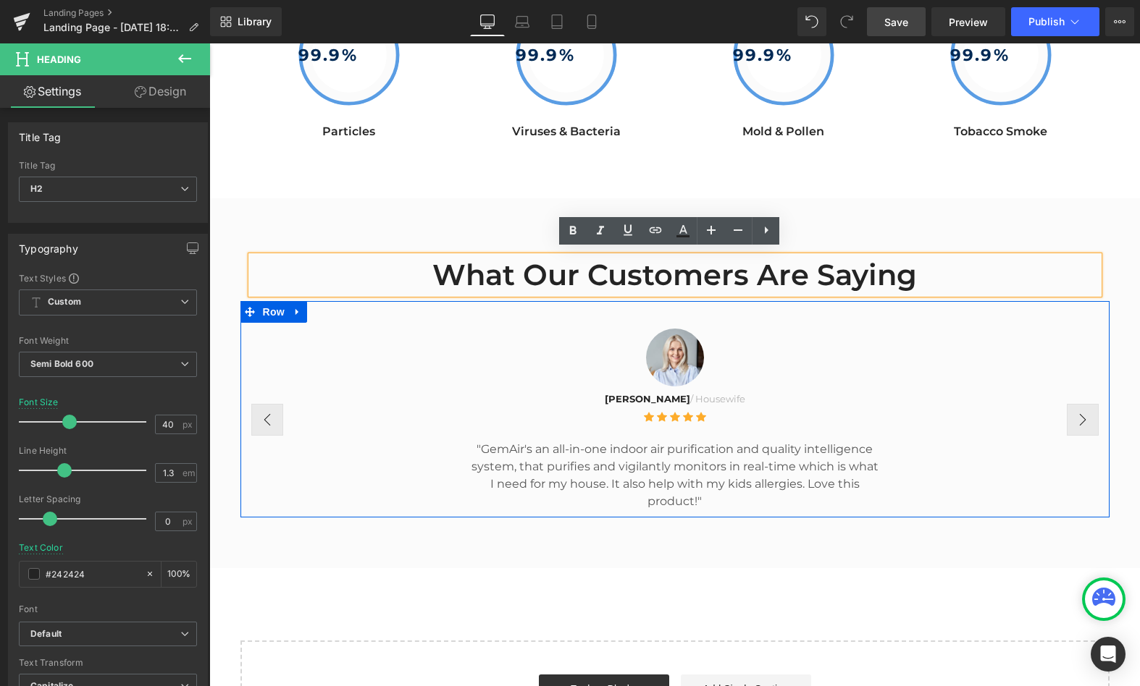
click at [423, 377] on div "Image [PERSON_NAME] / Housewife Text Block Icon Icon Icon Icon Icon Icon List H…" at bounding box center [674, 420] width 847 height 182
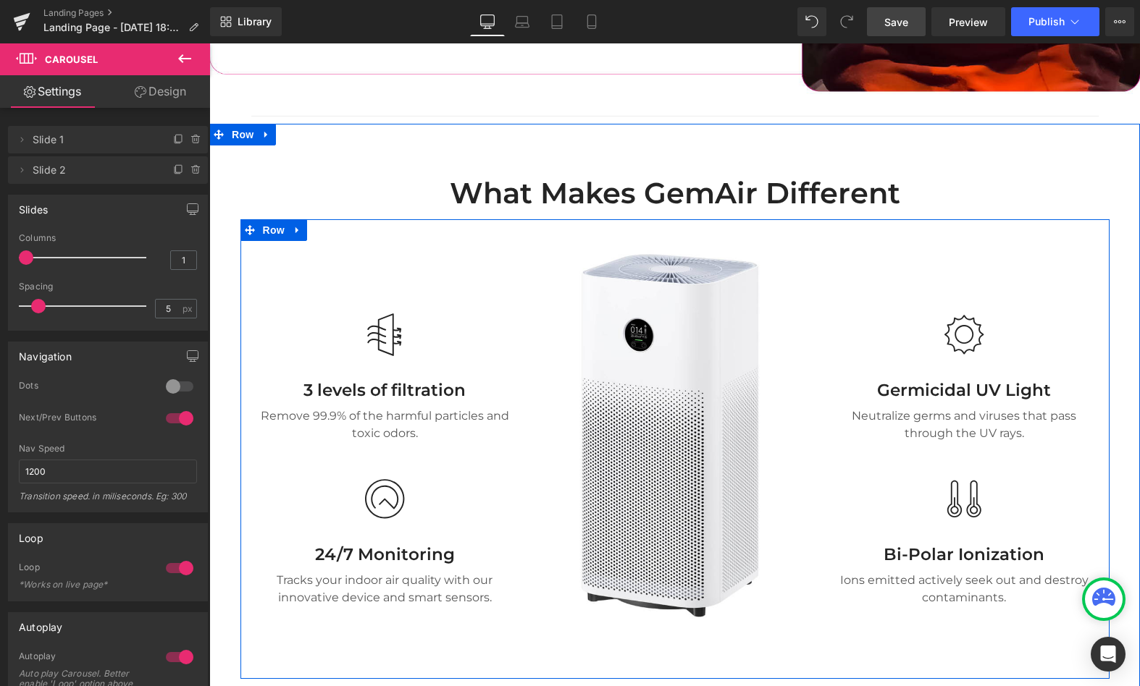
scroll to position [2549, 0]
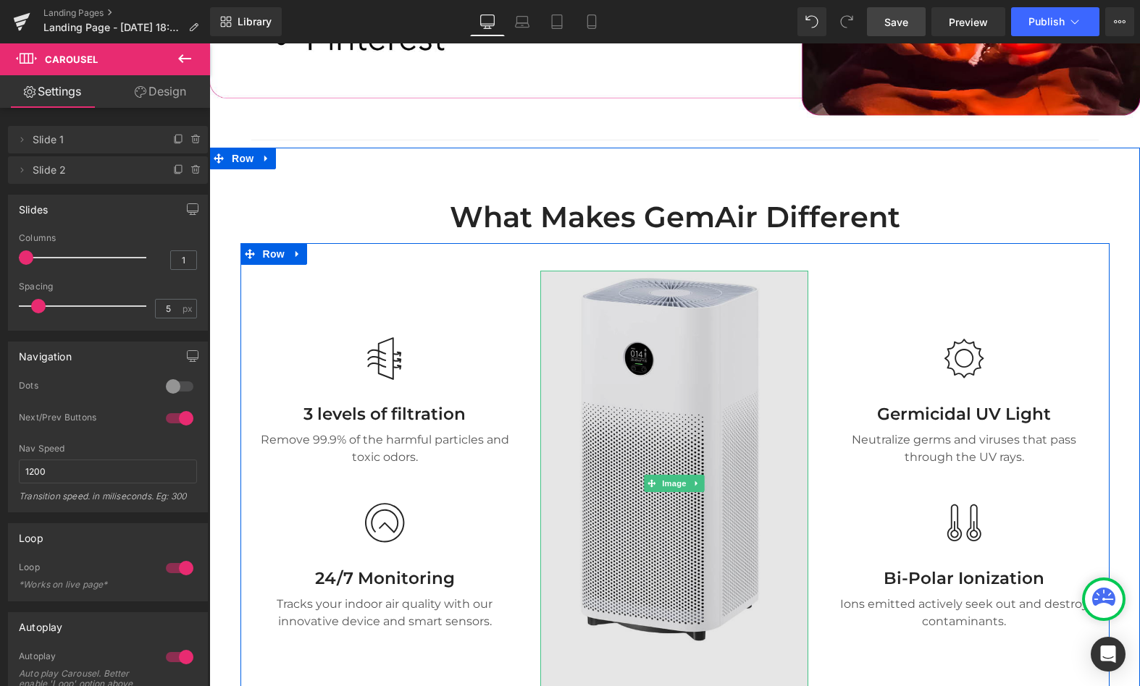
click at [669, 305] on img at bounding box center [674, 483] width 268 height 425
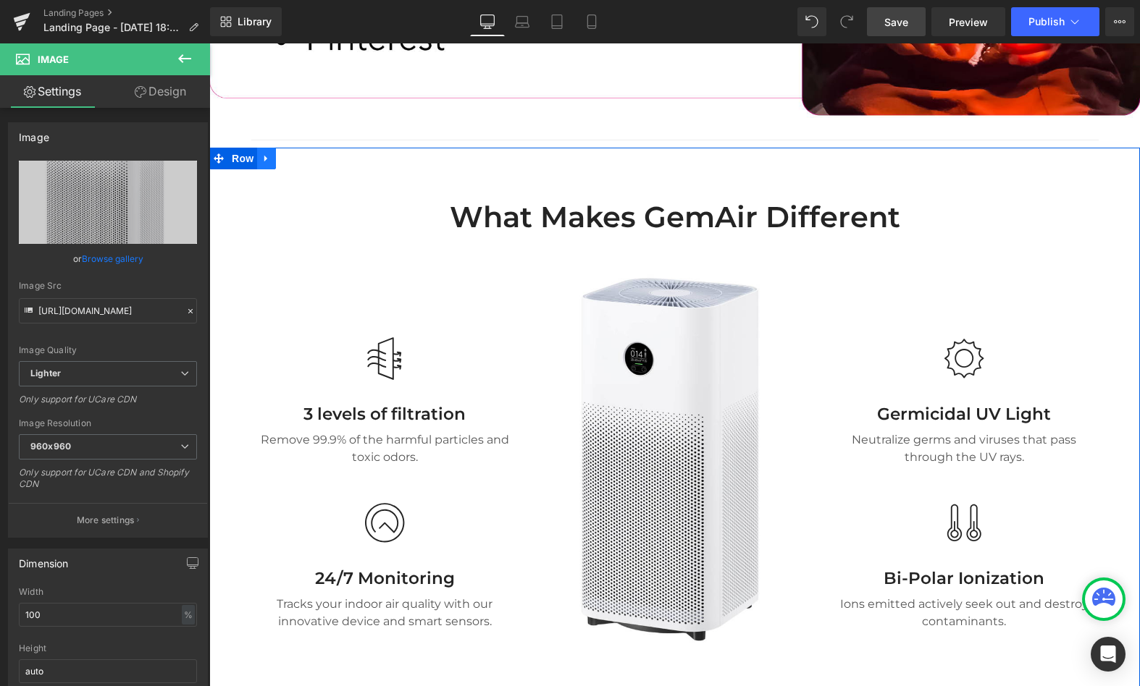
click at [264, 155] on icon at bounding box center [266, 158] width 10 height 11
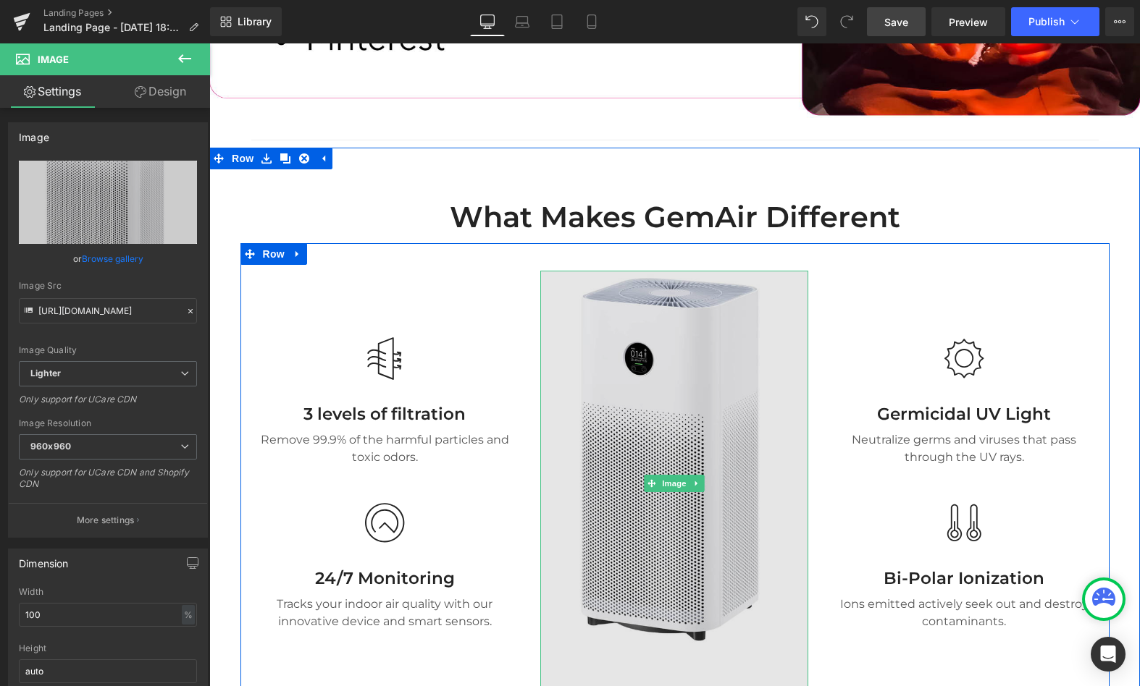
click at [656, 360] on img at bounding box center [674, 483] width 268 height 425
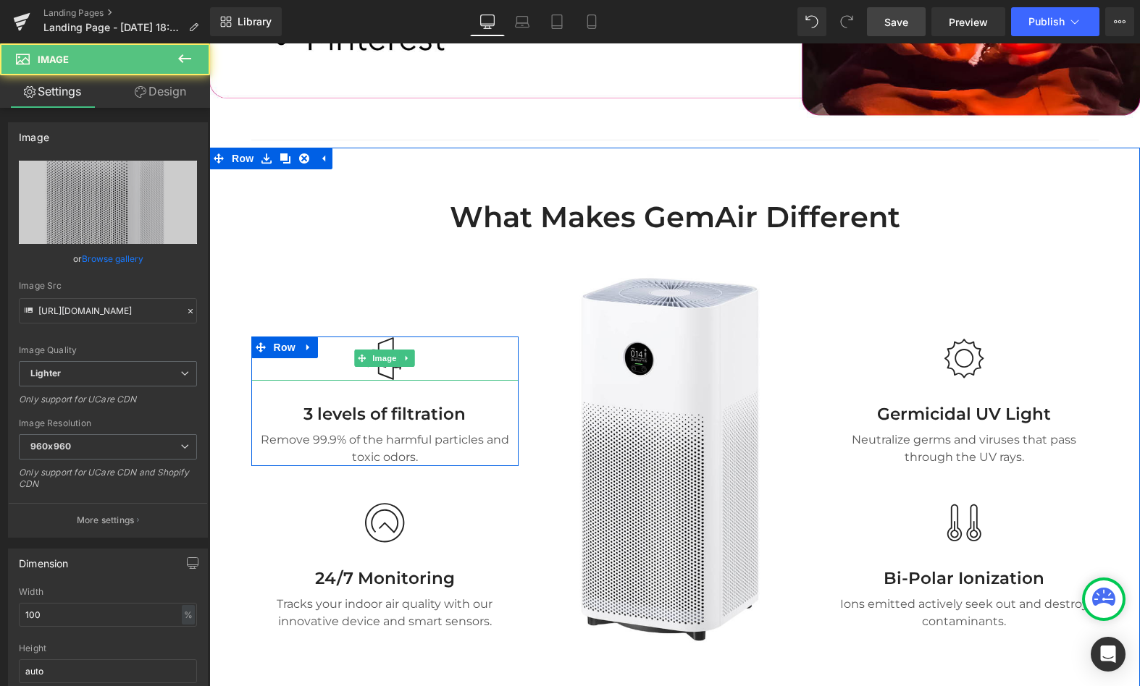
click at [410, 341] on div at bounding box center [385, 359] width 268 height 44
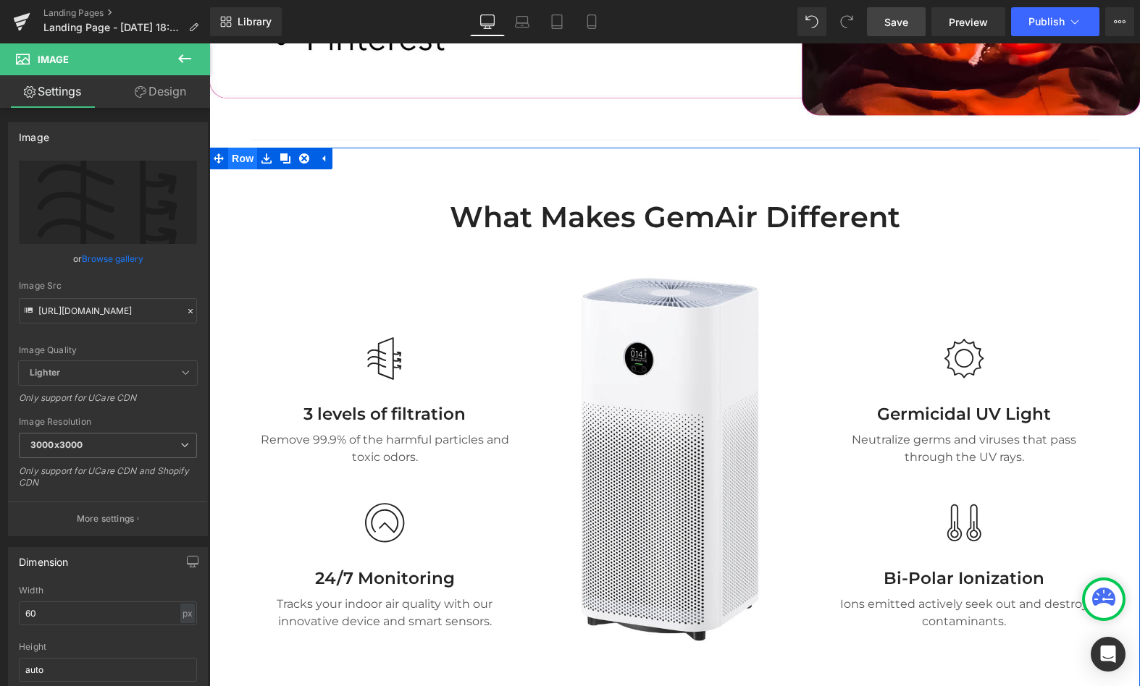
click at [240, 154] on span "Row" at bounding box center [242, 159] width 29 height 22
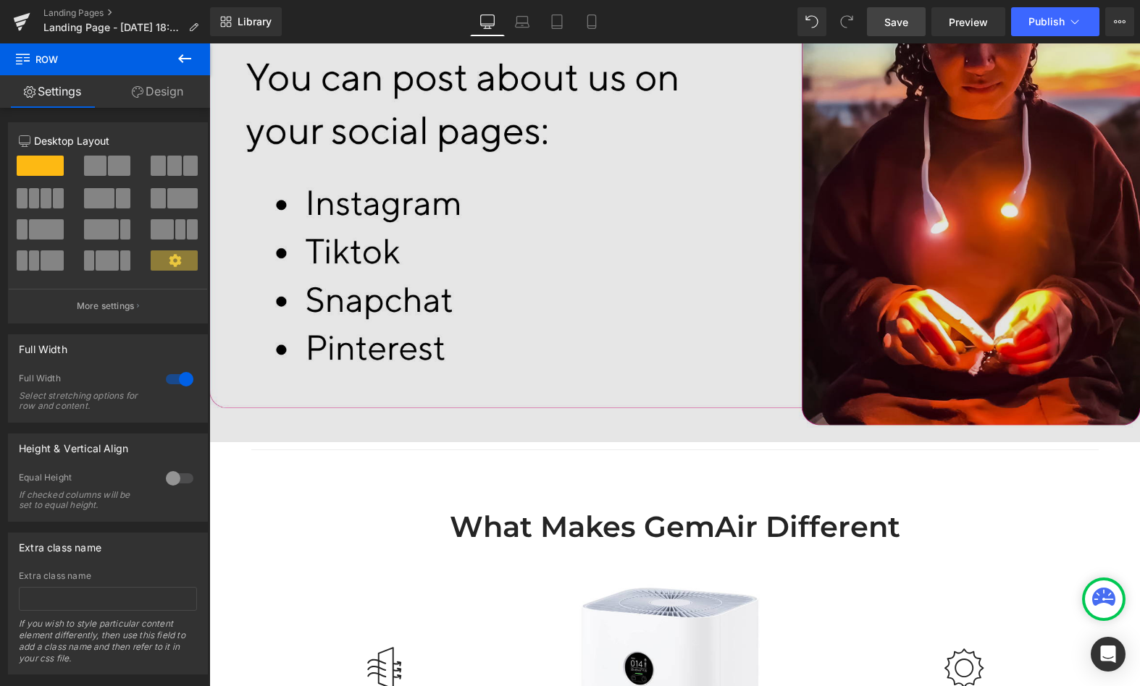
scroll to position [2209, 0]
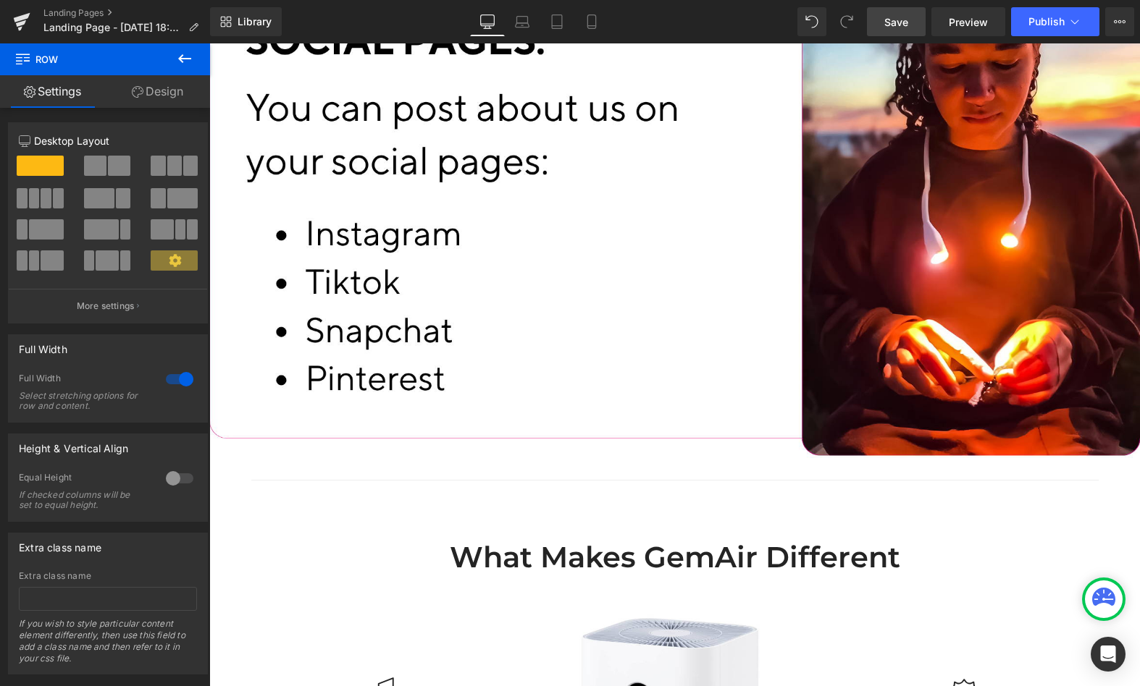
click at [631, 463] on div "Image" at bounding box center [674, 219] width 930 height 507
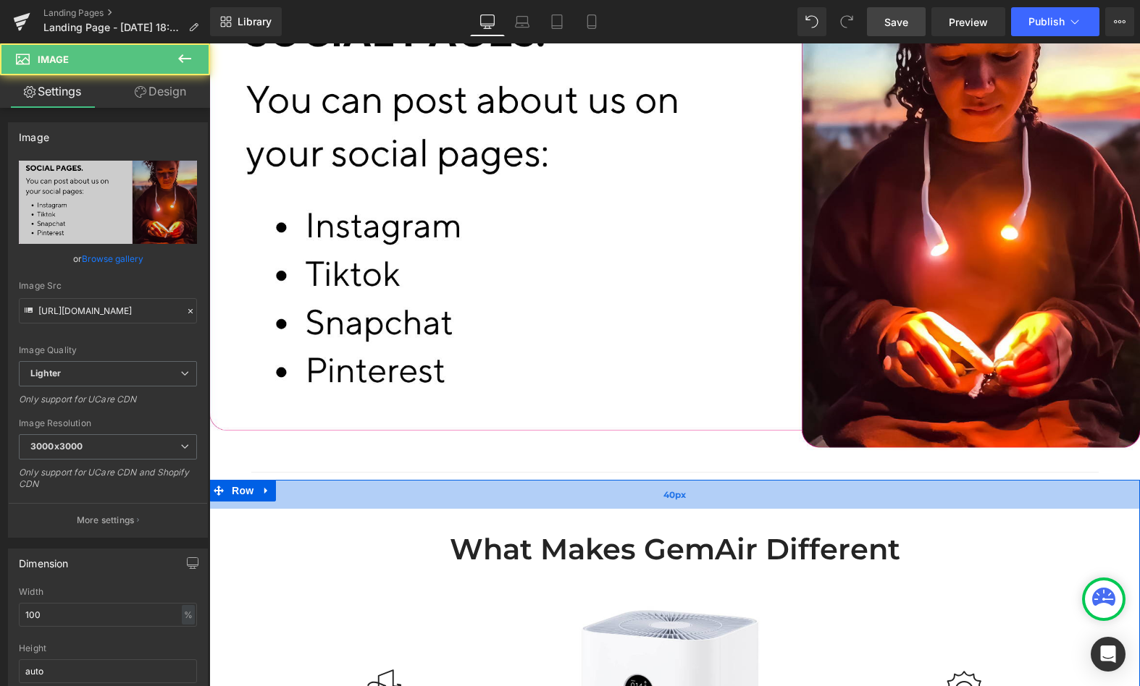
scroll to position [2218, 0]
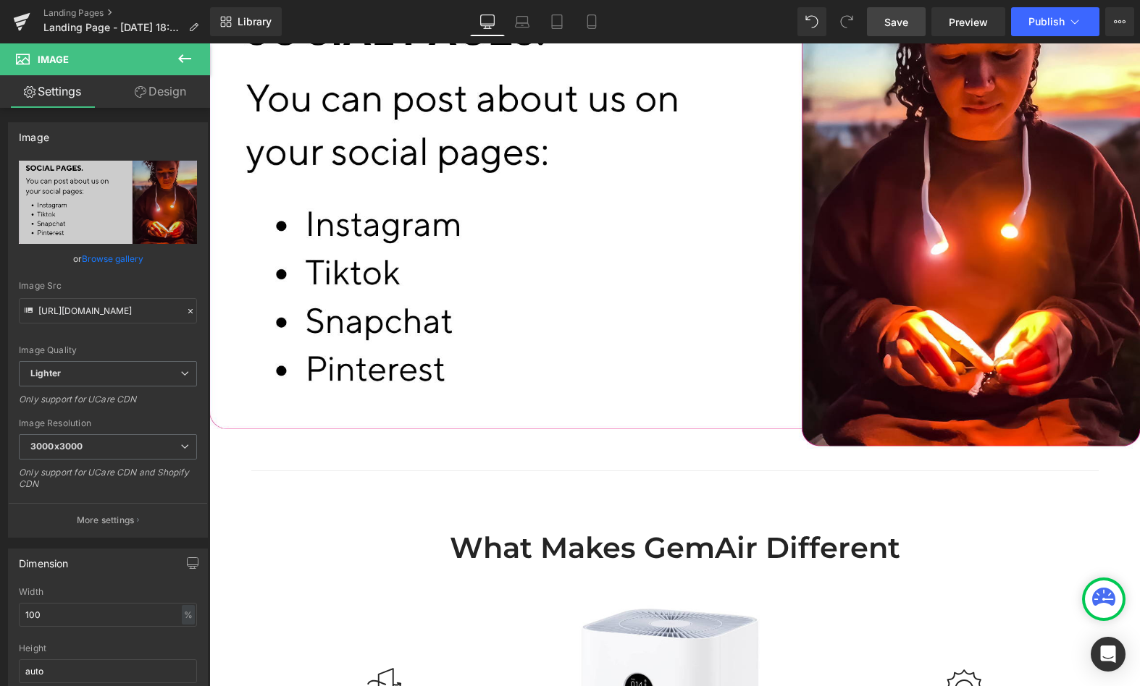
click at [186, 62] on icon at bounding box center [184, 58] width 17 height 17
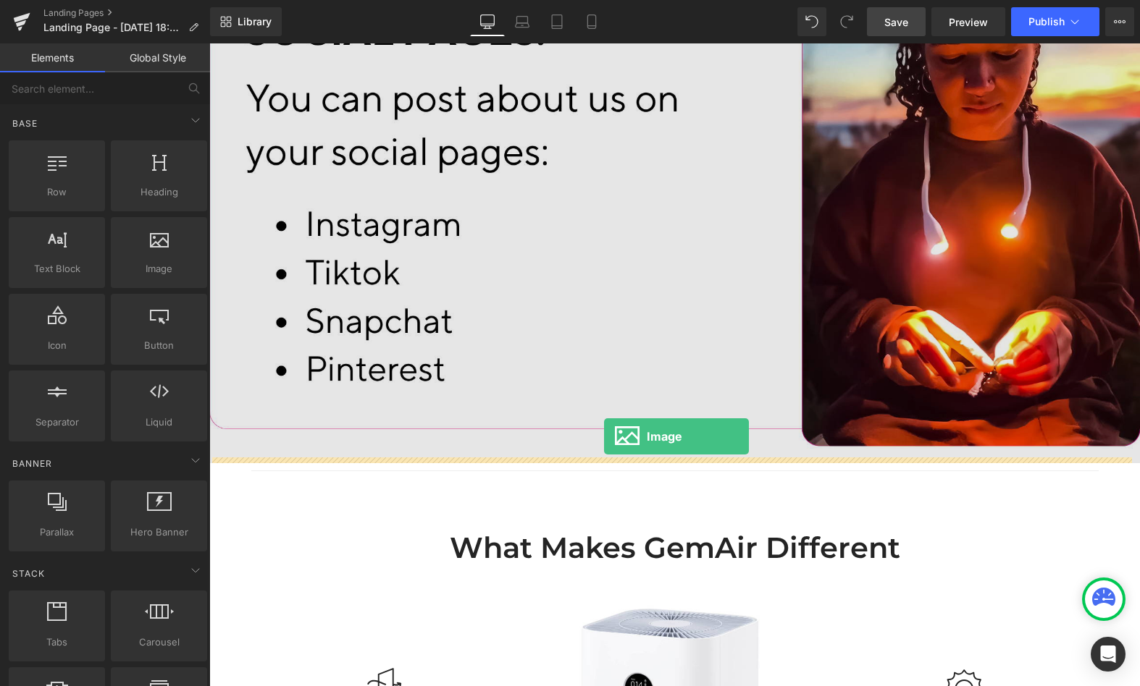
drag, startPoint x: 413, startPoint y: 322, endPoint x: 605, endPoint y: 437, distance: 223.4
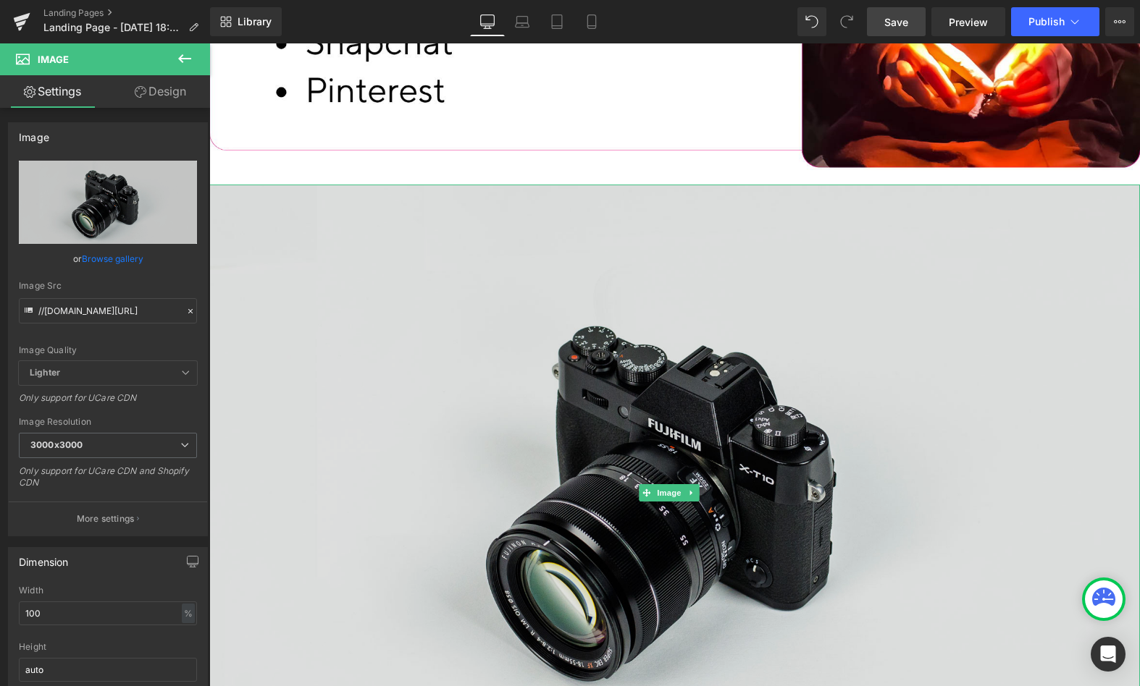
scroll to position [2496, 0]
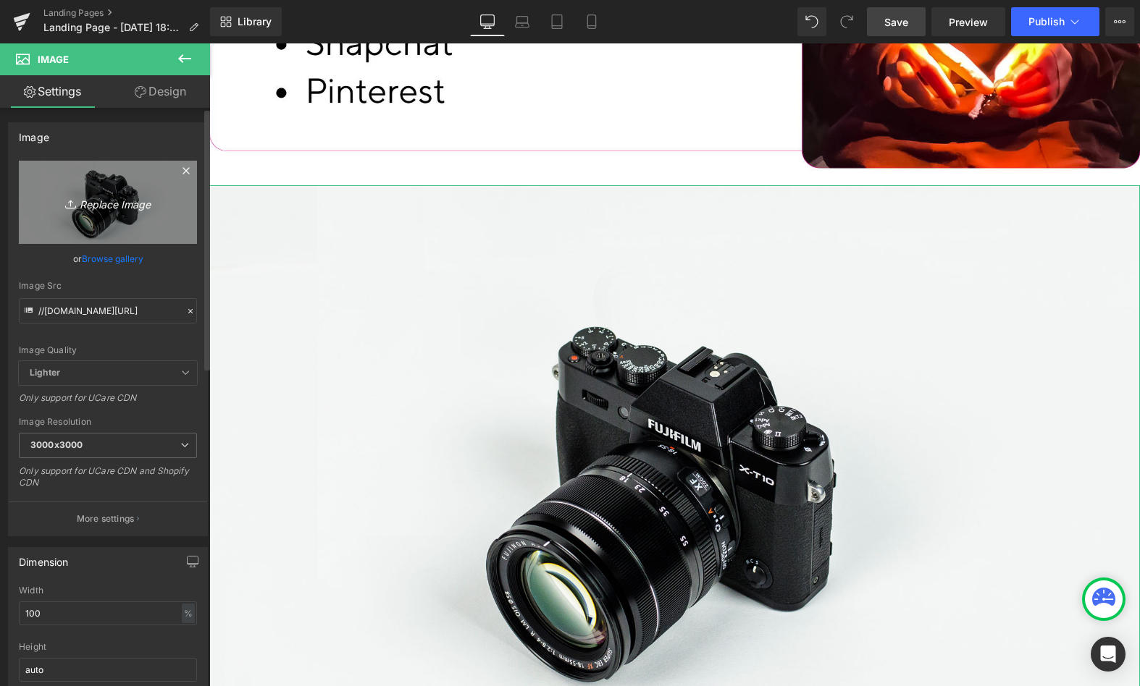
click at [122, 210] on icon "Replace Image" at bounding box center [108, 202] width 116 height 18
type input "C:\fakepath\3-).png"
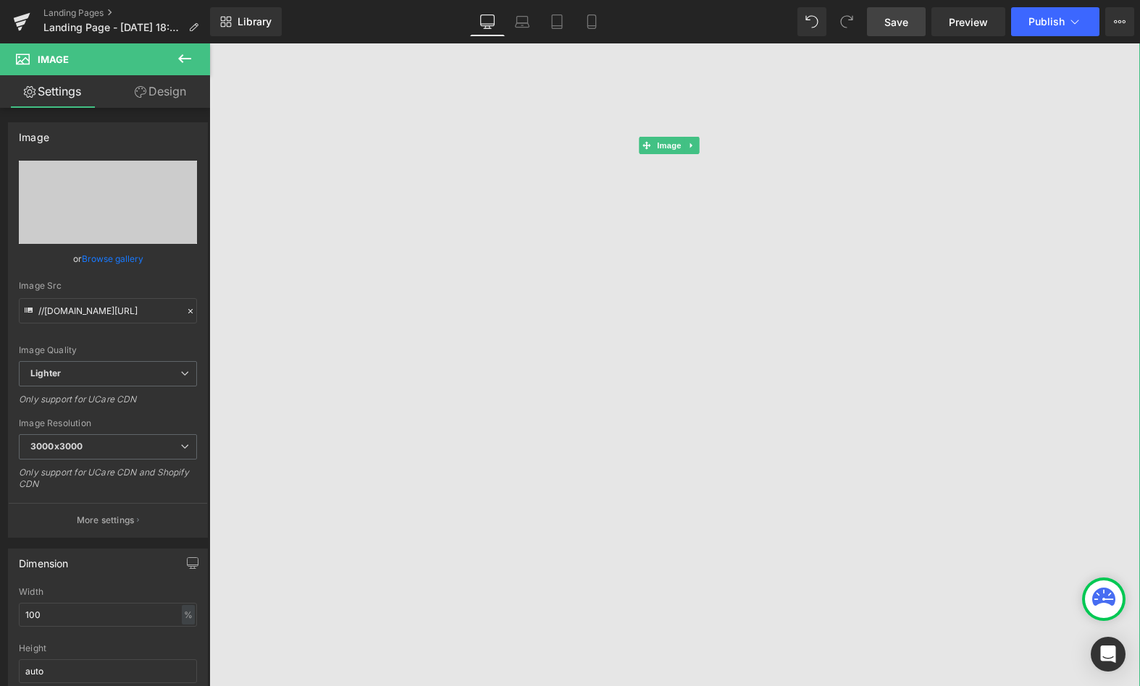
scroll to position [2845, 0]
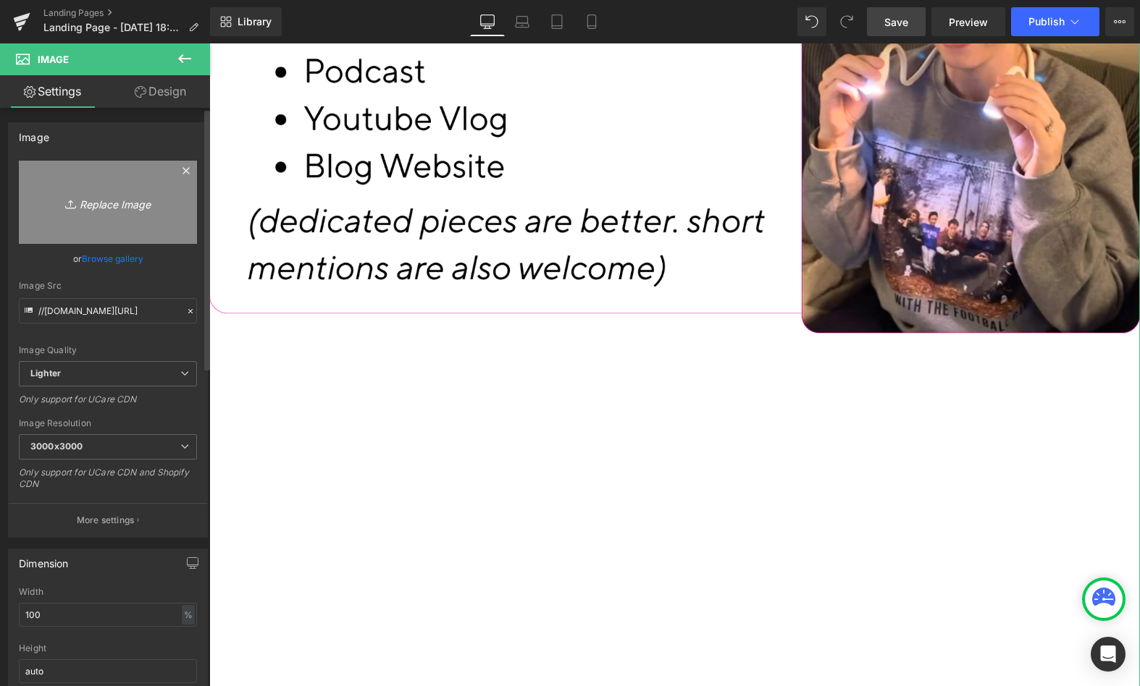
click at [127, 199] on icon "Replace Image" at bounding box center [108, 202] width 116 height 18
type input "C:\fakepath\3-).png"
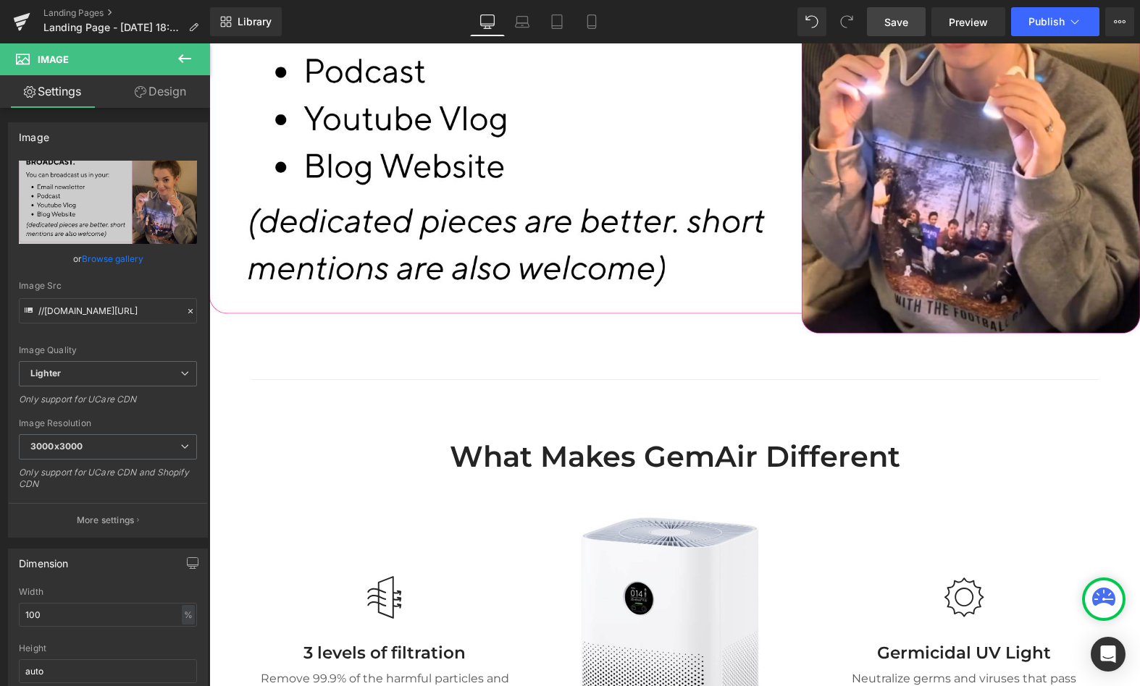
click at [904, 17] on span "Save" at bounding box center [896, 21] width 24 height 15
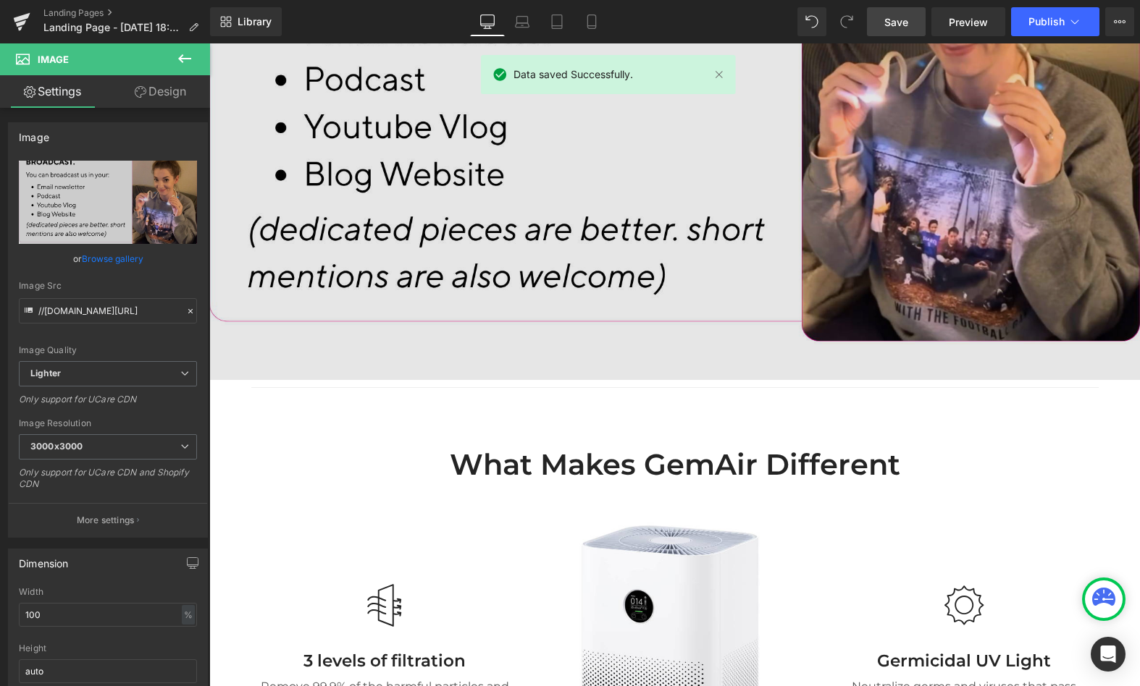
scroll to position [2913, 0]
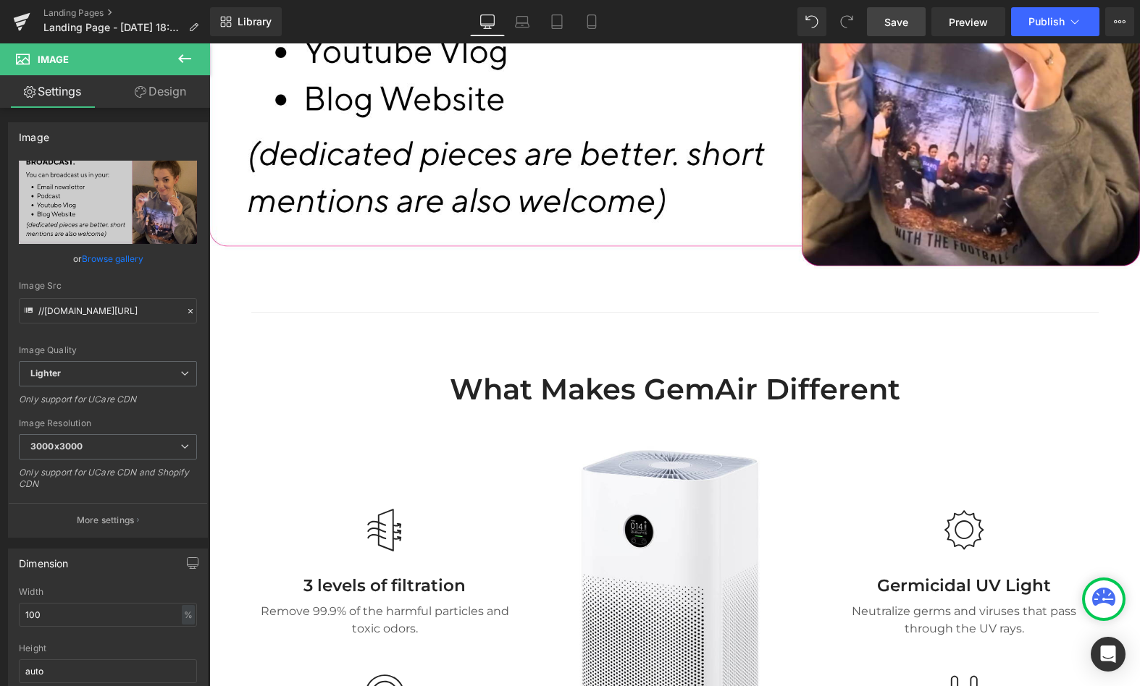
click at [183, 62] on icon at bounding box center [184, 58] width 17 height 17
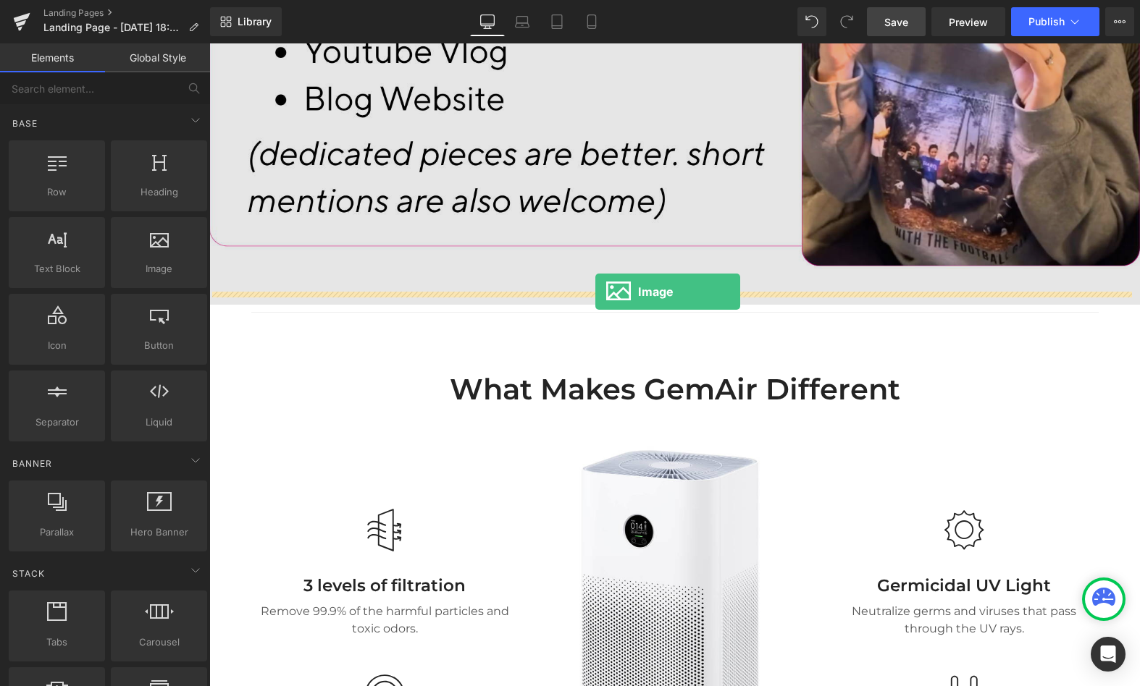
drag, startPoint x: 359, startPoint y: 304, endPoint x: 595, endPoint y: 291, distance: 236.4
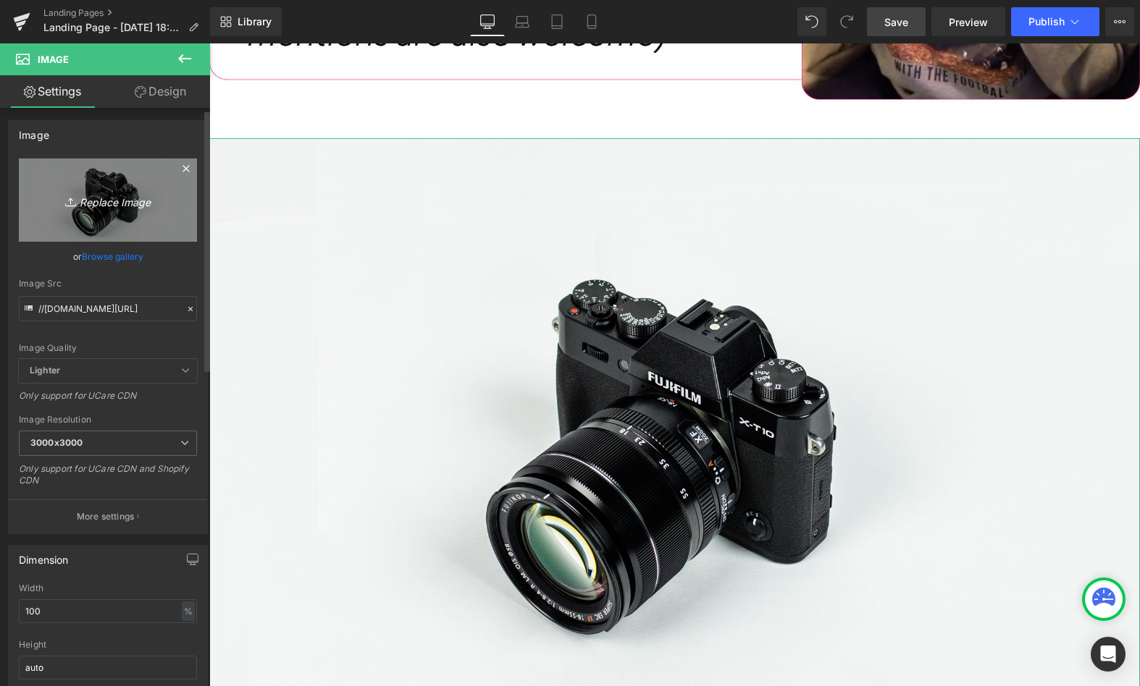
scroll to position [3, 0]
click at [84, 200] on icon "Replace Image" at bounding box center [108, 199] width 116 height 18
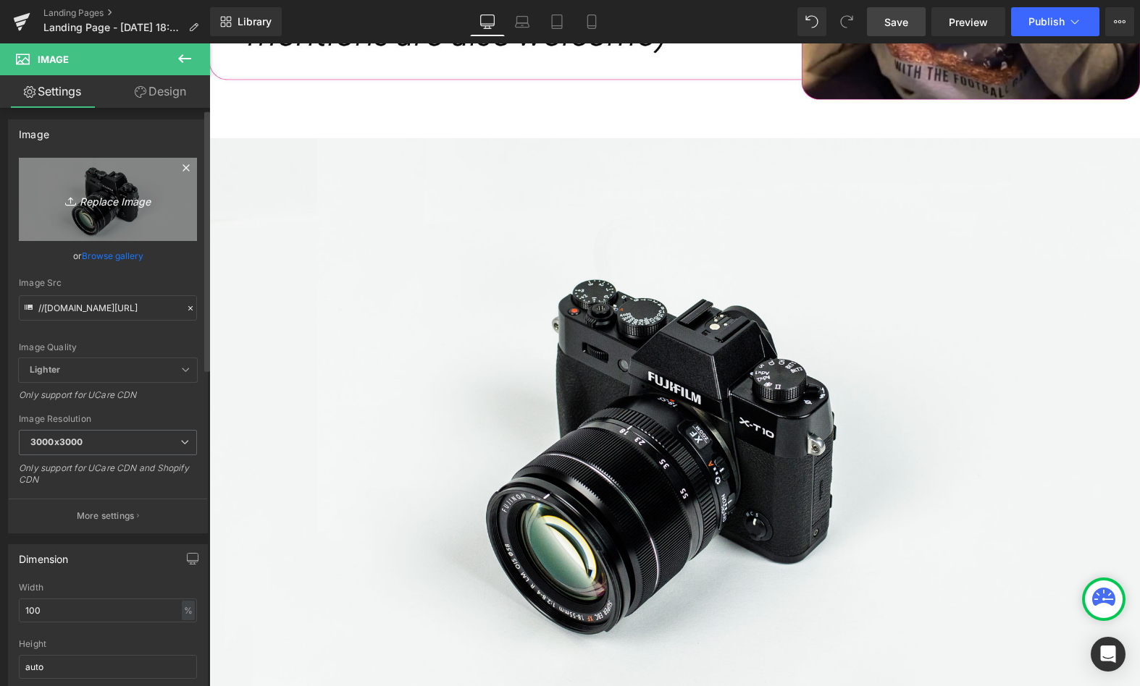
type input "C:\fakepath\4-).png"
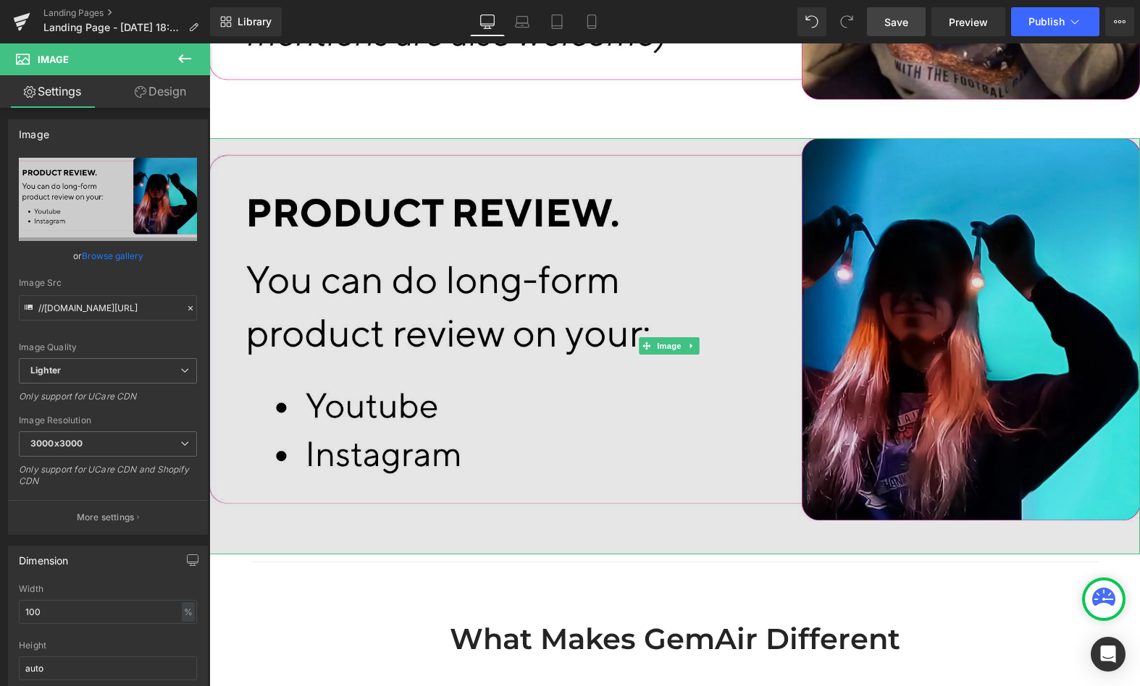
scroll to position [3132, 0]
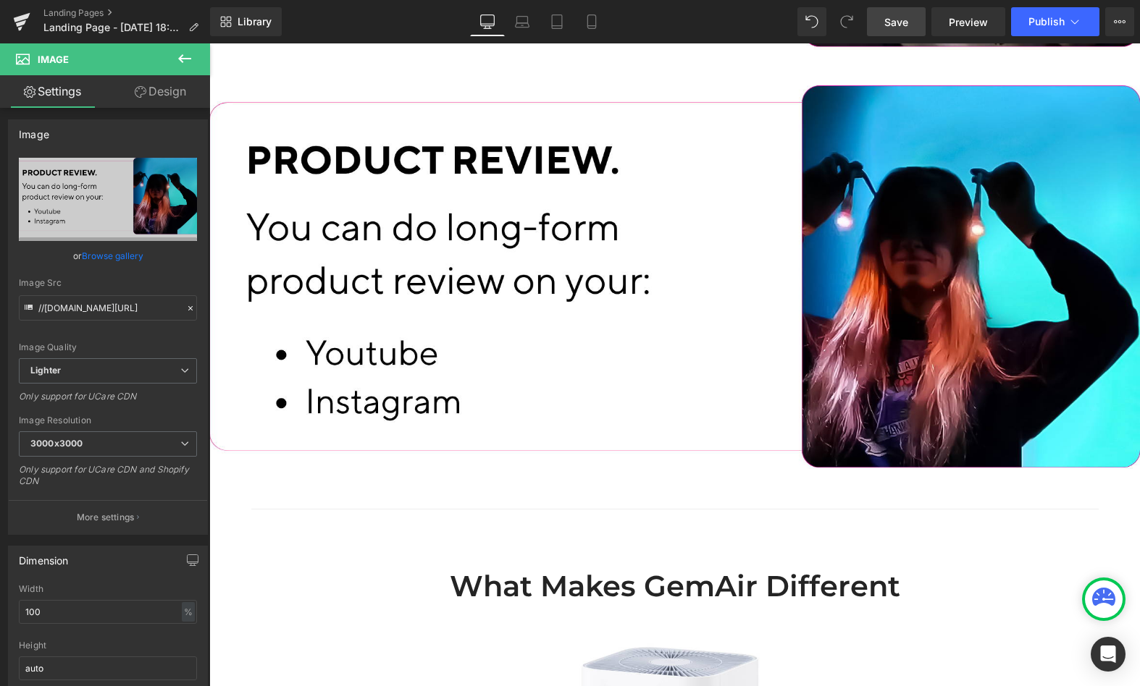
click at [886, 11] on link "Save" at bounding box center [896, 21] width 59 height 29
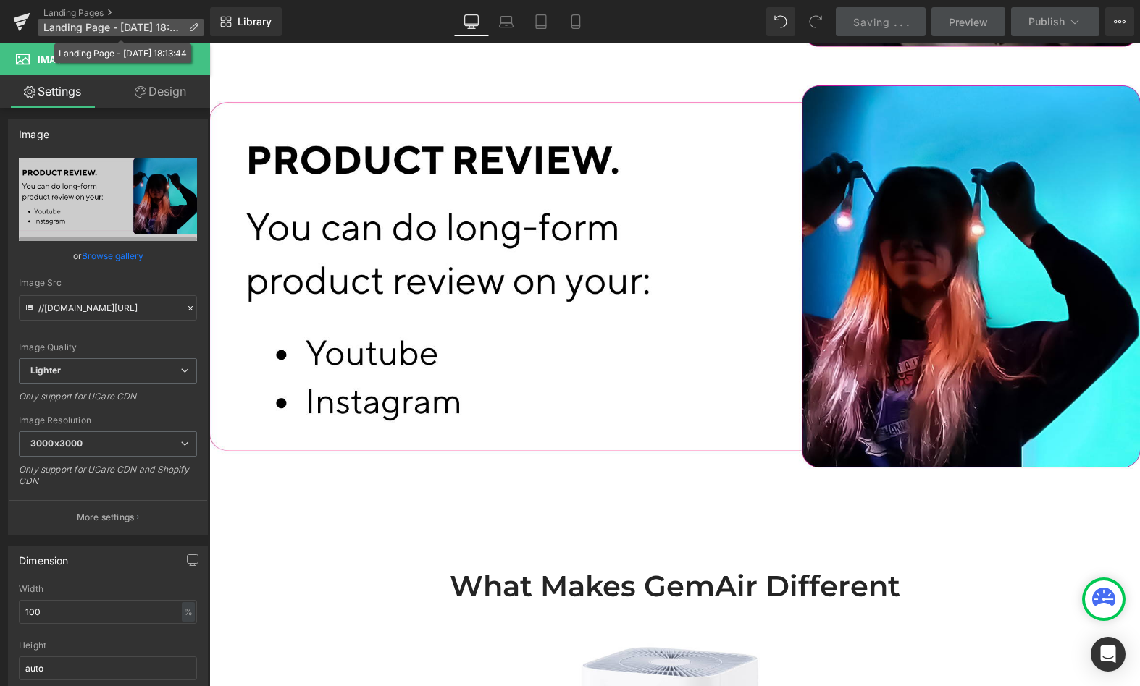
click at [79, 30] on span "Landing Page - [DATE] 18:13:44" at bounding box center [112, 28] width 139 height 12
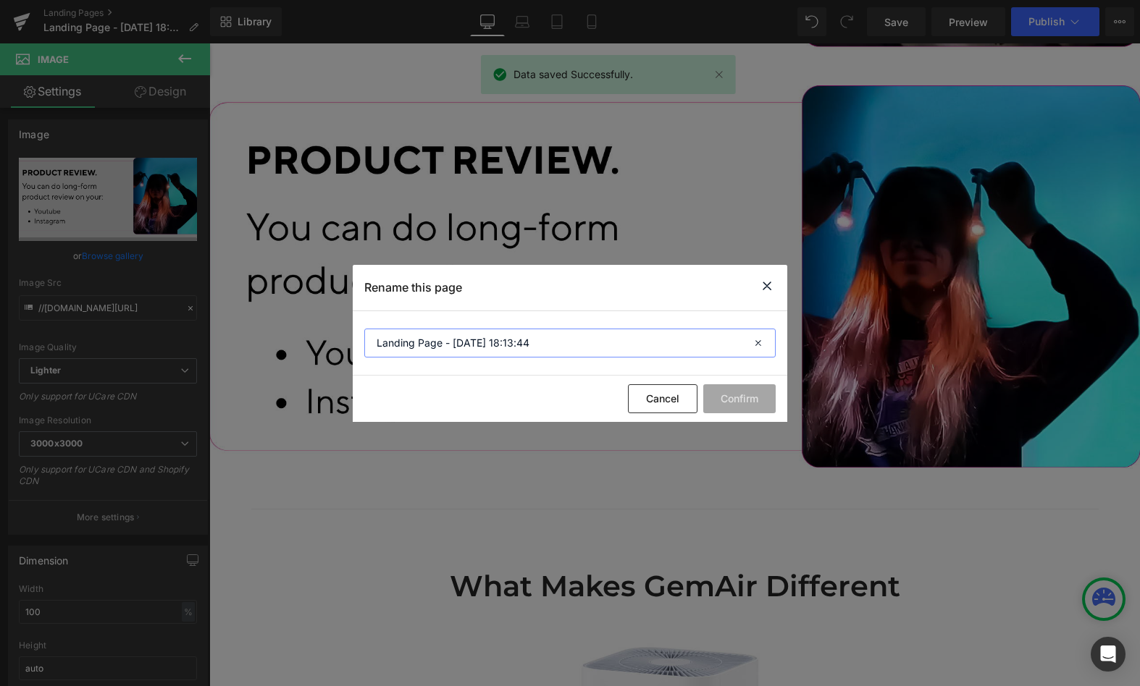
click at [512, 340] on input "Landing Page - [DATE] 18:13:44" at bounding box center [569, 343] width 411 height 29
click at [562, 340] on input "Landing Page - [DATE] 18:13:44" at bounding box center [569, 343] width 411 height 29
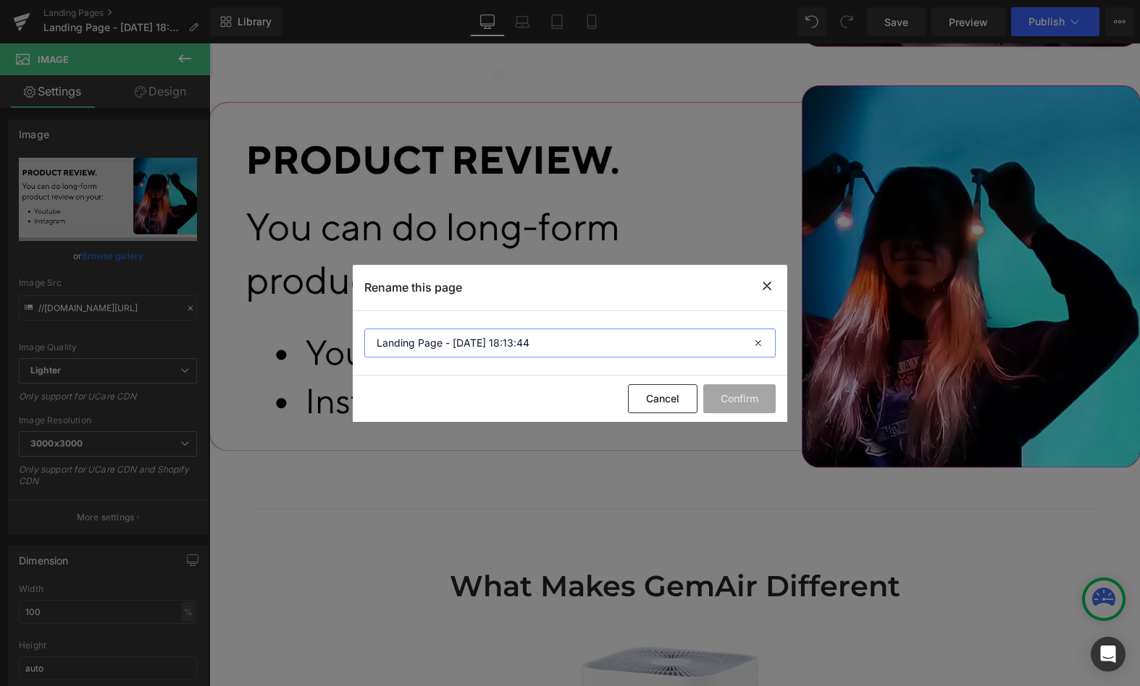
click at [539, 342] on input "Landing Page - [DATE] 18:13:44" at bounding box center [569, 343] width 411 height 29
click at [478, 342] on input "Landing Page - [DATE] 18:13:44" at bounding box center [569, 343] width 411 height 29
type input "Partnership Webpage"
click at [760, 393] on button "Confirm" at bounding box center [739, 398] width 72 height 29
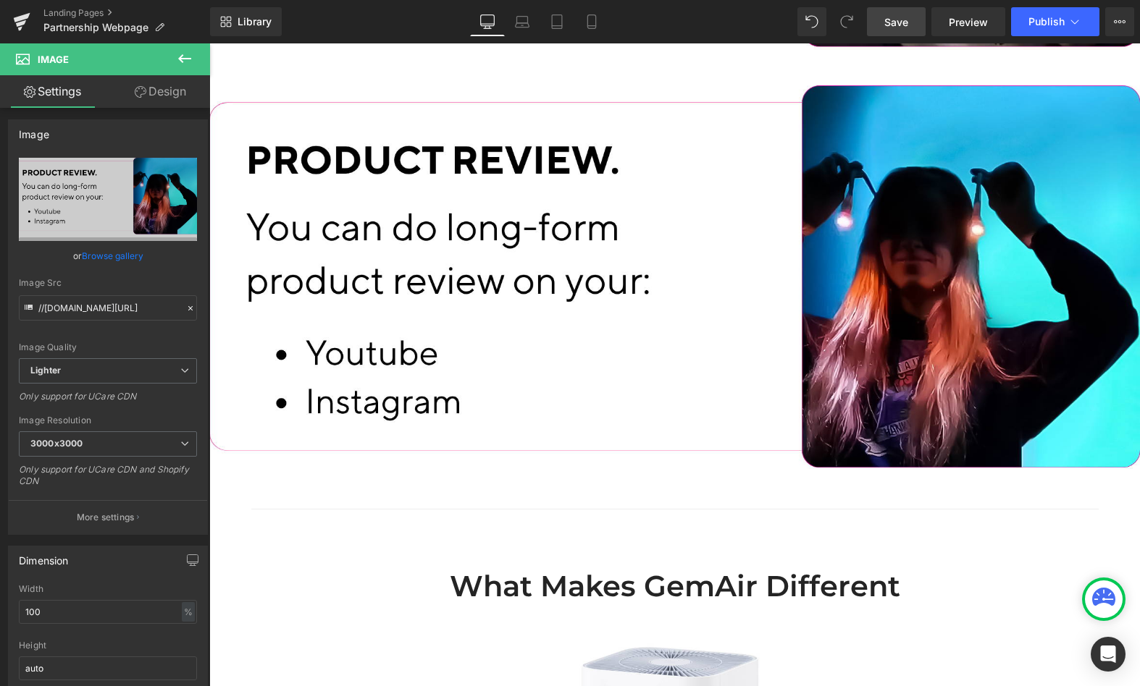
click at [892, 27] on span "Save" at bounding box center [896, 21] width 24 height 15
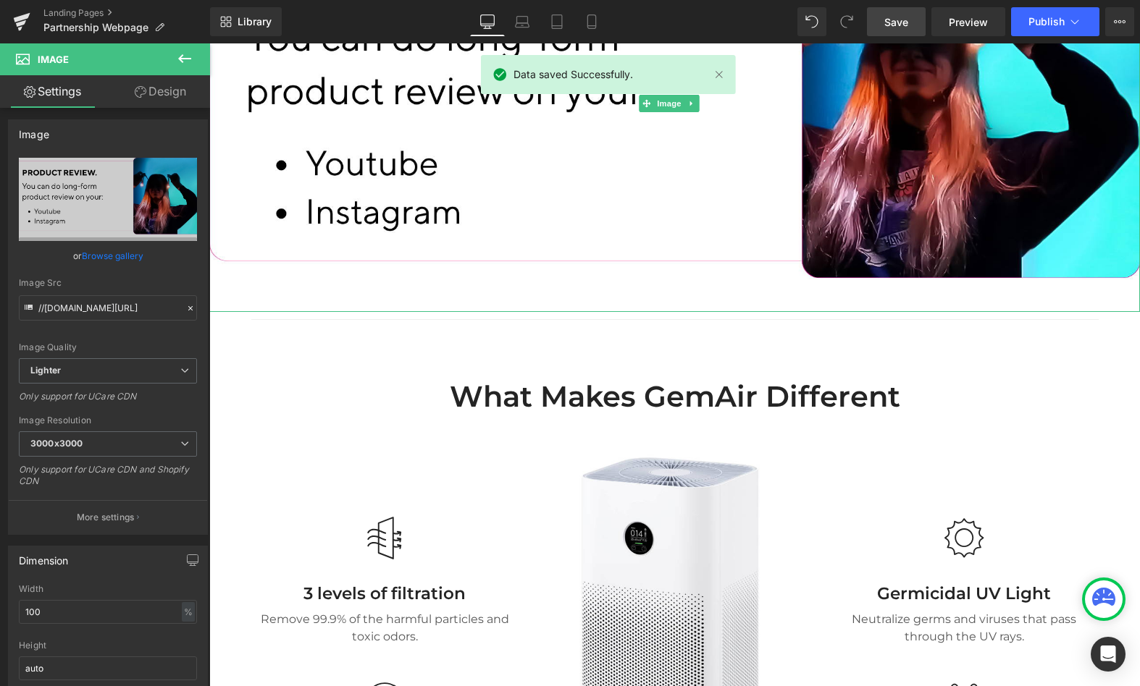
scroll to position [3327, 0]
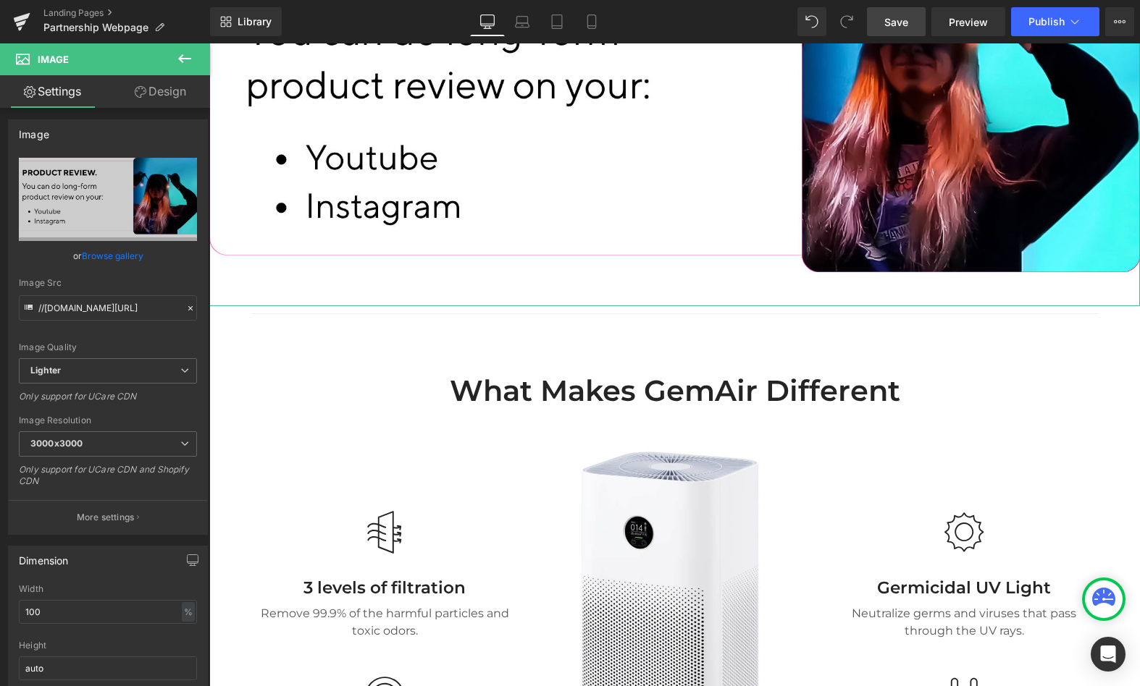
click at [174, 93] on link "Design" at bounding box center [160, 91] width 105 height 33
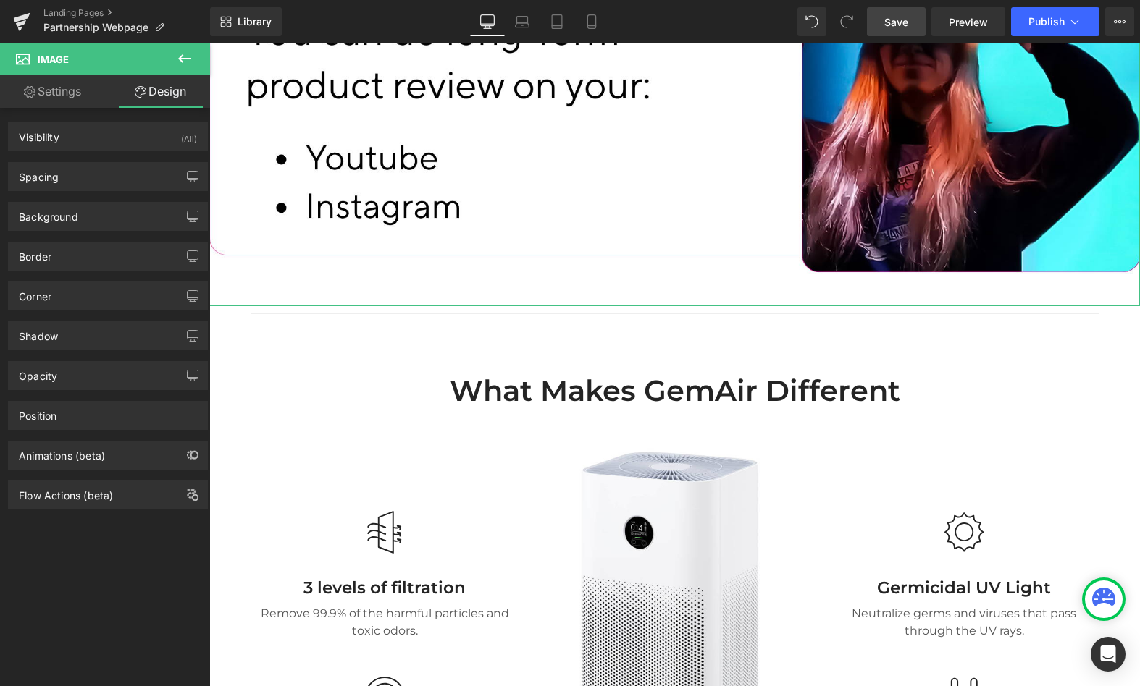
drag, startPoint x: 72, startPoint y: 88, endPoint x: 96, endPoint y: 138, distance: 55.4
click at [72, 88] on link "Settings" at bounding box center [52, 91] width 105 height 33
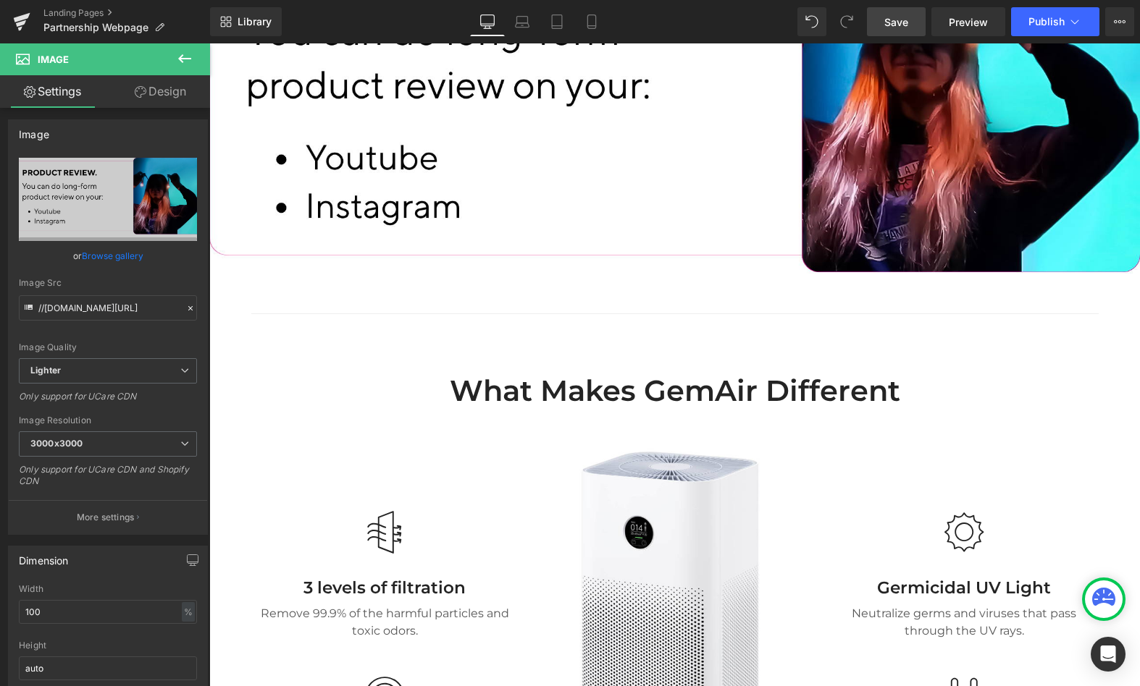
click at [189, 56] on icon at bounding box center [184, 58] width 17 height 17
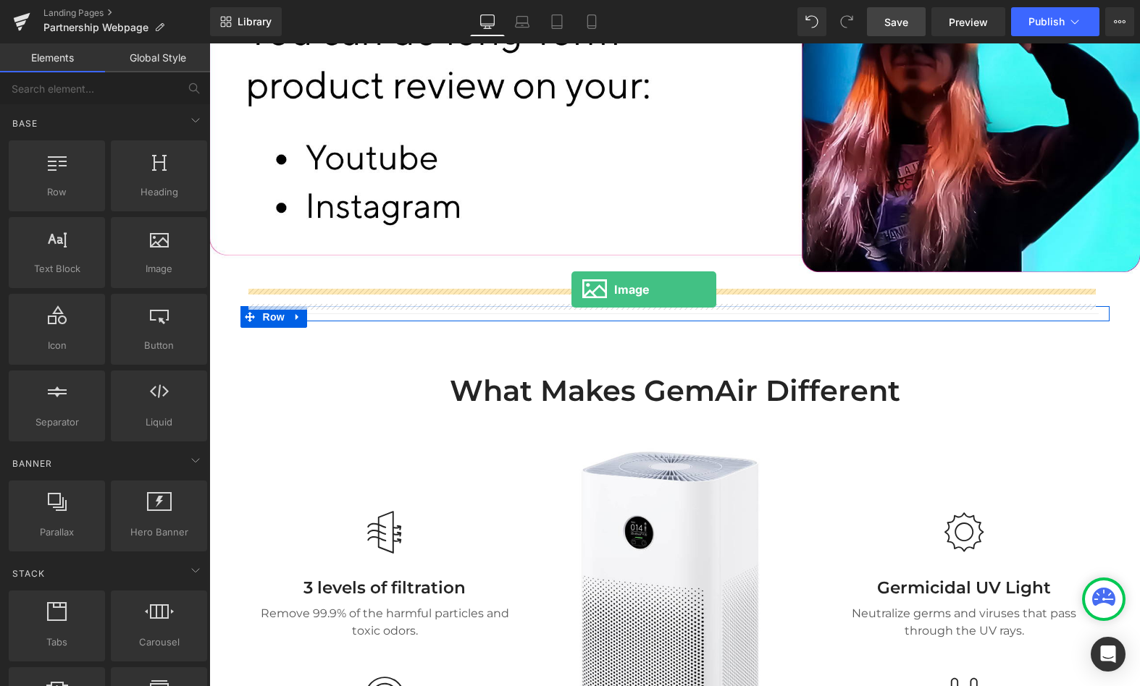
drag, startPoint x: 347, startPoint y: 306, endPoint x: 570, endPoint y: 290, distance: 223.6
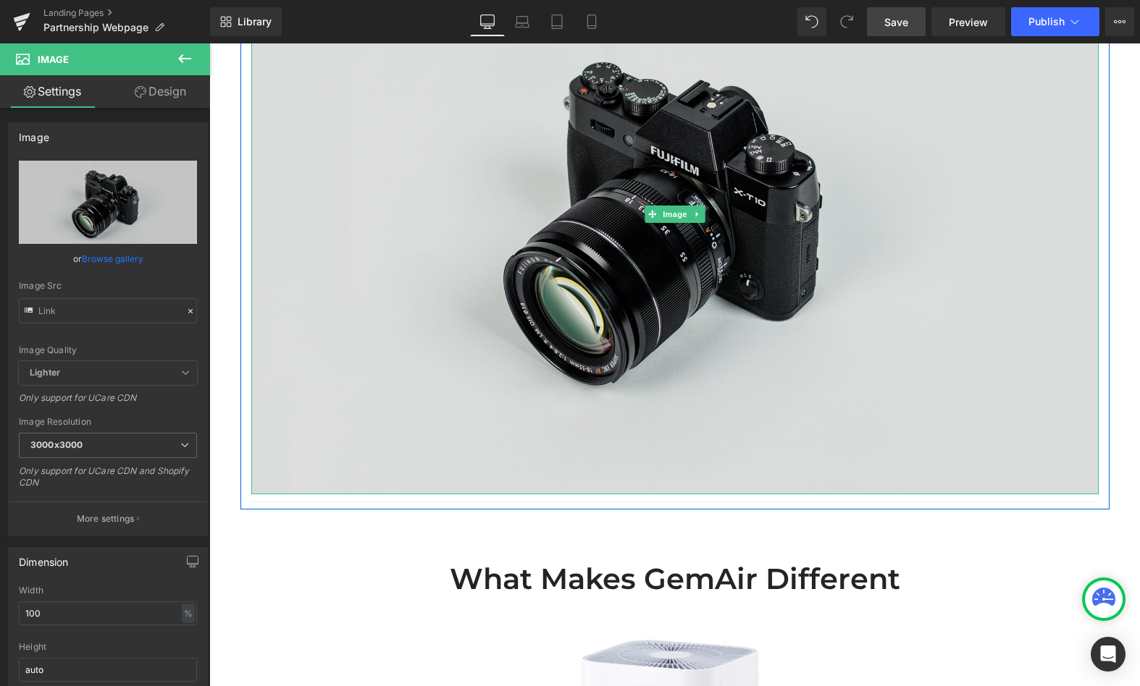
scroll to position [3642, 0]
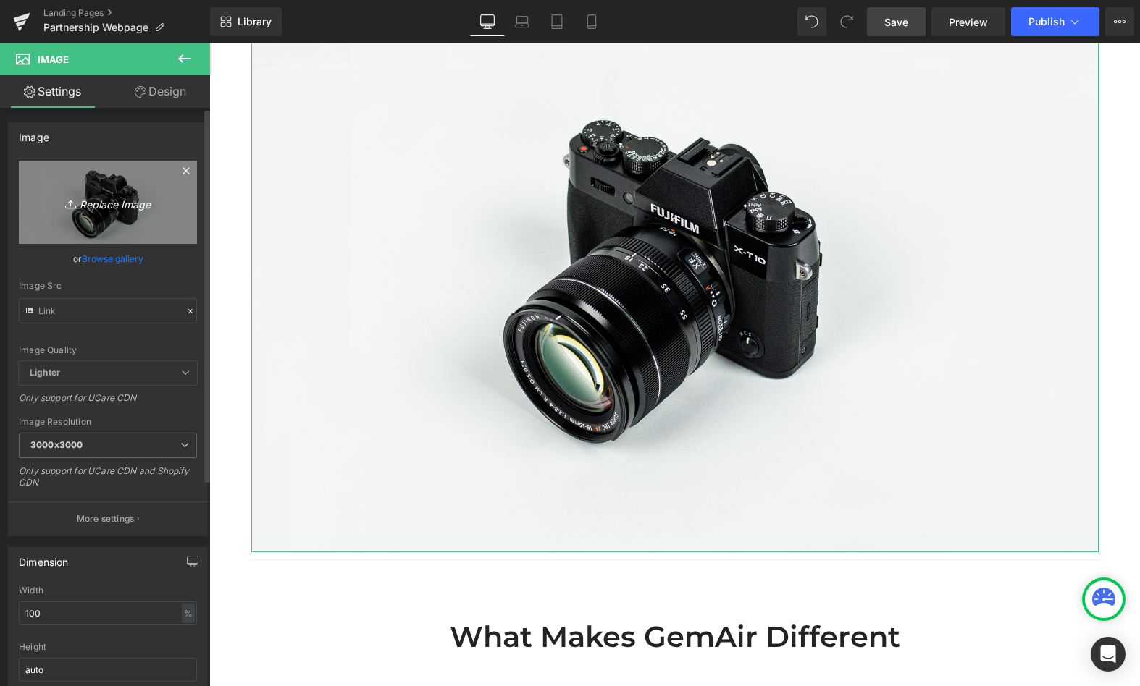
click at [182, 189] on link "Replace Image" at bounding box center [108, 202] width 178 height 83
type input "C:\fakepath\5-).png"
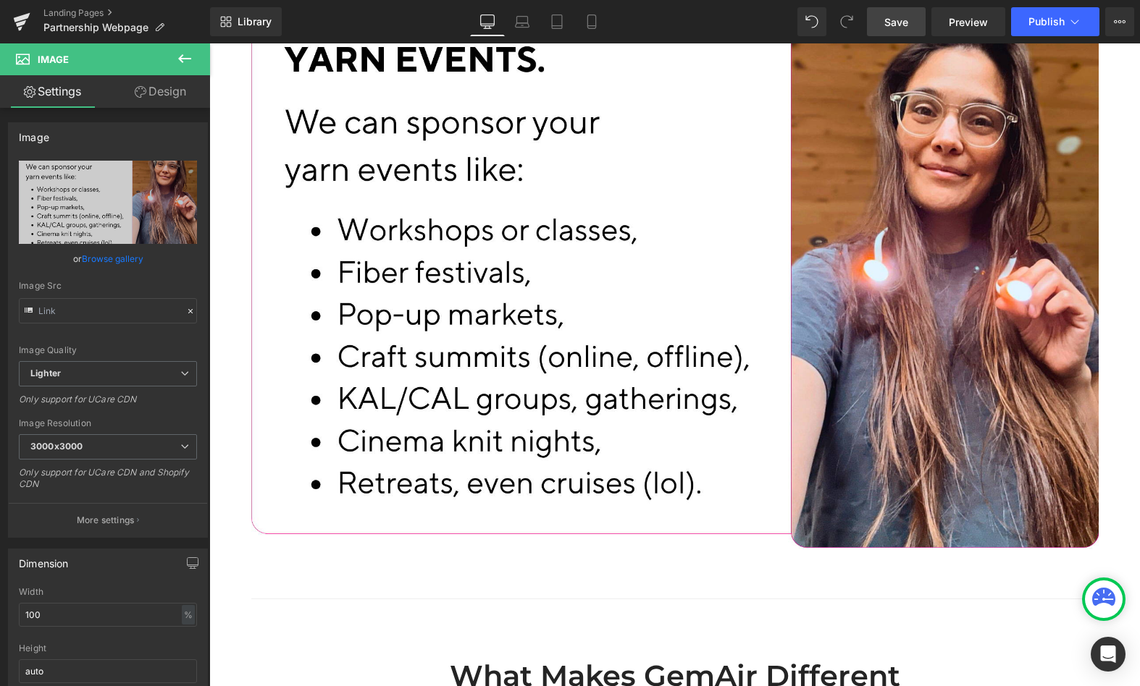
click at [898, 18] on span "Save" at bounding box center [896, 21] width 24 height 15
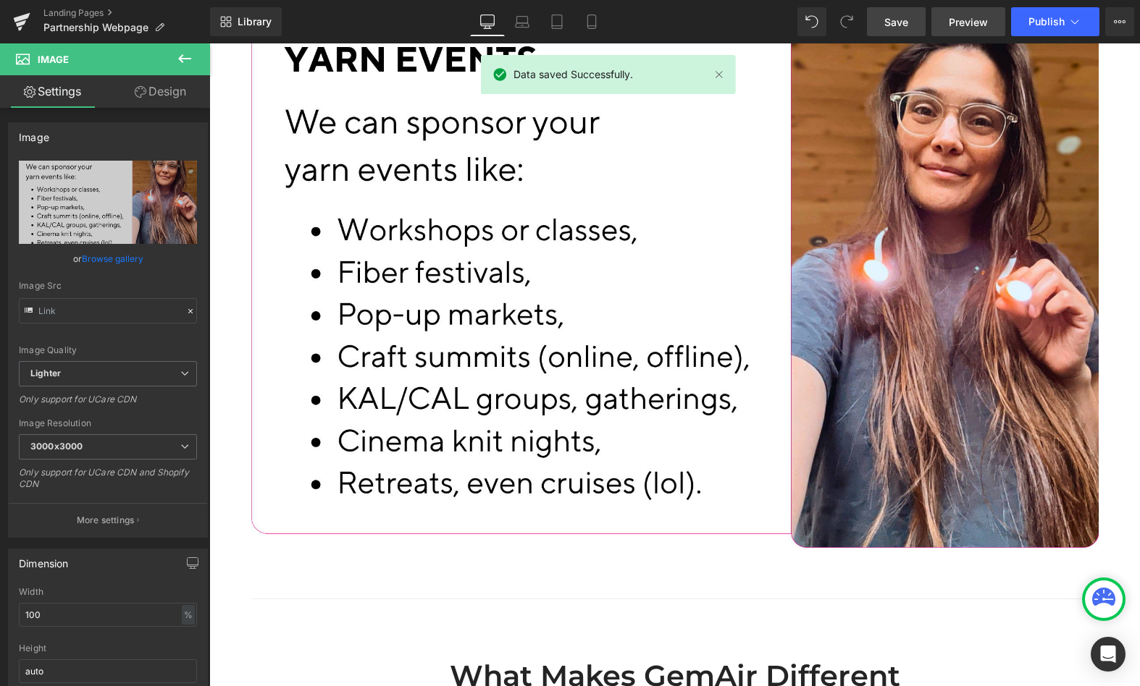
click at [961, 21] on span "Preview" at bounding box center [967, 21] width 39 height 15
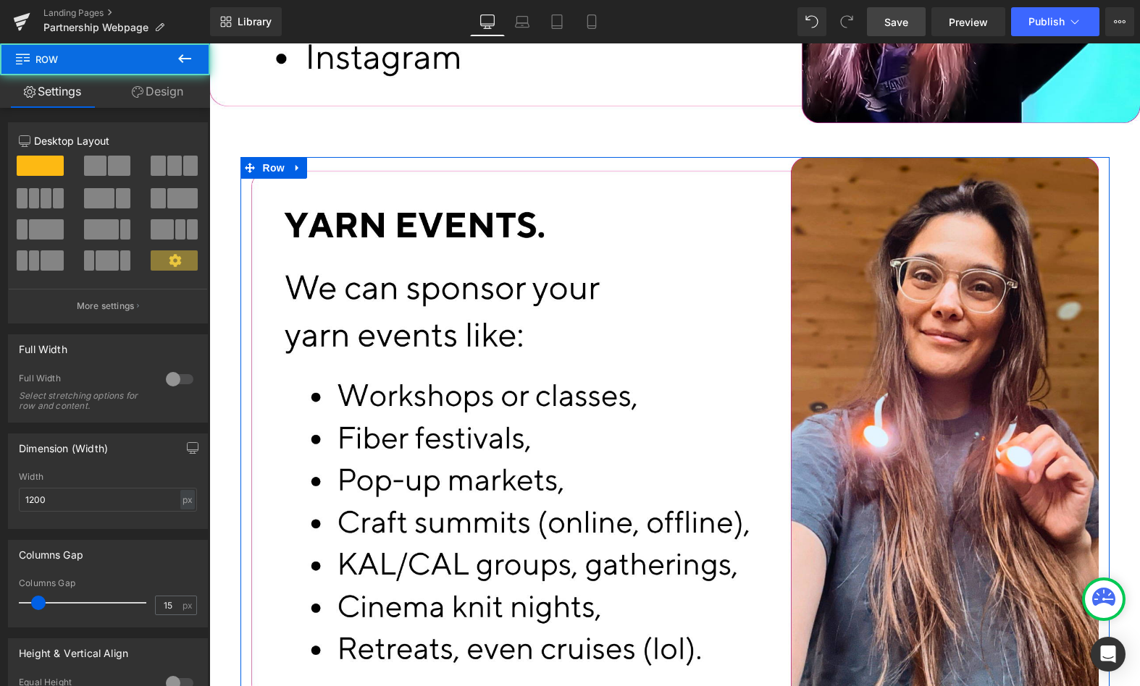
scroll to position [3479, 0]
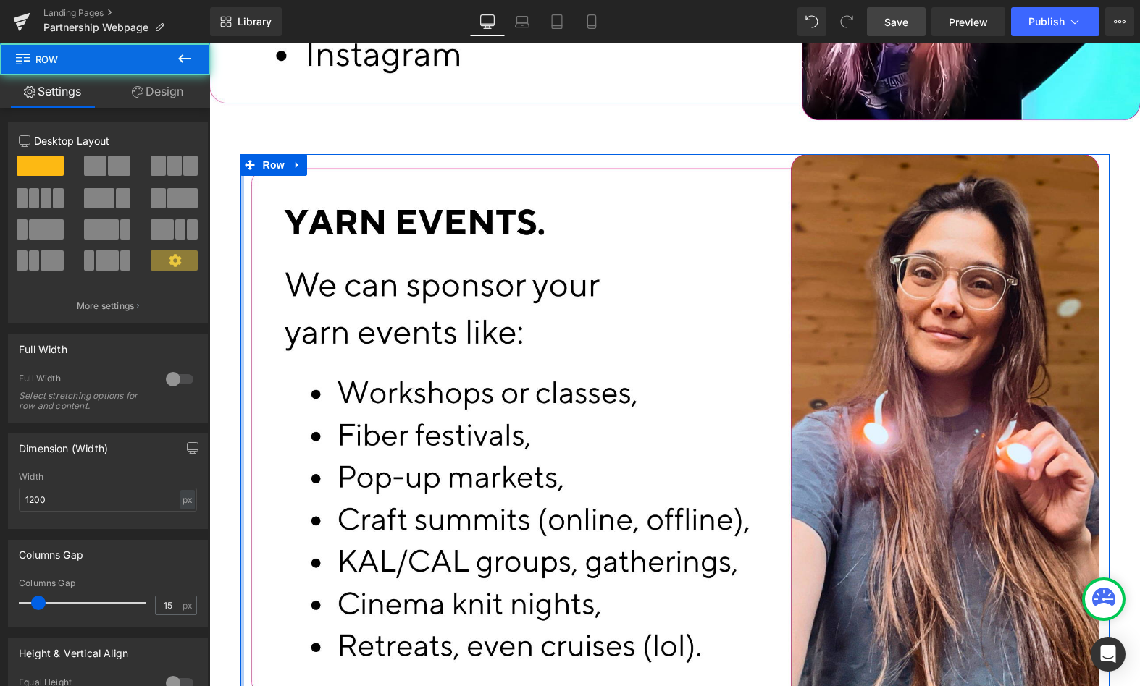
drag, startPoint x: 236, startPoint y: 311, endPoint x: 224, endPoint y: 311, distance: 12.3
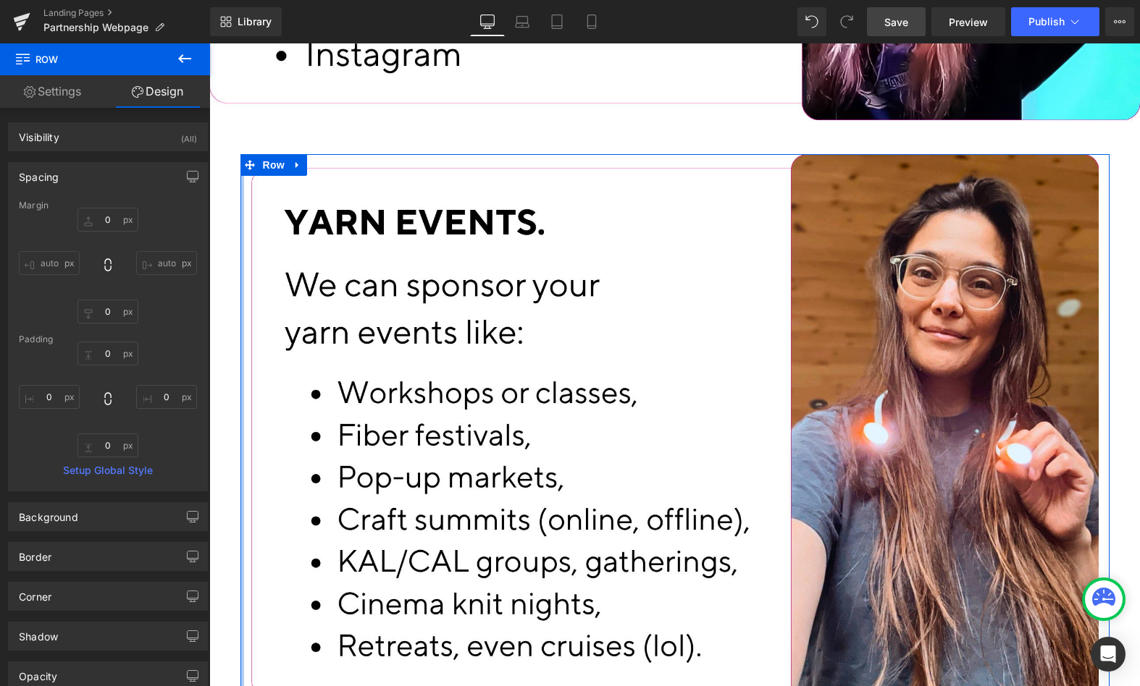
scroll to position [3480, 0]
drag, startPoint x: 235, startPoint y: 302, endPoint x: 198, endPoint y: 303, distance: 36.2
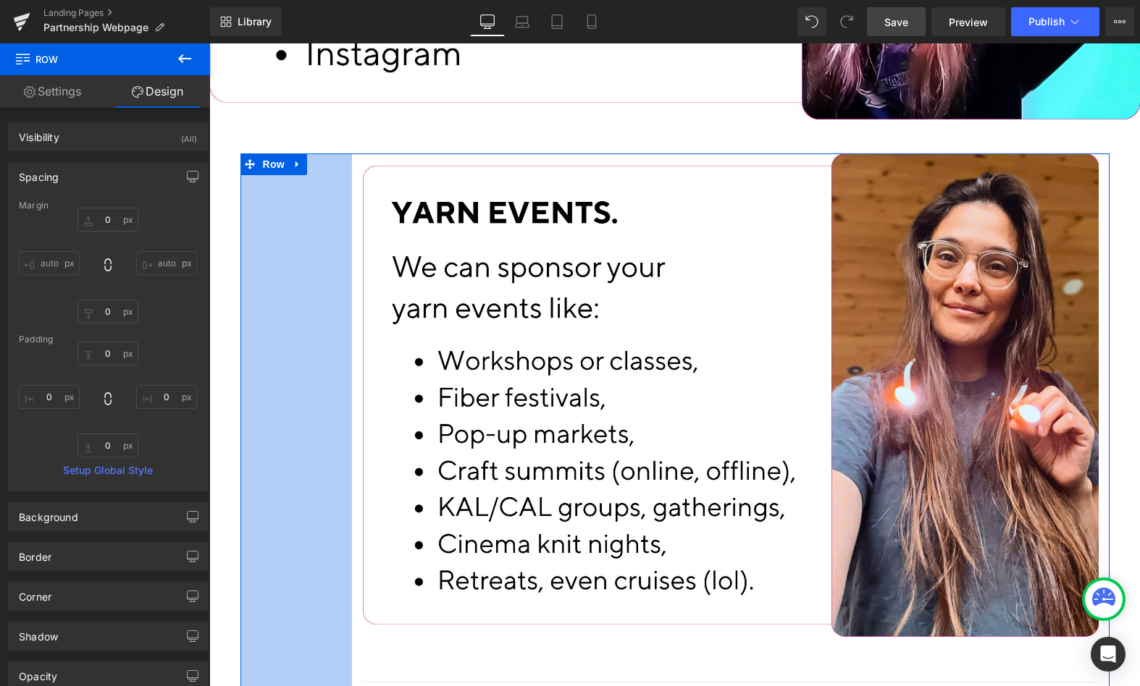
scroll to position [3476, 0]
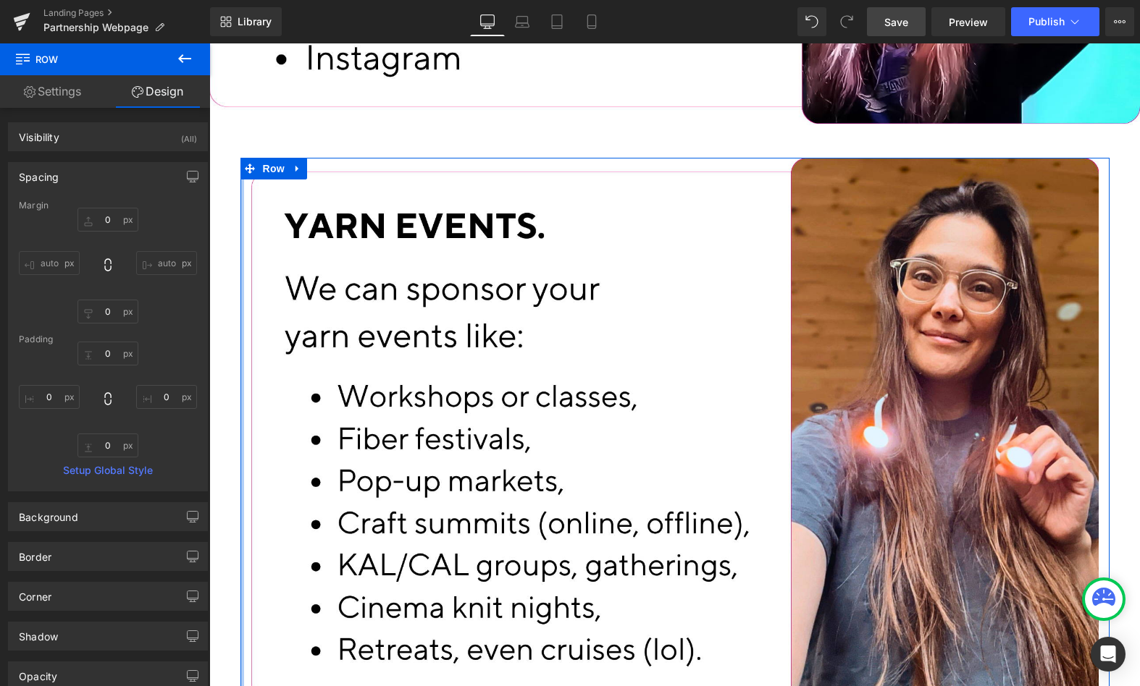
click at [161, 286] on div "0 auto 0 auto" at bounding box center [108, 266] width 178 height 116
drag, startPoint x: 232, startPoint y: 198, endPoint x: 232, endPoint y: 214, distance: 15.9
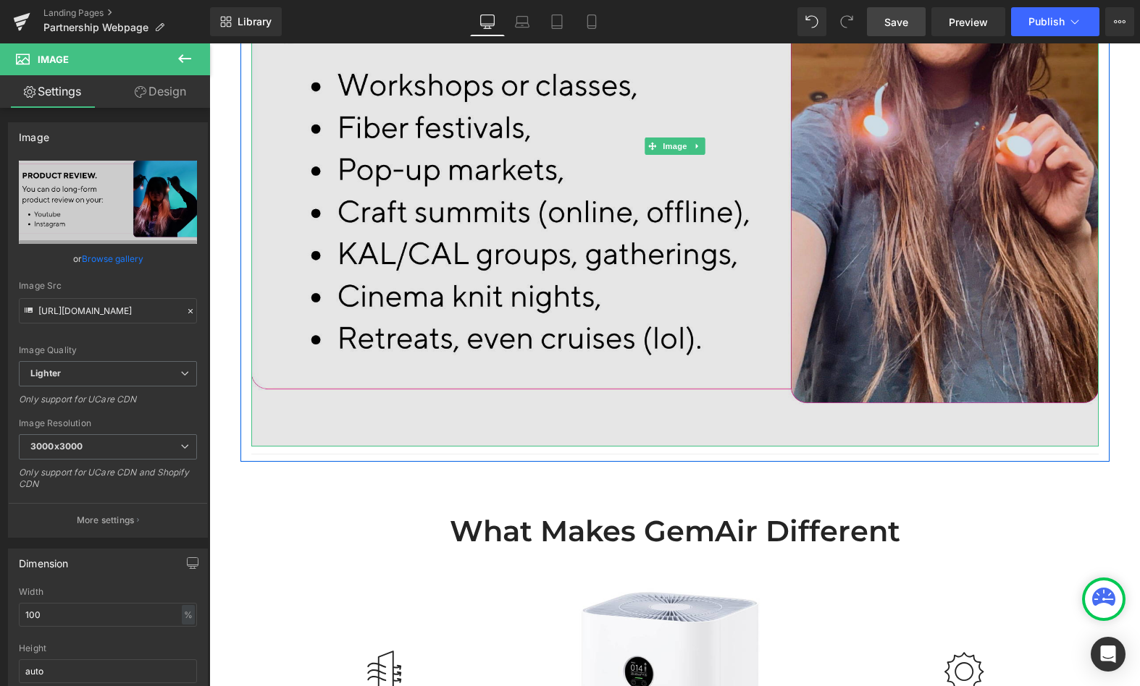
click at [759, 318] on img at bounding box center [674, 147] width 847 height 600
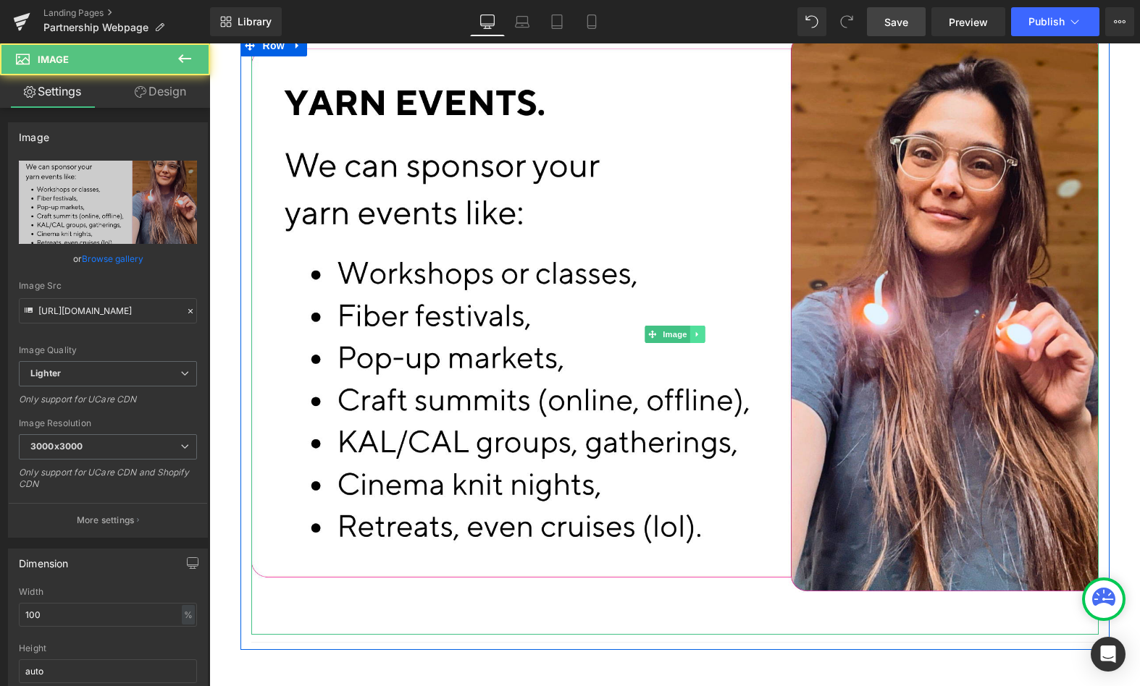
scroll to position [3597, 0]
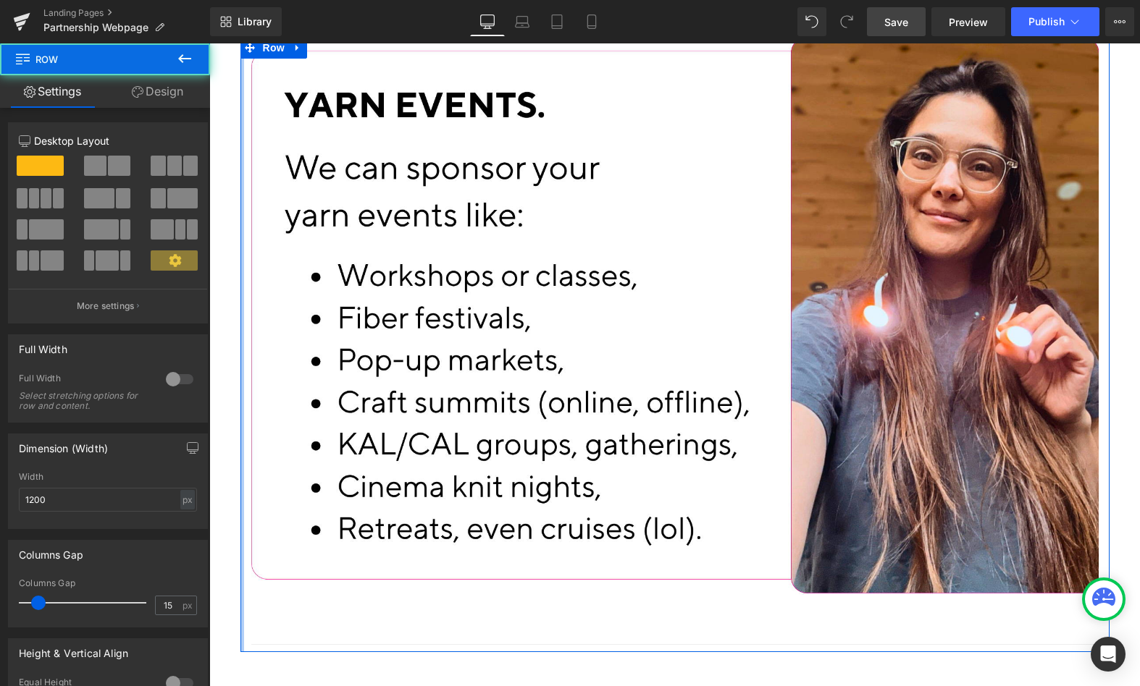
drag, startPoint x: 236, startPoint y: 217, endPoint x: 224, endPoint y: 220, distance: 12.6
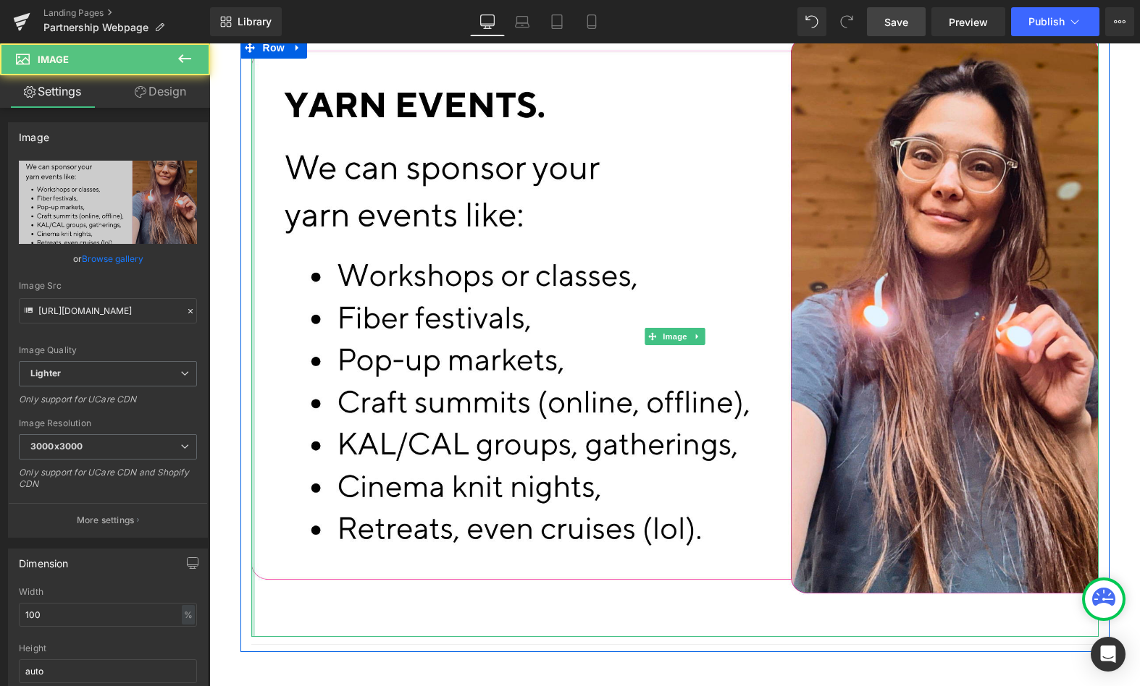
drag, startPoint x: 247, startPoint y: 221, endPoint x: 237, endPoint y: 221, distance: 10.1
click at [240, 220] on div "Image Separator" at bounding box center [674, 344] width 869 height 615
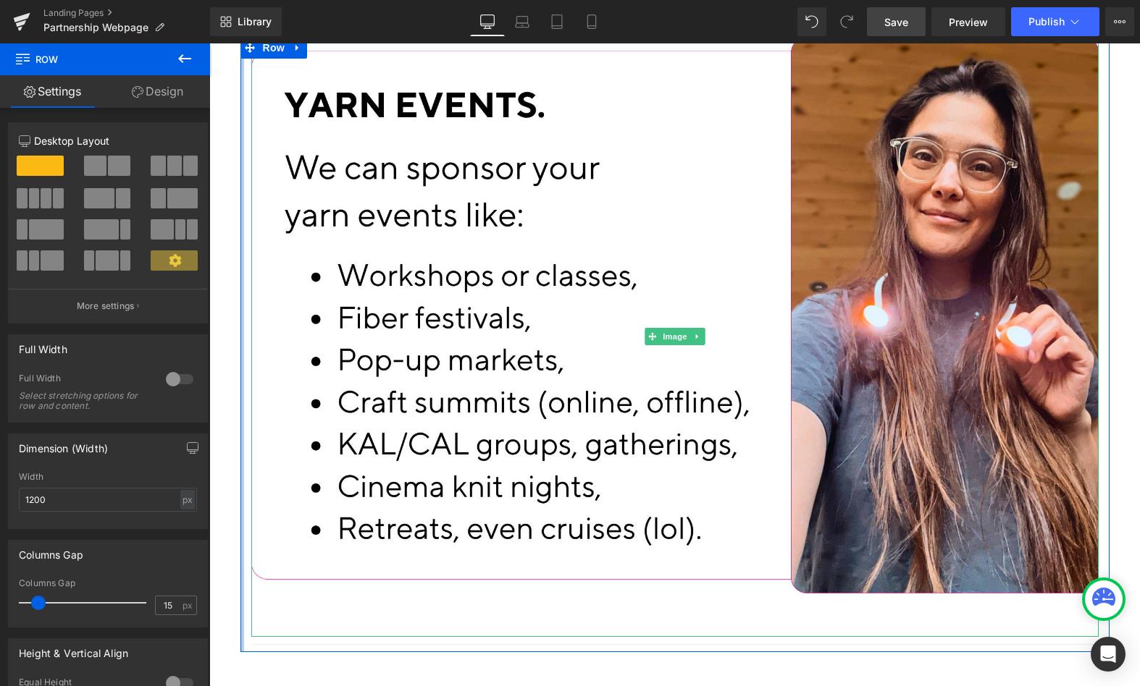
drag, startPoint x: 237, startPoint y: 222, endPoint x: 221, endPoint y: 222, distance: 15.9
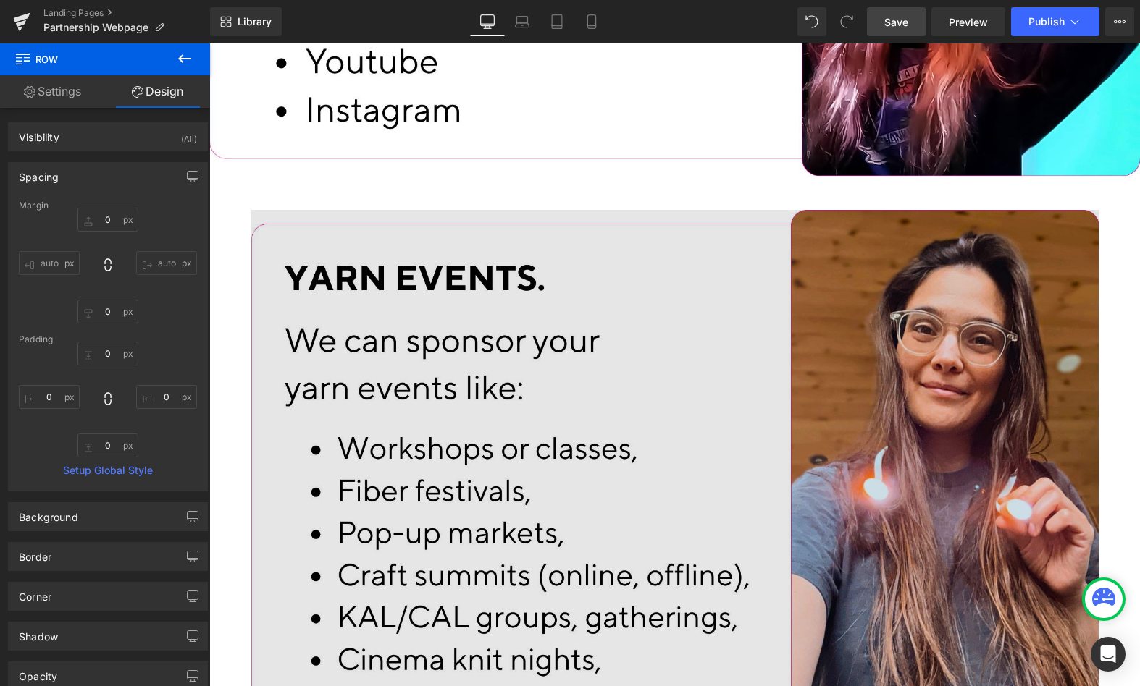
scroll to position [3442, 0]
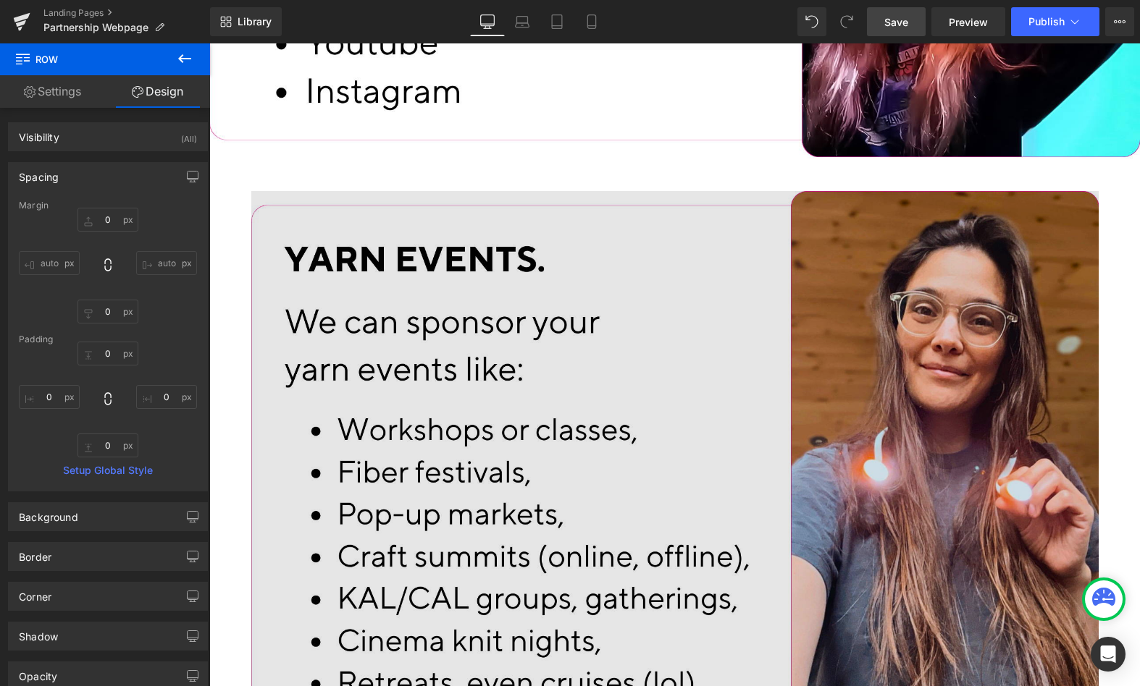
click at [633, 513] on img at bounding box center [674, 491] width 847 height 600
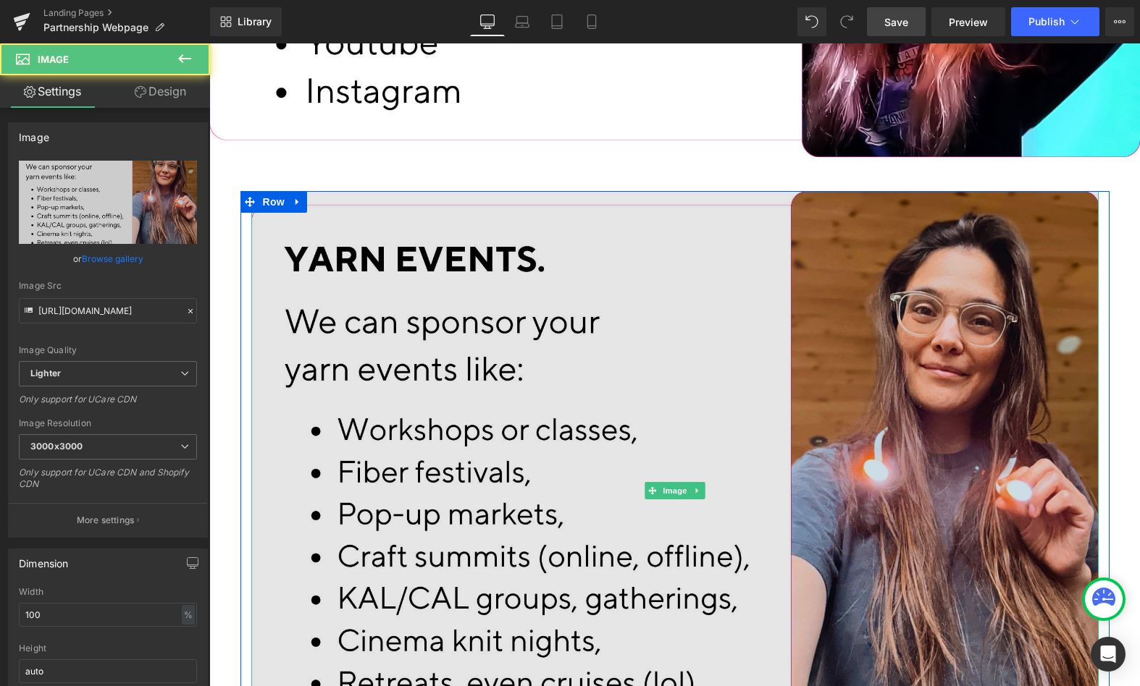
scroll to position [3458, 0]
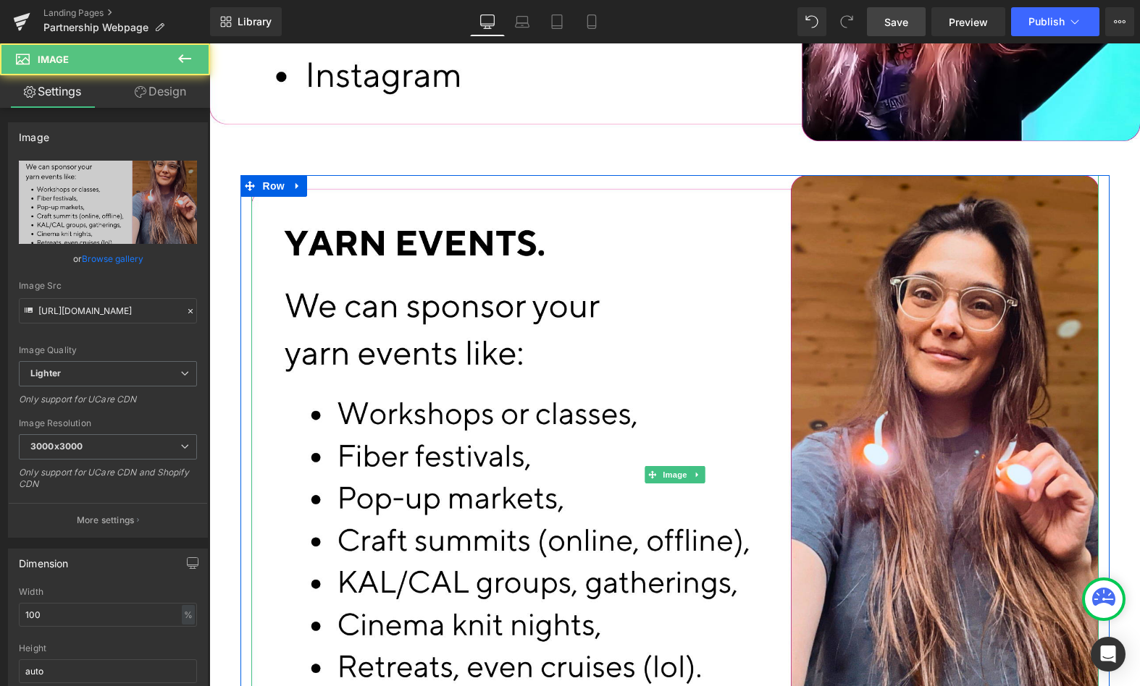
click at [695, 471] on icon at bounding box center [697, 475] width 8 height 9
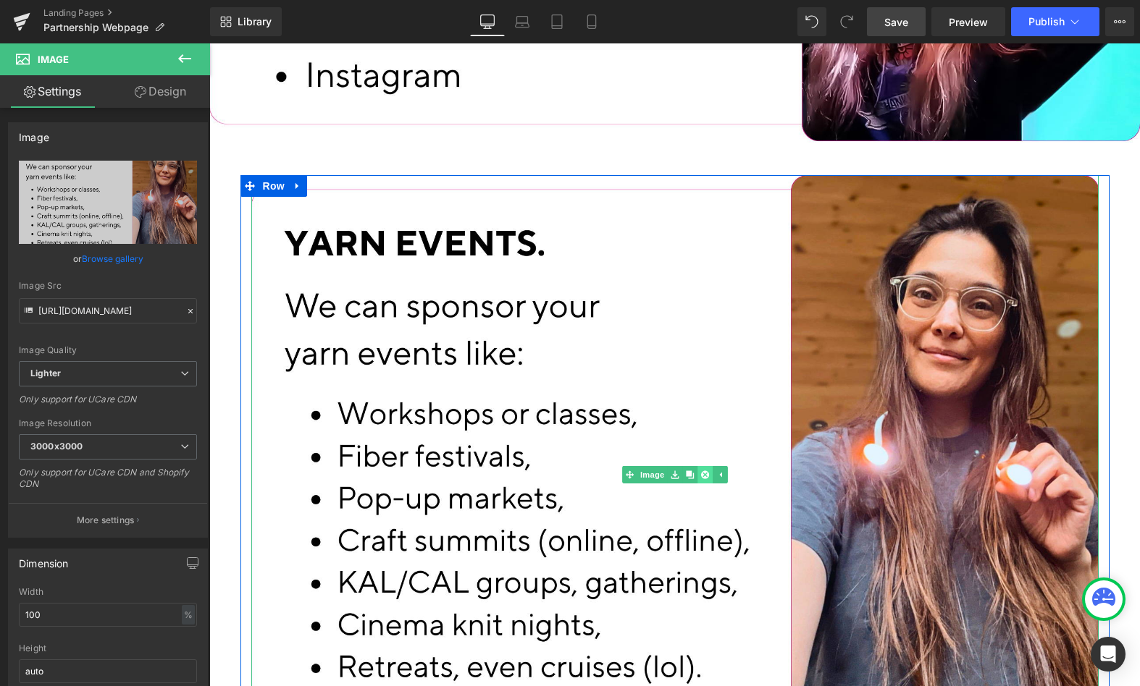
click at [700, 471] on icon at bounding box center [704, 475] width 8 height 9
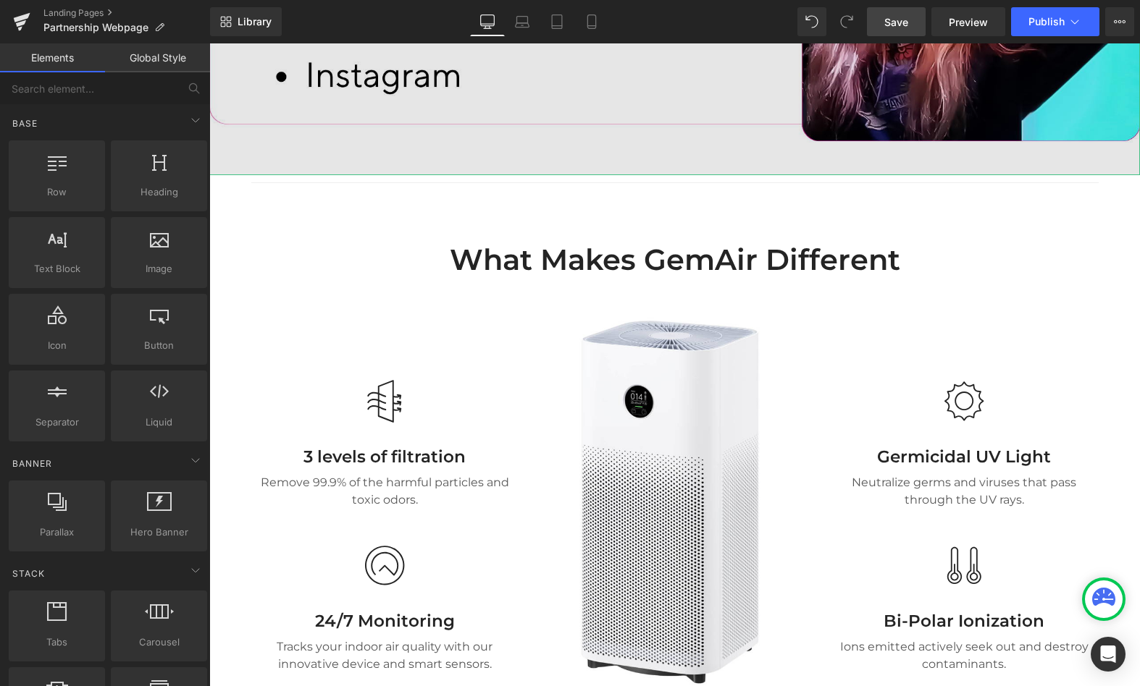
scroll to position [3412, 0]
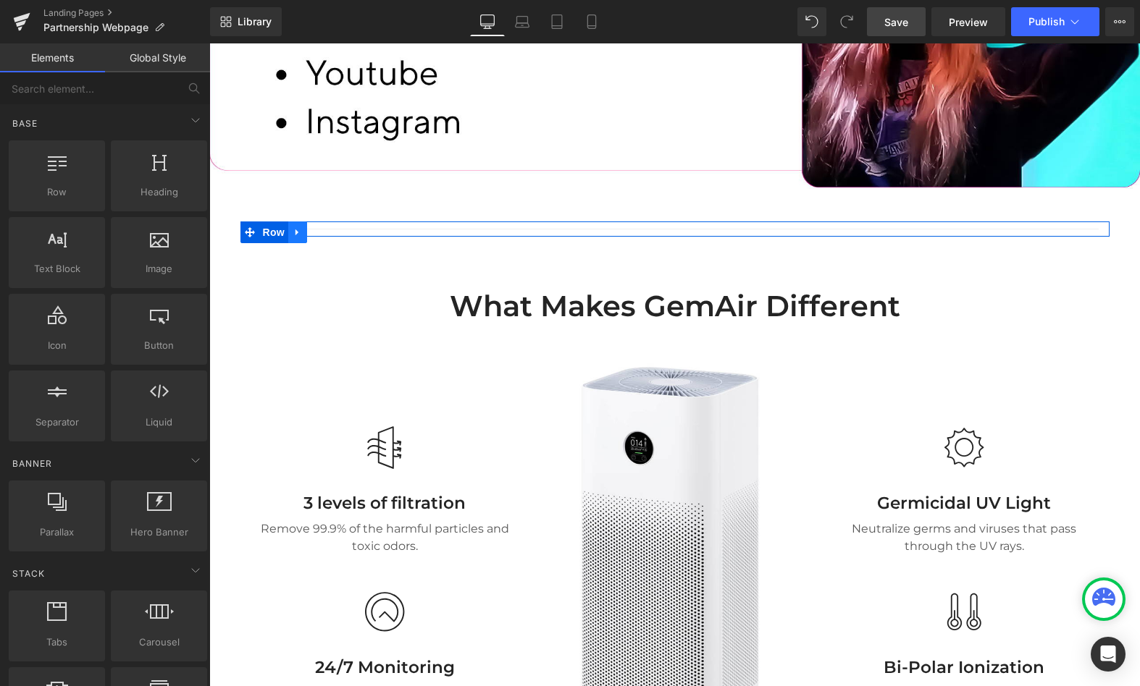
click at [293, 227] on icon at bounding box center [297, 232] width 10 height 11
click at [331, 227] on icon at bounding box center [335, 232] width 10 height 10
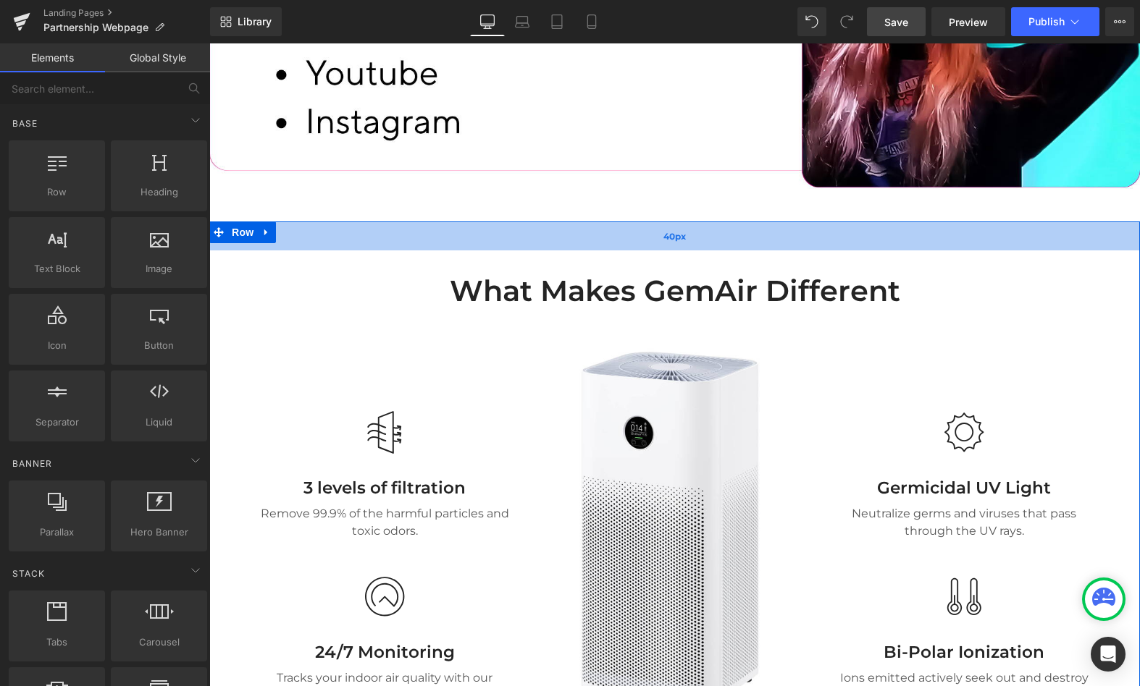
scroll to position [3416, 0]
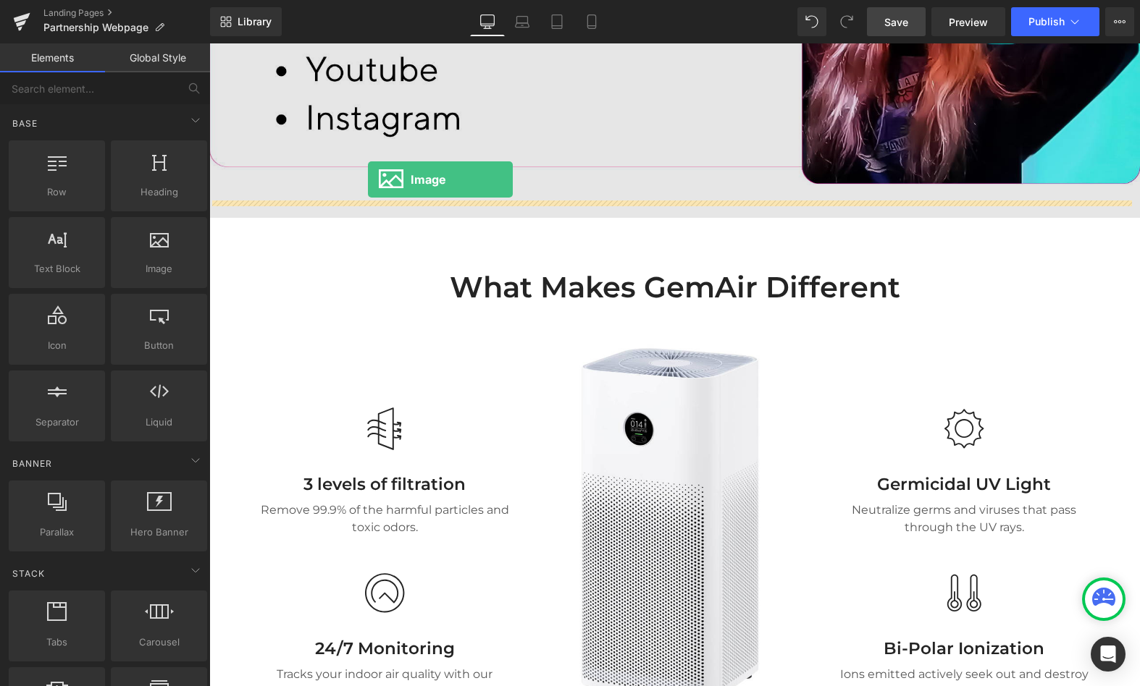
drag, startPoint x: 384, startPoint y: 283, endPoint x: 368, endPoint y: 179, distance: 105.5
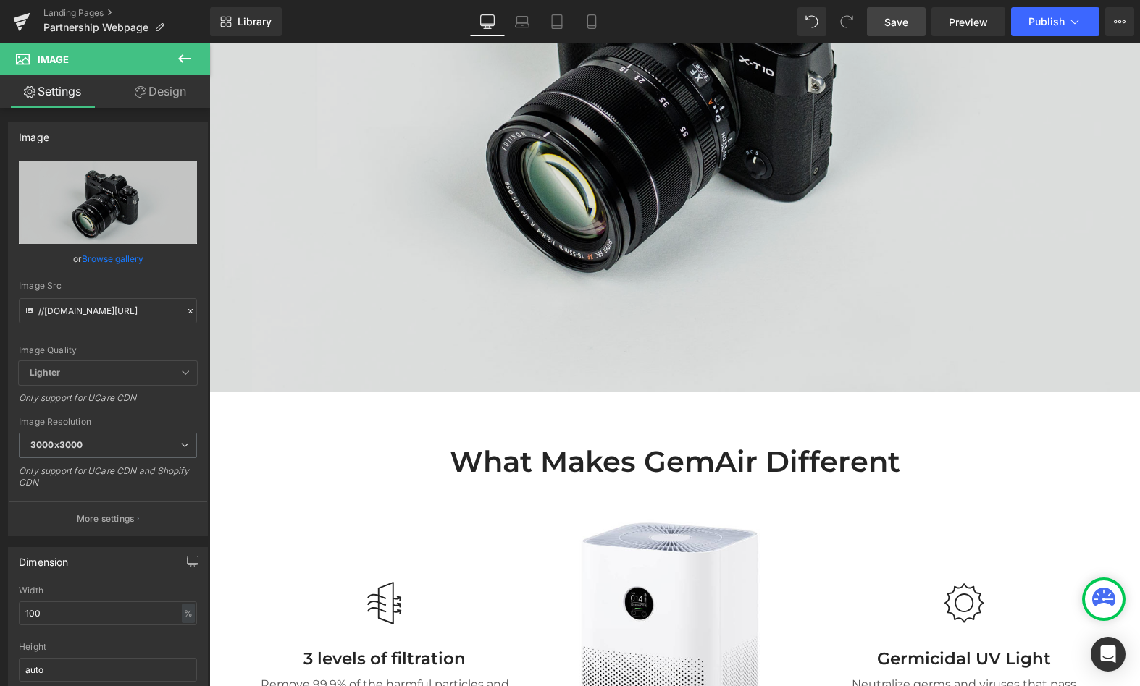
scroll to position [3732, 0]
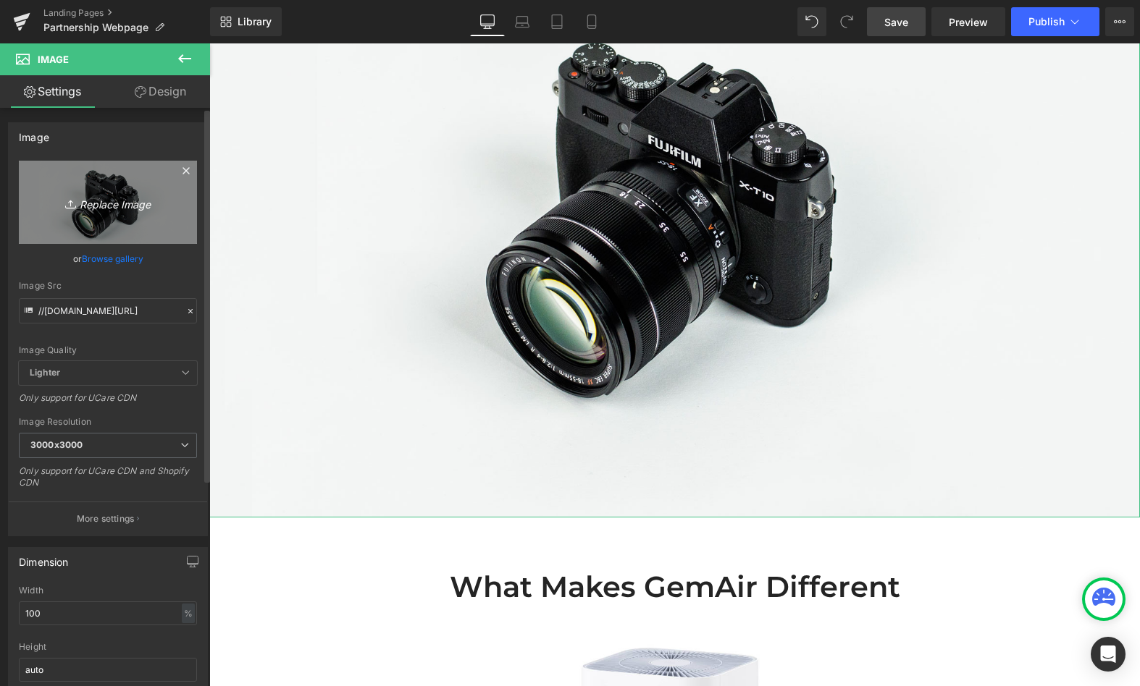
click at [38, 194] on link "Replace Image" at bounding box center [108, 202] width 178 height 83
type input "C:\fakepath\5-).png"
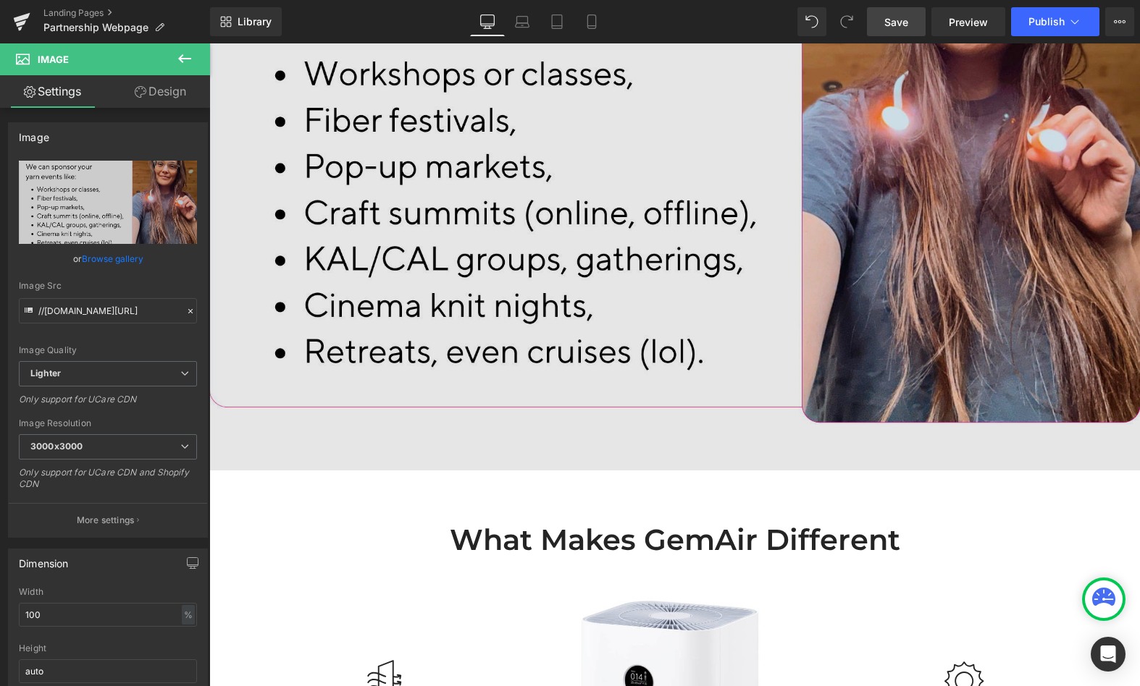
scroll to position [3858, 0]
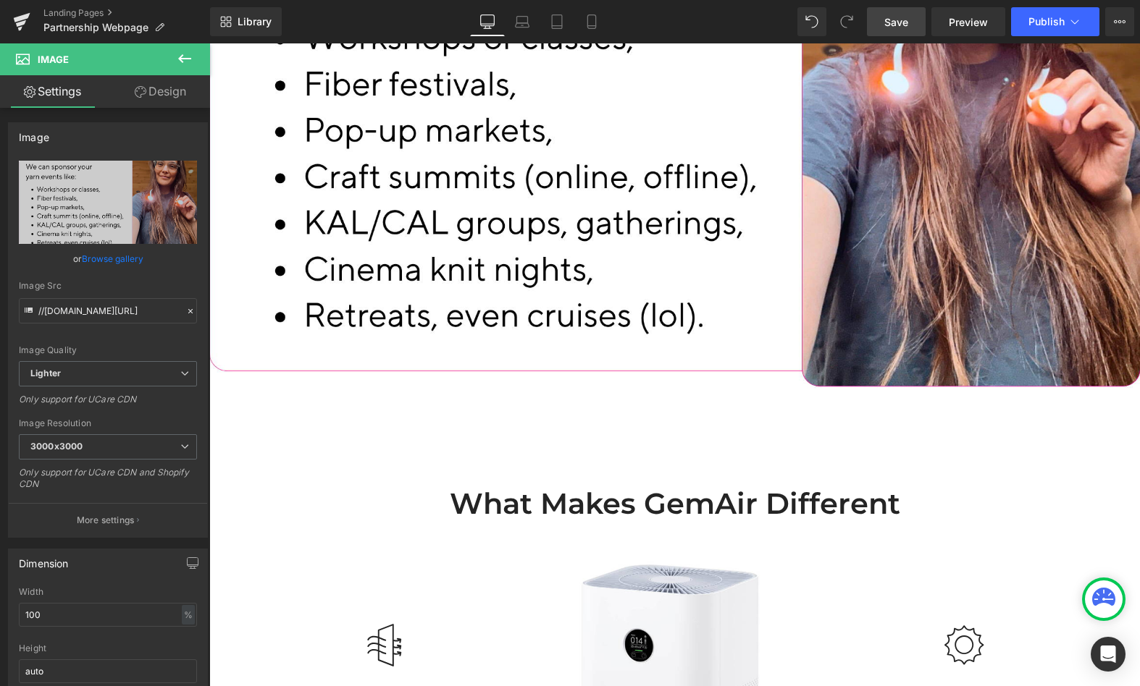
click at [195, 63] on button at bounding box center [184, 59] width 51 height 32
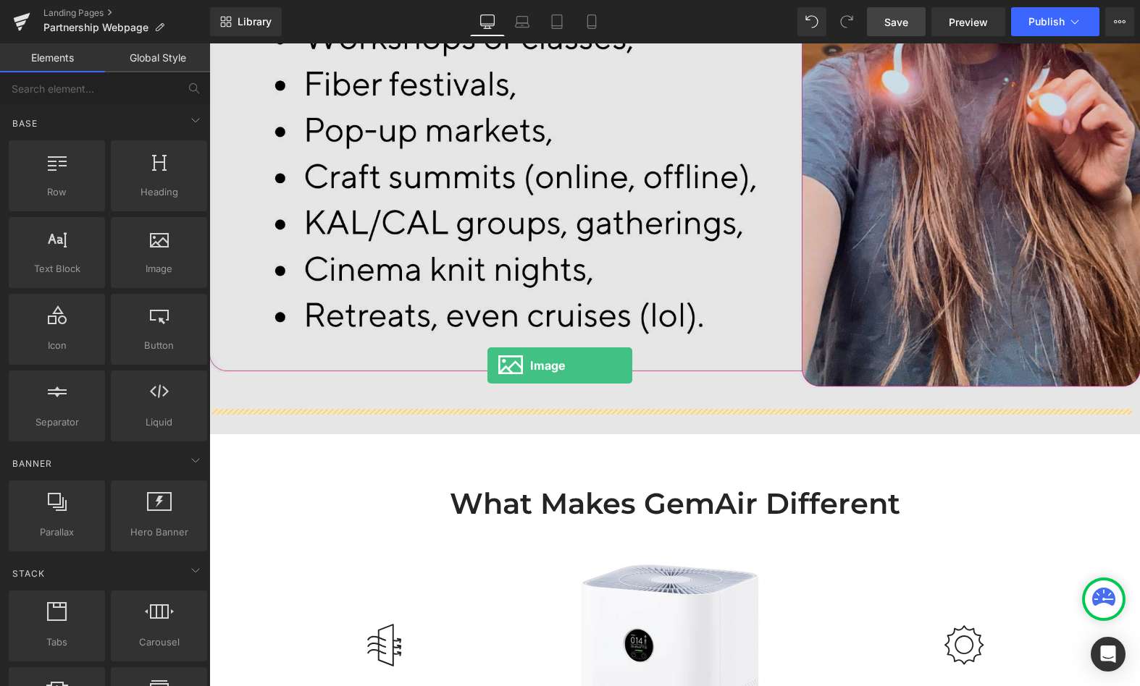
drag, startPoint x: 371, startPoint y: 307, endPoint x: 489, endPoint y: 370, distance: 133.8
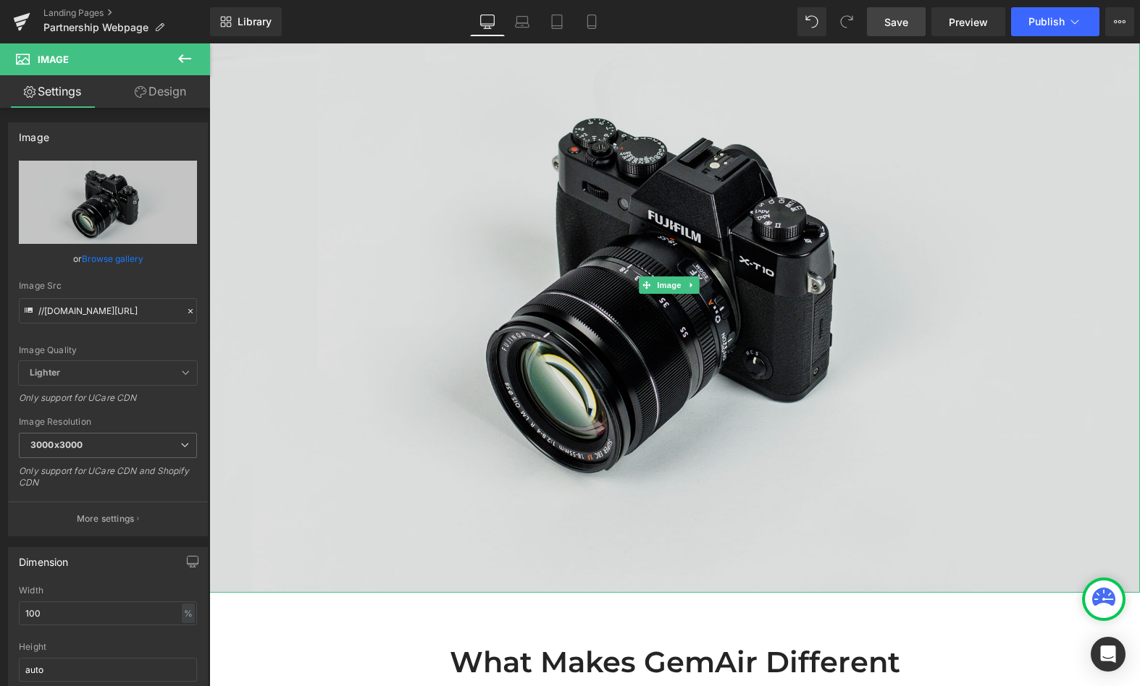
scroll to position [4195, 0]
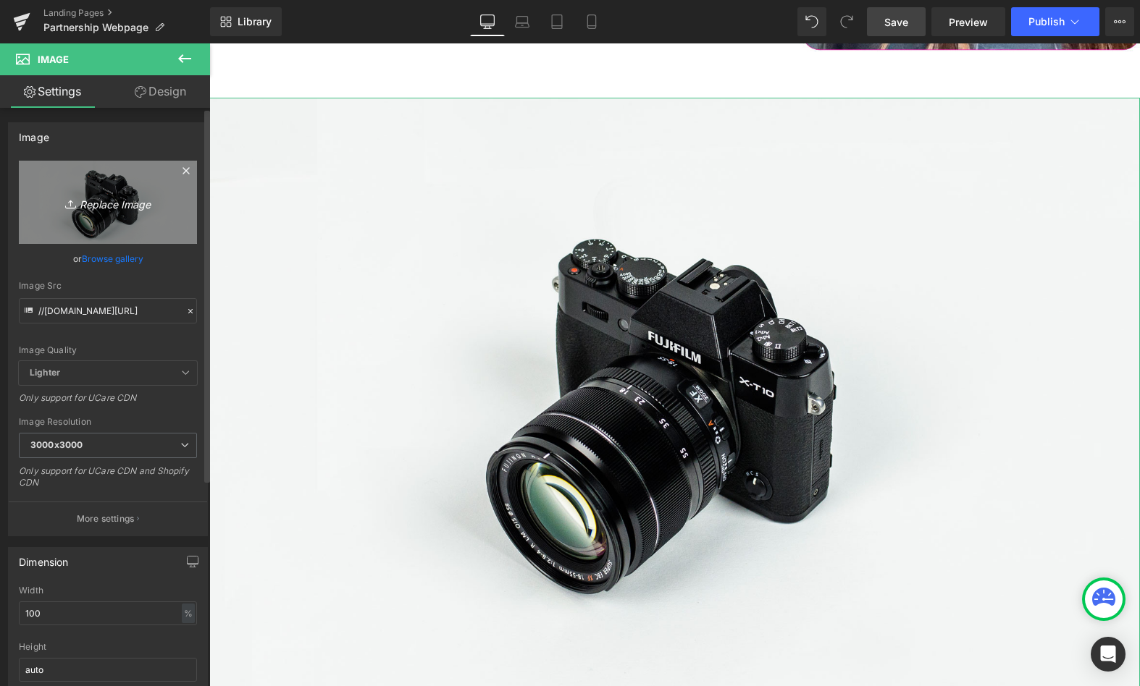
click at [72, 209] on icon at bounding box center [72, 204] width 14 height 14
type input "C:\fakepath\6-).png"
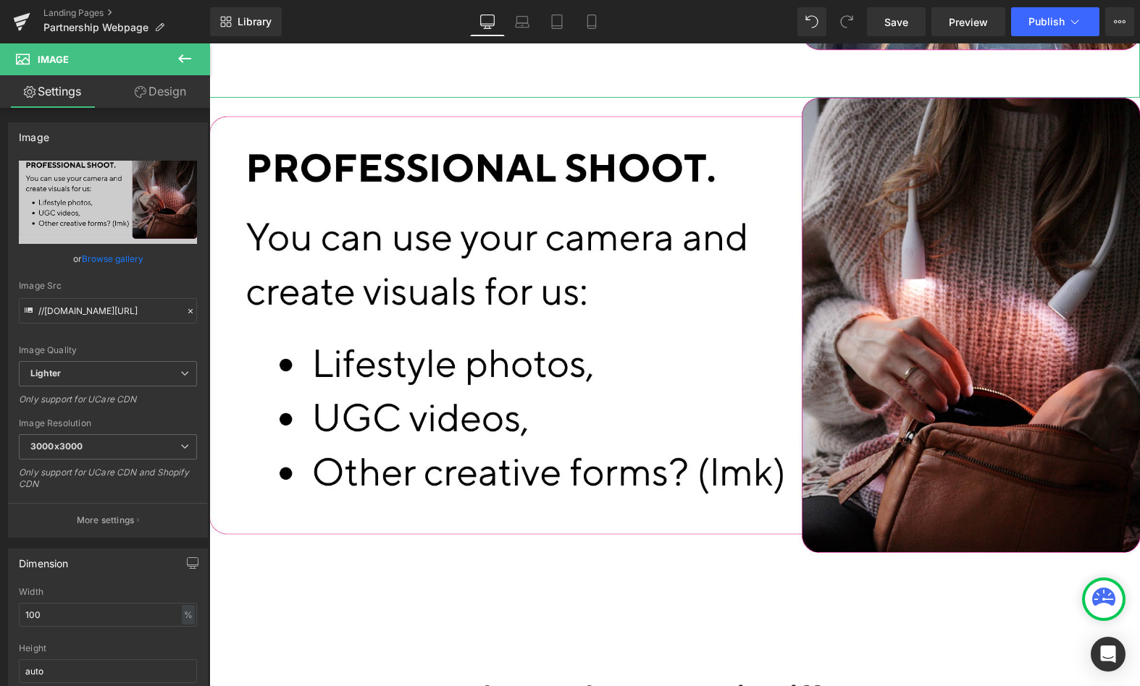
drag, startPoint x: 895, startPoint y: 29, endPoint x: 893, endPoint y: 42, distance: 13.1
click at [894, 29] on link "Save" at bounding box center [896, 21] width 59 height 29
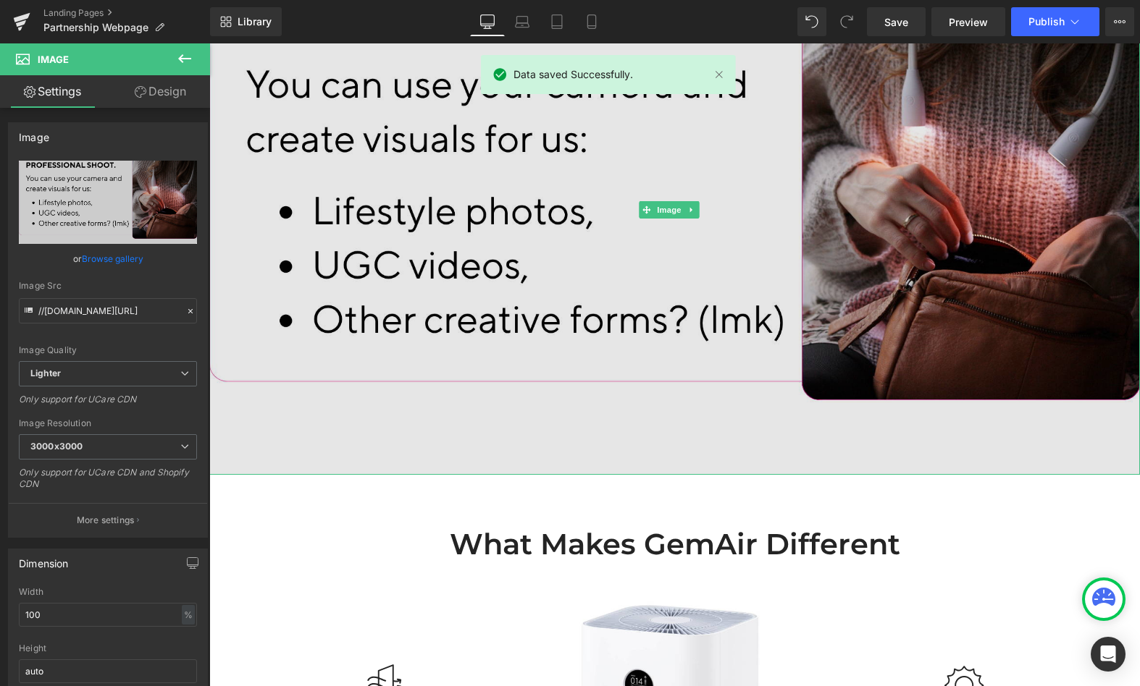
scroll to position [4349, 0]
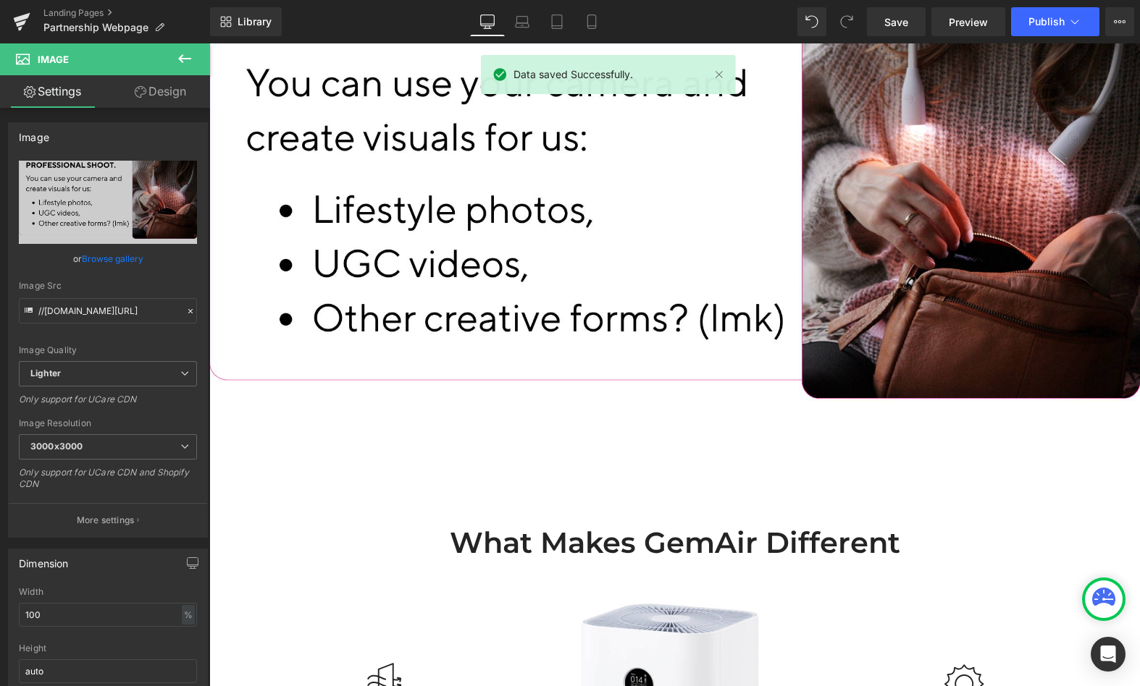
click at [188, 54] on icon at bounding box center [184, 58] width 17 height 17
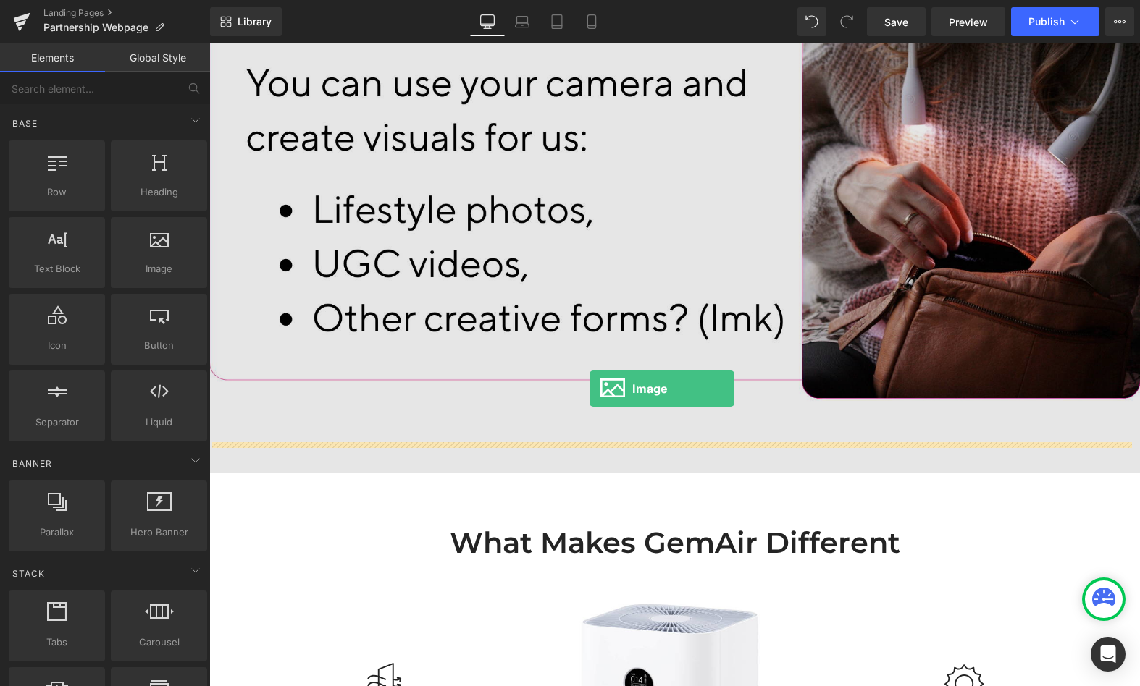
drag, startPoint x: 410, startPoint y: 311, endPoint x: 591, endPoint y: 392, distance: 197.7
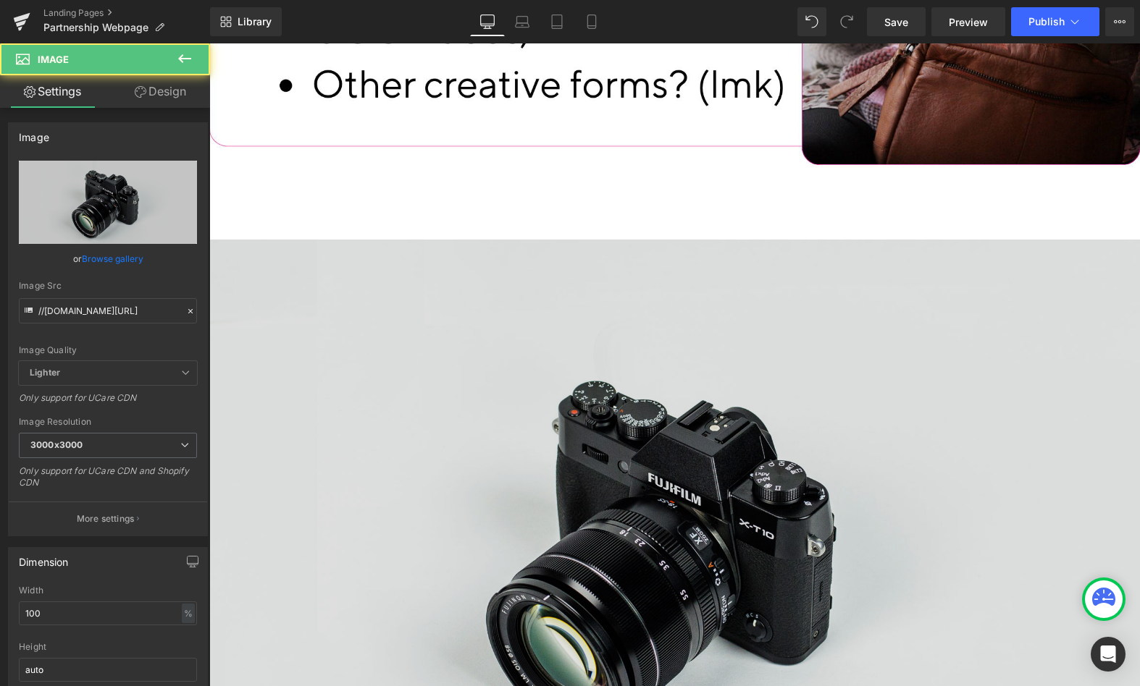
scroll to position [4741, 0]
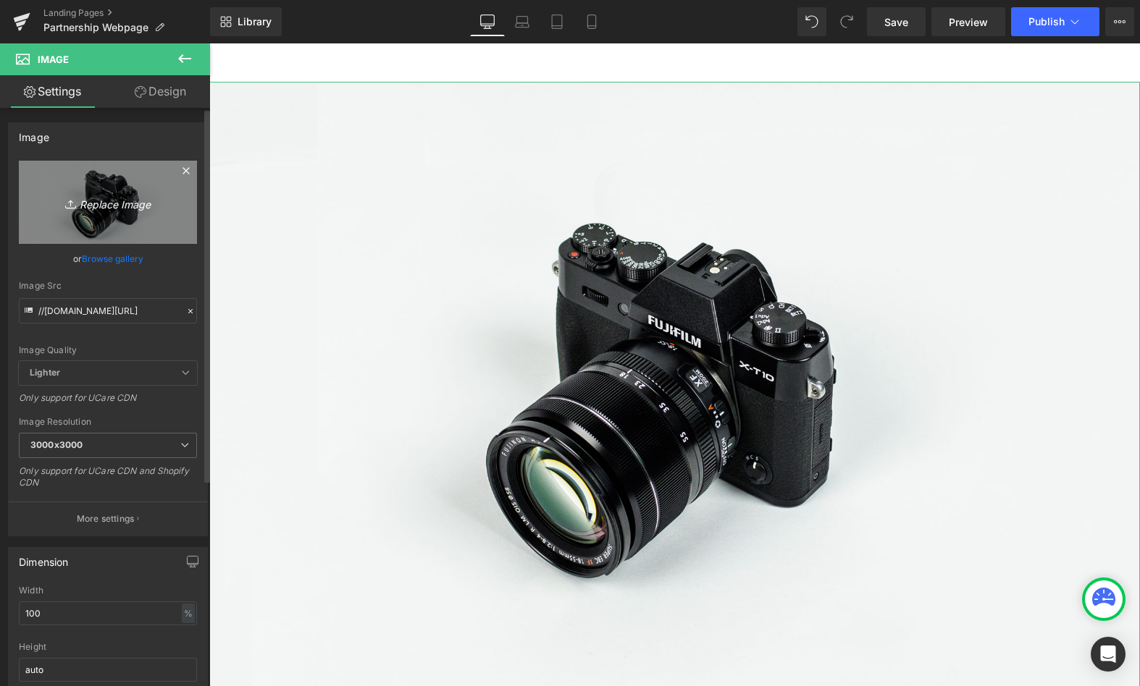
click at [114, 198] on icon "Replace Image" at bounding box center [108, 202] width 116 height 18
type input "C:\fakepath\7-).png"
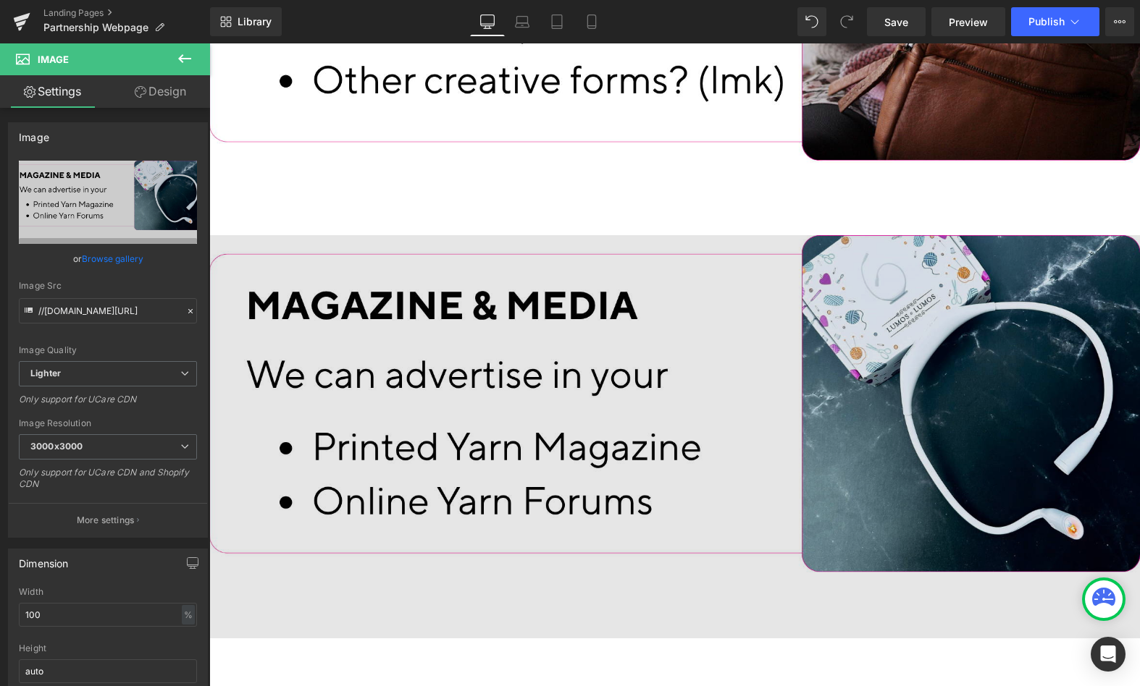
scroll to position [4609, 0]
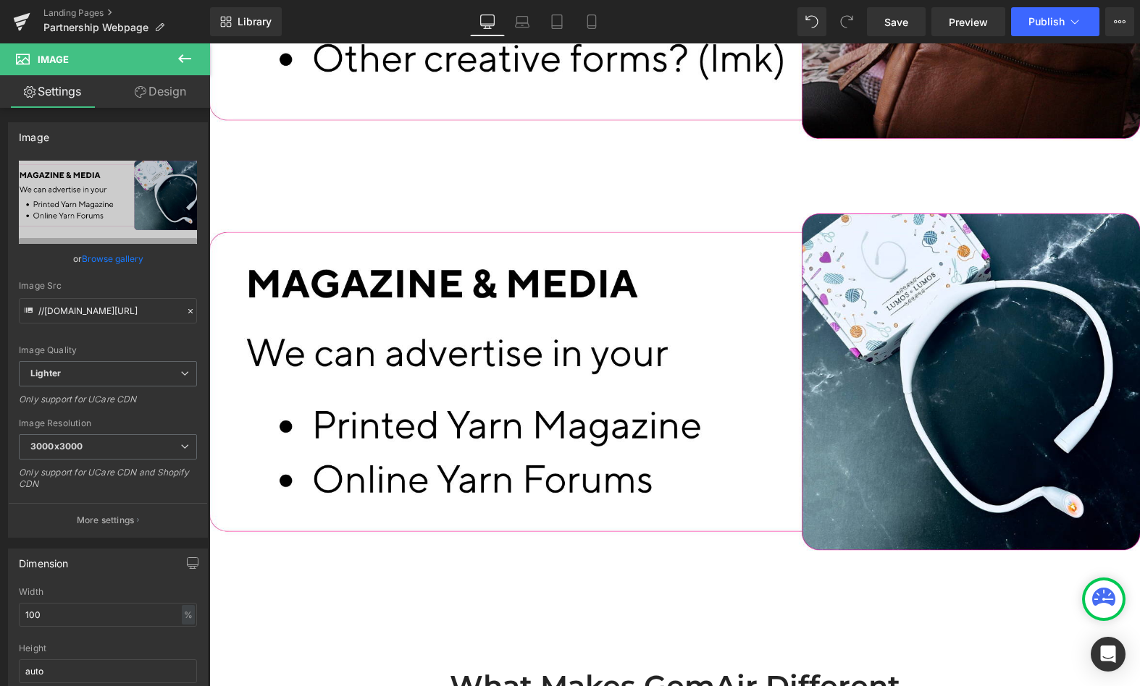
drag, startPoint x: 890, startPoint y: 18, endPoint x: 882, endPoint y: 41, distance: 24.5
click at [890, 18] on span "Save" at bounding box center [896, 21] width 24 height 15
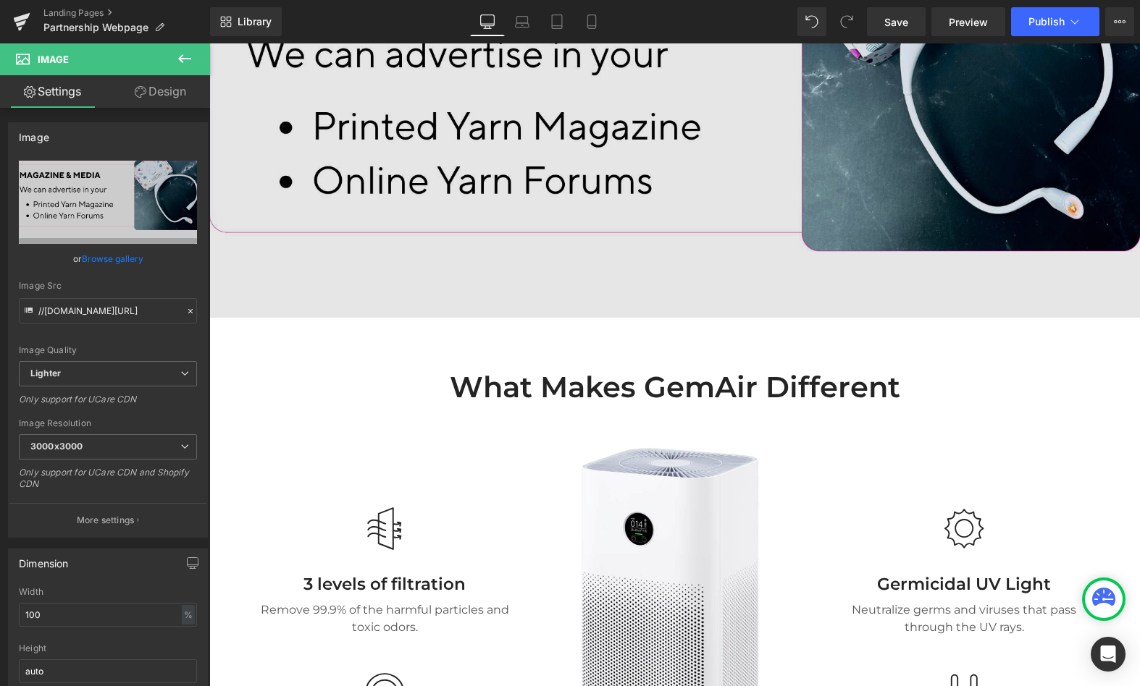
scroll to position [4916, 0]
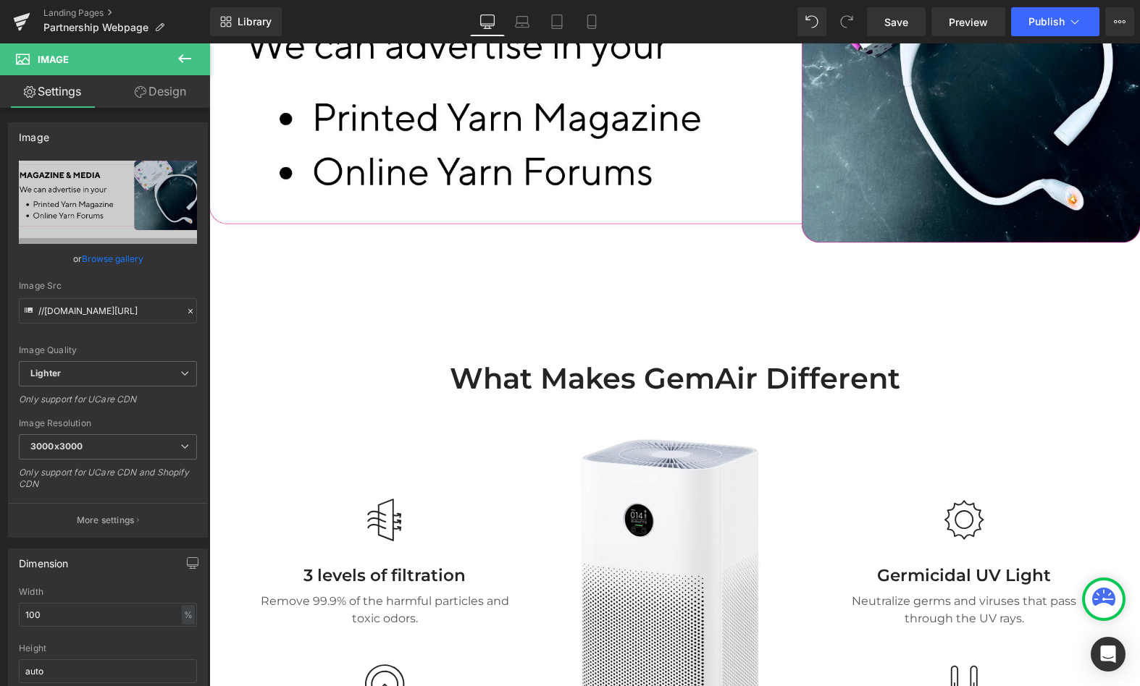
drag, startPoint x: 184, startPoint y: 59, endPoint x: 198, endPoint y: 130, distance: 73.1
click at [184, 59] on icon at bounding box center [184, 58] width 13 height 9
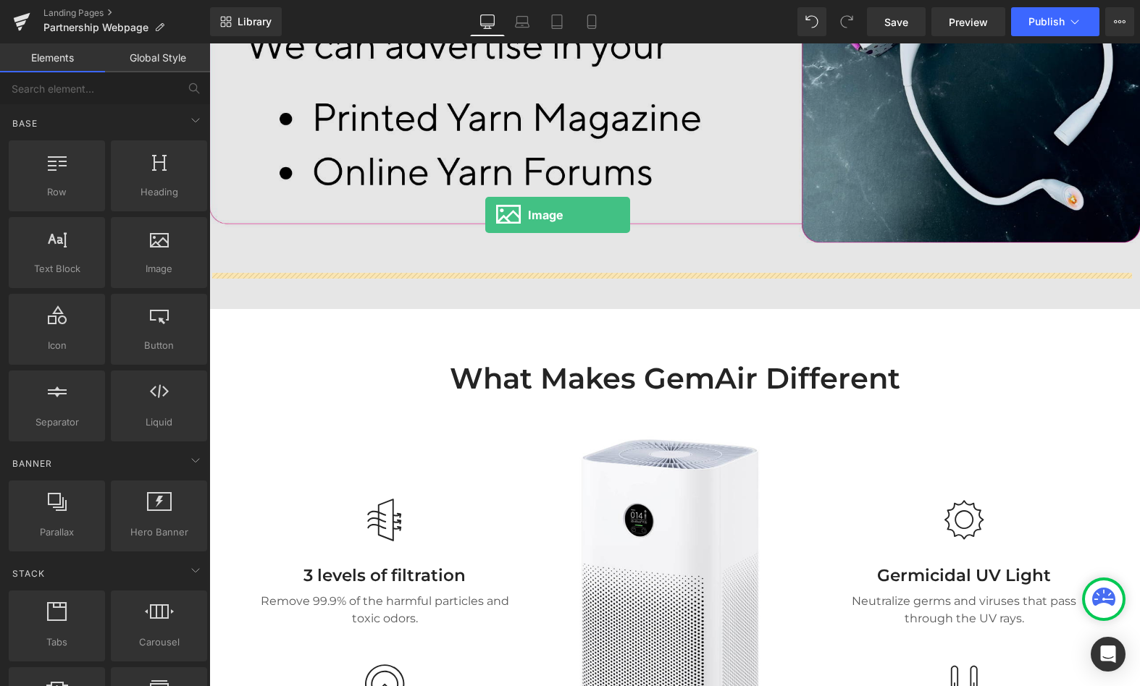
drag, startPoint x: 374, startPoint y: 282, endPoint x: 486, endPoint y: 227, distance: 124.7
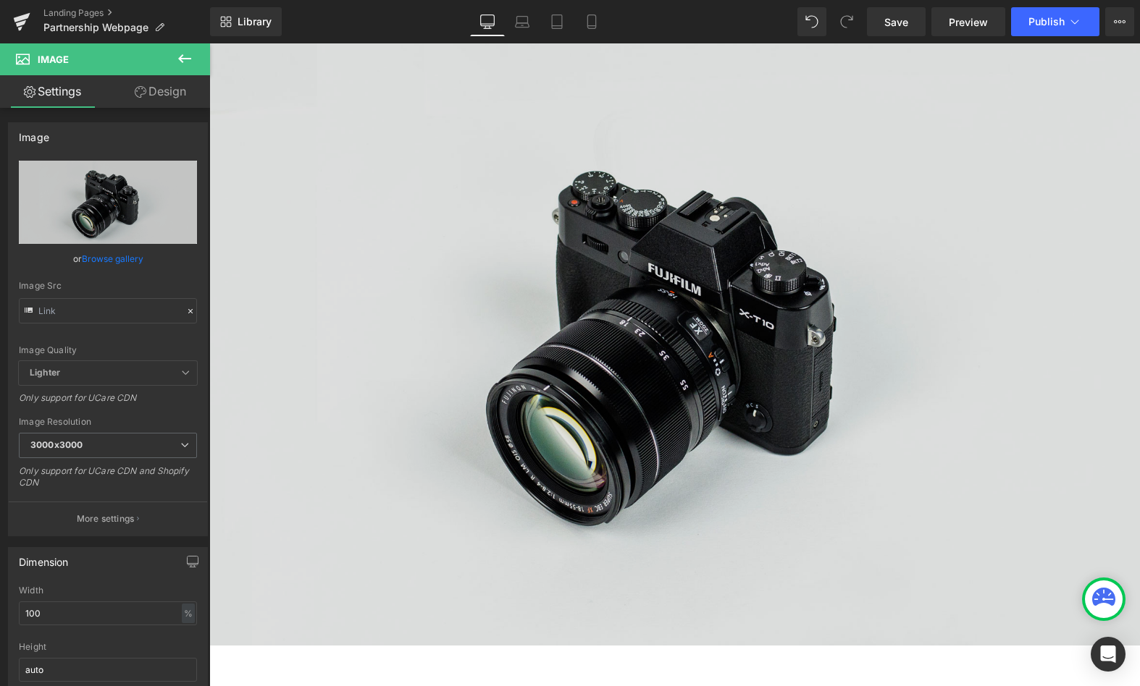
scroll to position [5216, 0]
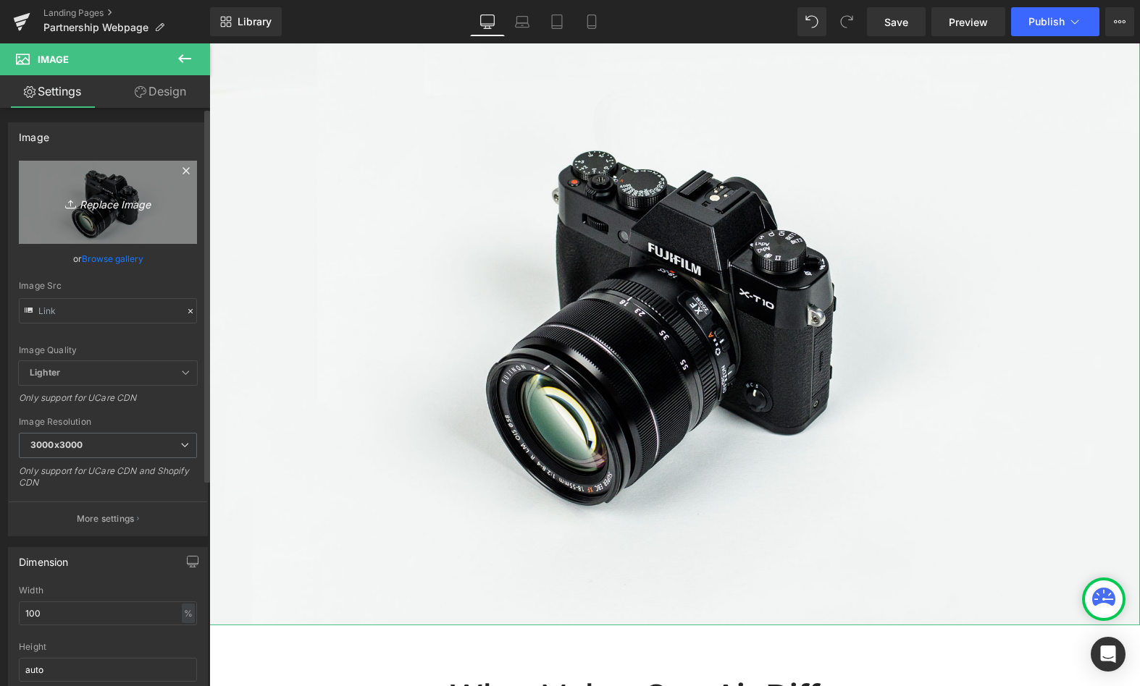
click at [96, 228] on link "Replace Image" at bounding box center [108, 202] width 178 height 83
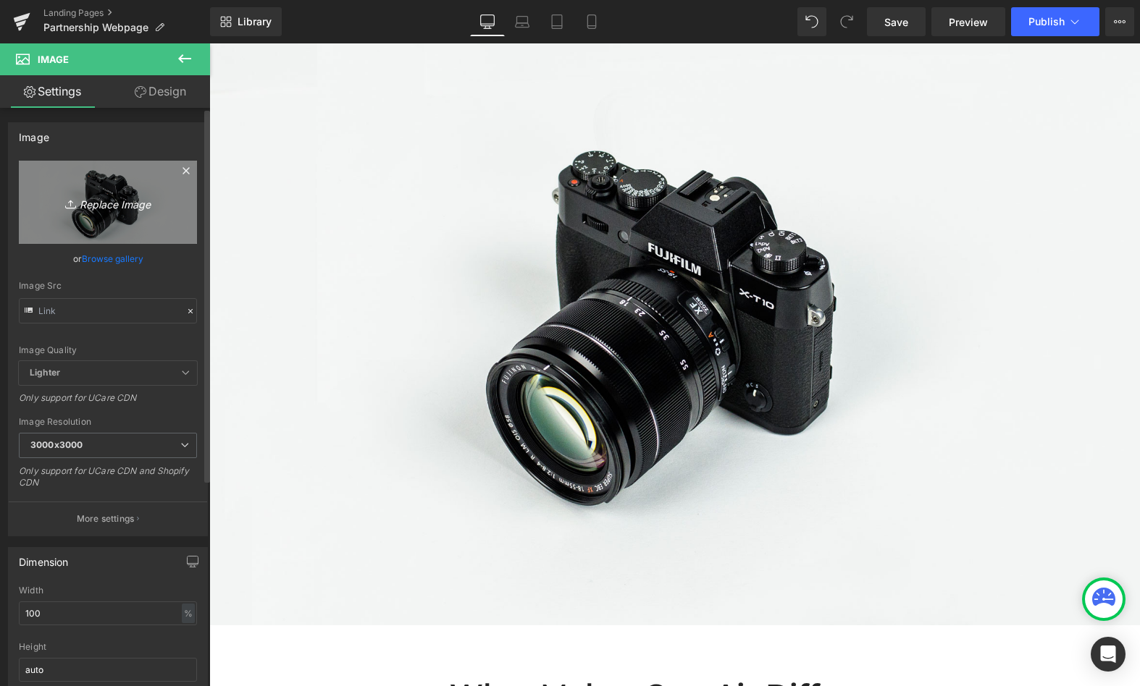
type input "C:\fakepath\8-).png"
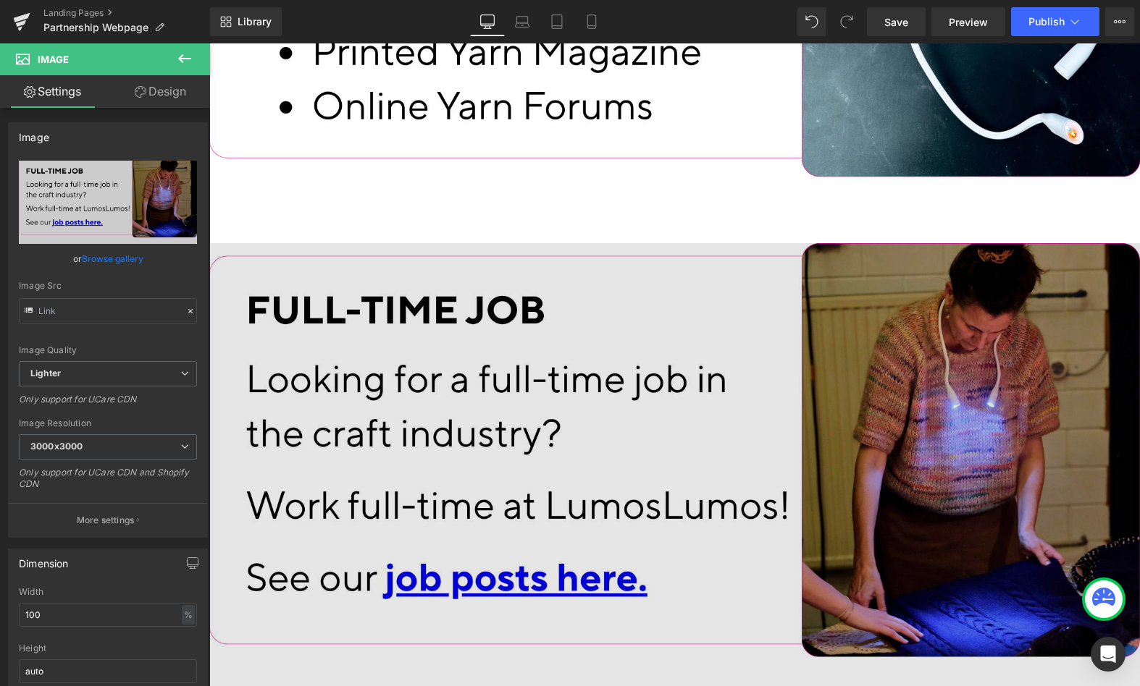
scroll to position [4993, 0]
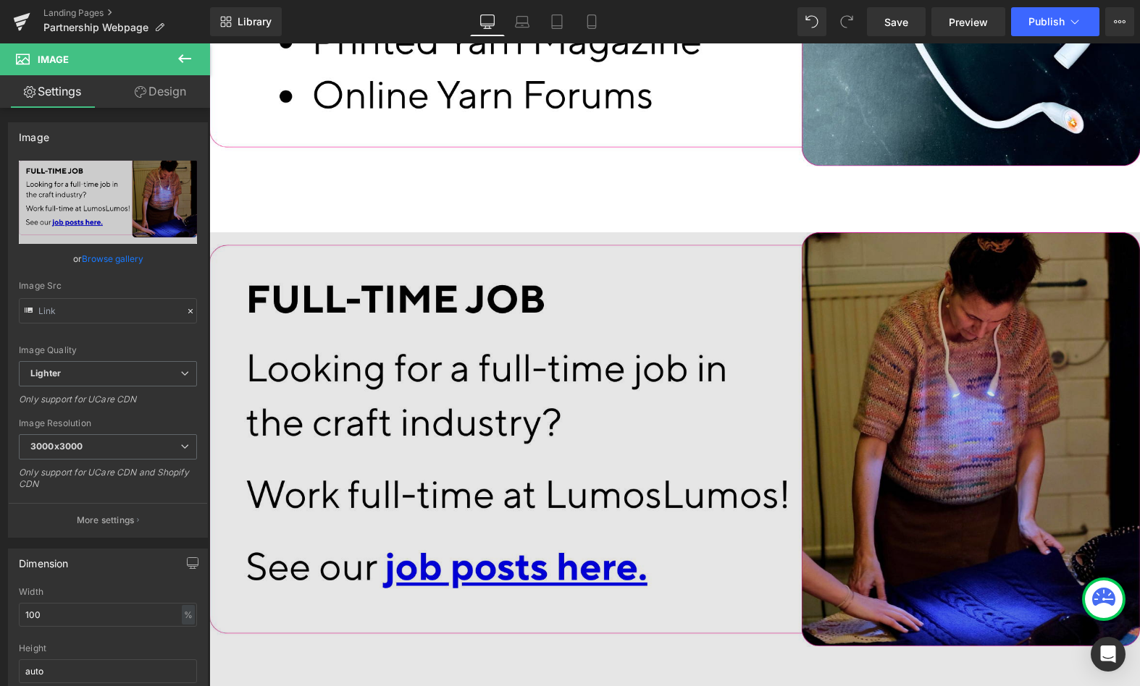
click at [602, 360] on img at bounding box center [674, 462] width 930 height 461
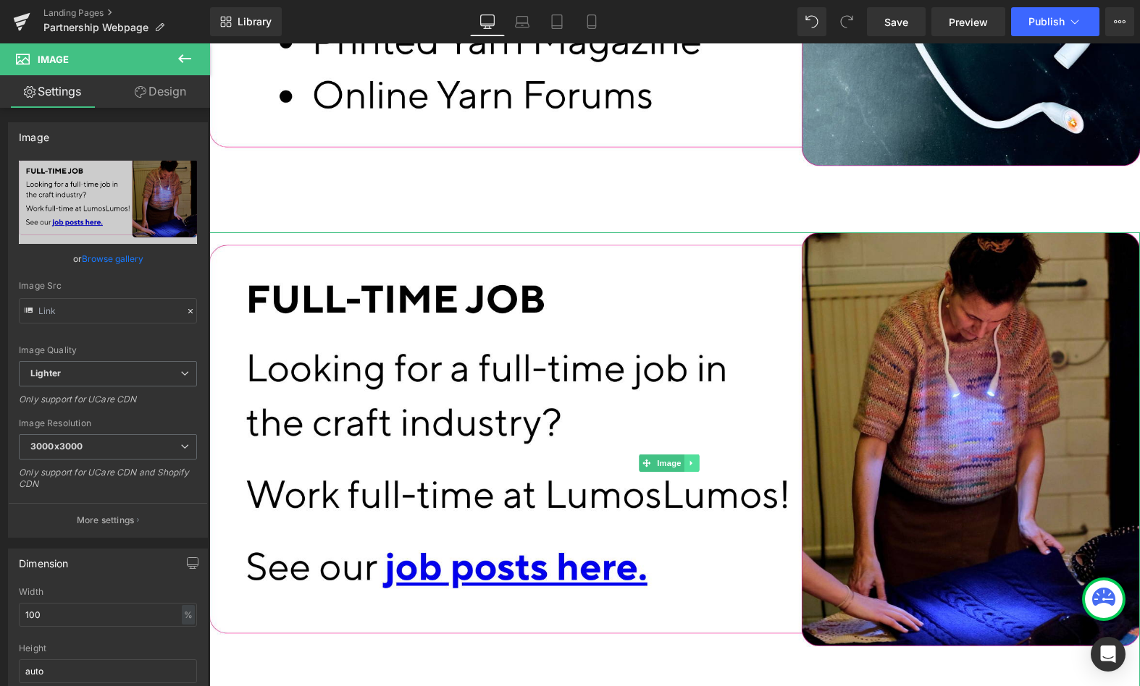
click at [695, 459] on icon at bounding box center [692, 463] width 8 height 9
click at [701, 459] on icon at bounding box center [699, 463] width 8 height 8
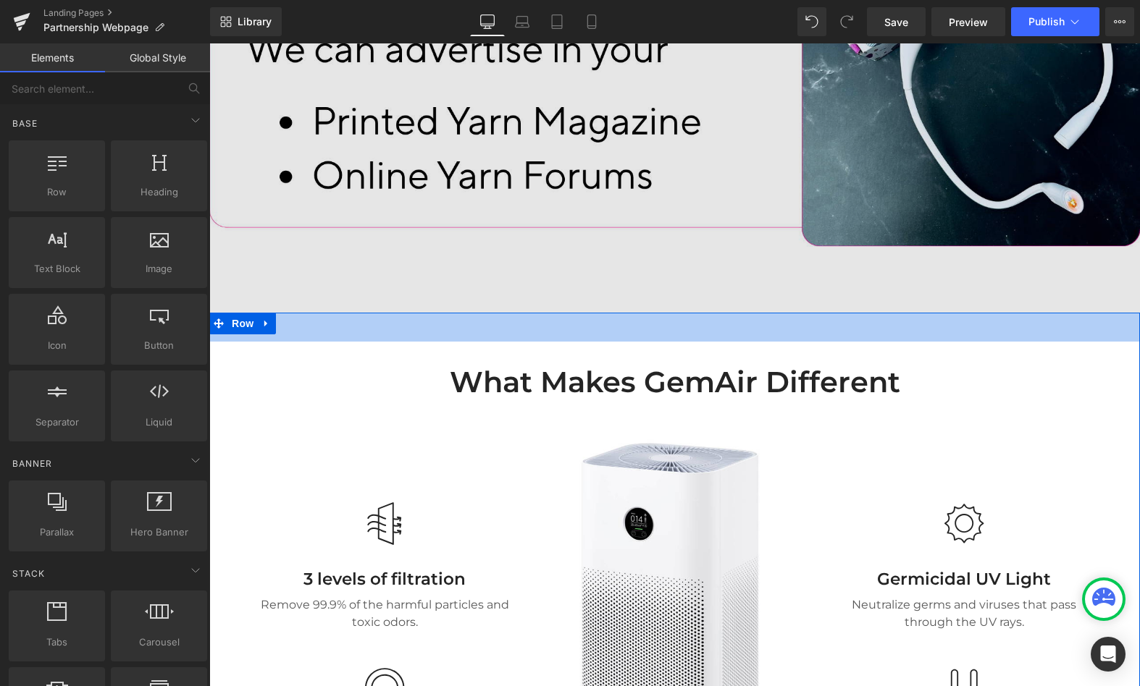
scroll to position [4892, 0]
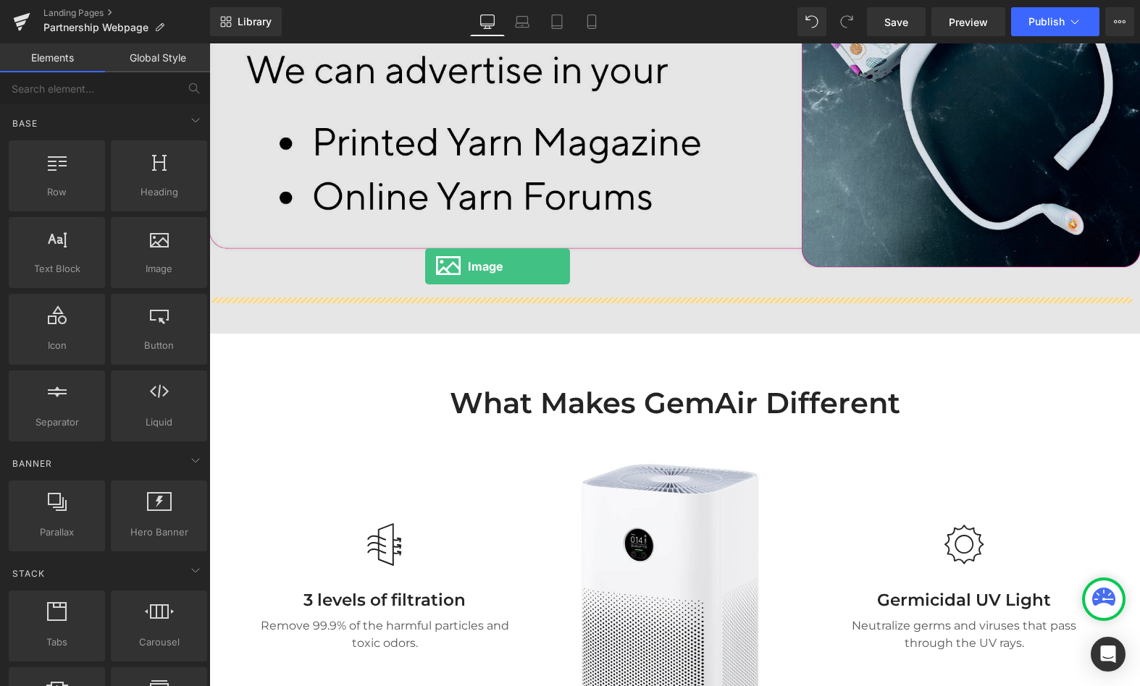
drag, startPoint x: 365, startPoint y: 306, endPoint x: 427, endPoint y: 266, distance: 73.9
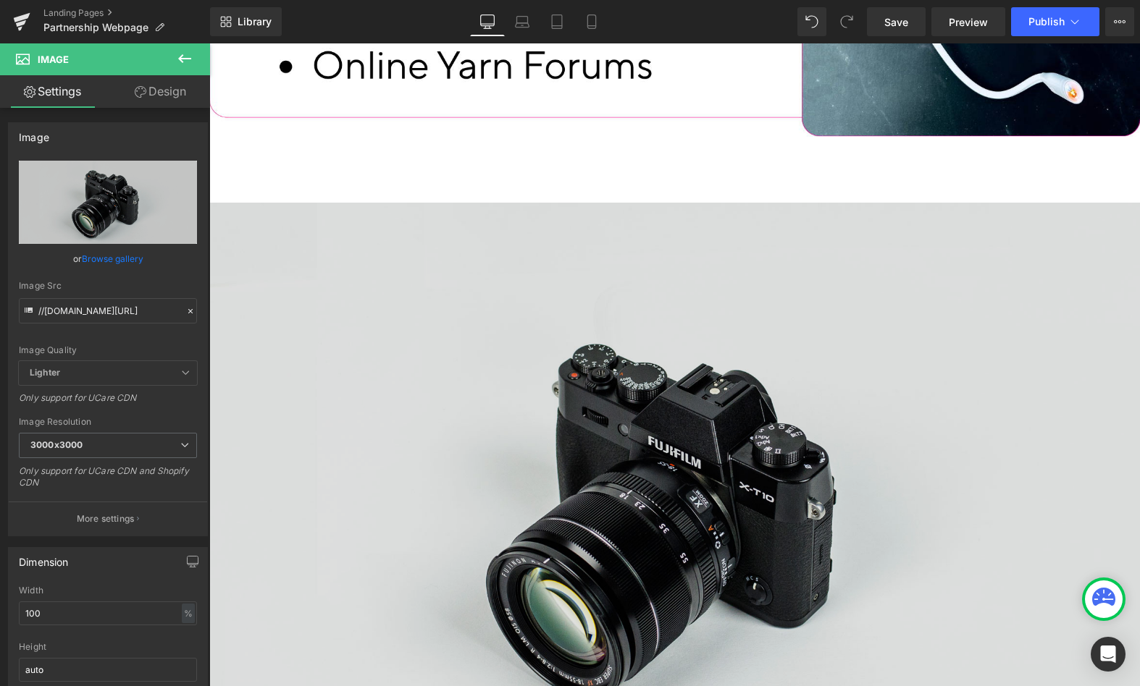
scroll to position [5005, 0]
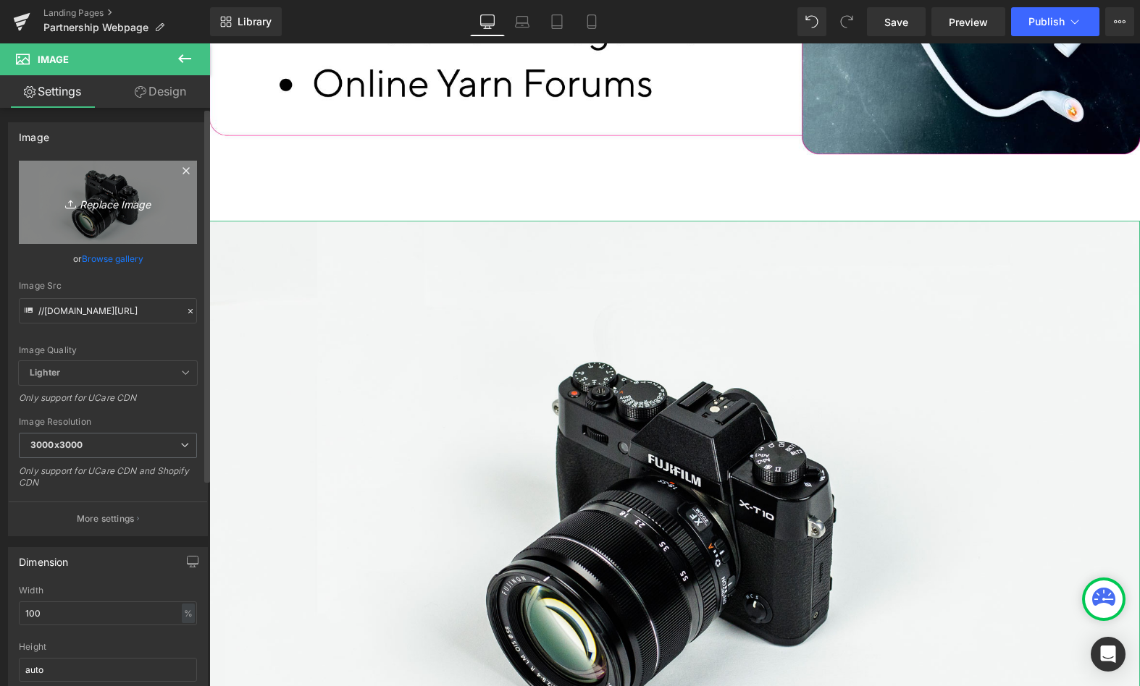
click at [134, 219] on link "Replace Image" at bounding box center [108, 202] width 178 height 83
type input "C:\fakepath\8-).png"
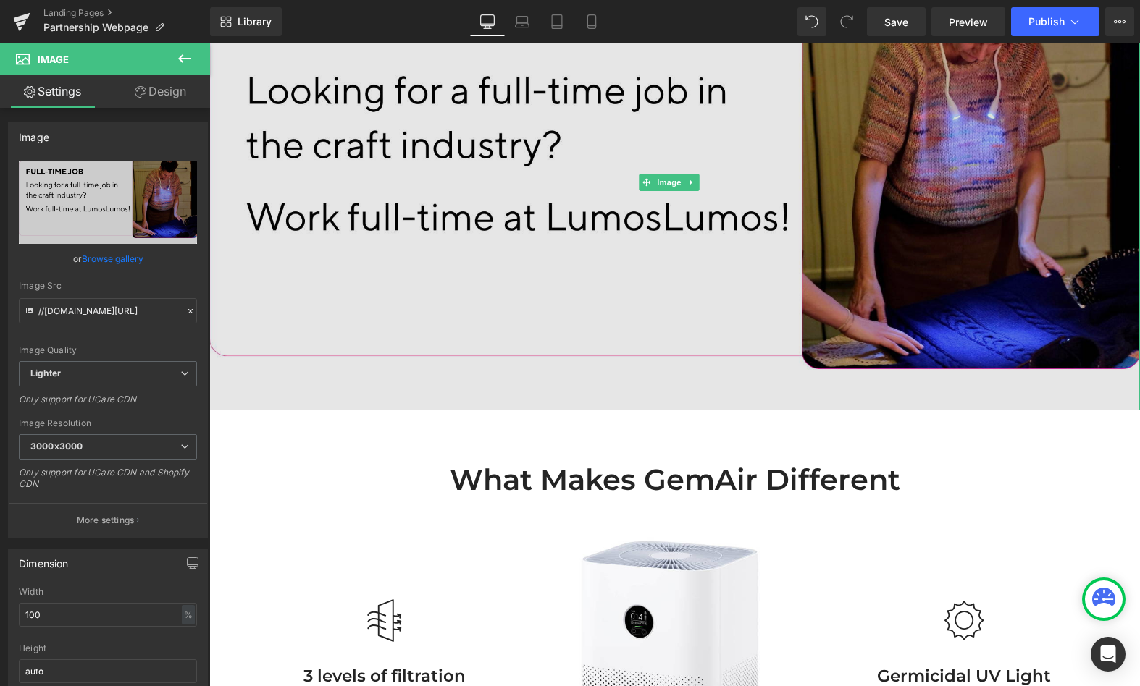
scroll to position [5214, 0]
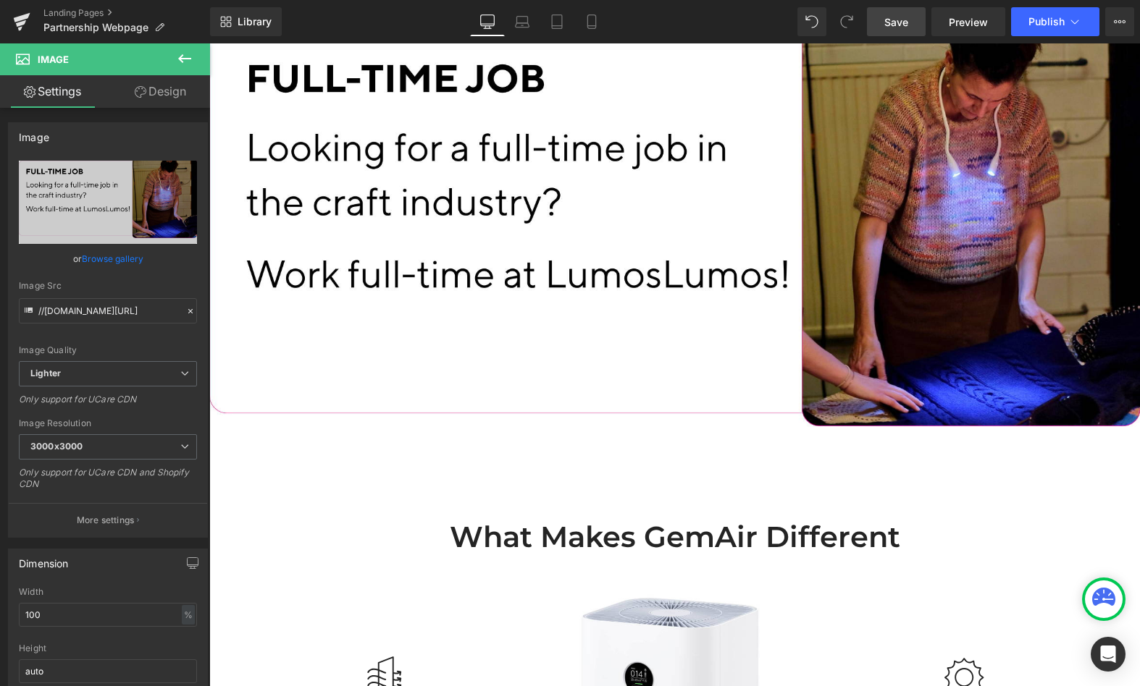
click at [901, 21] on span "Save" at bounding box center [896, 21] width 24 height 15
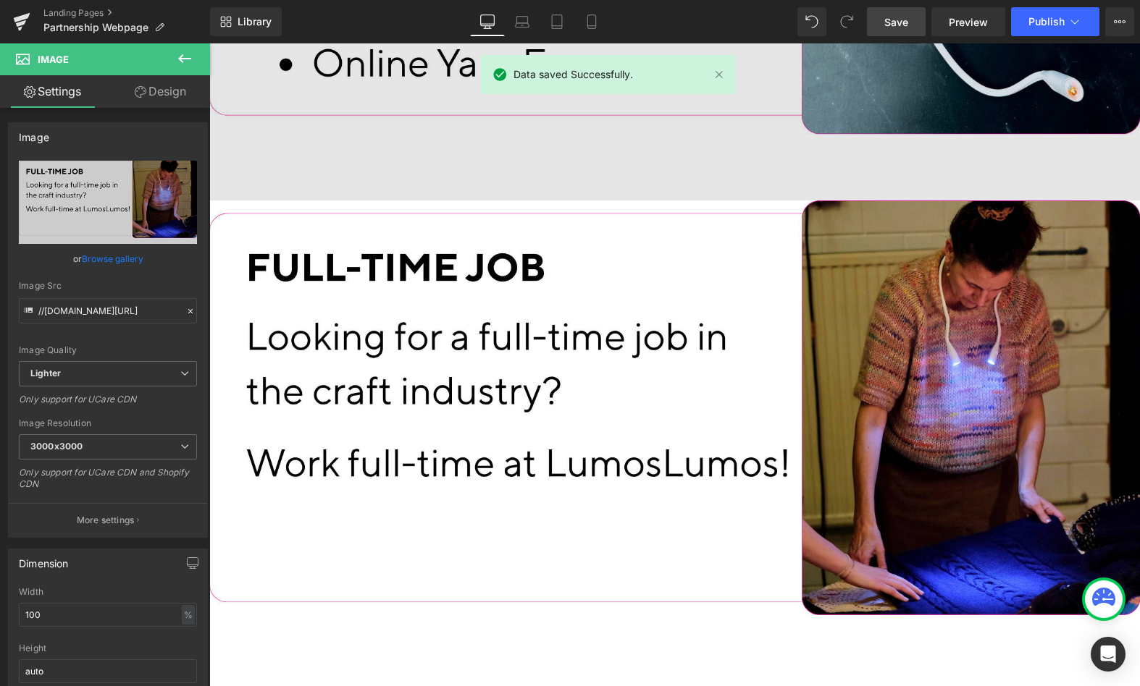
scroll to position [5034, 0]
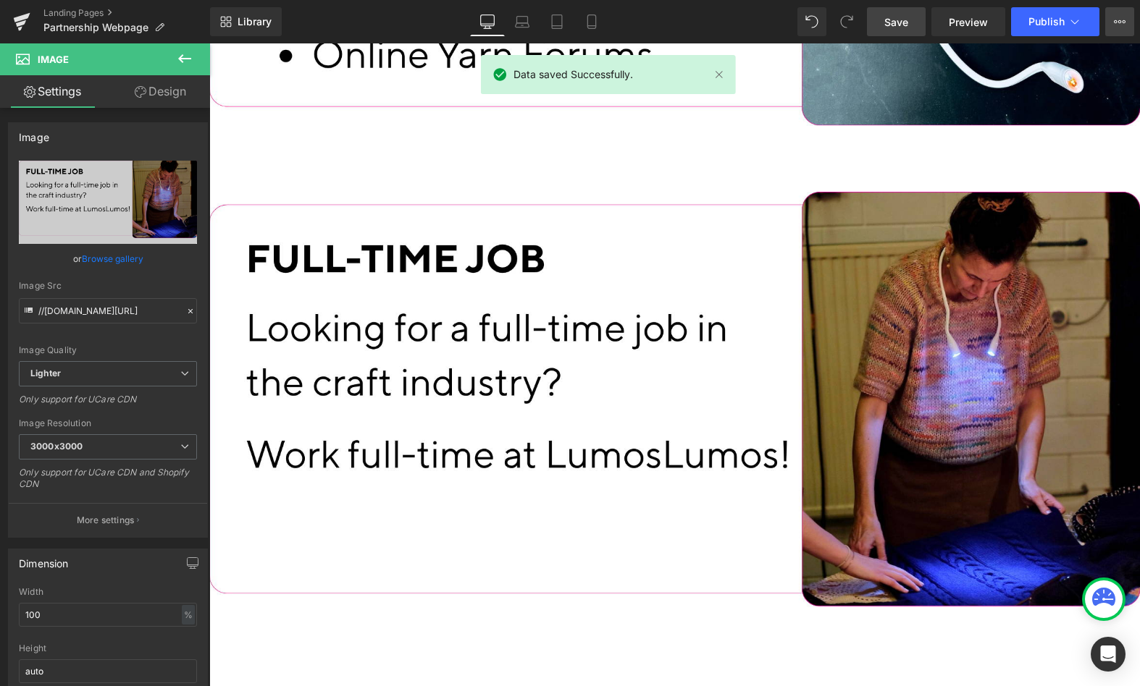
click at [1116, 25] on icon at bounding box center [1119, 22] width 12 height 12
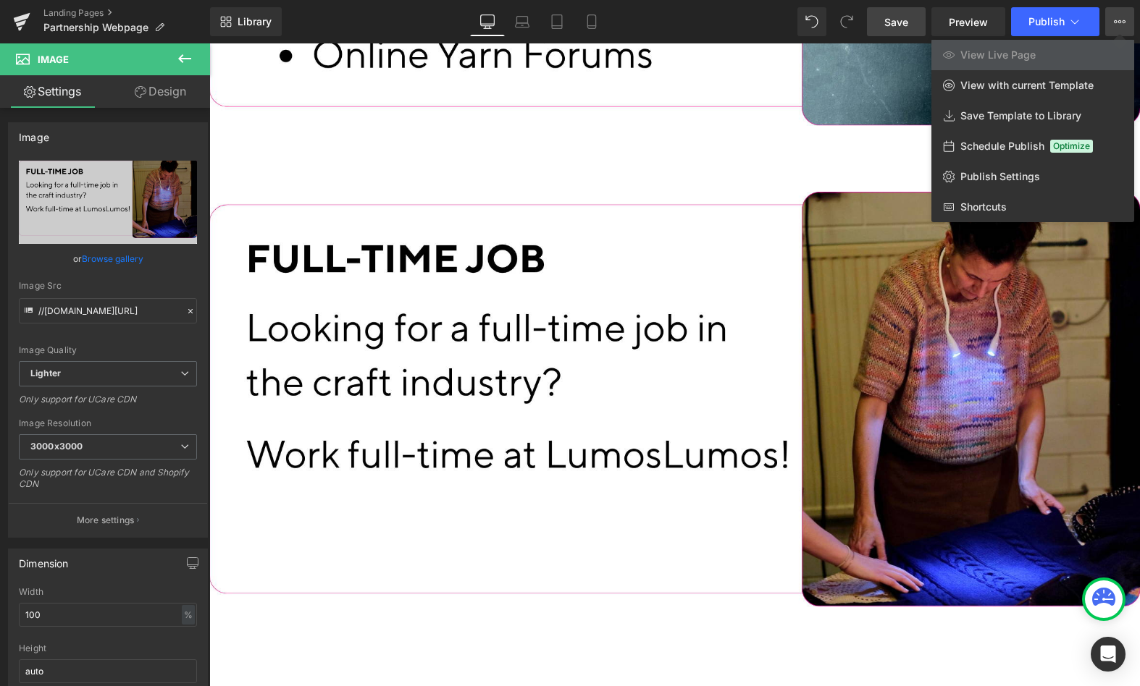
click at [688, 114] on div at bounding box center [674, 364] width 930 height 643
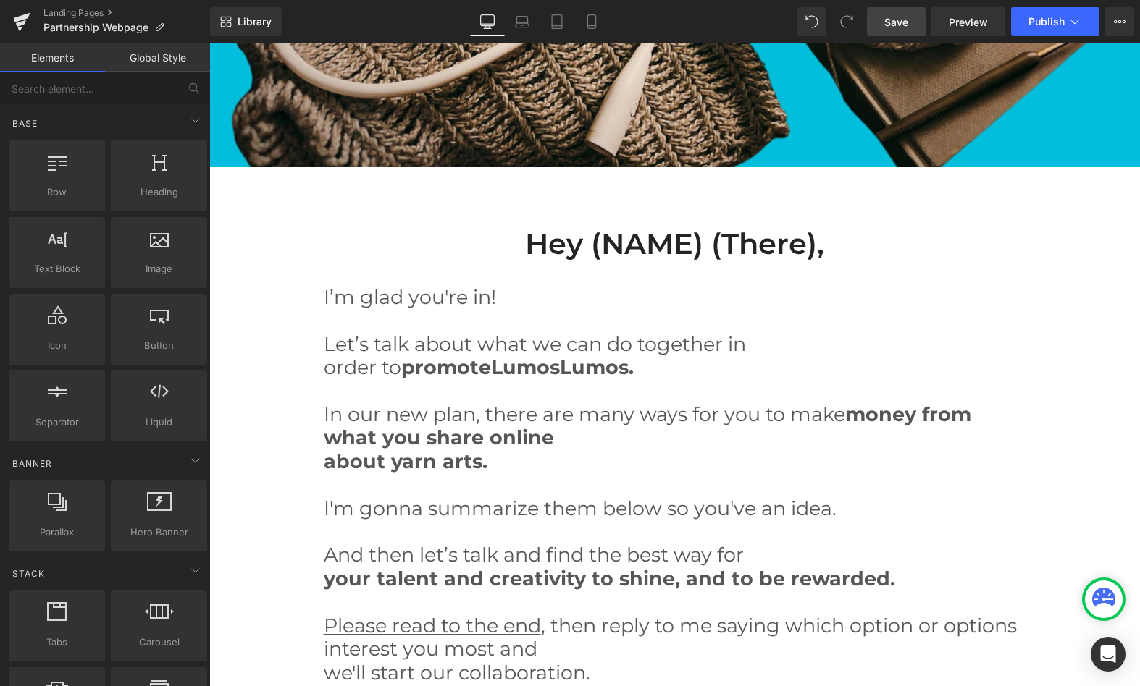
scroll to position [1281, 0]
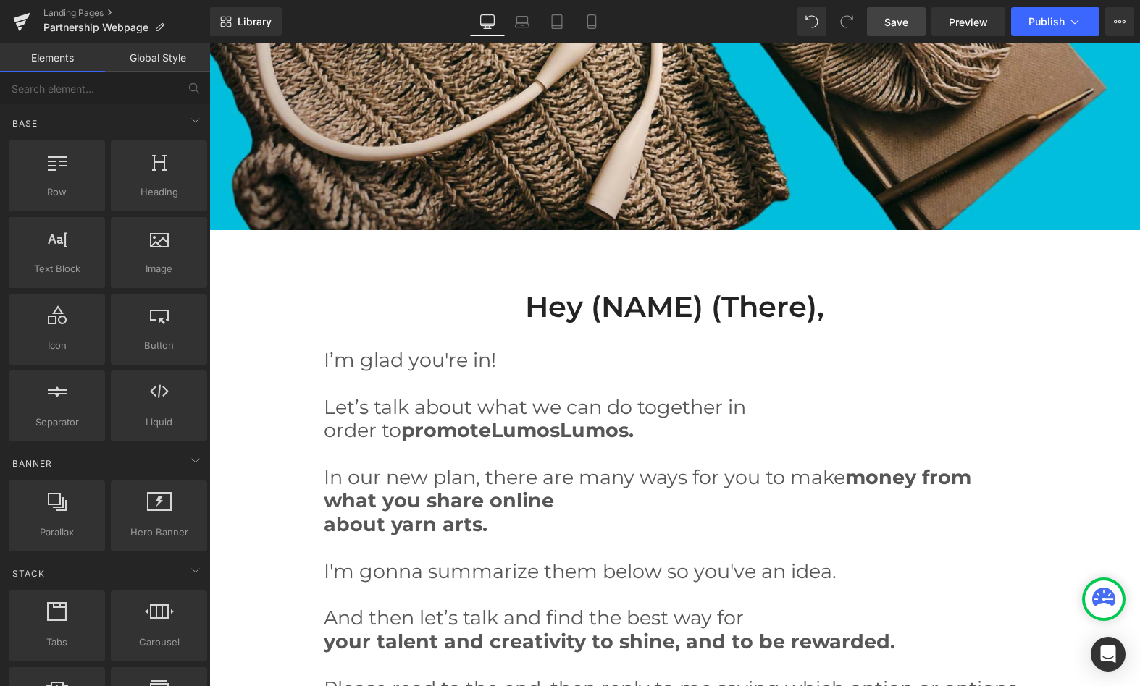
click at [901, 12] on link "Save" at bounding box center [896, 21] width 59 height 29
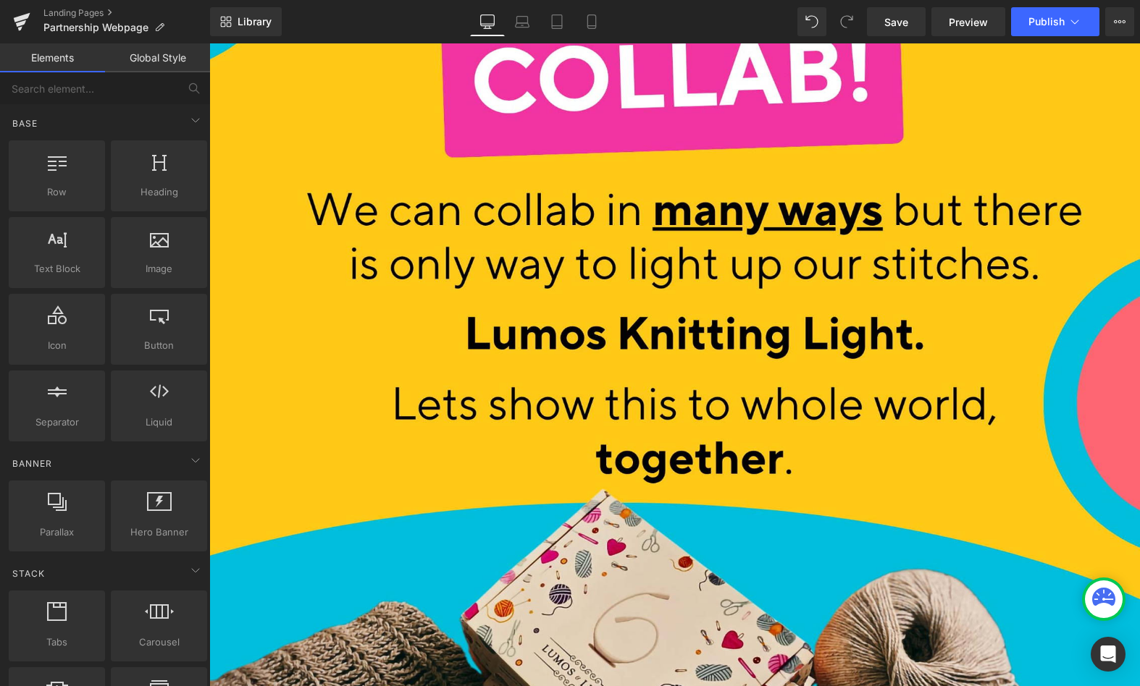
scroll to position [340, 0]
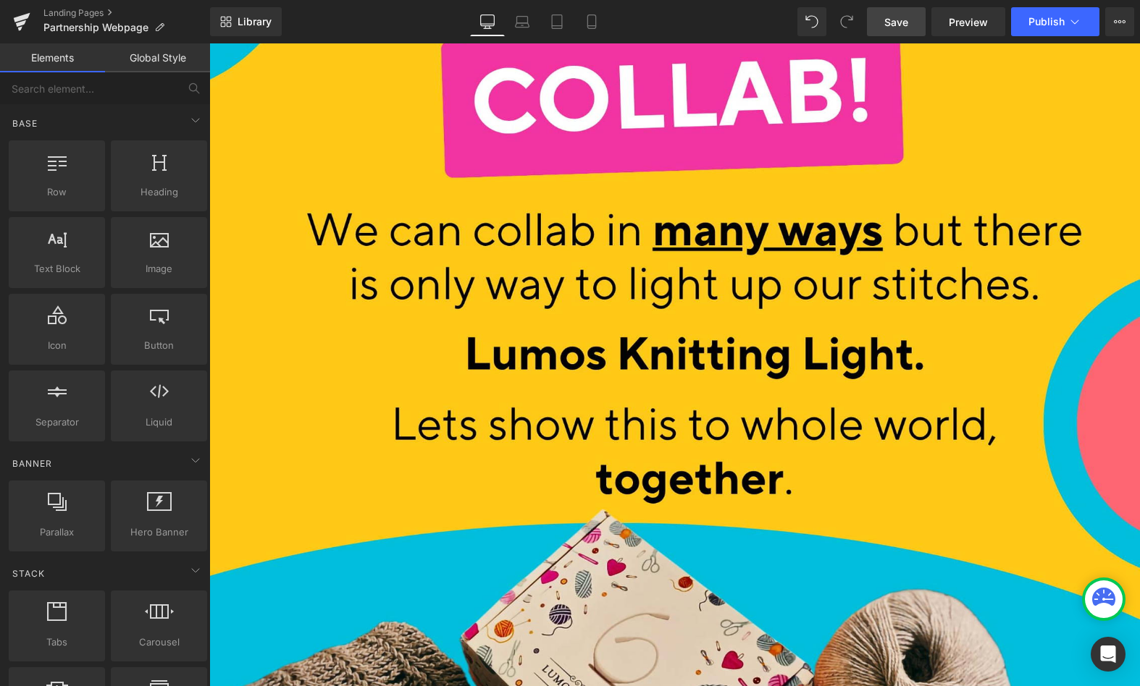
click at [902, 23] on span "Save" at bounding box center [896, 21] width 24 height 15
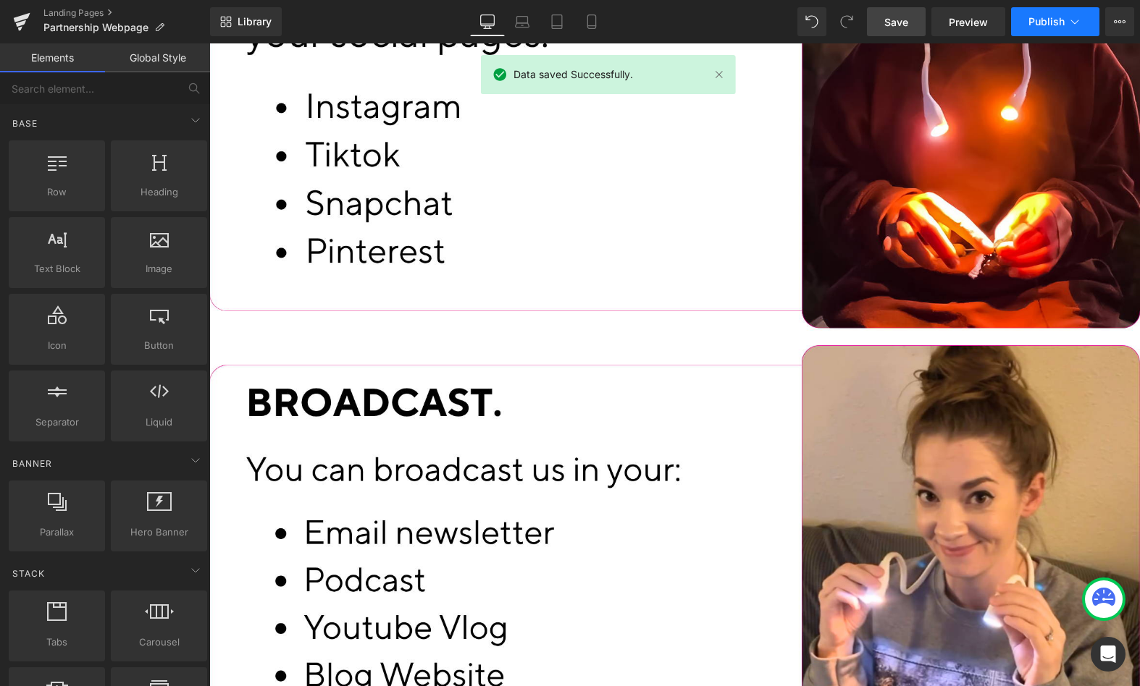
scroll to position [2170, 0]
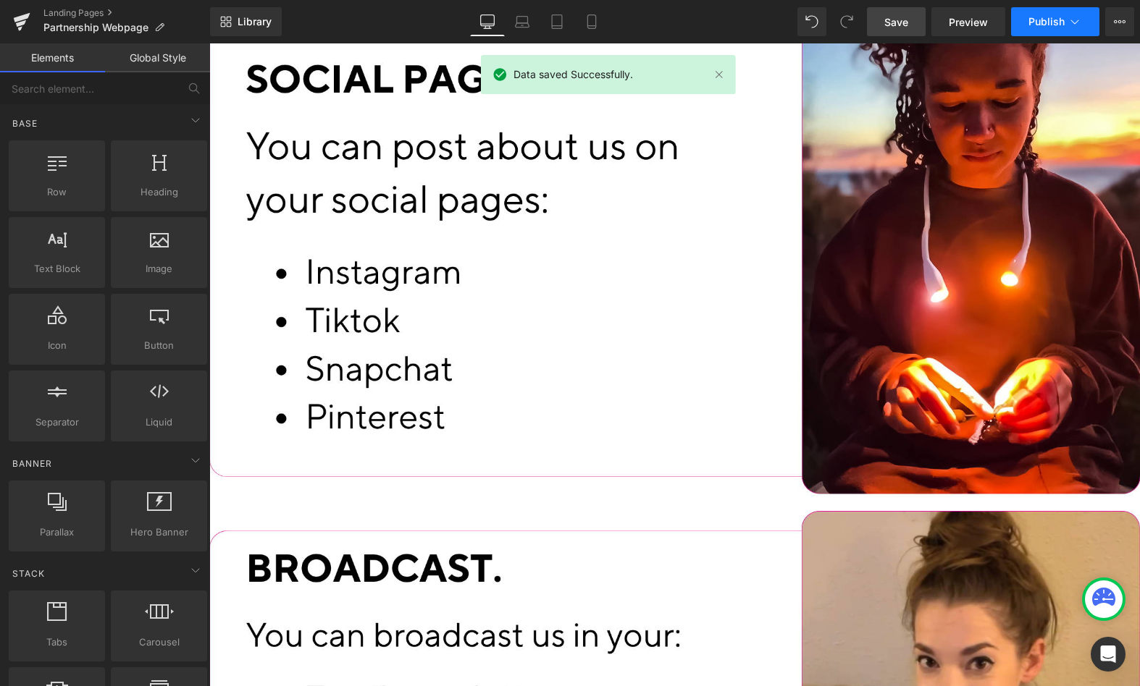
click at [1077, 17] on icon at bounding box center [1074, 21] width 14 height 14
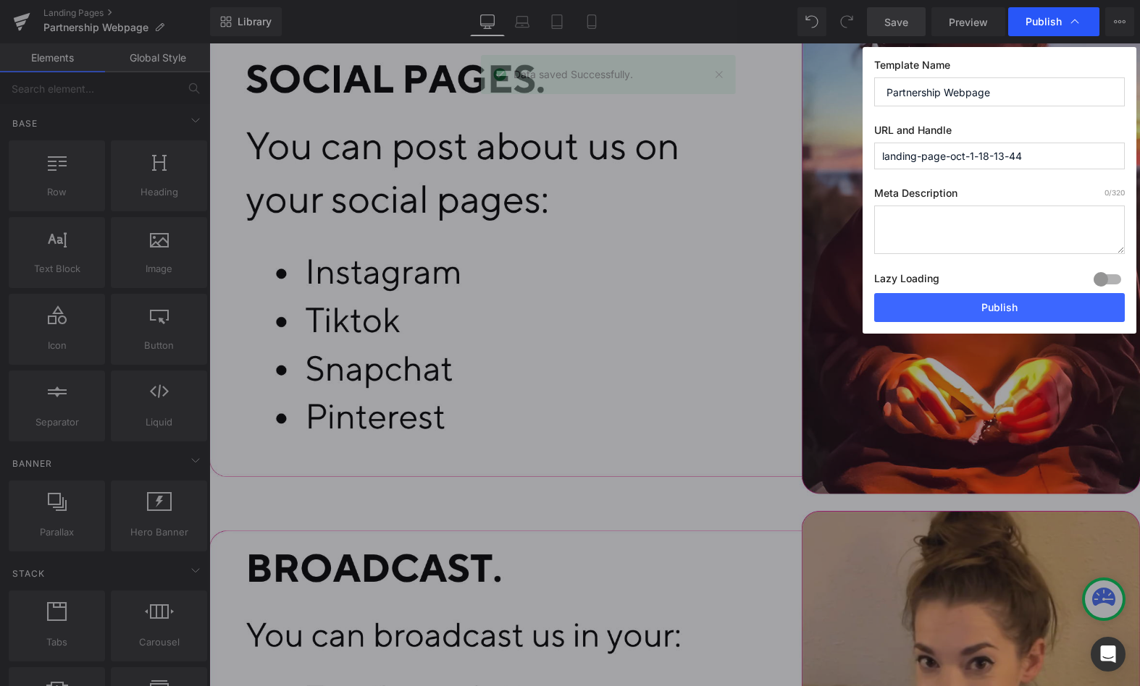
click at [1079, 20] on icon at bounding box center [1074, 21] width 14 height 14
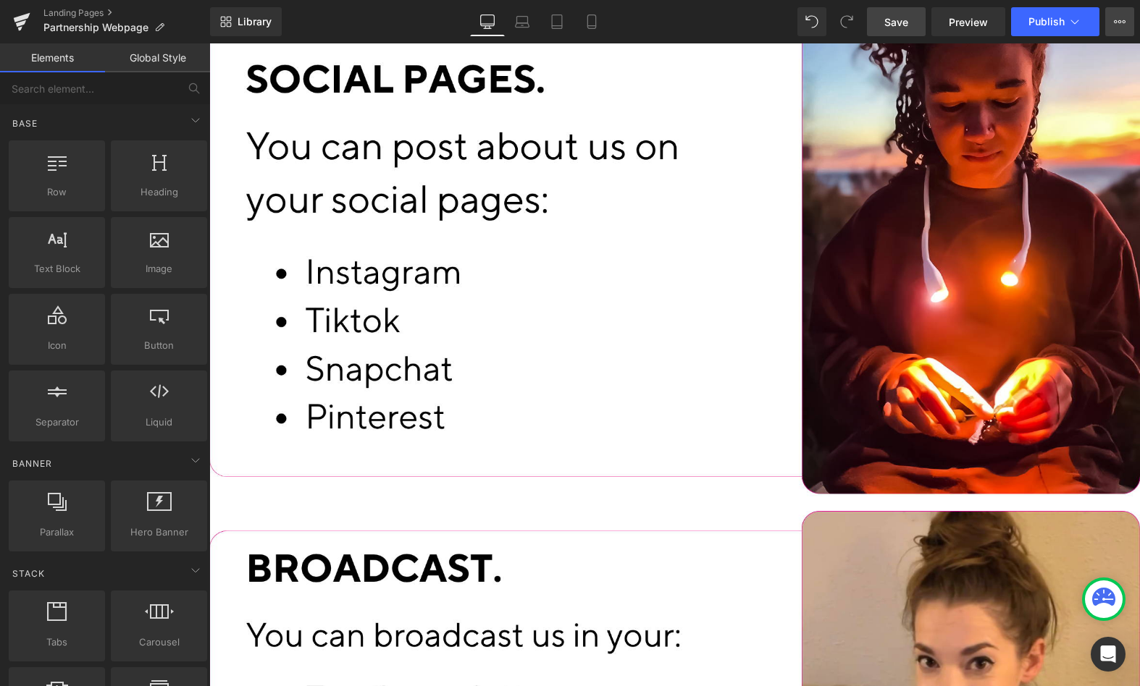
click at [1120, 20] on icon at bounding box center [1119, 22] width 12 height 12
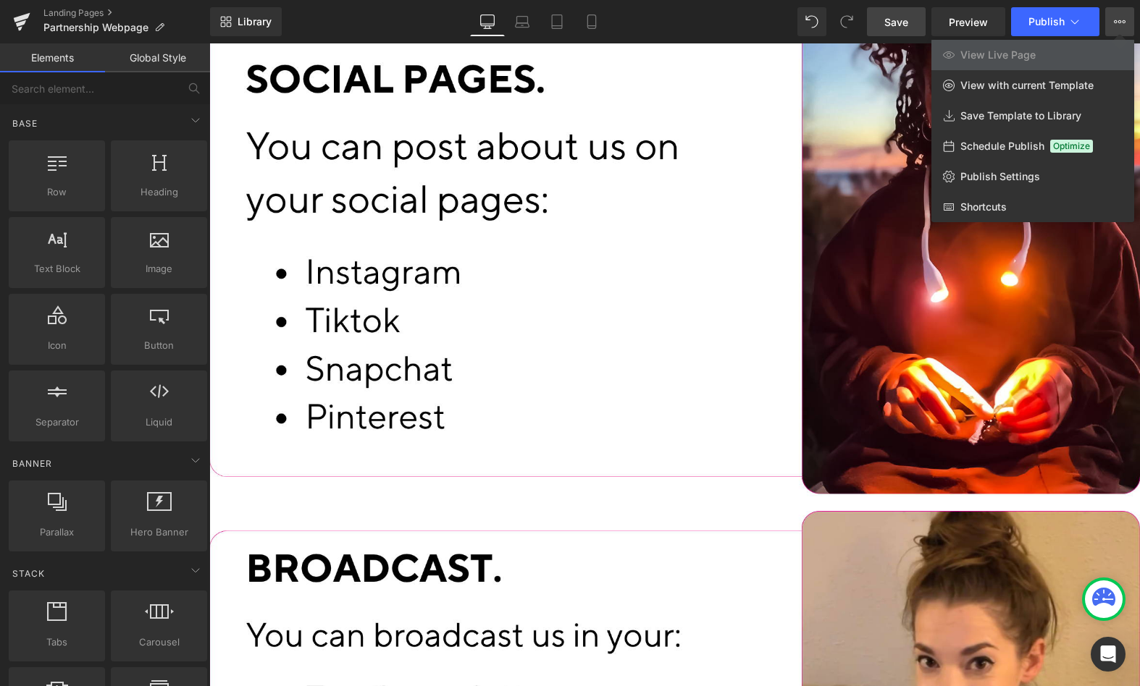
click at [1120, 20] on icon at bounding box center [1119, 22] width 12 height 12
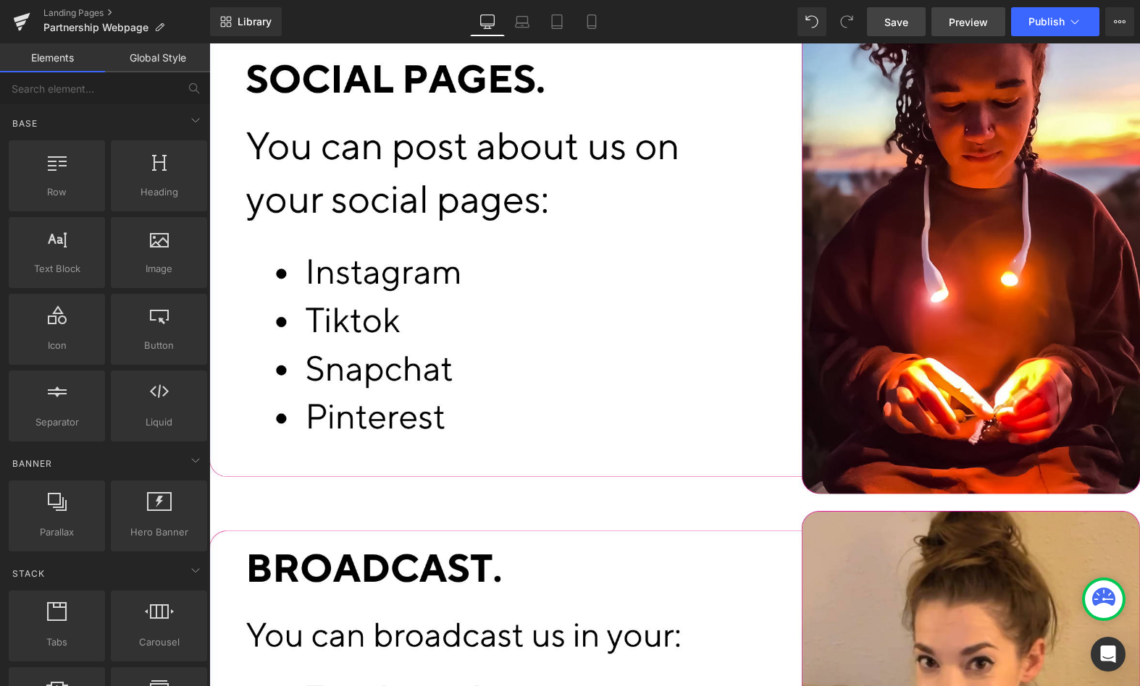
click at [962, 18] on span "Preview" at bounding box center [967, 21] width 39 height 15
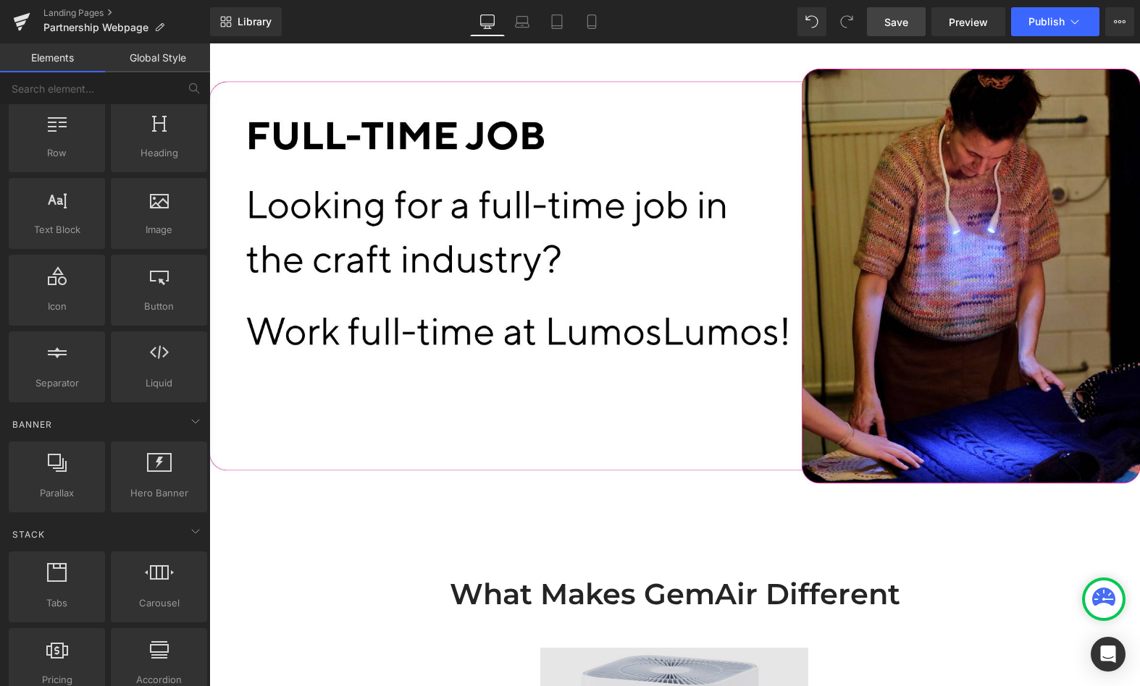
scroll to position [0, 0]
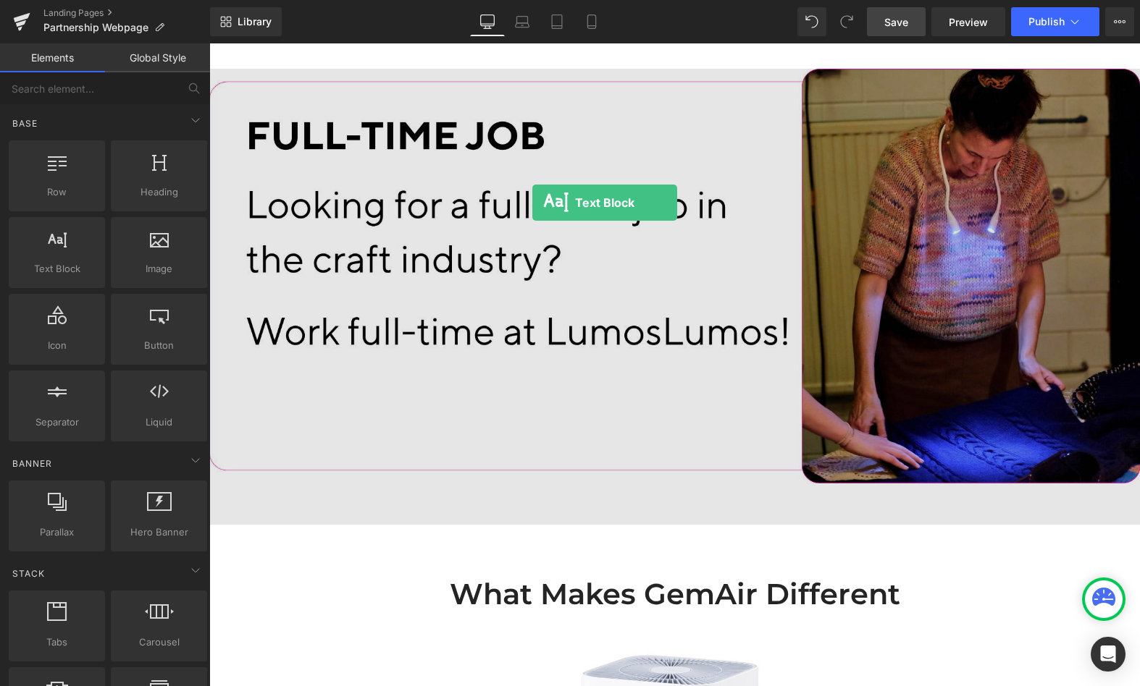
drag, startPoint x: 275, startPoint y: 295, endPoint x: 532, endPoint y: 202, distance: 273.2
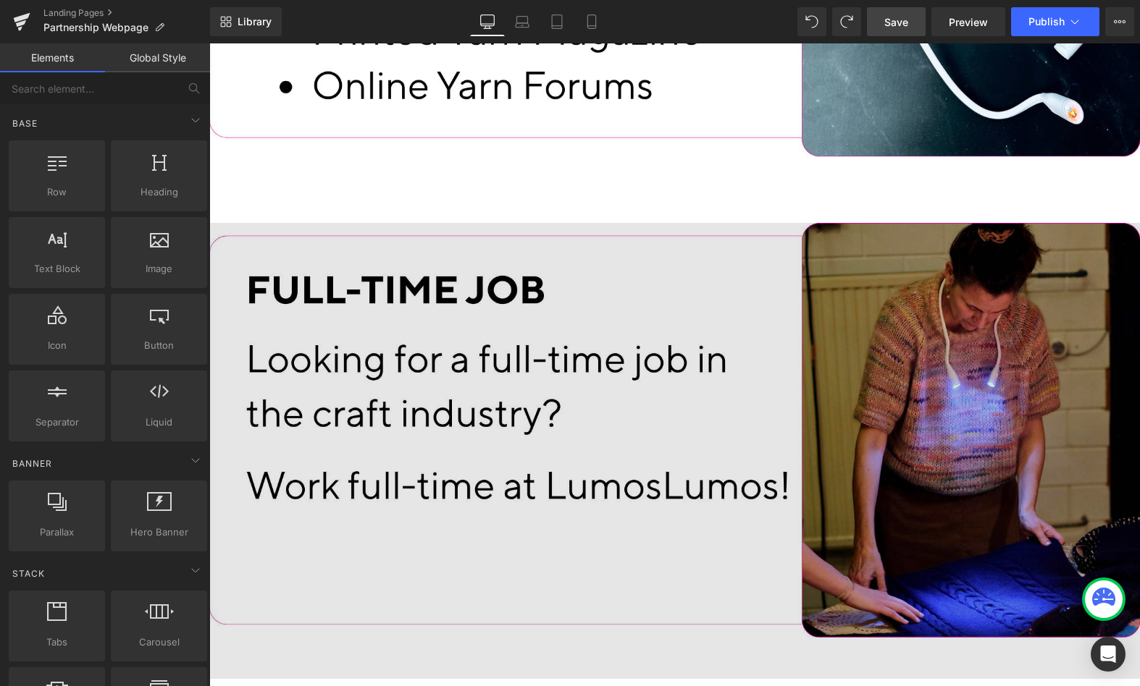
scroll to position [5079, 0]
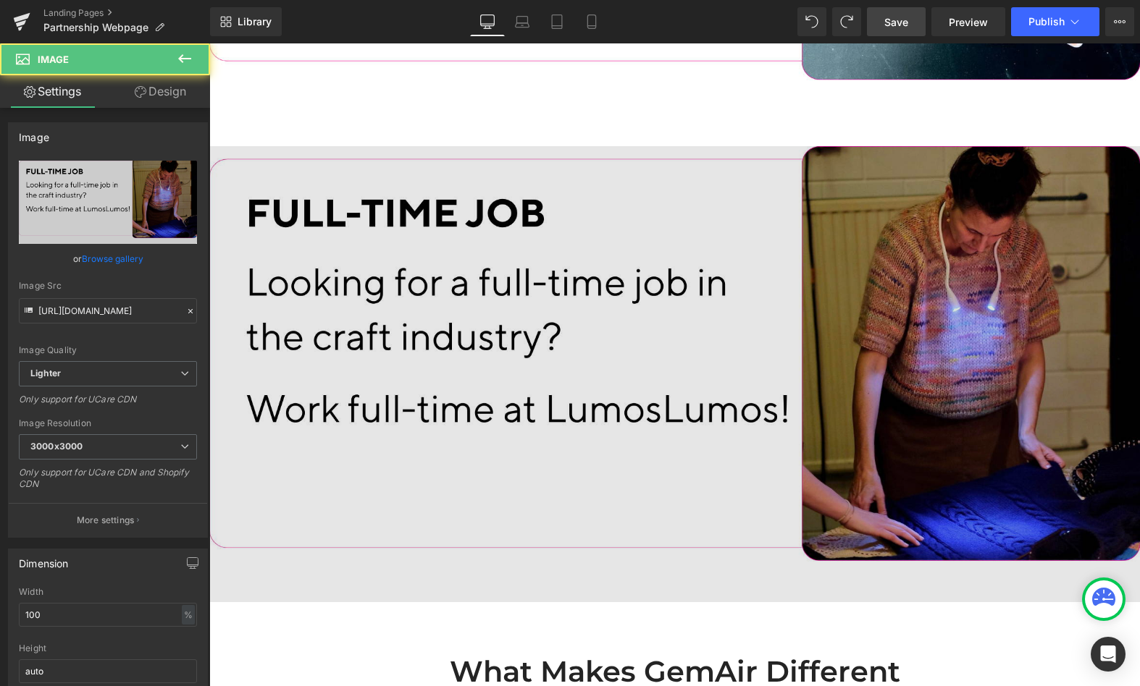
click at [458, 331] on img at bounding box center [674, 373] width 930 height 455
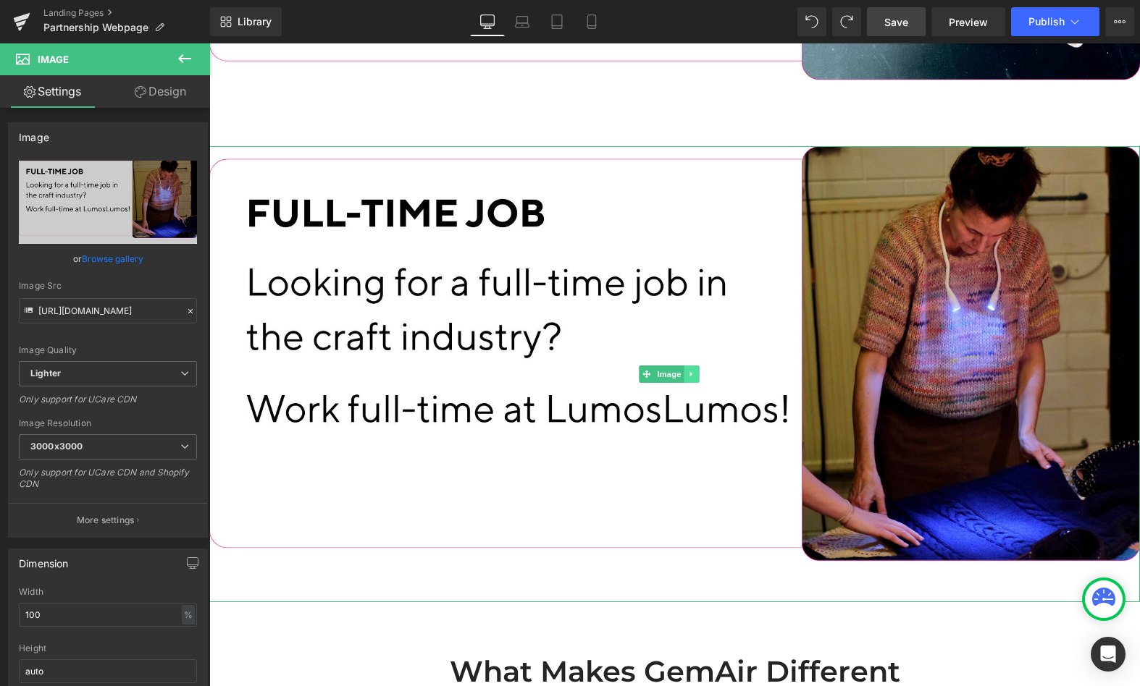
click at [691, 371] on icon at bounding box center [691, 373] width 2 height 5
click at [699, 370] on icon at bounding box center [699, 374] width 8 height 8
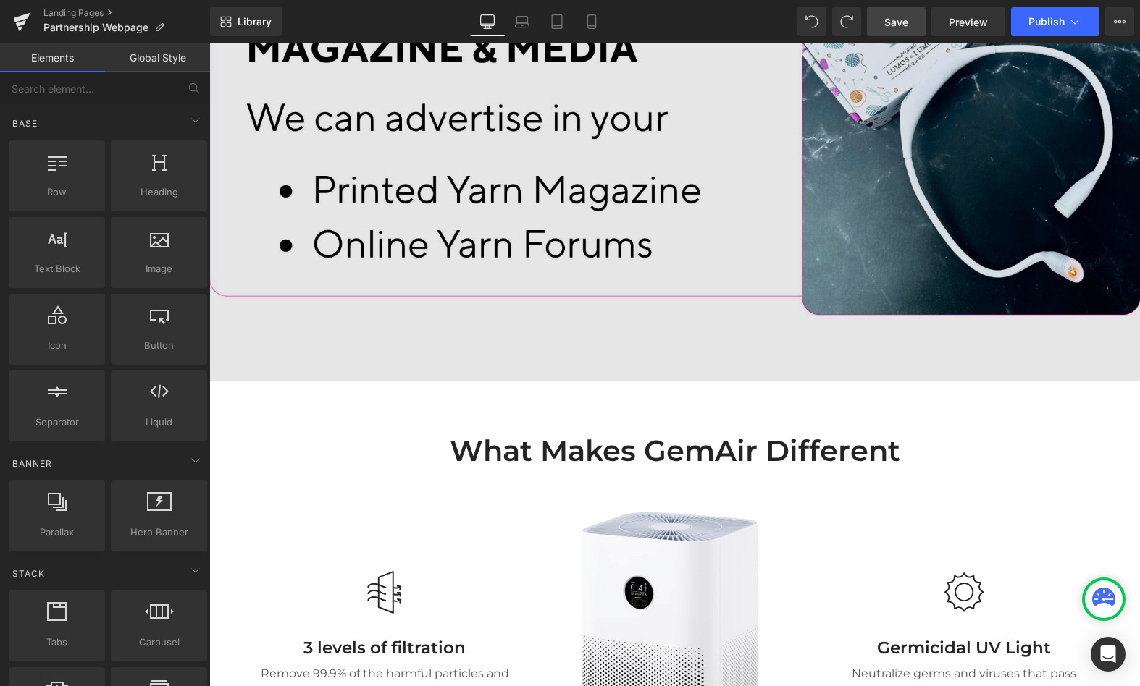
scroll to position [4847, 0]
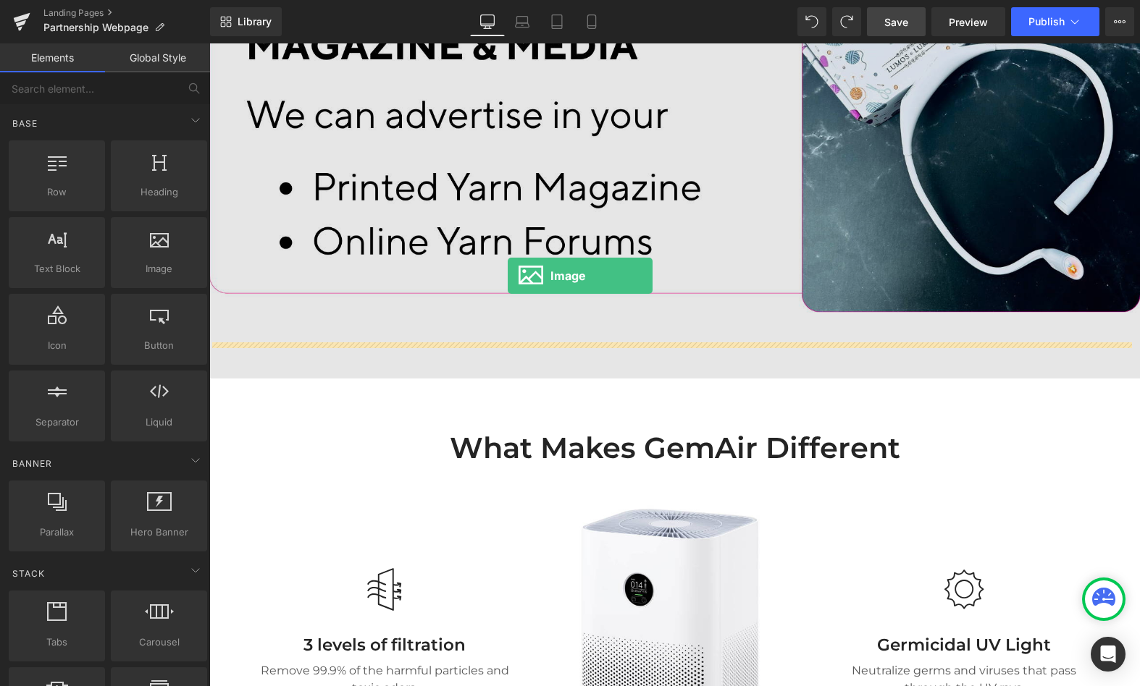
drag, startPoint x: 364, startPoint y: 303, endPoint x: 490, endPoint y: 290, distance: 126.6
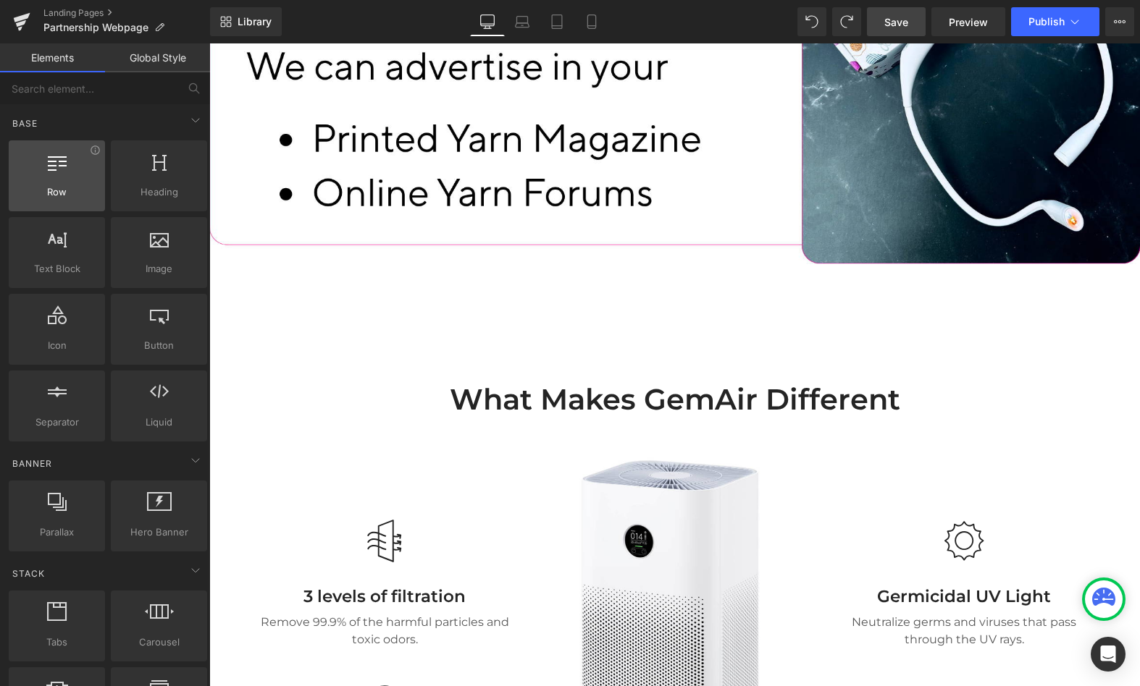
scroll to position [4887, 0]
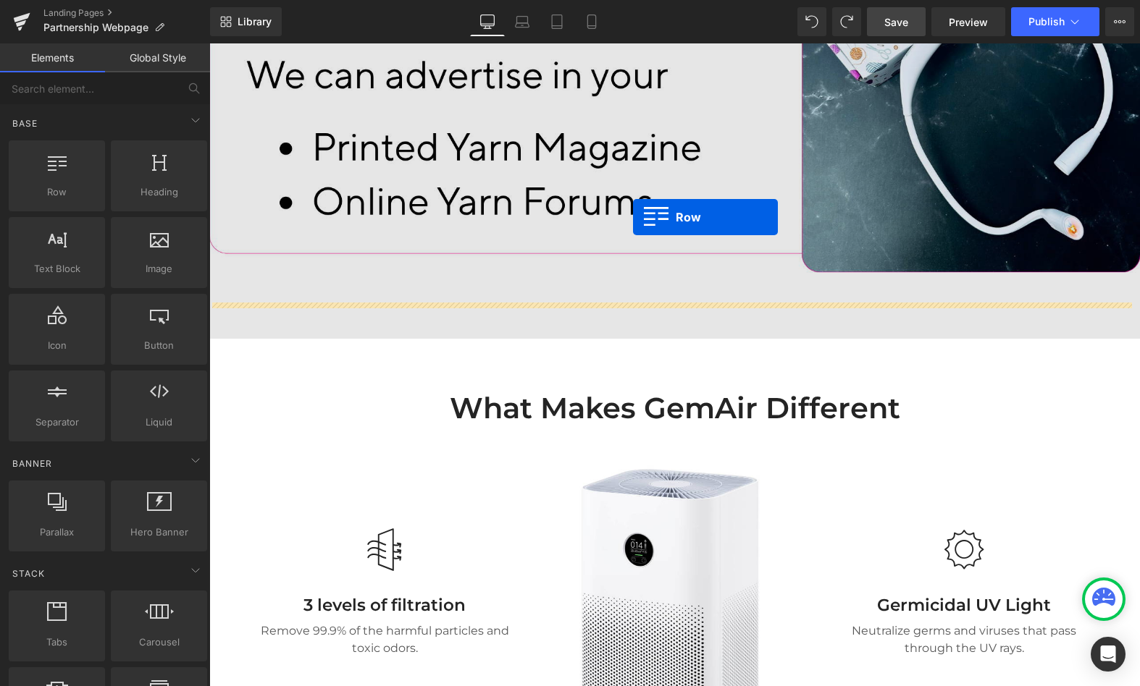
drag, startPoint x: 272, startPoint y: 225, endPoint x: 633, endPoint y: 216, distance: 361.4
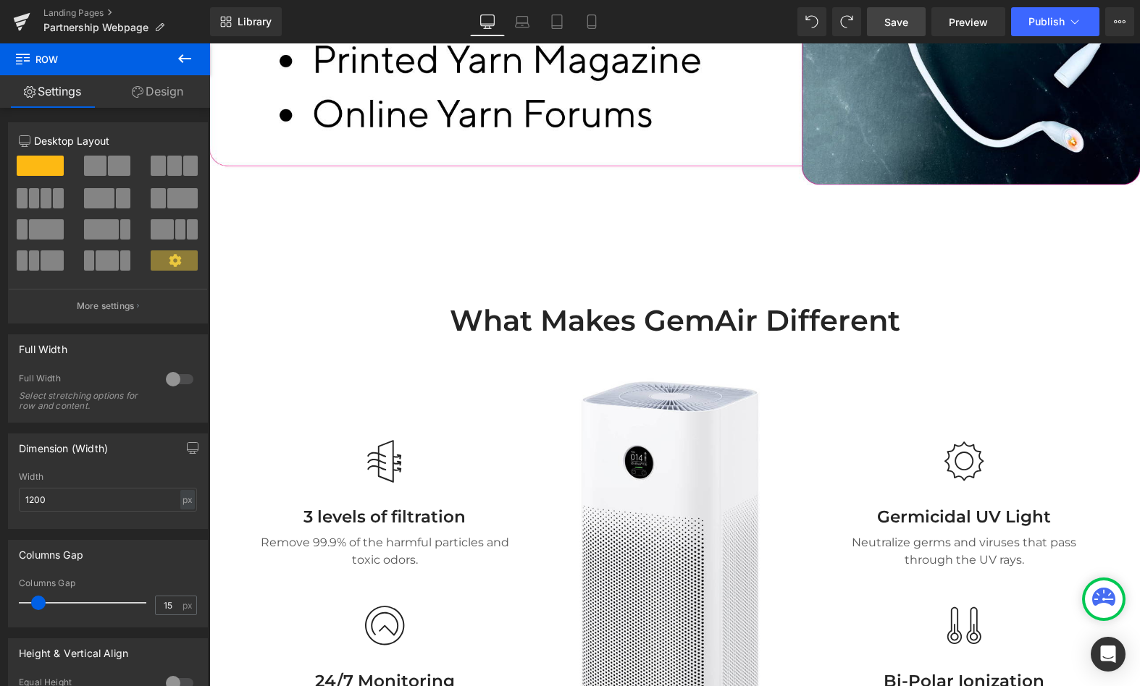
scroll to position [4928, 0]
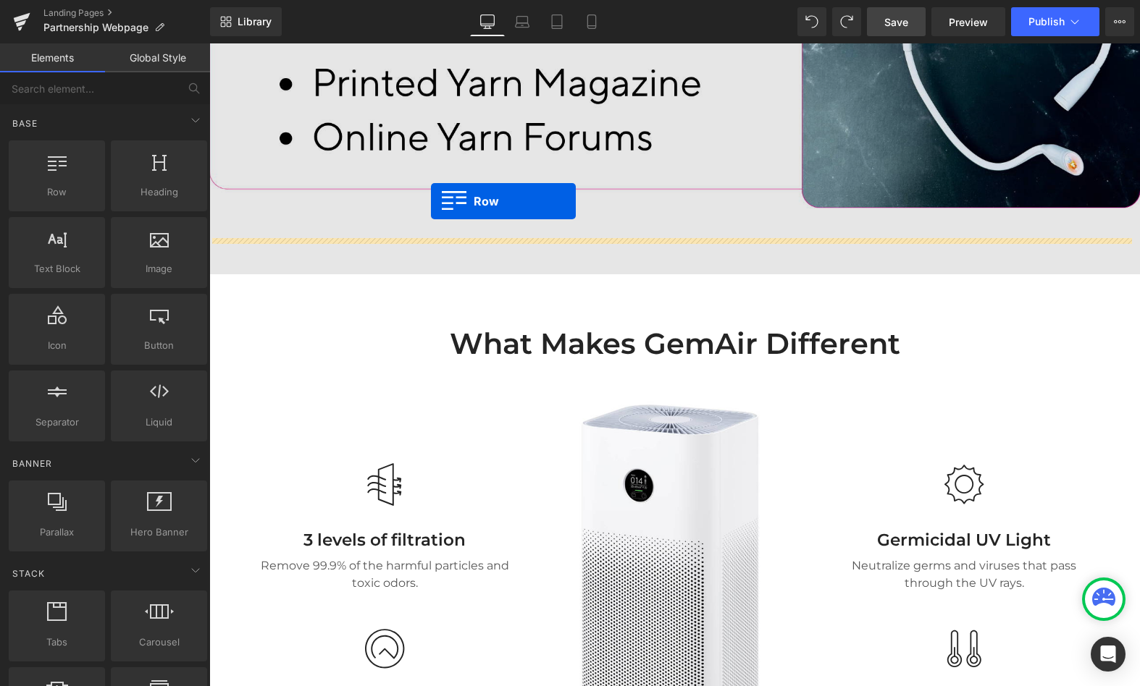
drag, startPoint x: 269, startPoint y: 221, endPoint x: 431, endPoint y: 201, distance: 162.6
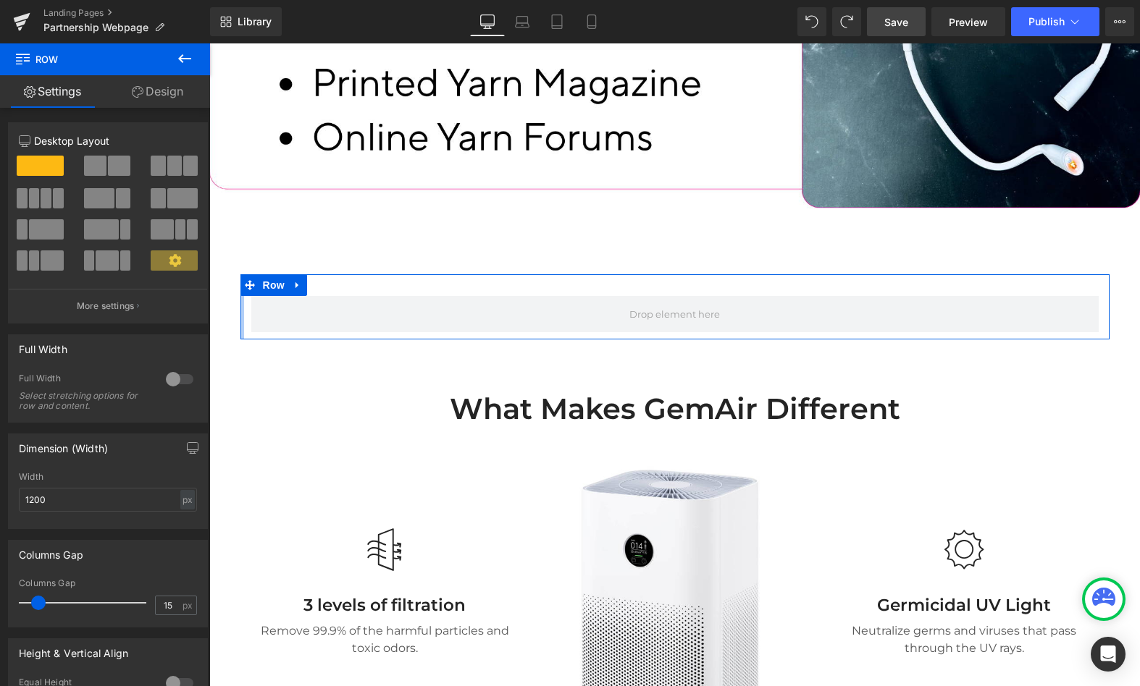
drag, startPoint x: 237, startPoint y: 267, endPoint x: 198, endPoint y: 268, distance: 38.4
click at [240, 274] on div at bounding box center [242, 306] width 4 height 65
drag, startPoint x: 361, startPoint y: 275, endPoint x: 284, endPoint y: 260, distance: 78.9
click at [347, 296] on span at bounding box center [674, 314] width 847 height 36
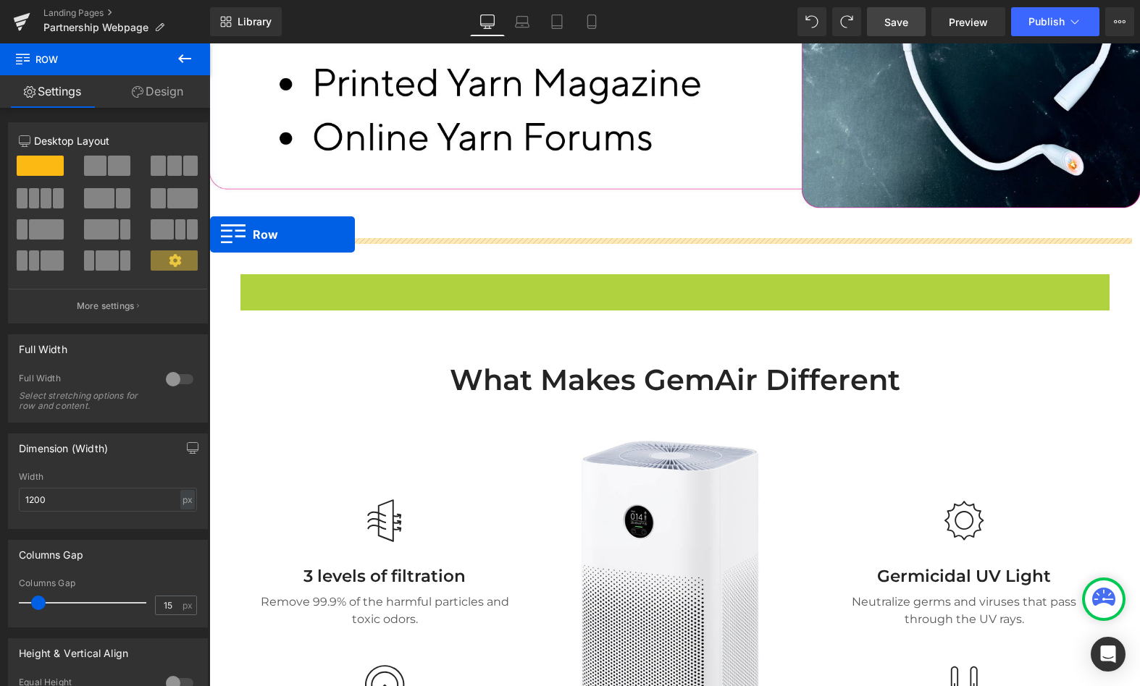
drag, startPoint x: 243, startPoint y: 249, endPoint x: 198, endPoint y: 249, distance: 44.9
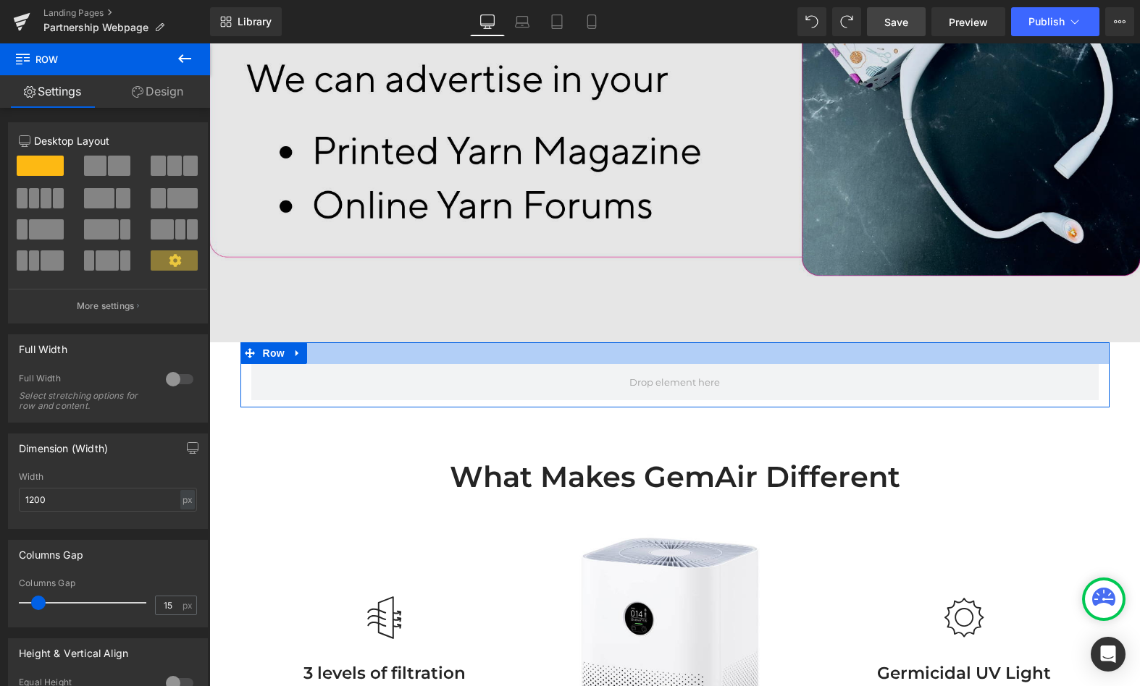
scroll to position [4859, 0]
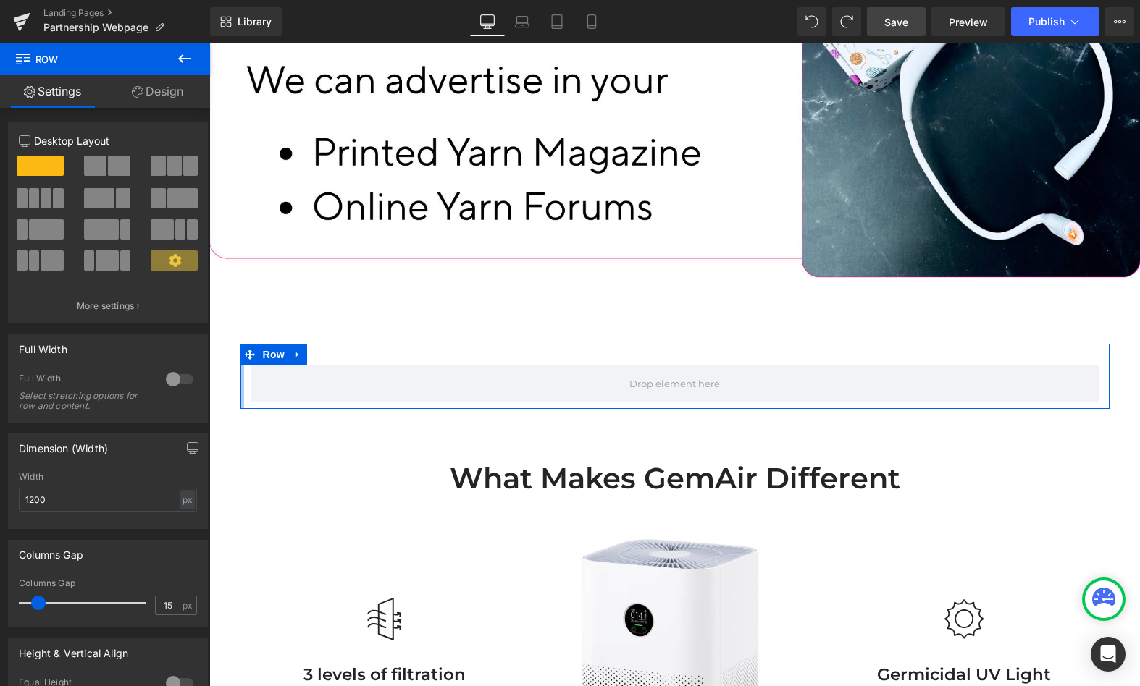
drag, startPoint x: 233, startPoint y: 332, endPoint x: 222, endPoint y: 338, distance: 13.3
drag, startPoint x: 235, startPoint y: 337, endPoint x: 241, endPoint y: 359, distance: 22.7
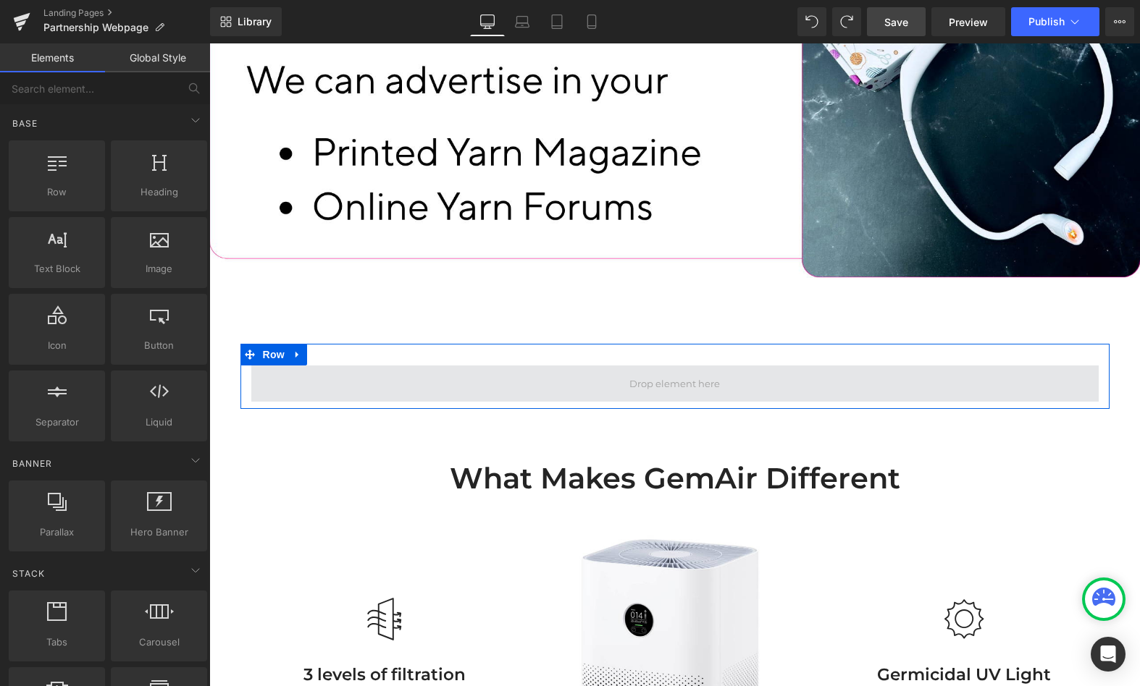
click at [292, 366] on span at bounding box center [674, 384] width 847 height 36
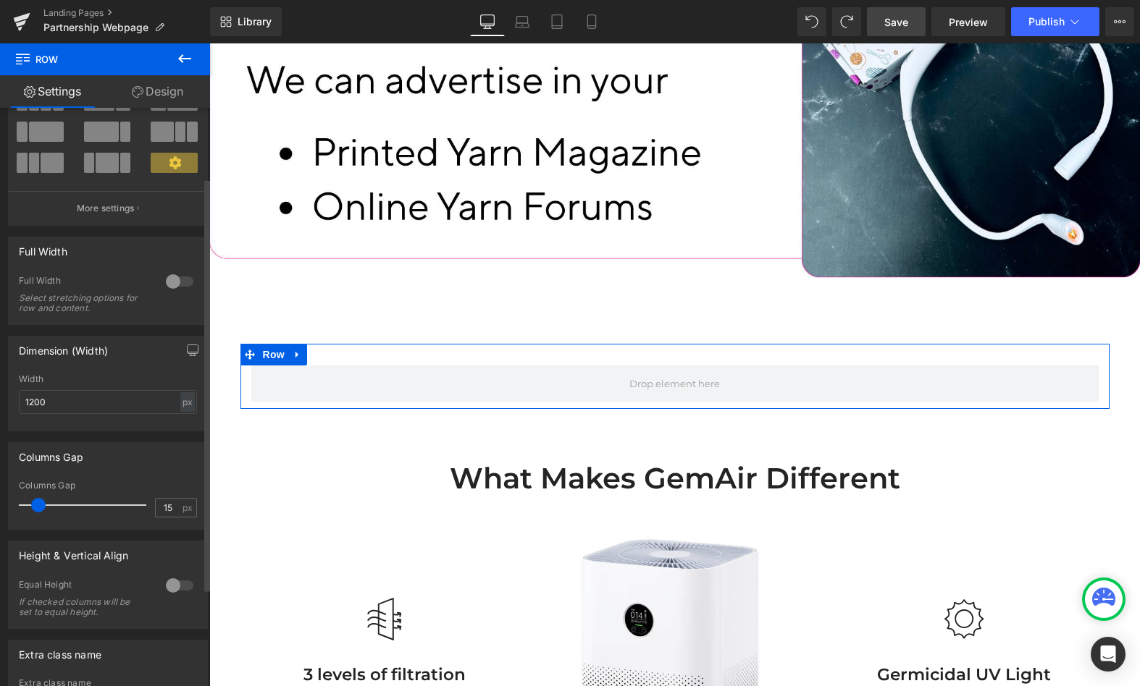
click at [173, 285] on div at bounding box center [179, 281] width 35 height 23
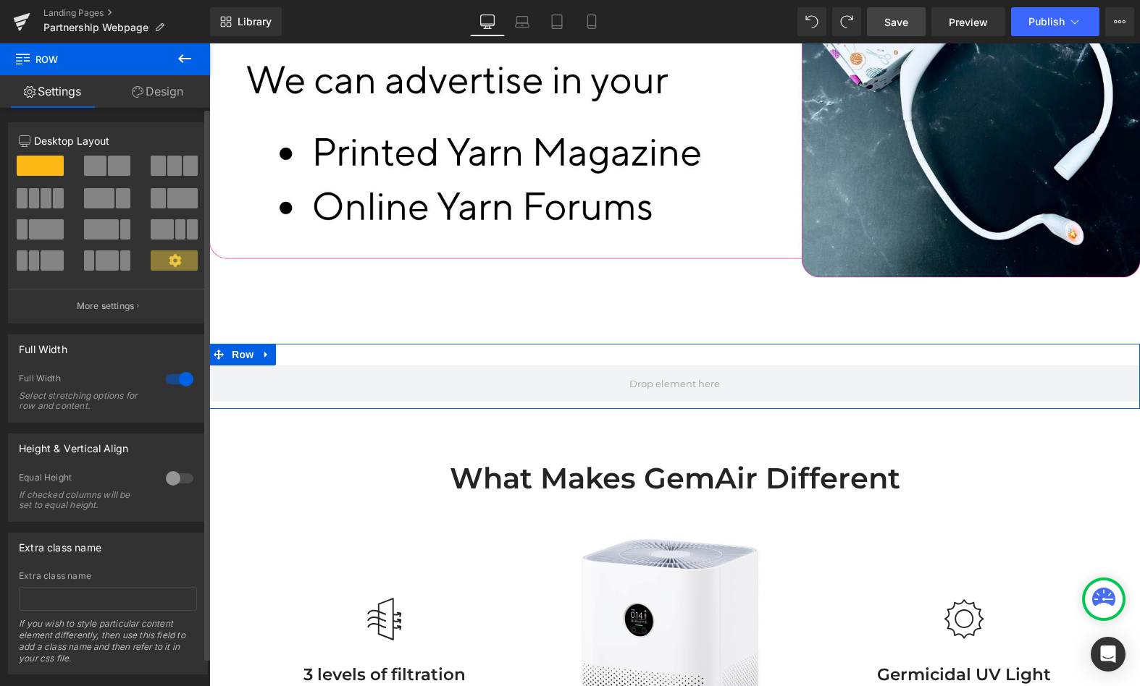
scroll to position [29, 0]
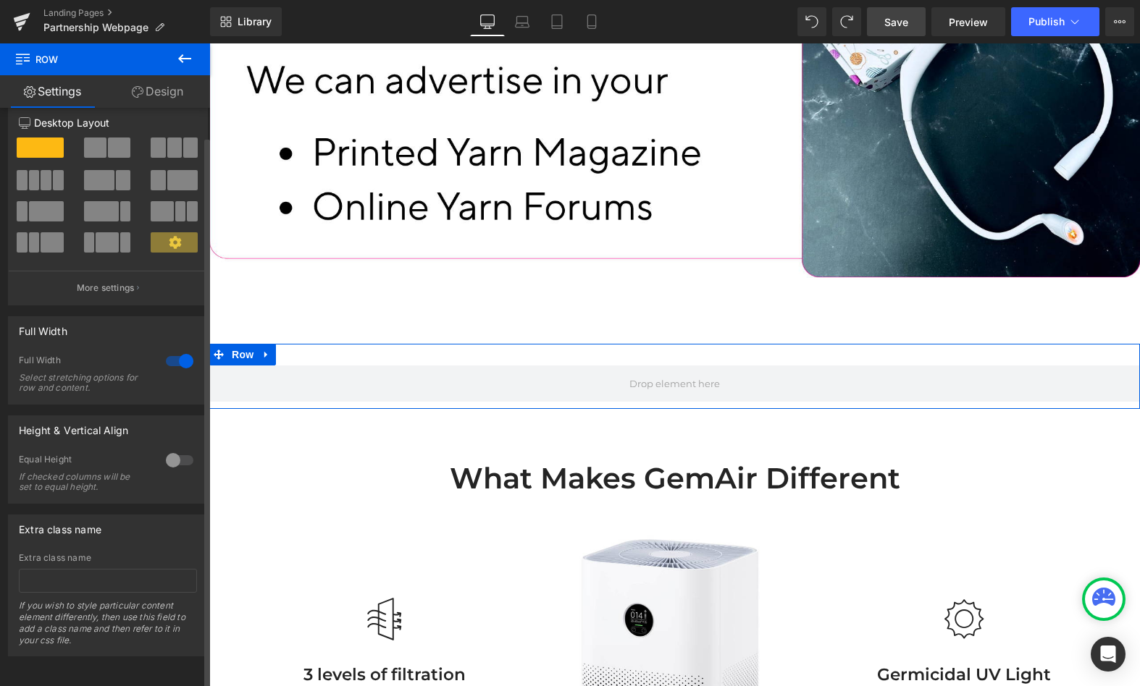
click at [178, 449] on div at bounding box center [179, 460] width 35 height 23
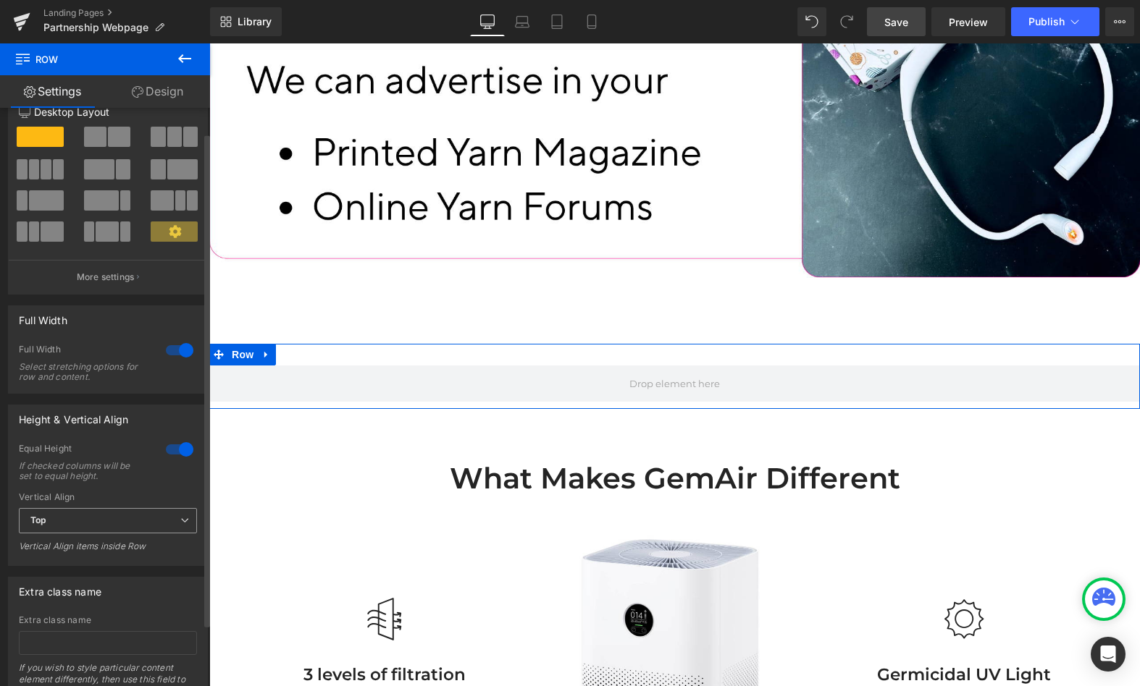
click at [132, 529] on span "Top" at bounding box center [108, 520] width 178 height 25
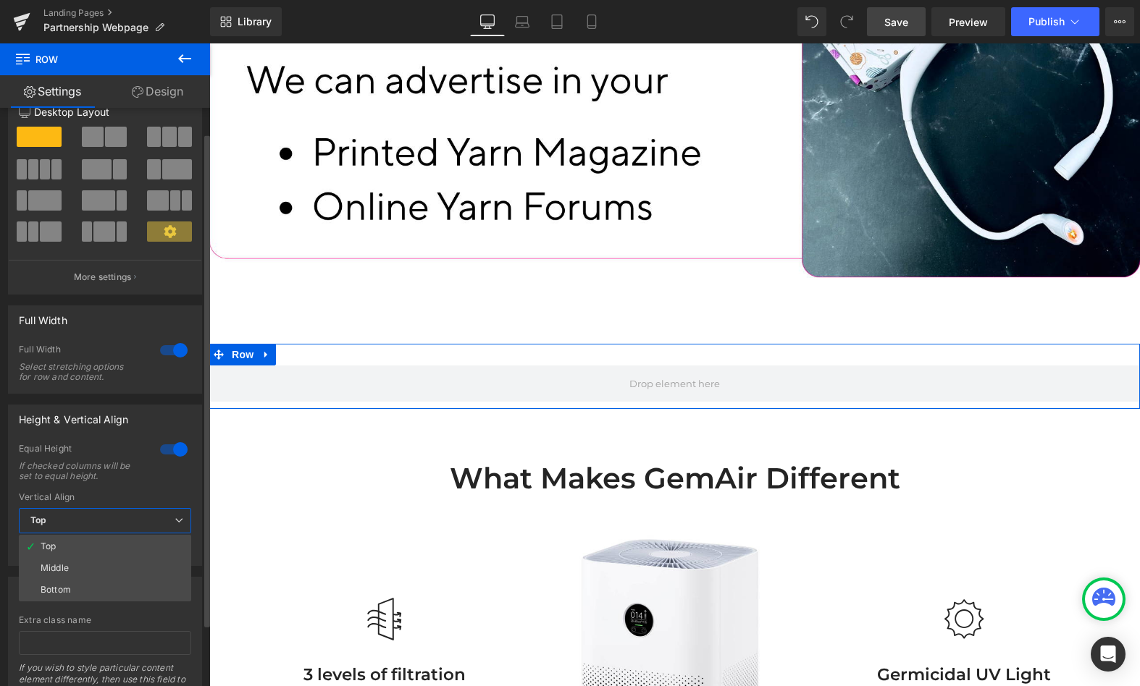
click at [101, 560] on li "Middle" at bounding box center [105, 568] width 172 height 22
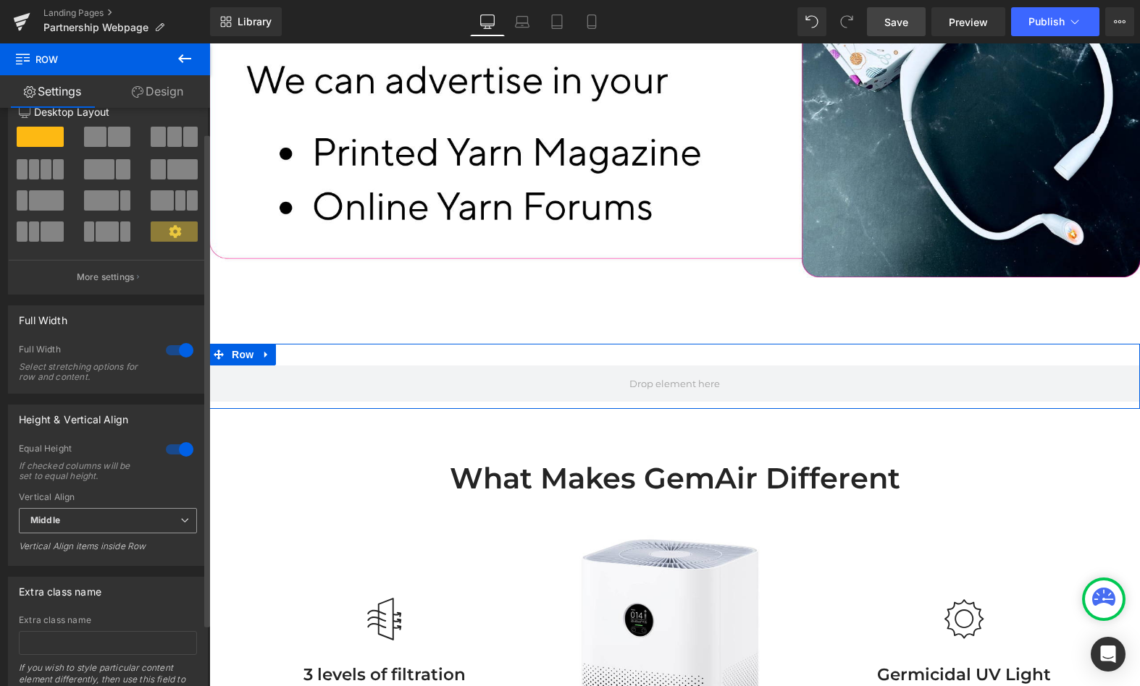
click at [85, 521] on span "Middle" at bounding box center [108, 520] width 178 height 25
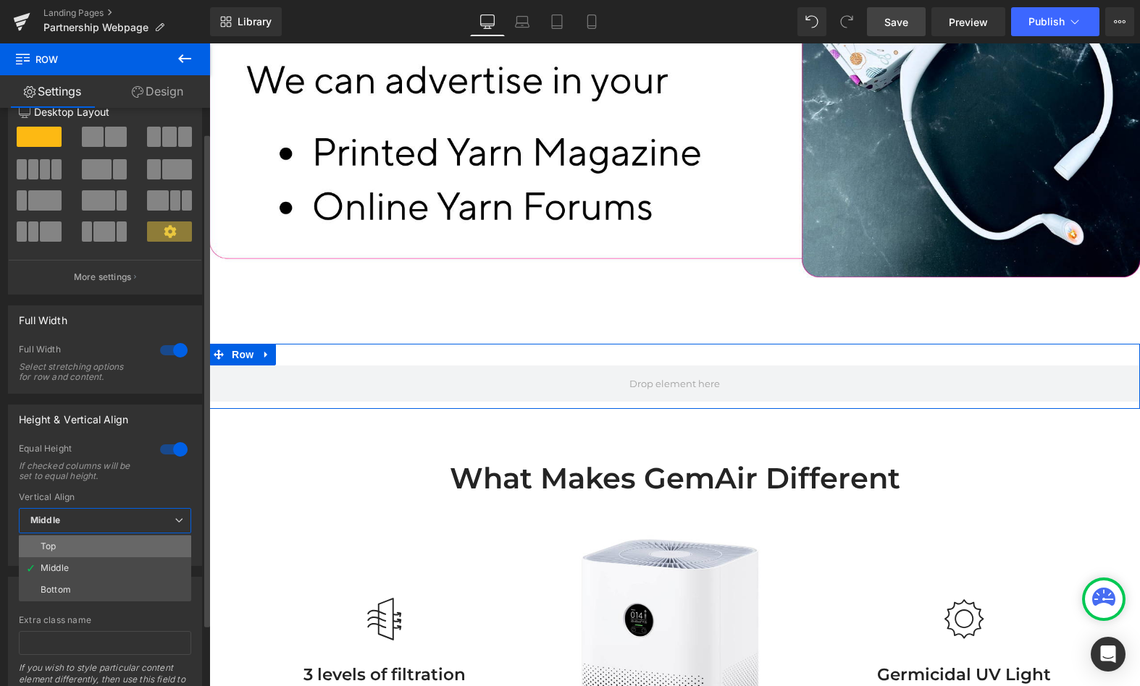
click at [76, 547] on li "Top" at bounding box center [105, 547] width 172 height 22
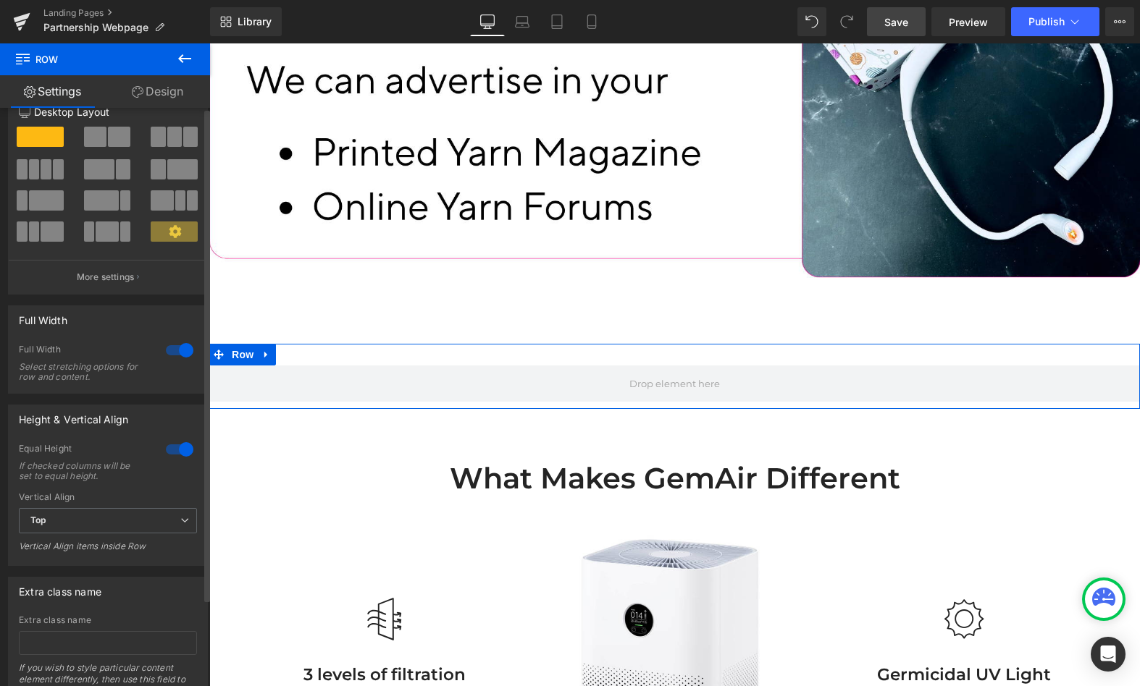
scroll to position [0, 0]
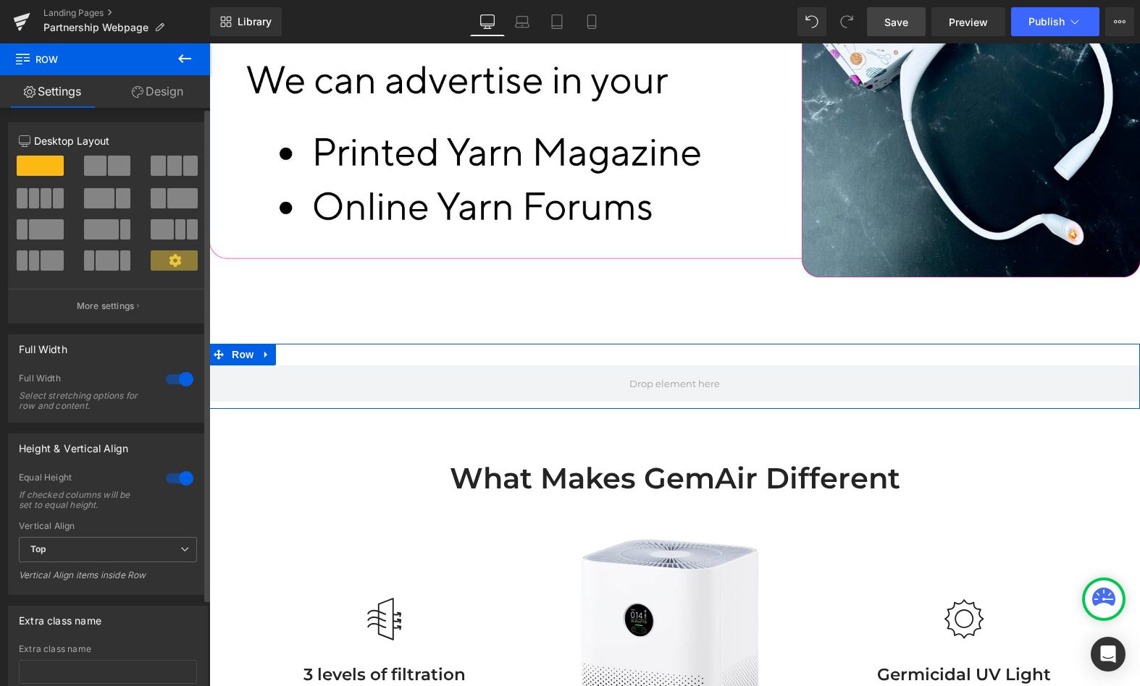
click at [171, 261] on icon at bounding box center [175, 260] width 13 height 13
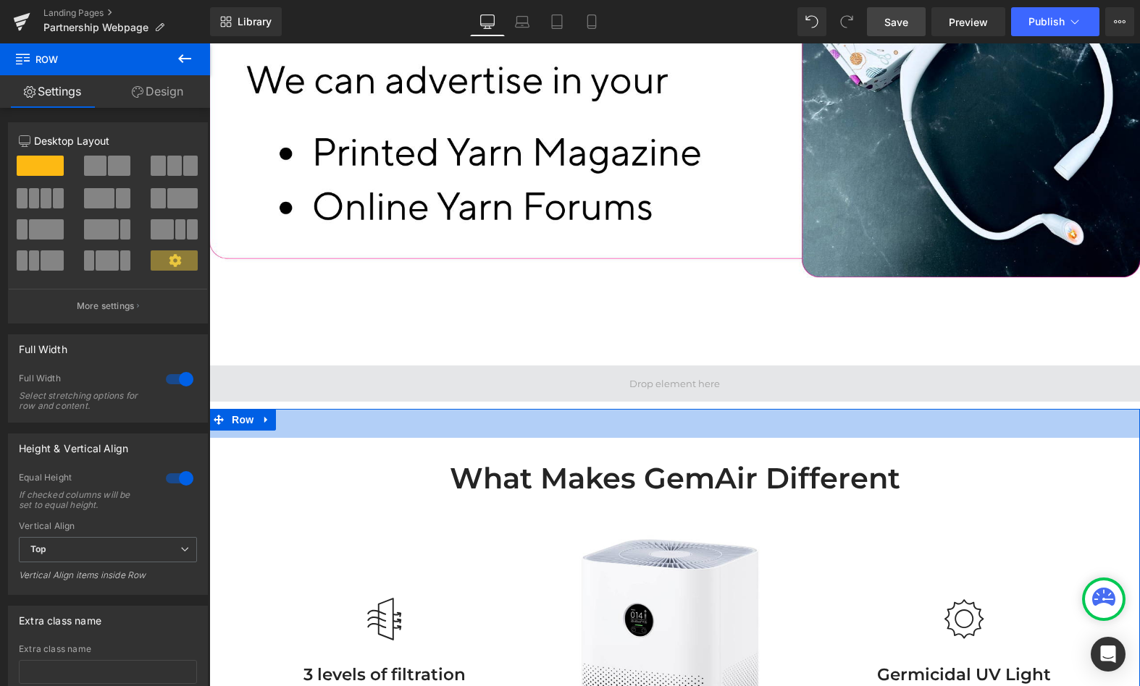
scroll to position [4820, 0]
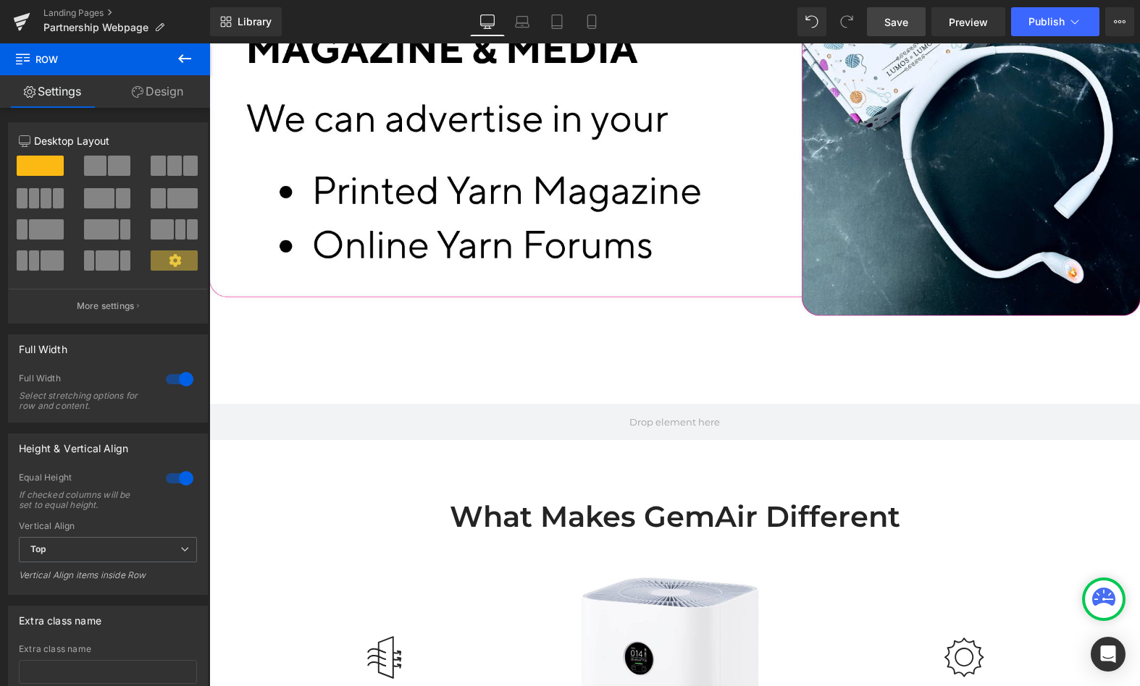
click at [188, 61] on icon at bounding box center [184, 58] width 17 height 17
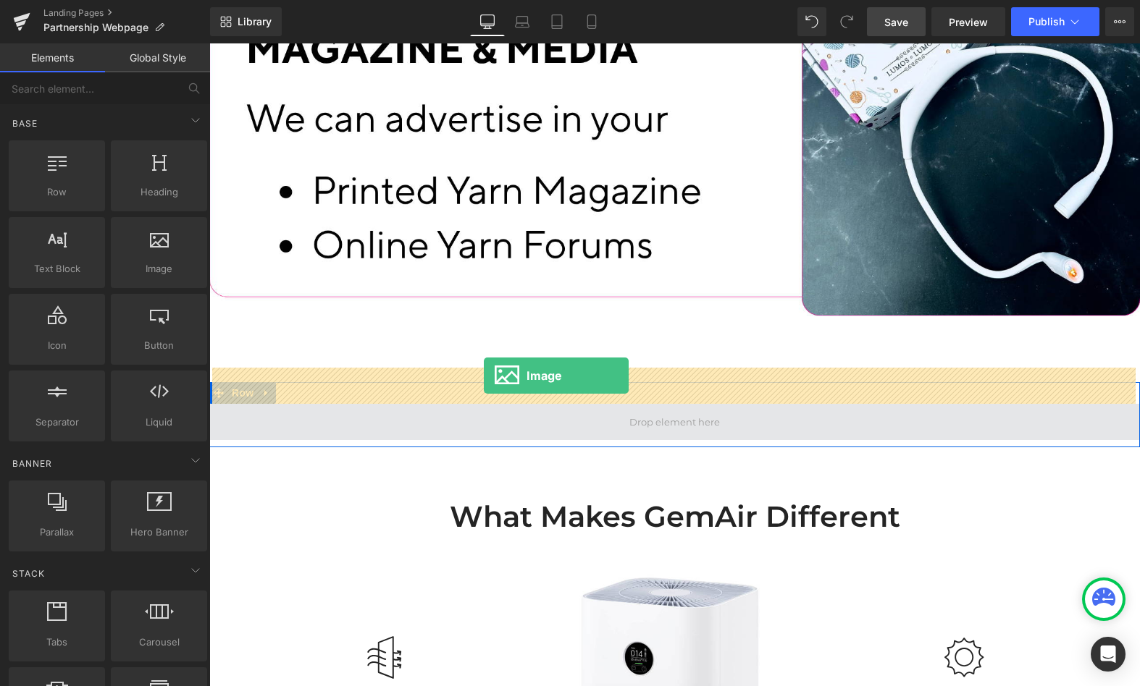
drag, startPoint x: 364, startPoint y: 297, endPoint x: 484, endPoint y: 376, distance: 143.2
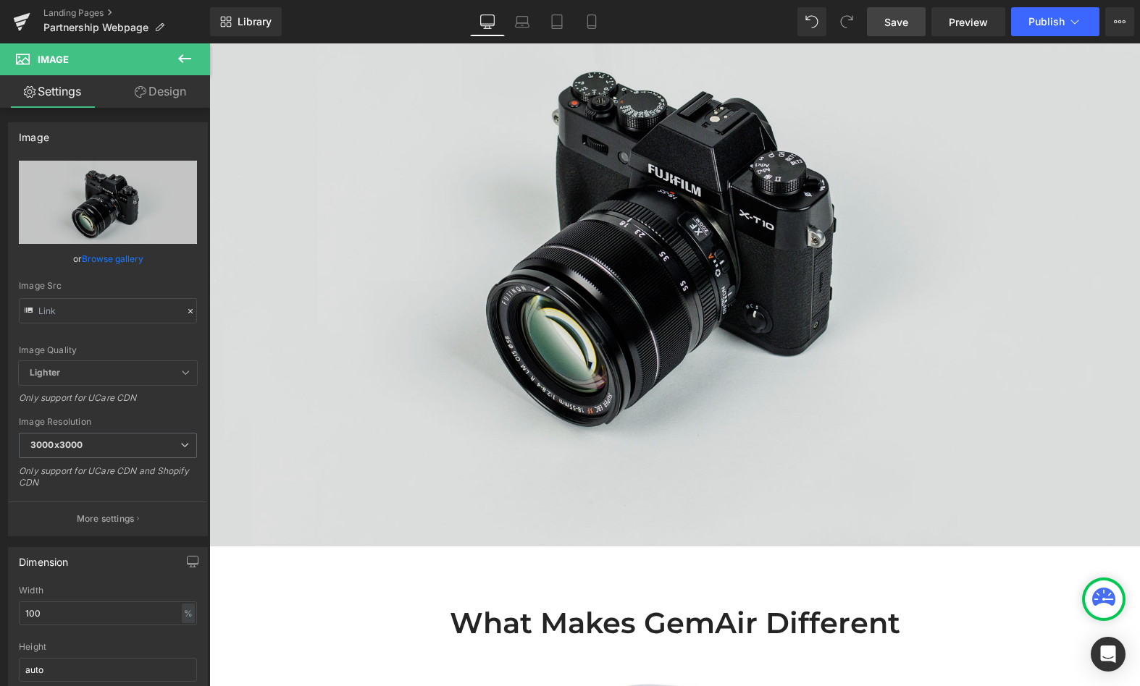
scroll to position [5224, 0]
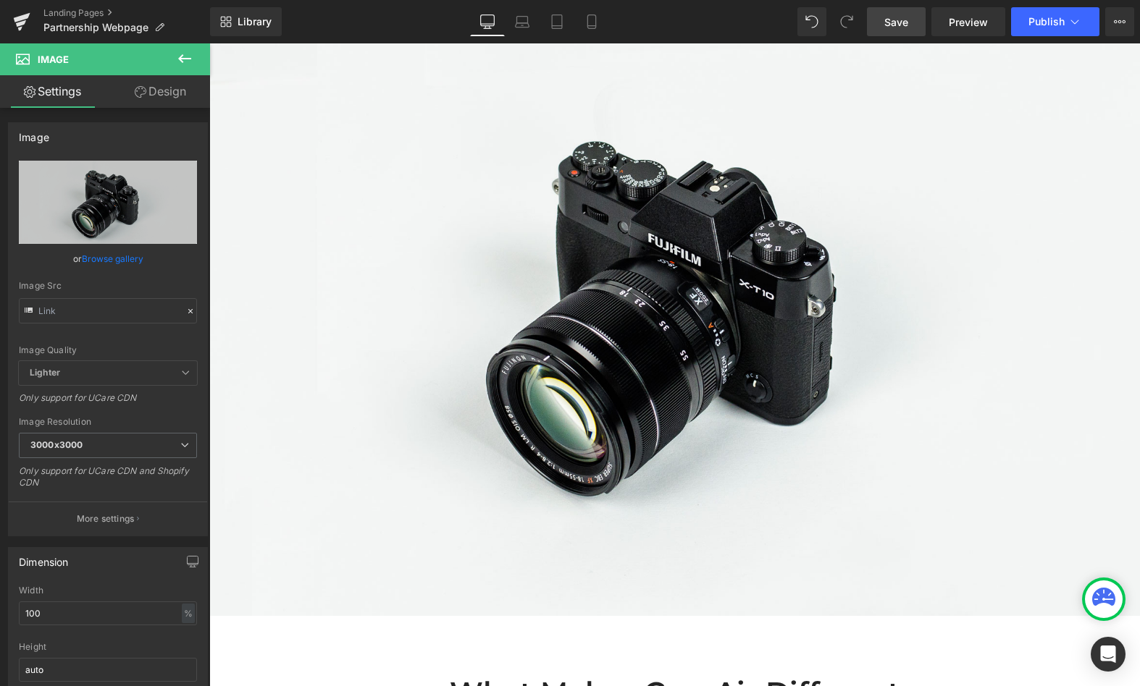
drag, startPoint x: 188, startPoint y: 64, endPoint x: 190, endPoint y: 166, distance: 102.1
click at [188, 64] on icon at bounding box center [184, 58] width 17 height 17
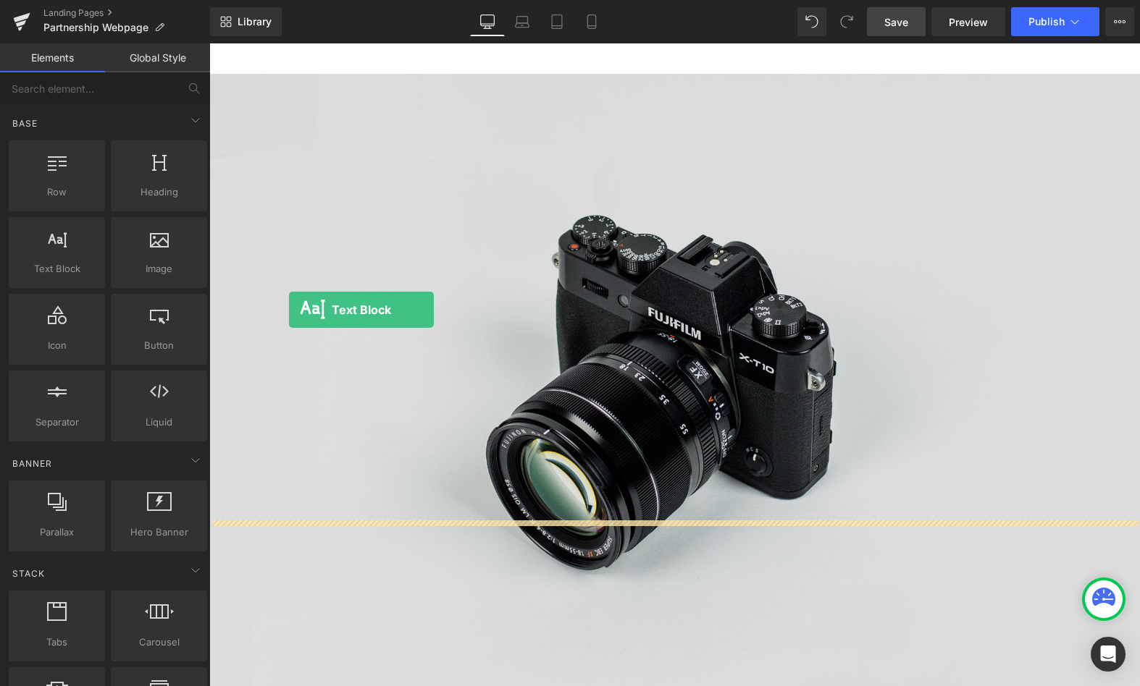
scroll to position [5066, 0]
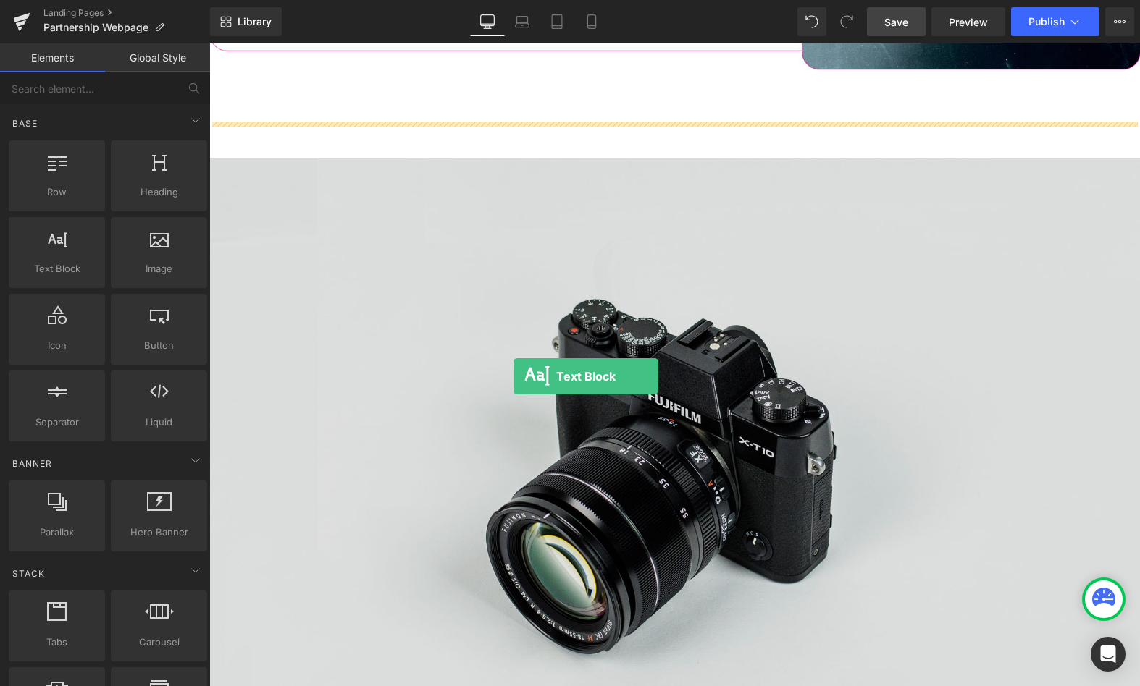
drag, startPoint x: 273, startPoint y: 298, endPoint x: 513, endPoint y: 376, distance: 253.0
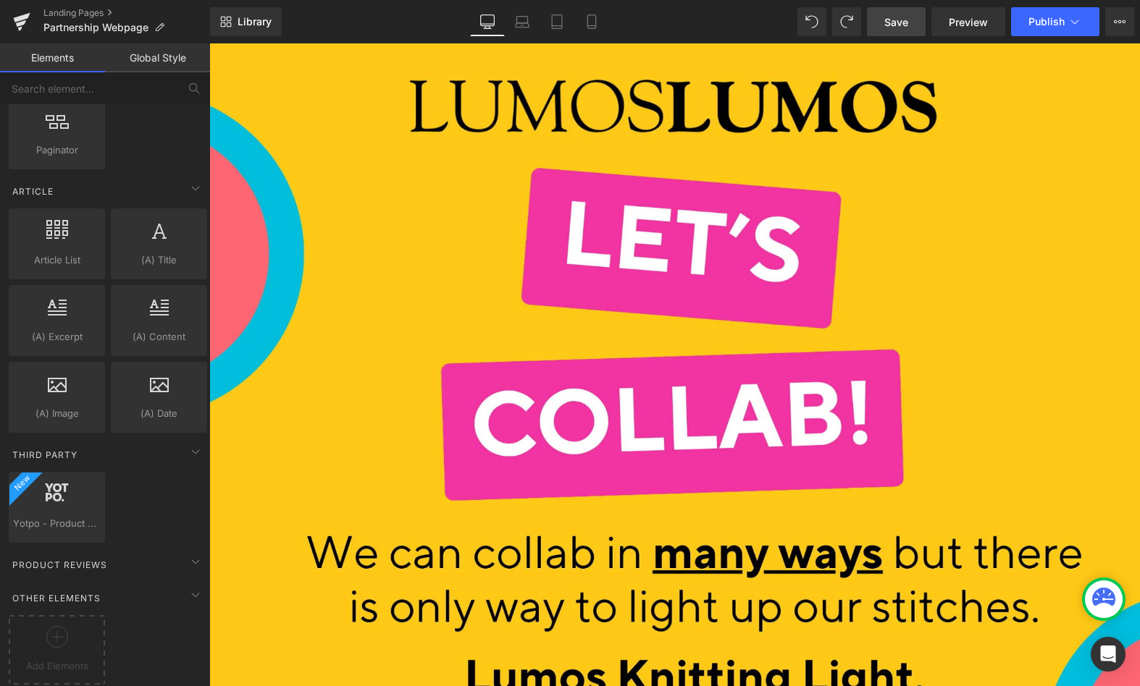
scroll to position [0, 0]
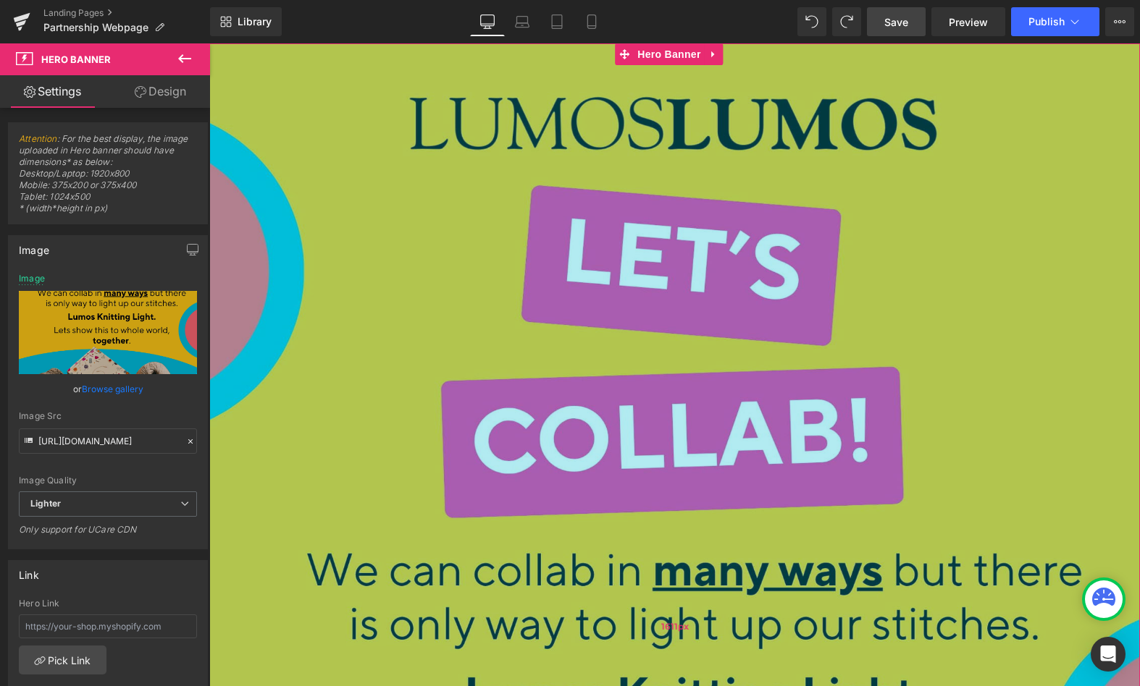
click at [571, 266] on div "1611px" at bounding box center [674, 626] width 930 height 1166
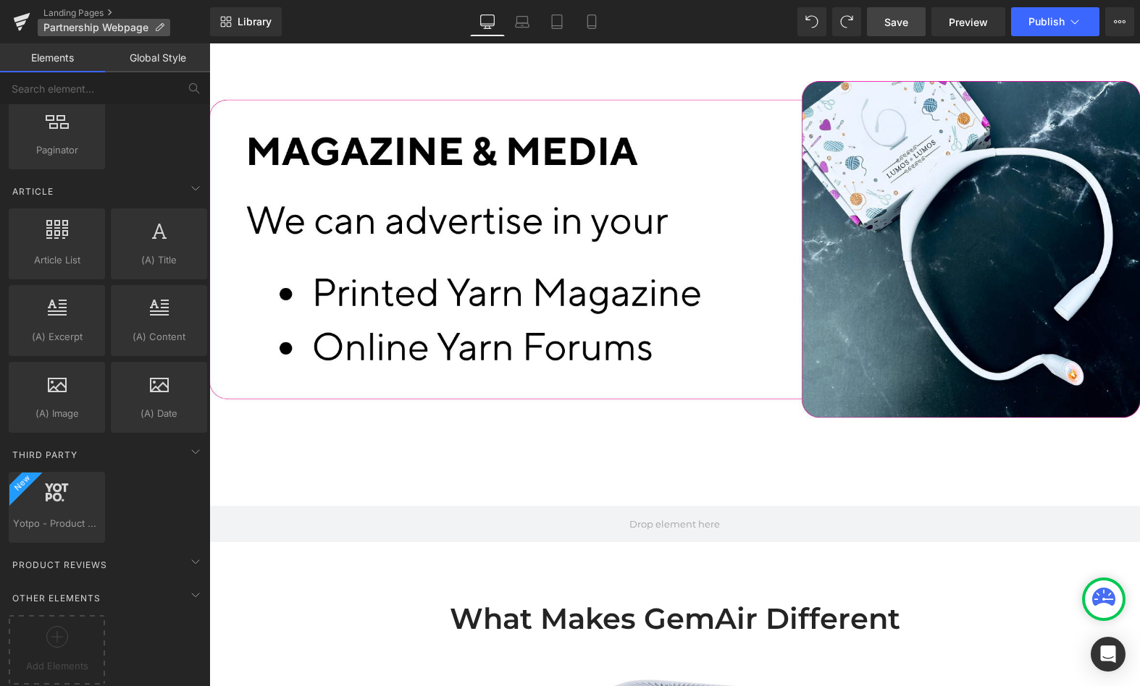
scroll to position [4717, 0]
click at [904, 18] on span "Save" at bounding box center [896, 21] width 24 height 15
